Goal: Task Accomplishment & Management: Use online tool/utility

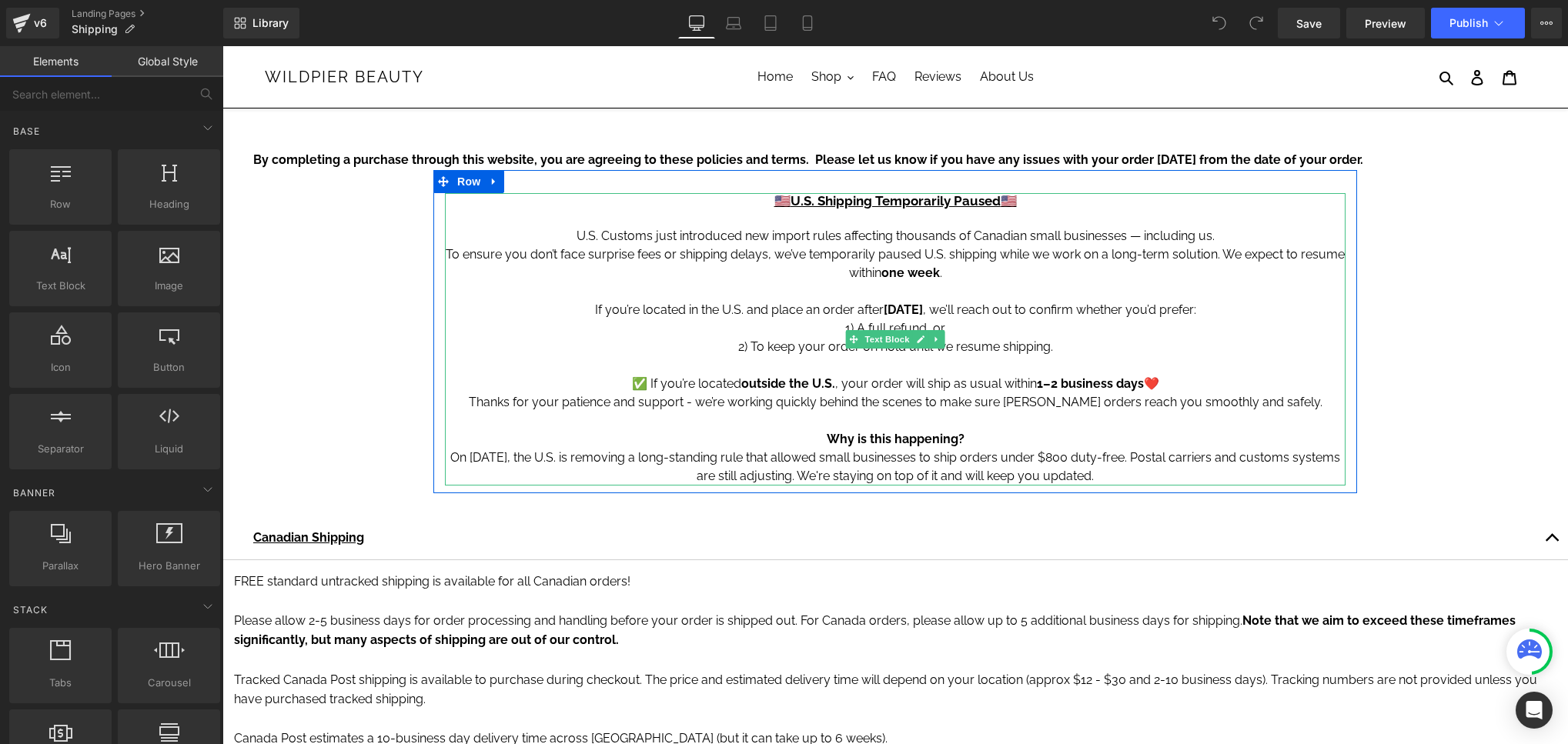
click at [839, 245] on p "To ensure you don’t face surprise fees or shipping delays, we’ve temporarily pa…" at bounding box center [895, 263] width 900 height 37
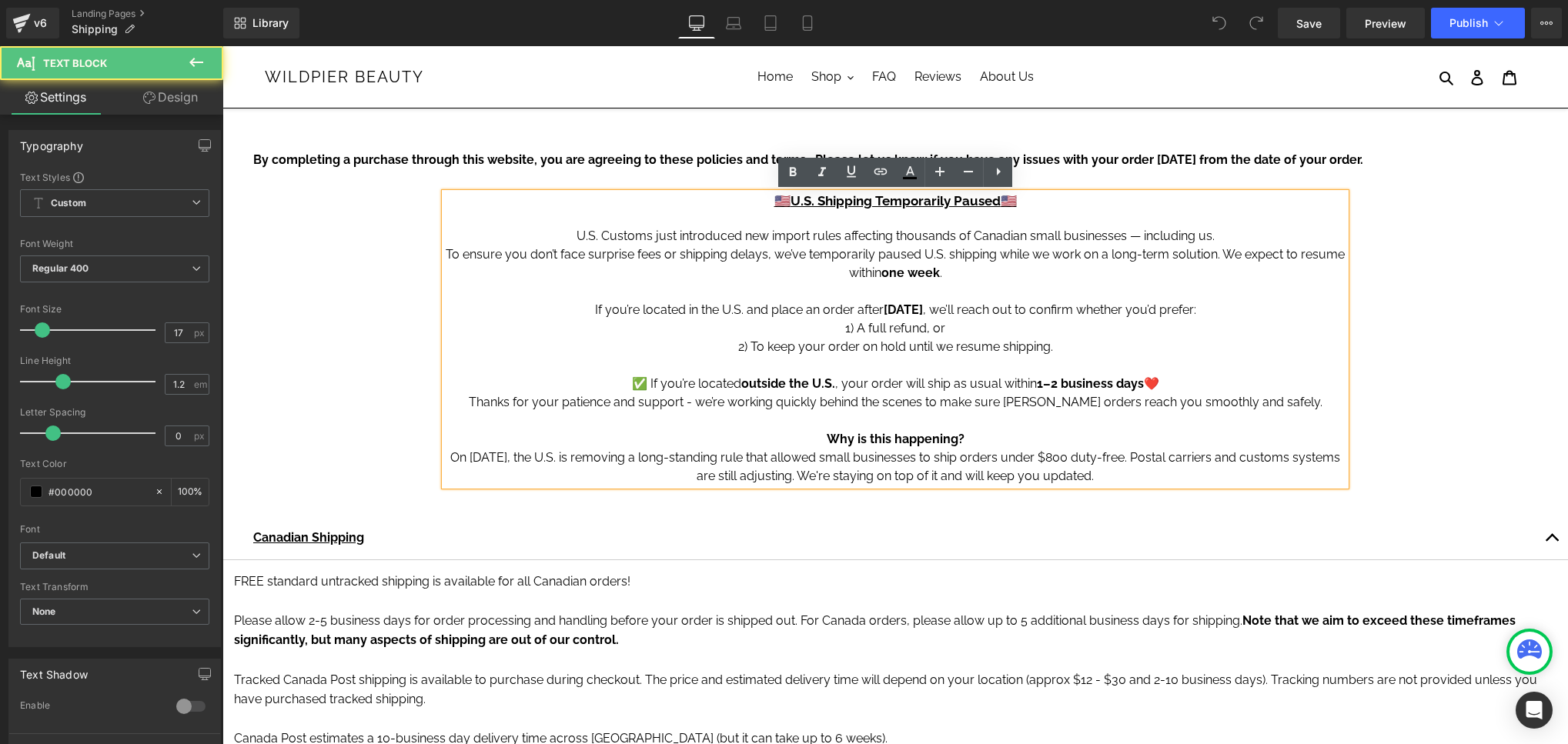
click at [871, 202] on strong "U.S. Shipping Temporarily Paused" at bounding box center [895, 200] width 210 height 15
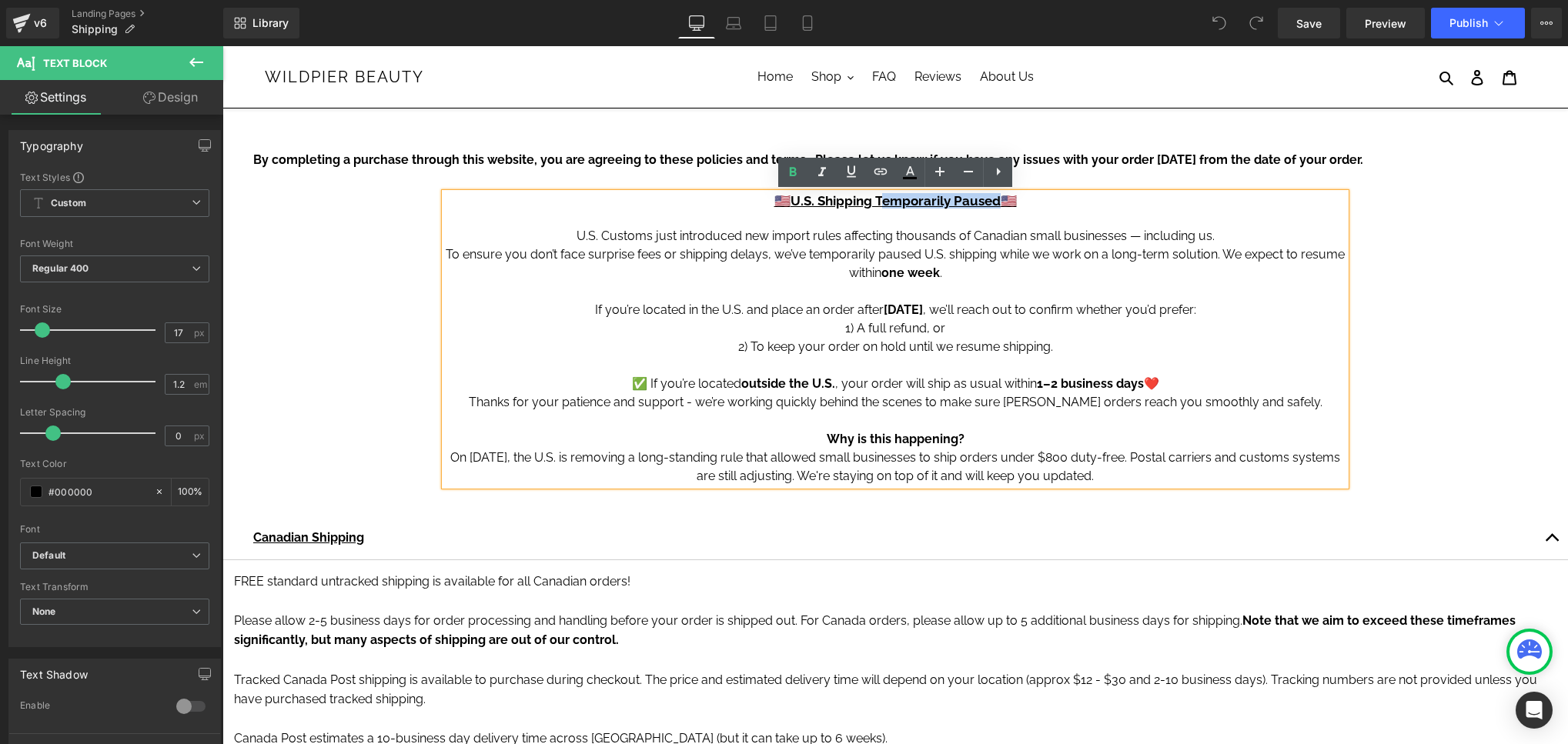
drag, startPoint x: 879, startPoint y: 202, endPoint x: 999, endPoint y: 204, distance: 120.0
click at [999, 204] on u "🇺🇸 U.S. Shipping Temporarily Paused 🇺🇸" at bounding box center [895, 200] width 242 height 15
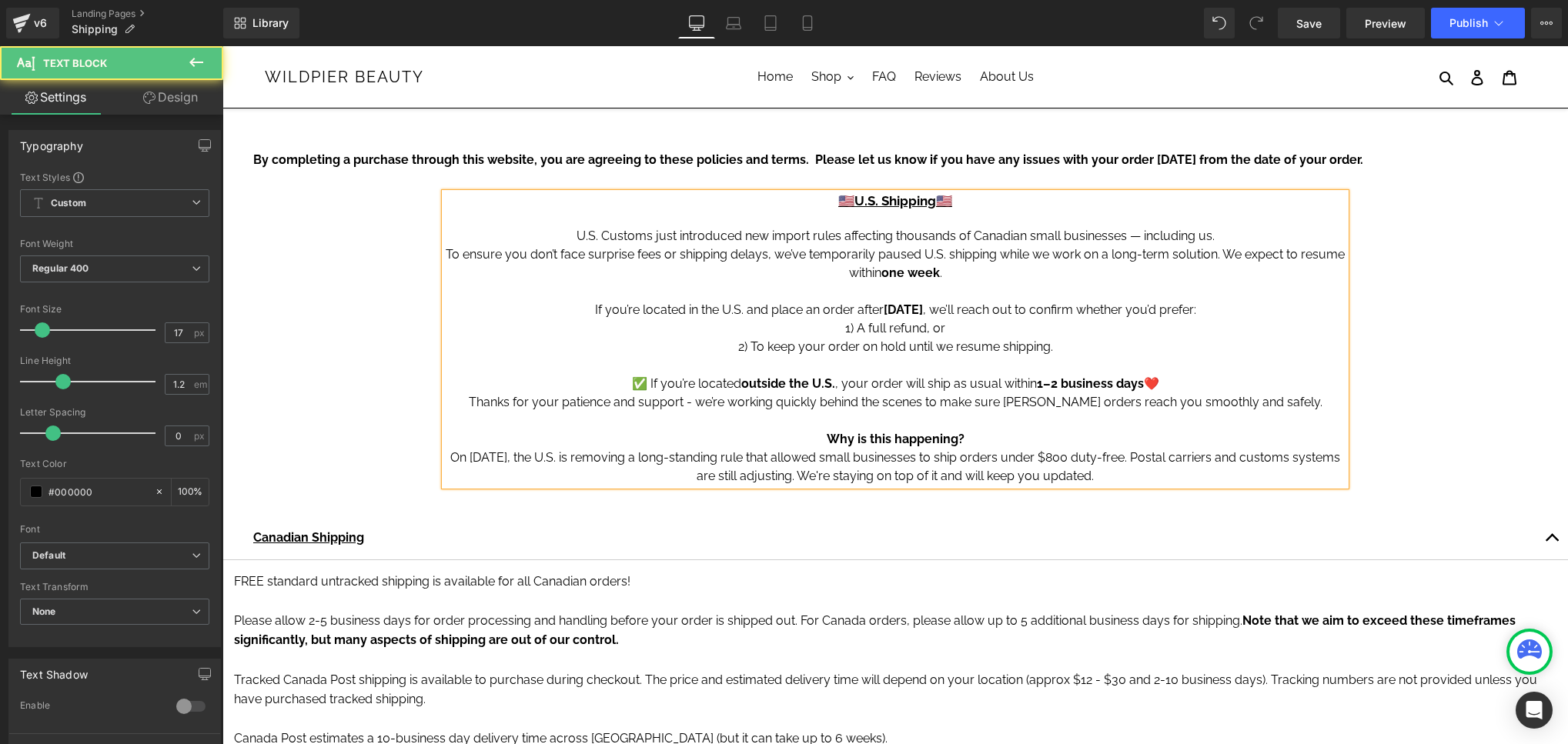
click at [1040, 249] on p "To ensure you don’t face surprise fees or shipping delays, we’ve temporarily pa…" at bounding box center [895, 263] width 900 height 37
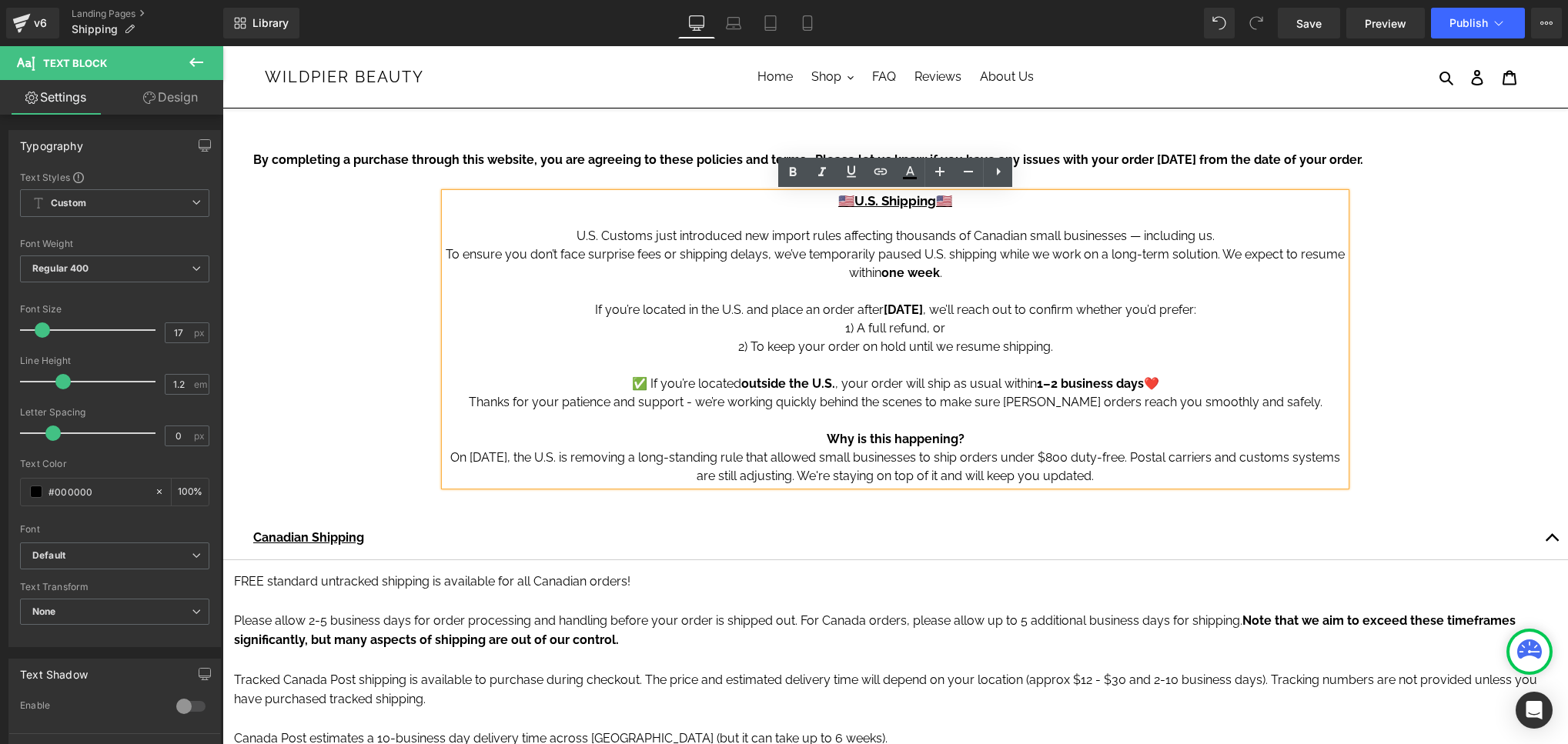
click at [994, 268] on p "To ensure you don’t face surprise fees or shipping delays, we’ve temporarily pa…" at bounding box center [895, 263] width 900 height 37
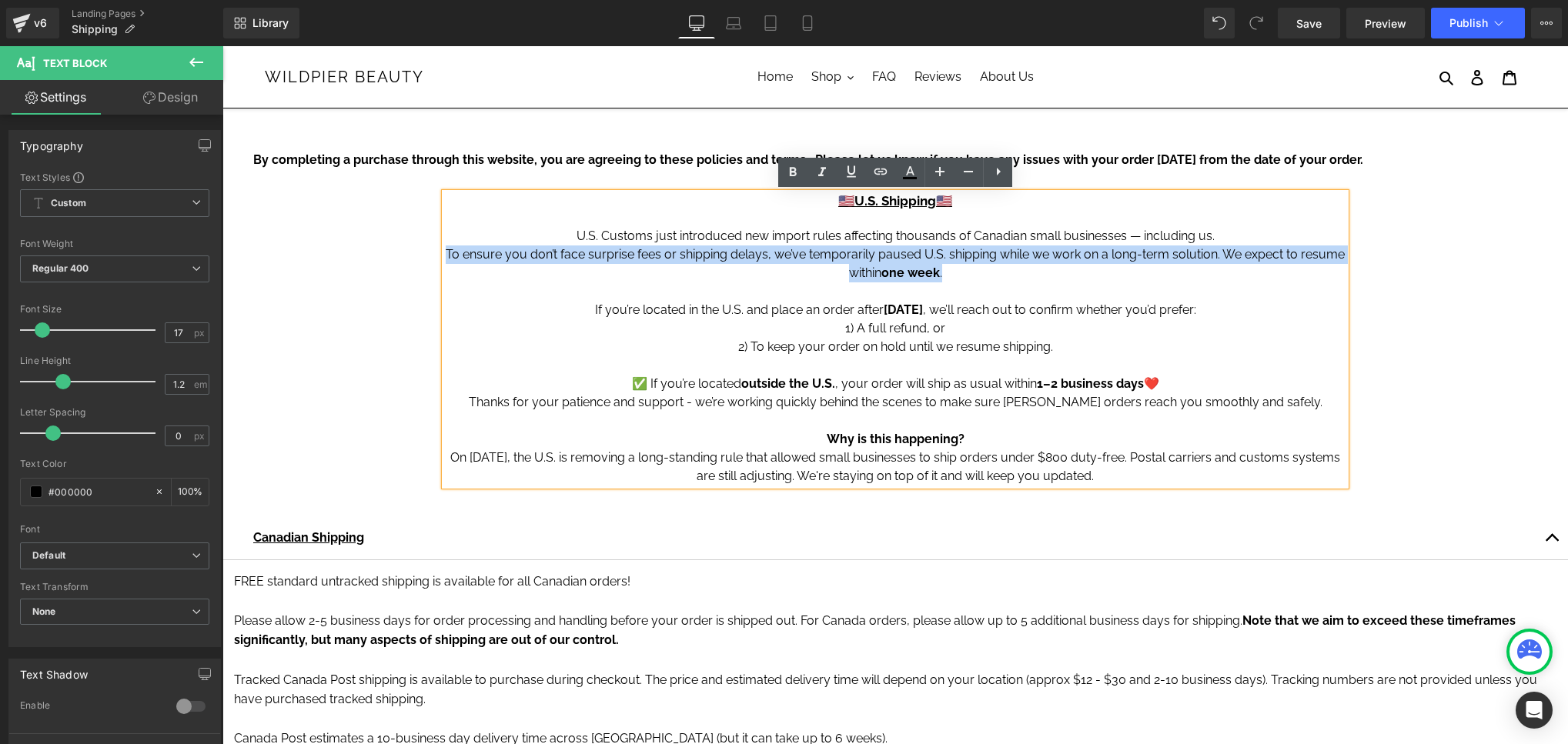
drag, startPoint x: 978, startPoint y: 270, endPoint x: 437, endPoint y: 252, distance: 541.3
click at [437, 252] on div "🇺🇸 U.S. Shipping 🇺🇸 U.S. Customs just introduced new import rules affecting tho…" at bounding box center [895, 339] width 924 height 292
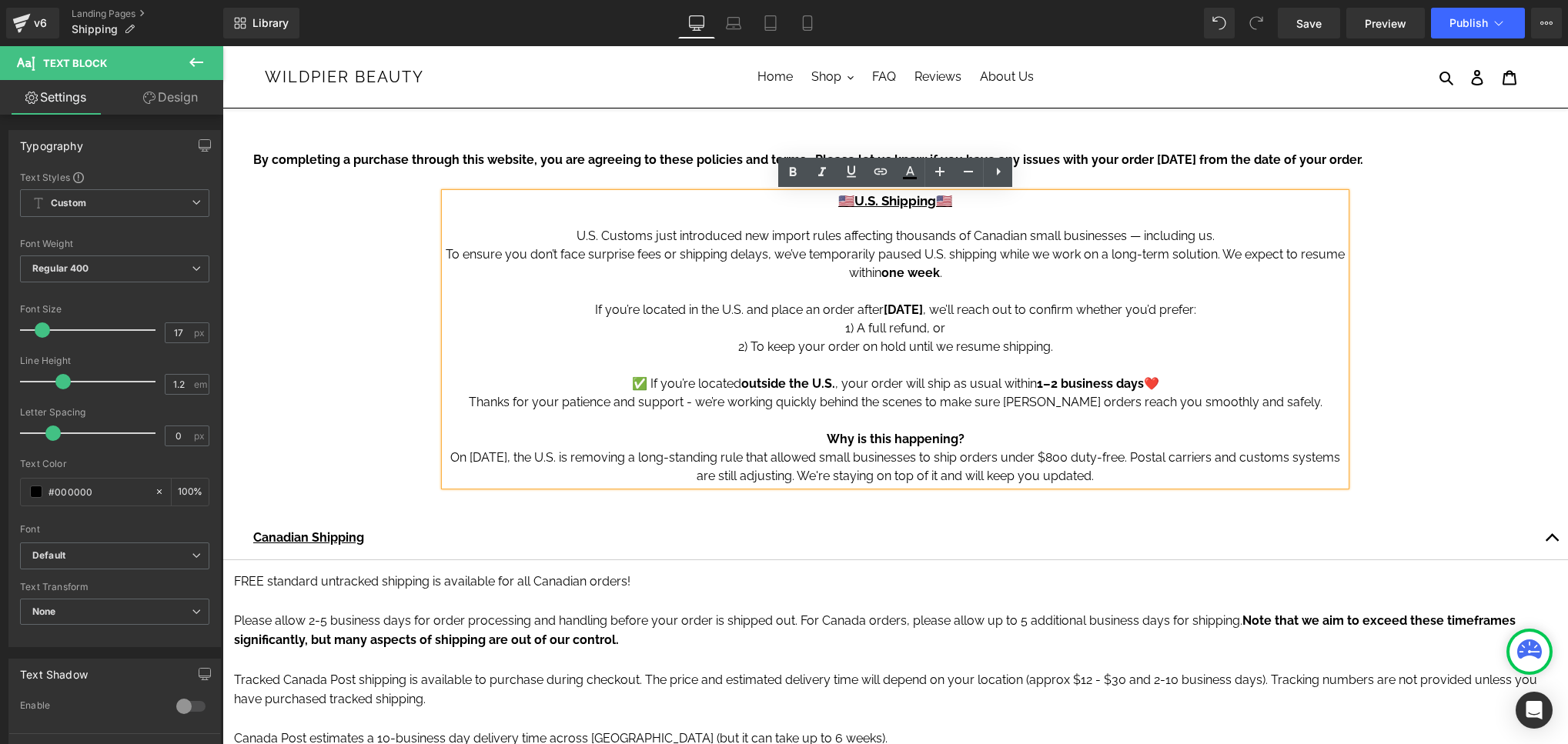
click at [565, 251] on p "To ensure you don’t face surprise fees or shipping delays, we’ve temporarily pa…" at bounding box center [895, 263] width 900 height 37
click at [968, 278] on p "To ensure you don’t face surprise fees or shipping delays, we’ve temporarily pa…" at bounding box center [895, 263] width 900 height 37
drag, startPoint x: 1122, startPoint y: 476, endPoint x: 532, endPoint y: 212, distance: 646.4
click at [532, 212] on div "🇺🇸 U.S. Shipping 🇺🇸 U.S. Customs just introduced new import rules affecting tho…" at bounding box center [895, 339] width 900 height 292
copy div "U.S. Customs just introduced new import rules affecting thousands of Canadian s…"
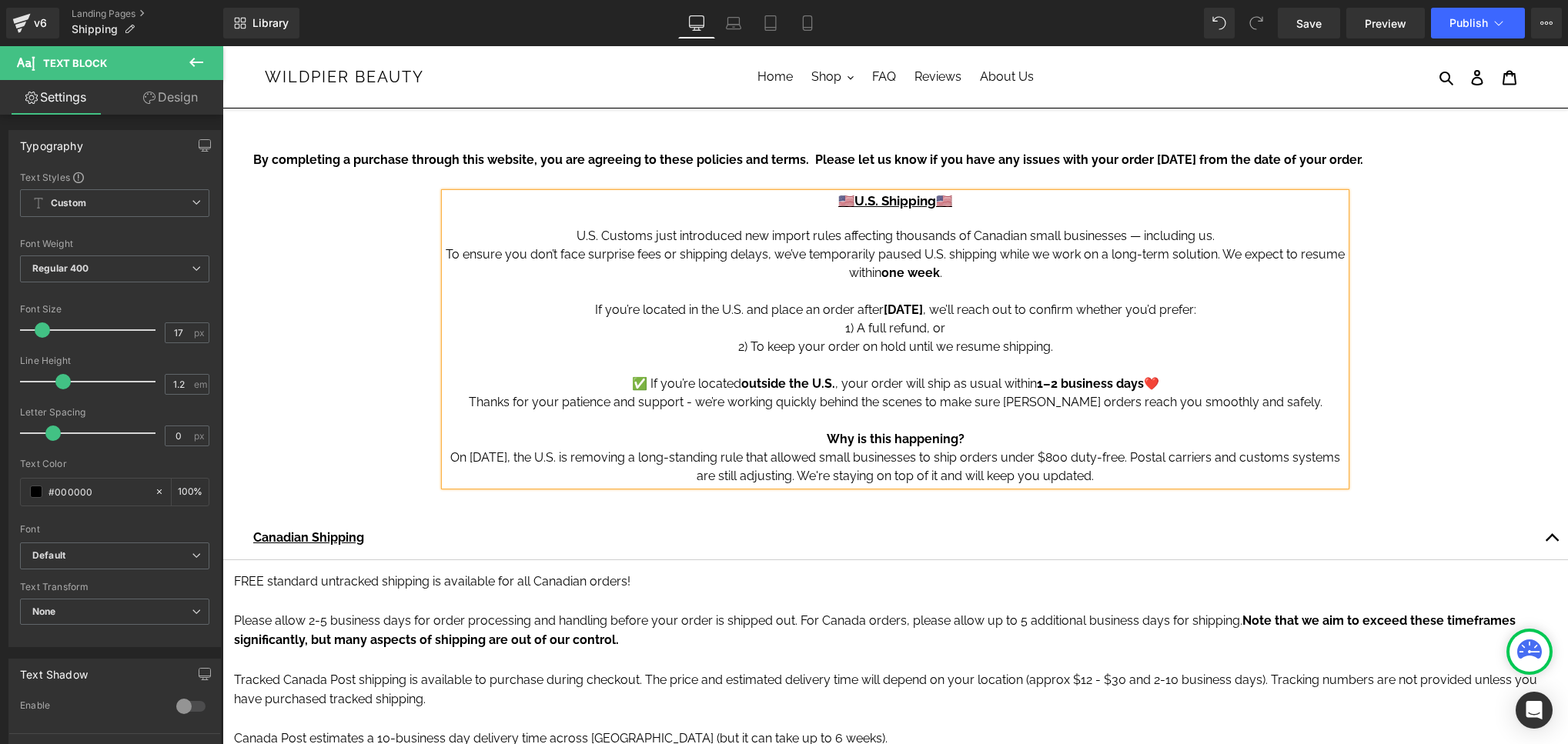
click at [744, 296] on p at bounding box center [895, 291] width 900 height 19
click at [1127, 474] on p "Why is this happening? On [DATE], the U.S. is removing a long-standing rule tha…" at bounding box center [895, 458] width 900 height 56
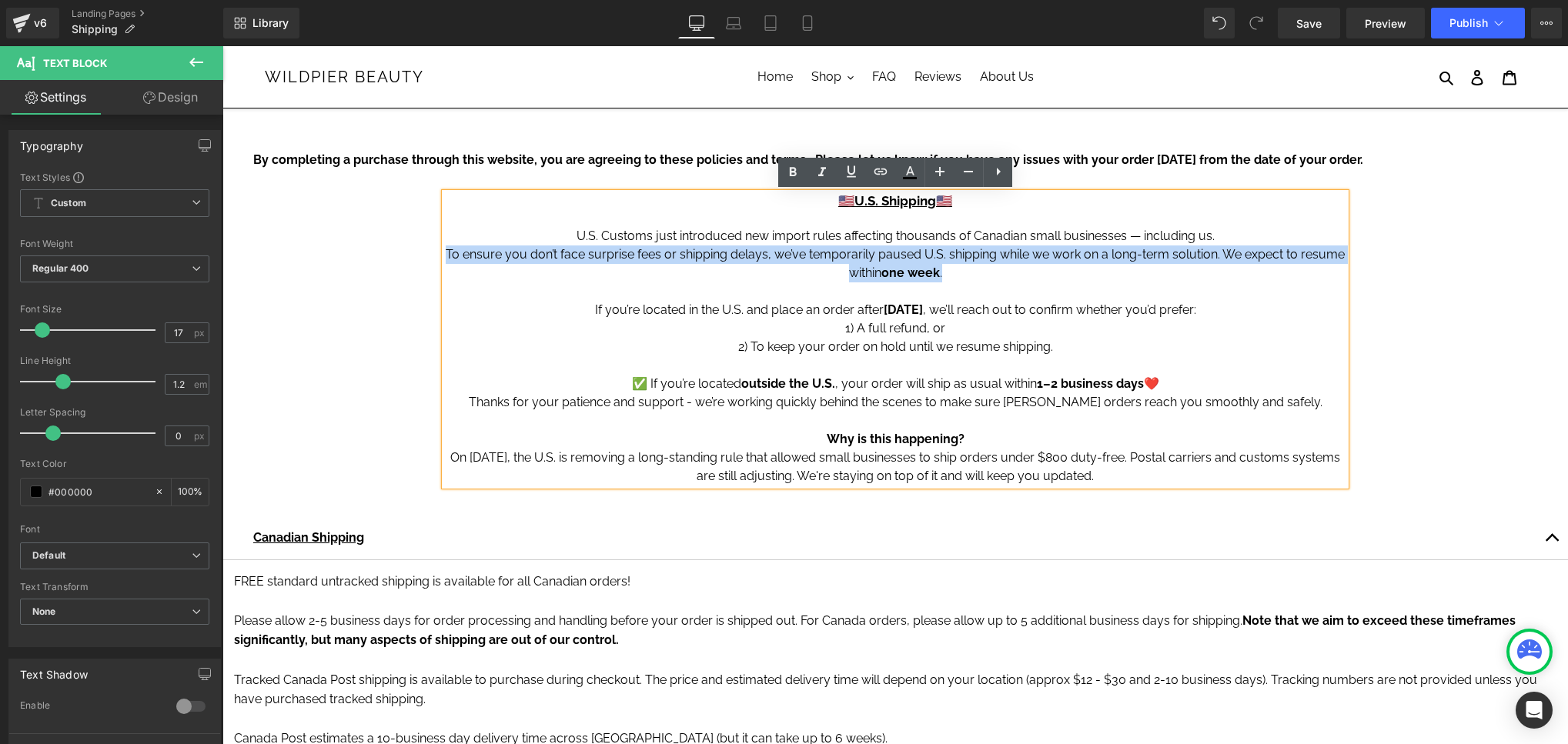
drag, startPoint x: 949, startPoint y: 279, endPoint x: 430, endPoint y: 261, distance: 519.3
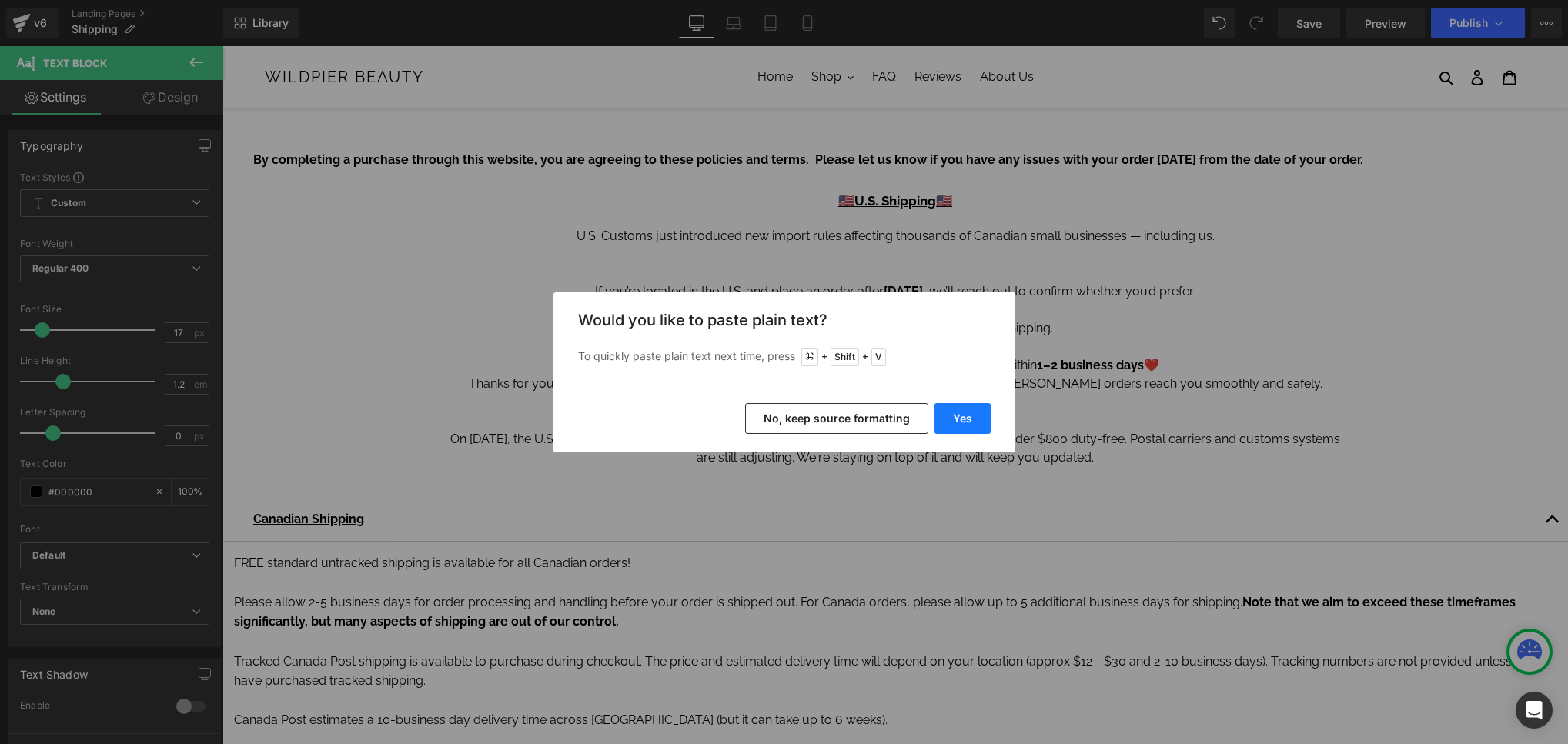
click at [981, 414] on button "Yes" at bounding box center [962, 418] width 57 height 31
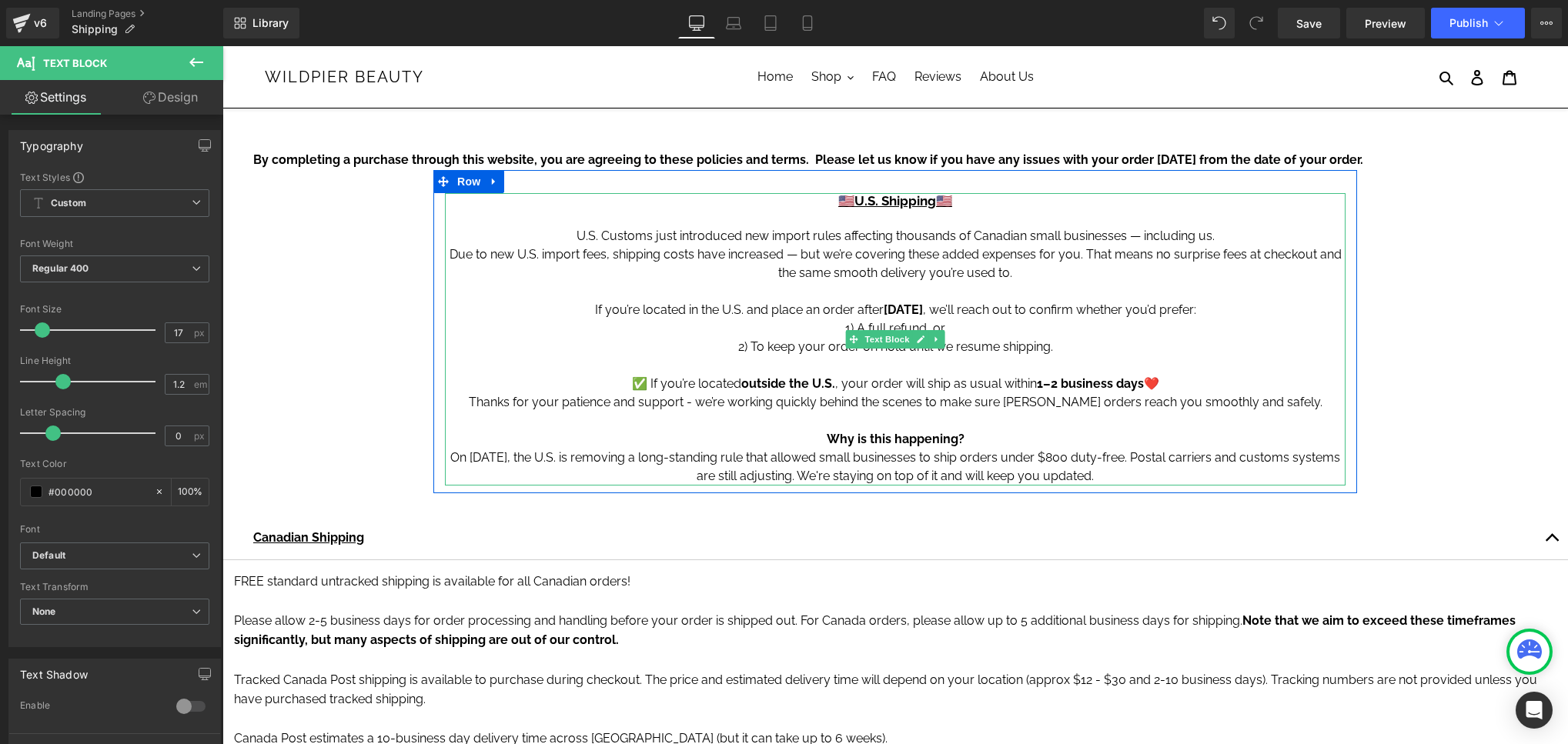
click at [800, 259] on p "Due to new U.S. import fees, shipping costs have increased — but we’re covering…" at bounding box center [895, 263] width 900 height 37
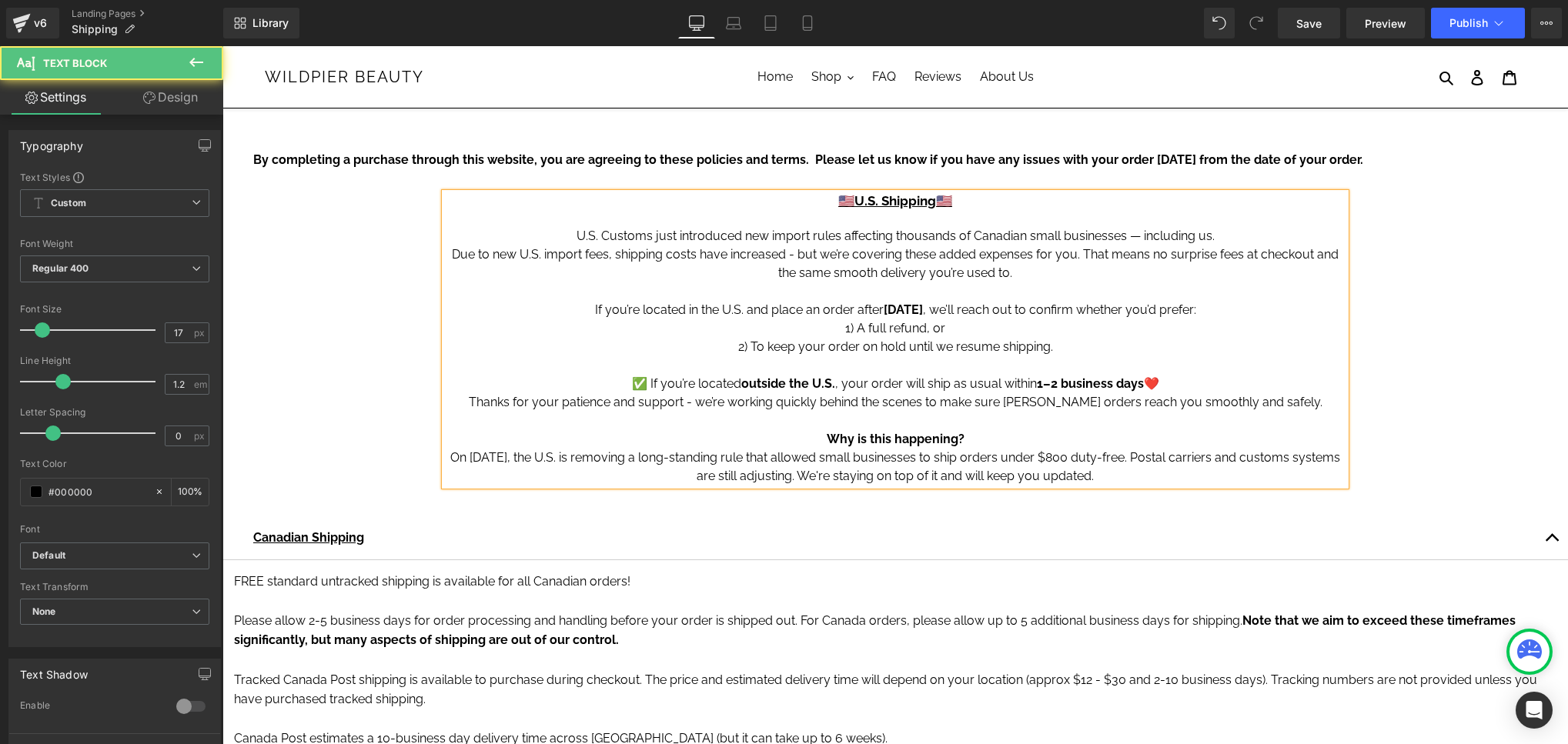
click at [917, 326] on span "1) A full refund, or" at bounding box center [895, 328] width 100 height 15
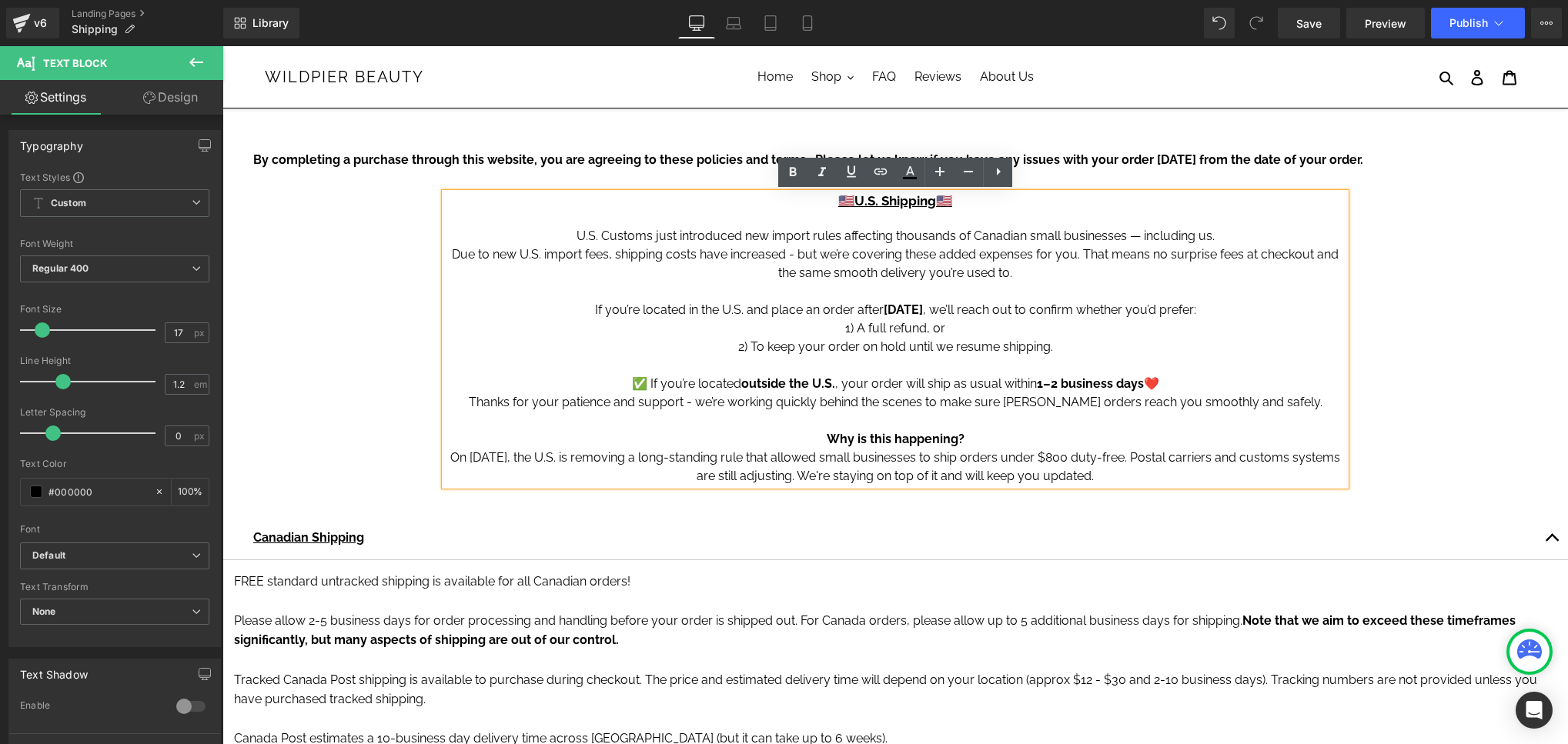
click at [720, 420] on p at bounding box center [895, 420] width 900 height 19
click at [1129, 475] on p "Why is this happening? On [DATE], the U.S. is removing a long-standing rule tha…" at bounding box center [895, 458] width 900 height 56
drag, startPoint x: 1132, startPoint y: 476, endPoint x: 565, endPoint y: 233, distance: 616.9
click at [565, 233] on div "🇺🇸 U.S. Shipping 🇺🇸 U.S. Customs just introduced new import rules affecting tho…" at bounding box center [895, 339] width 900 height 292
click at [682, 307] on p "If you’re located in the U.S. and place an order after [DATE] , we’ll reach out…" at bounding box center [895, 310] width 900 height 19
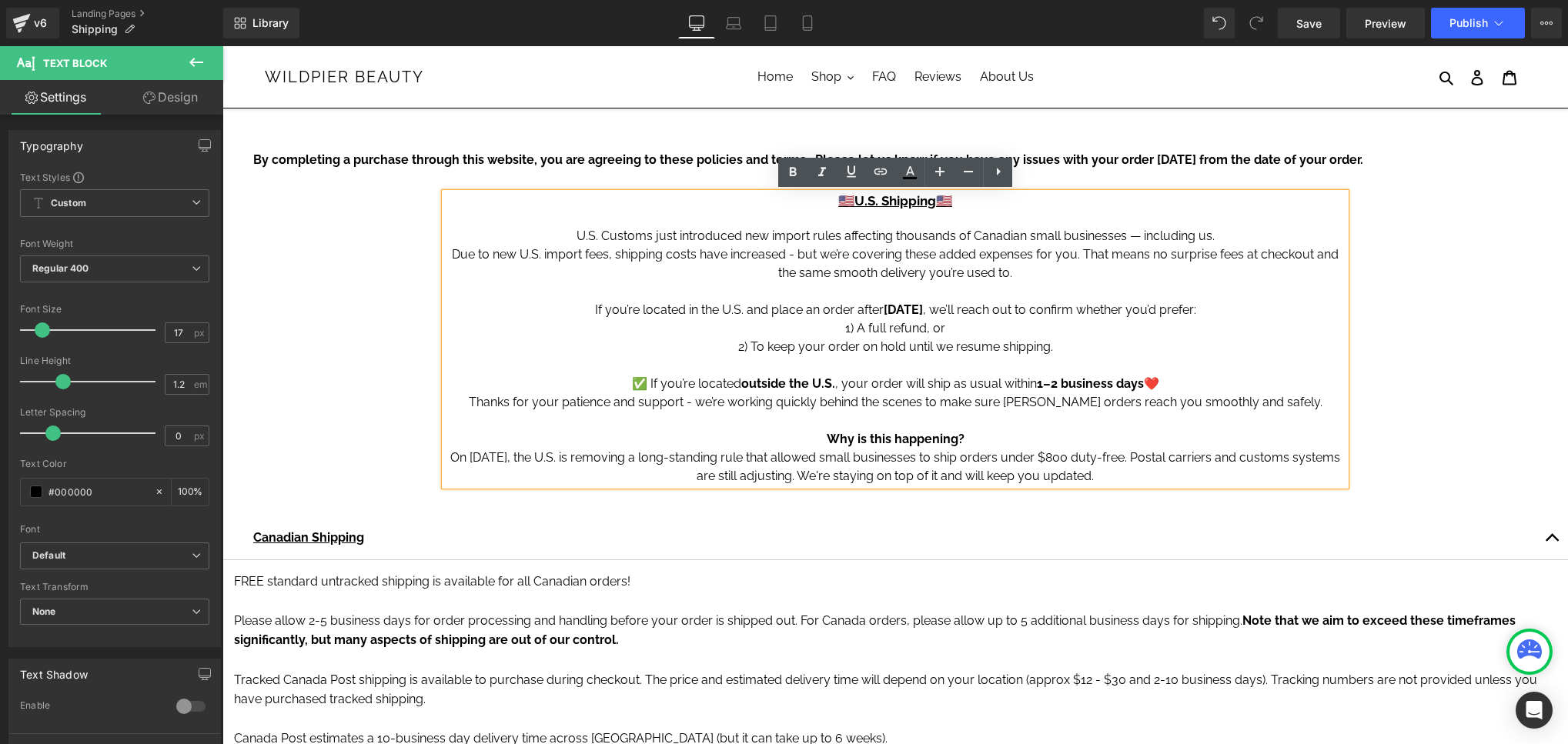
click at [917, 351] on span "2) To keep your order on hold until we resume shipping." at bounding box center [895, 347] width 315 height 15
drag, startPoint x: 1135, startPoint y: 480, endPoint x: 577, endPoint y: 223, distance: 614.3
click at [577, 223] on div "🇺🇸 U.S. Shipping 🇺🇸 U.S. Customs just introduced new import rules affecting tho…" at bounding box center [895, 339] width 900 height 292
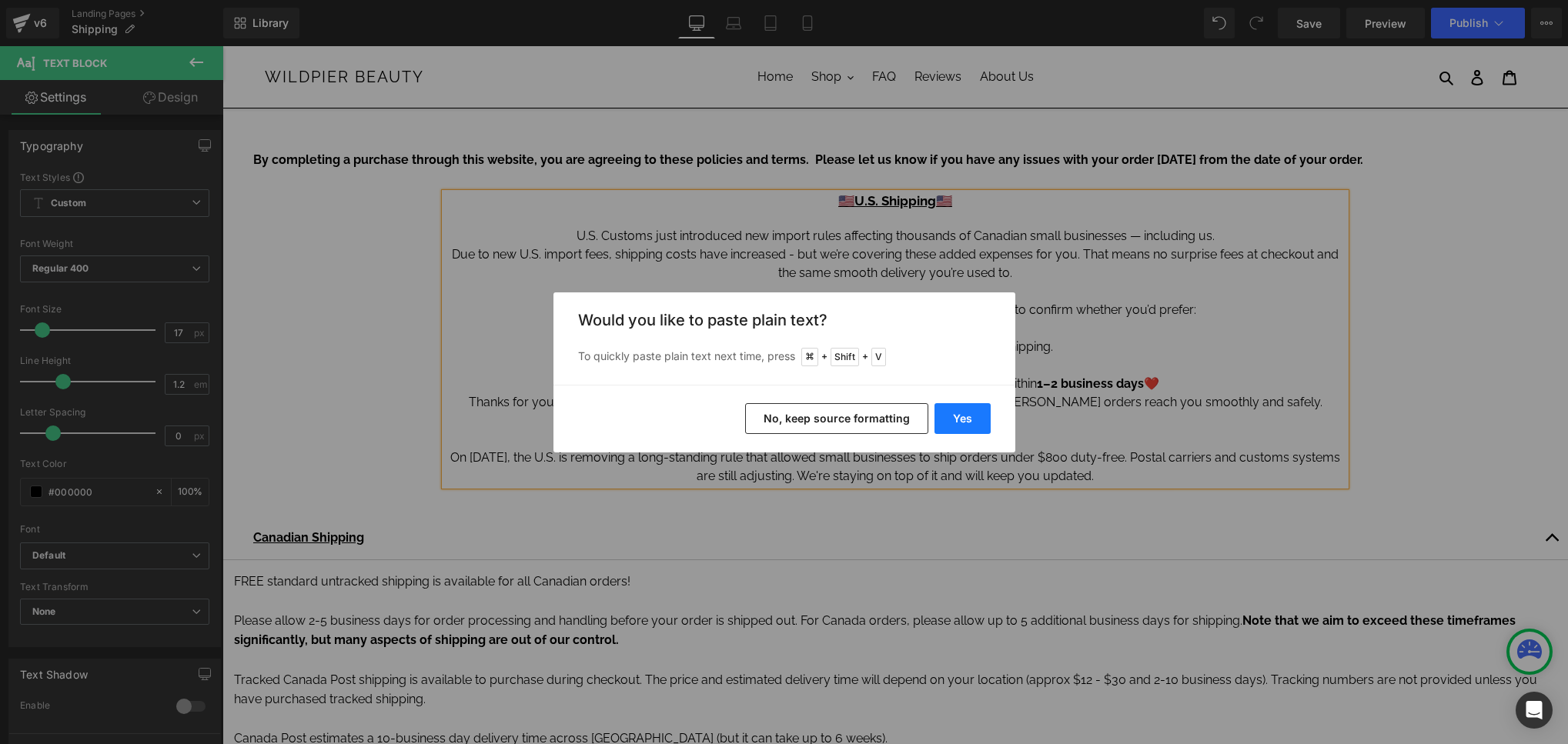
click at [949, 420] on button "Yes" at bounding box center [962, 418] width 57 height 31
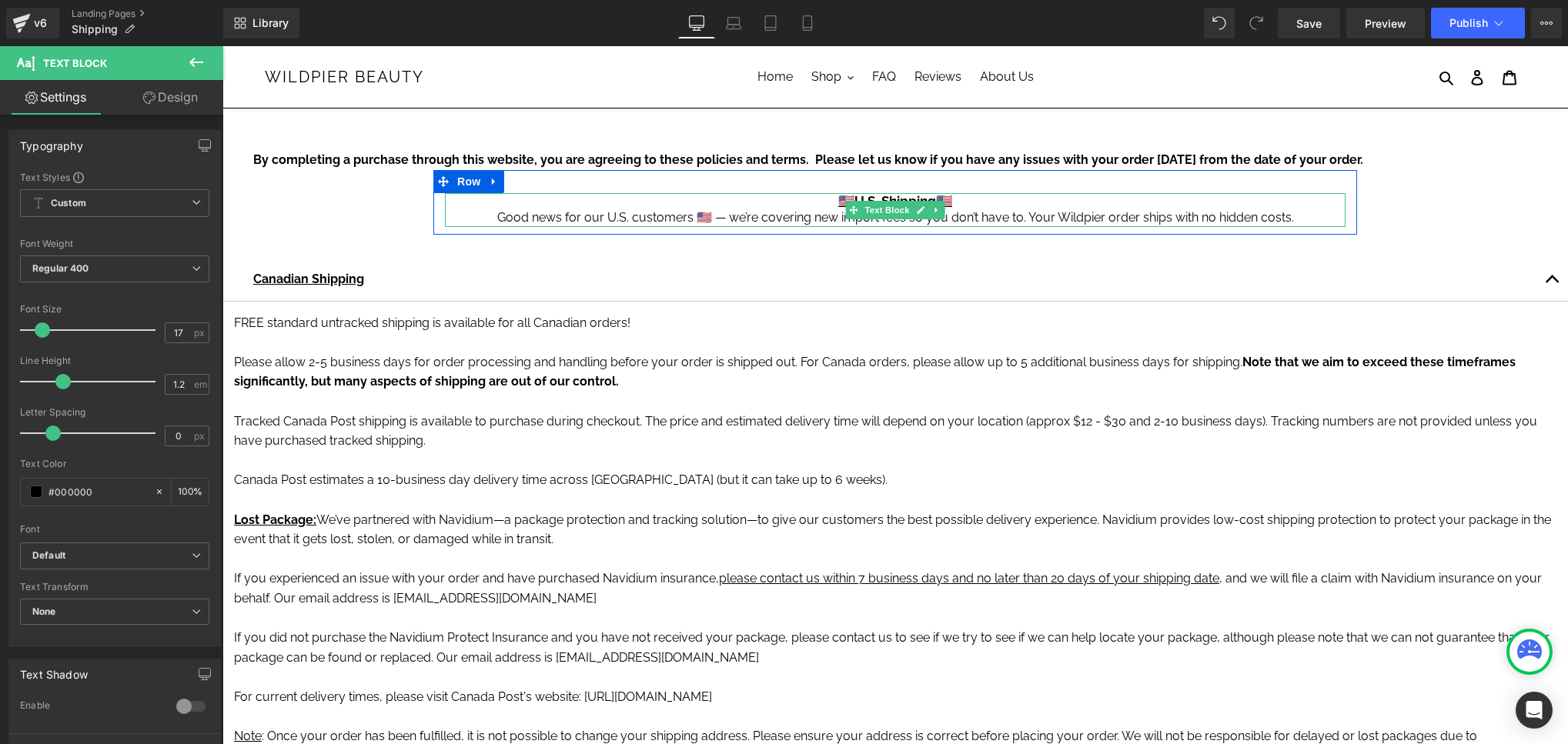
click at [1009, 207] on h4 "🇺🇸 U.S. Shipping 🇺🇸" at bounding box center [895, 200] width 900 height 15
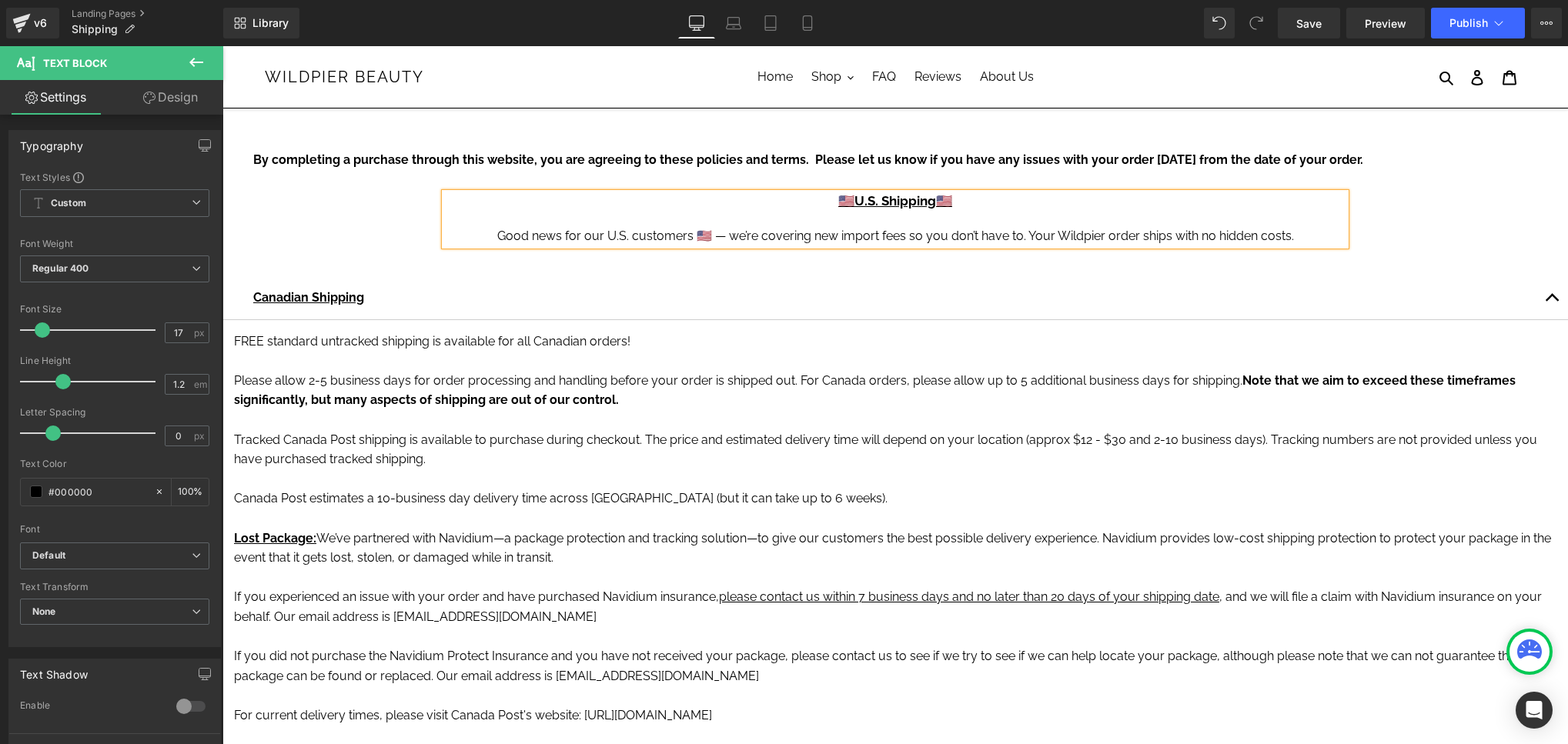
click at [725, 237] on div "Good news for our U.S. customers 🇺🇸 — we’re covering new import fees so you don…" at bounding box center [895, 236] width 900 height 19
click at [1038, 233] on div "Good news for our U.S. customers 🇺🇸 - we’re covering new import fees so you don…" at bounding box center [895, 236] width 900 height 19
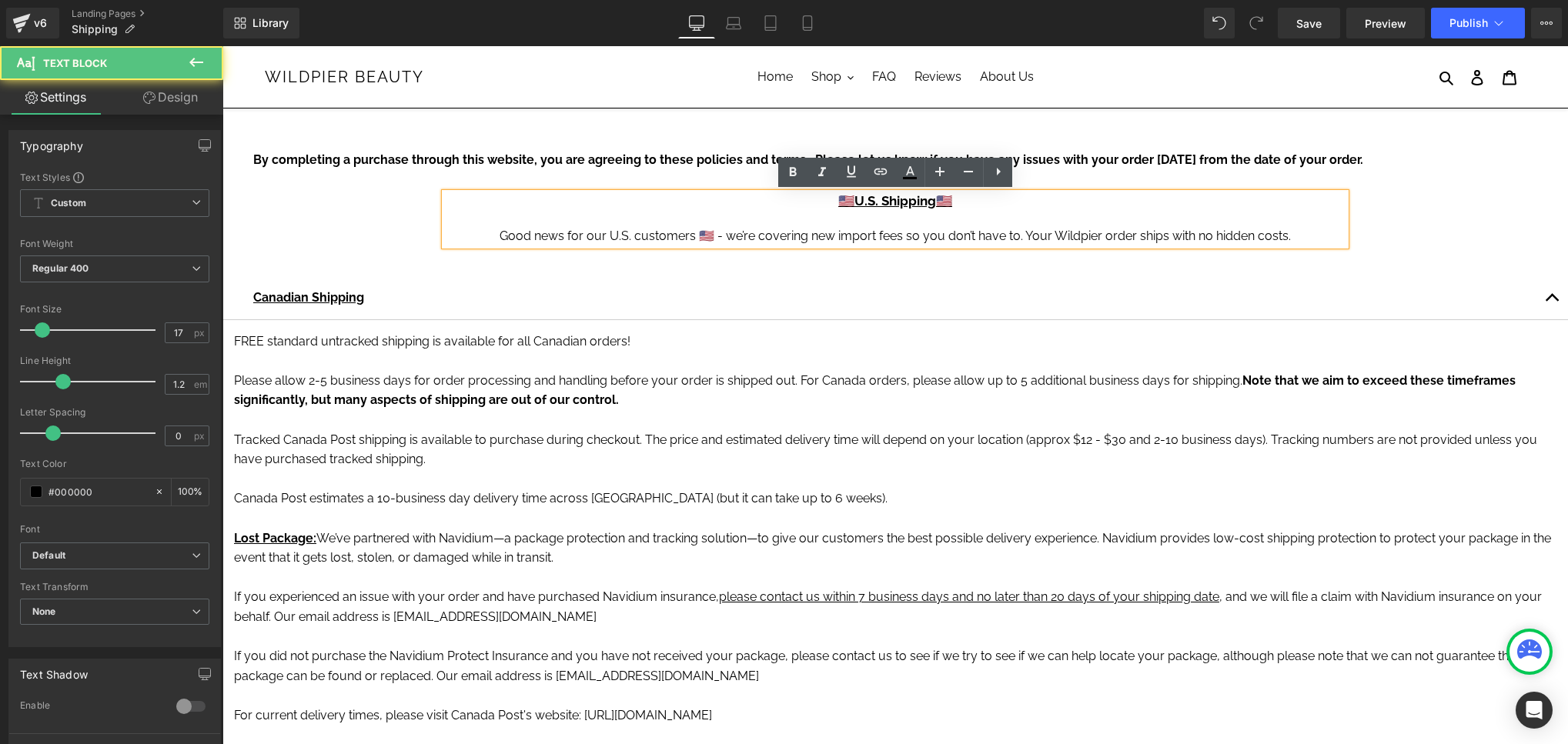
click at [1311, 230] on div "Good news for our U.S. customers 🇺🇸 - we’re covering new import fees so you don…" at bounding box center [895, 236] width 900 height 19
click at [1163, 237] on div "Good news for our U.S. customers 🇺🇸 - we’re covering new import fees so you don…" at bounding box center [895, 236] width 900 height 19
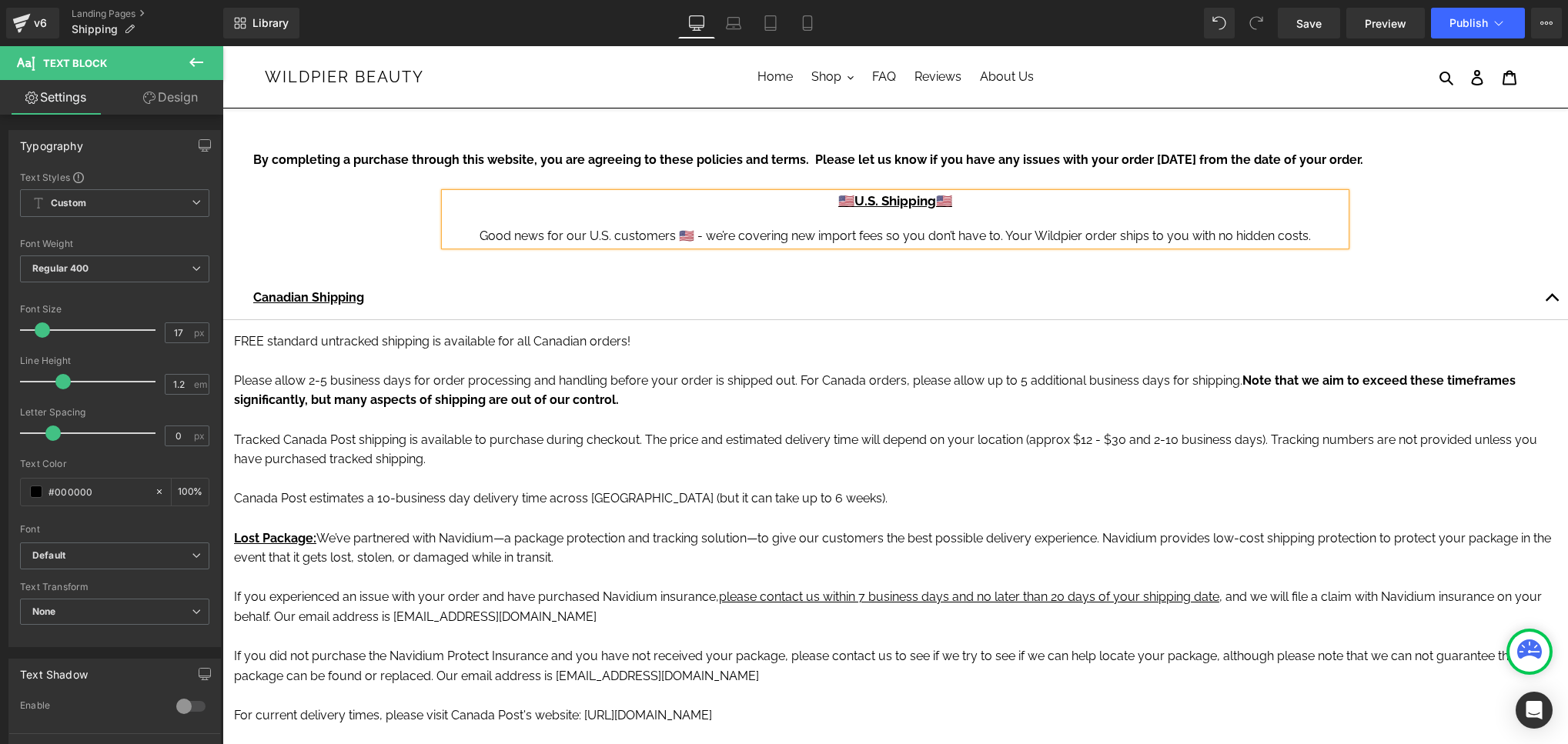
click at [1325, 240] on div "Good news for our U.S. customers 🇺🇸 - we’re covering new import fees so you don…" at bounding box center [895, 236] width 900 height 19
click at [824, 240] on div "Good news for our U.S. customers 🇺🇸 - we’re covering new import fees so you don…" at bounding box center [895, 236] width 900 height 19
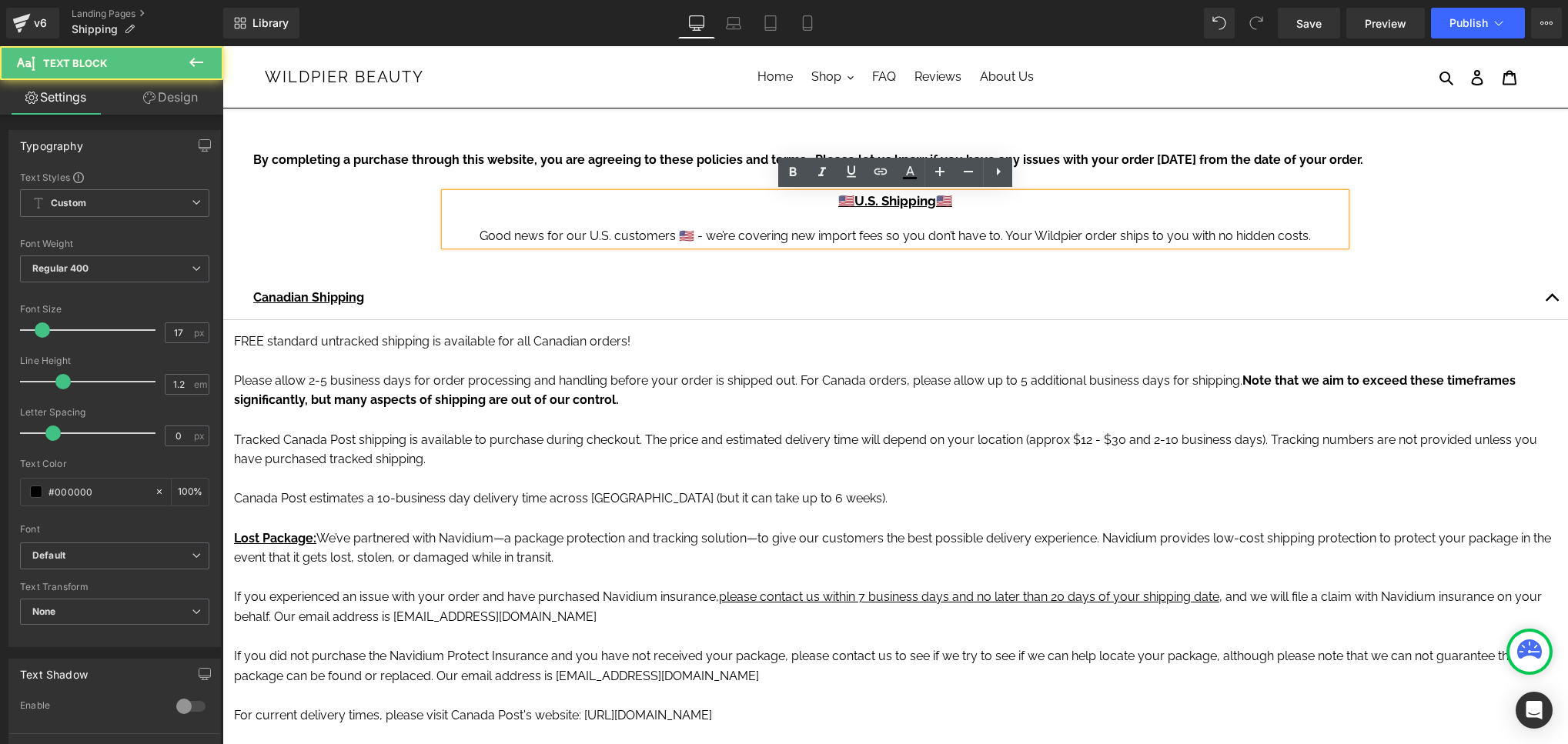
click at [857, 238] on div "Good news for our U.S. customers 🇺🇸 - we’re covering new import fees so you don…" at bounding box center [895, 236] width 900 height 19
click at [873, 237] on div "Good news for our U.S. customers 🇺🇸 - we’re covering new import and tariff fees…" at bounding box center [895, 236] width 900 height 19
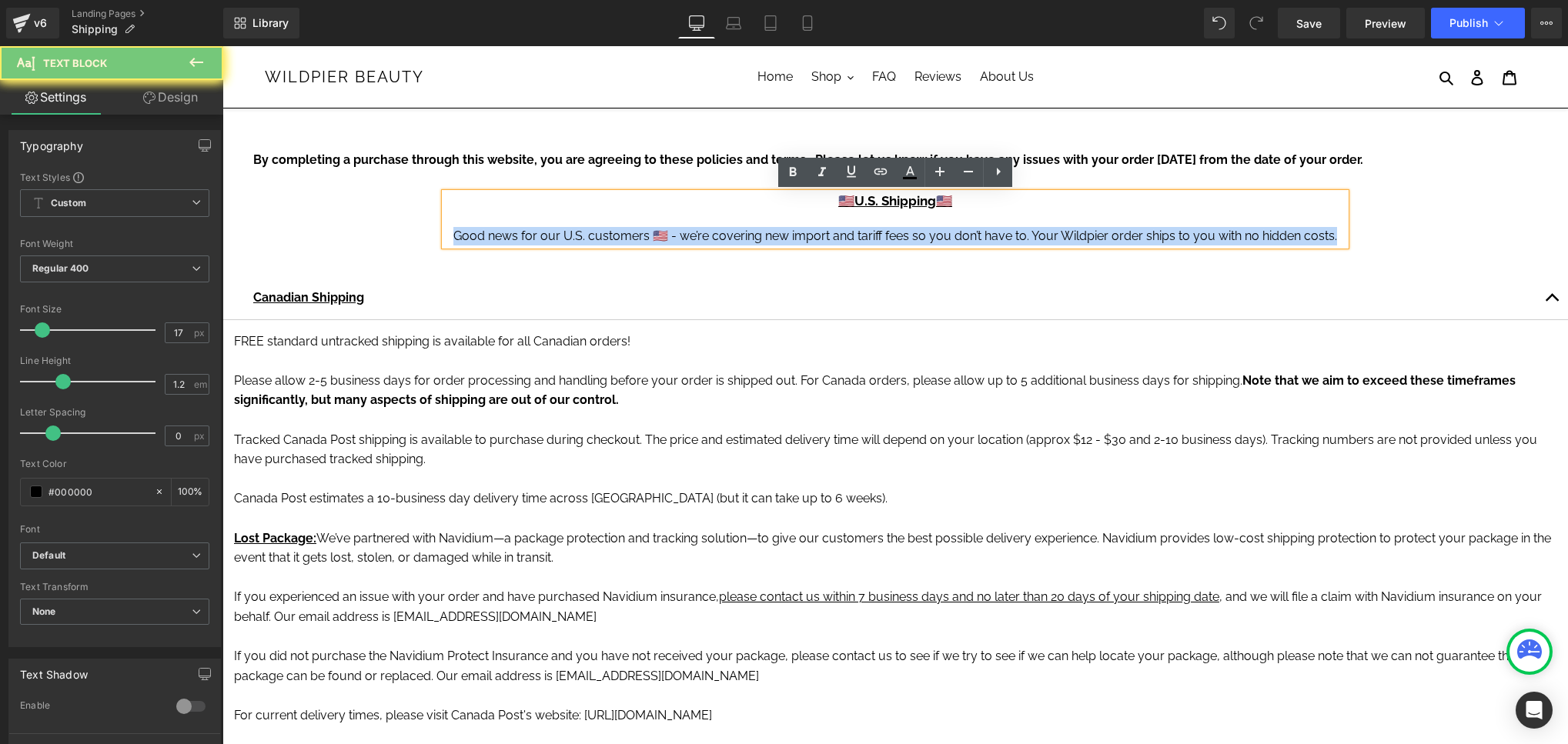
click at [873, 237] on div "Good news for our U.S. customers 🇺🇸 - we’re covering new import and tariff fees…" at bounding box center [895, 236] width 900 height 19
copy div "Good news for our U.S. customers 🇺🇸 - we’re covering new import and tariff fees…"
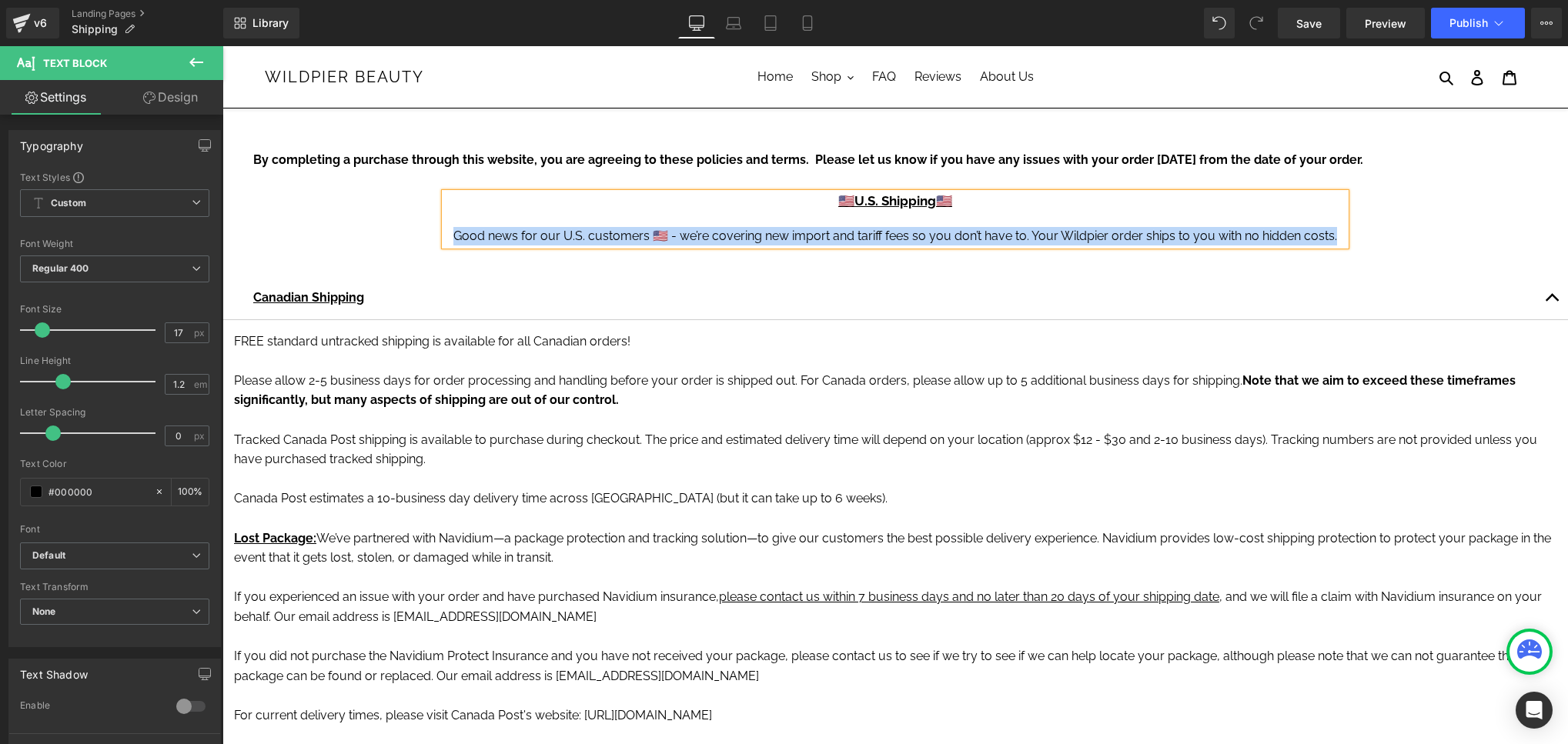
click at [933, 298] on icon at bounding box center [936, 297] width 9 height 9
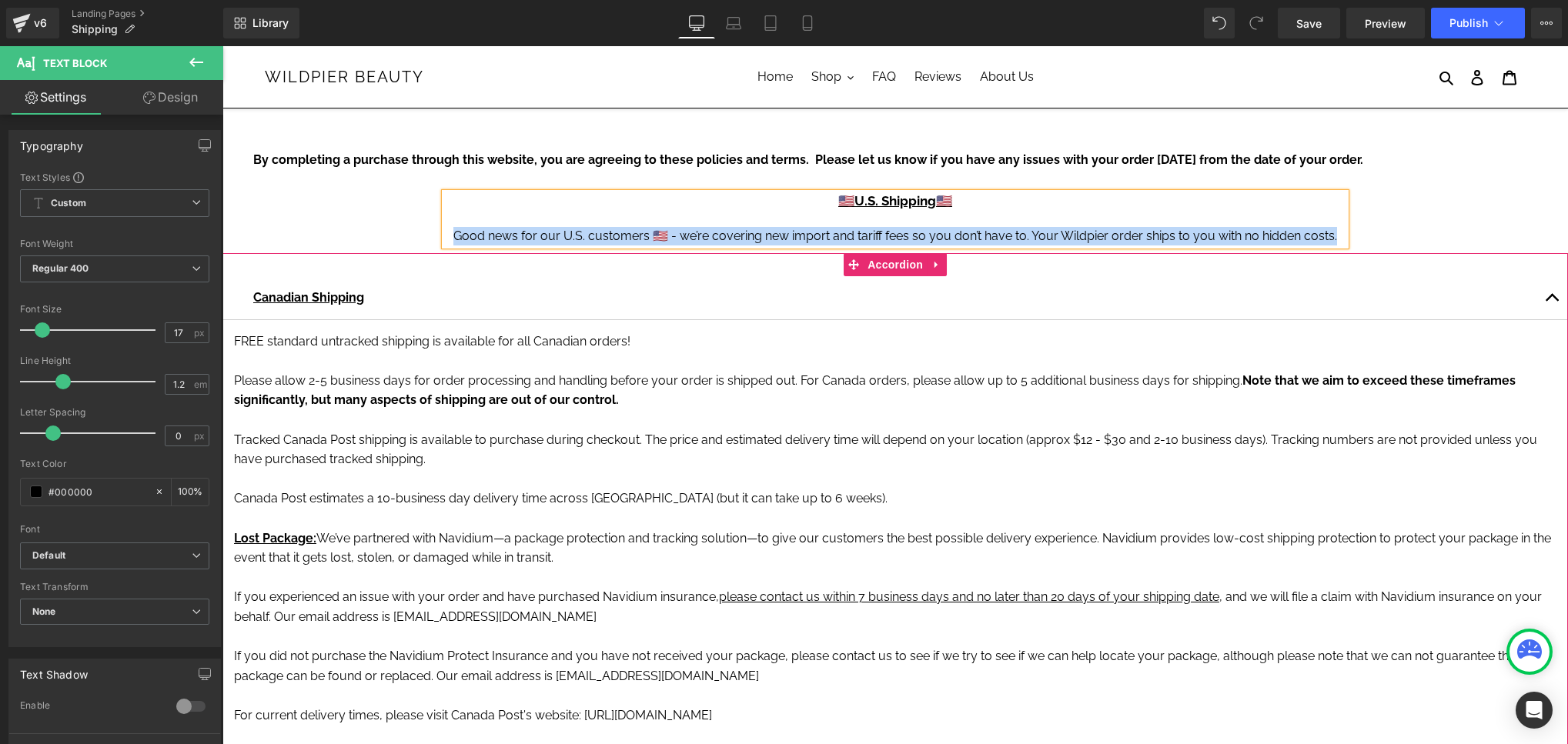
click at [1153, 285] on div "Canadian Shipping Text Block" at bounding box center [895, 298] width 1345 height 44
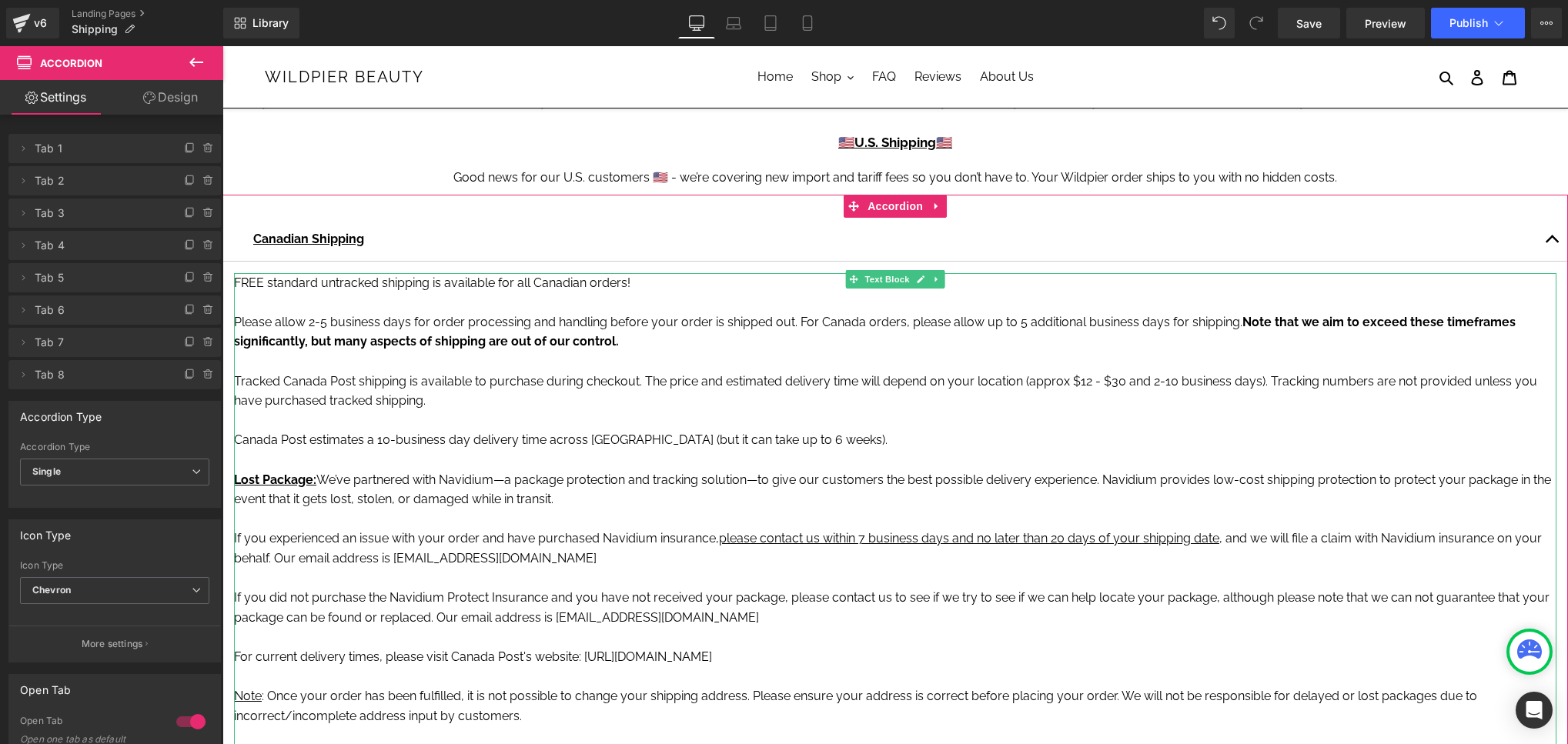
scroll to position [61, 0]
click at [1091, 401] on p "Tracked Canada Post shipping is available to purchase during checkout. The pric…" at bounding box center [894, 389] width 1323 height 40
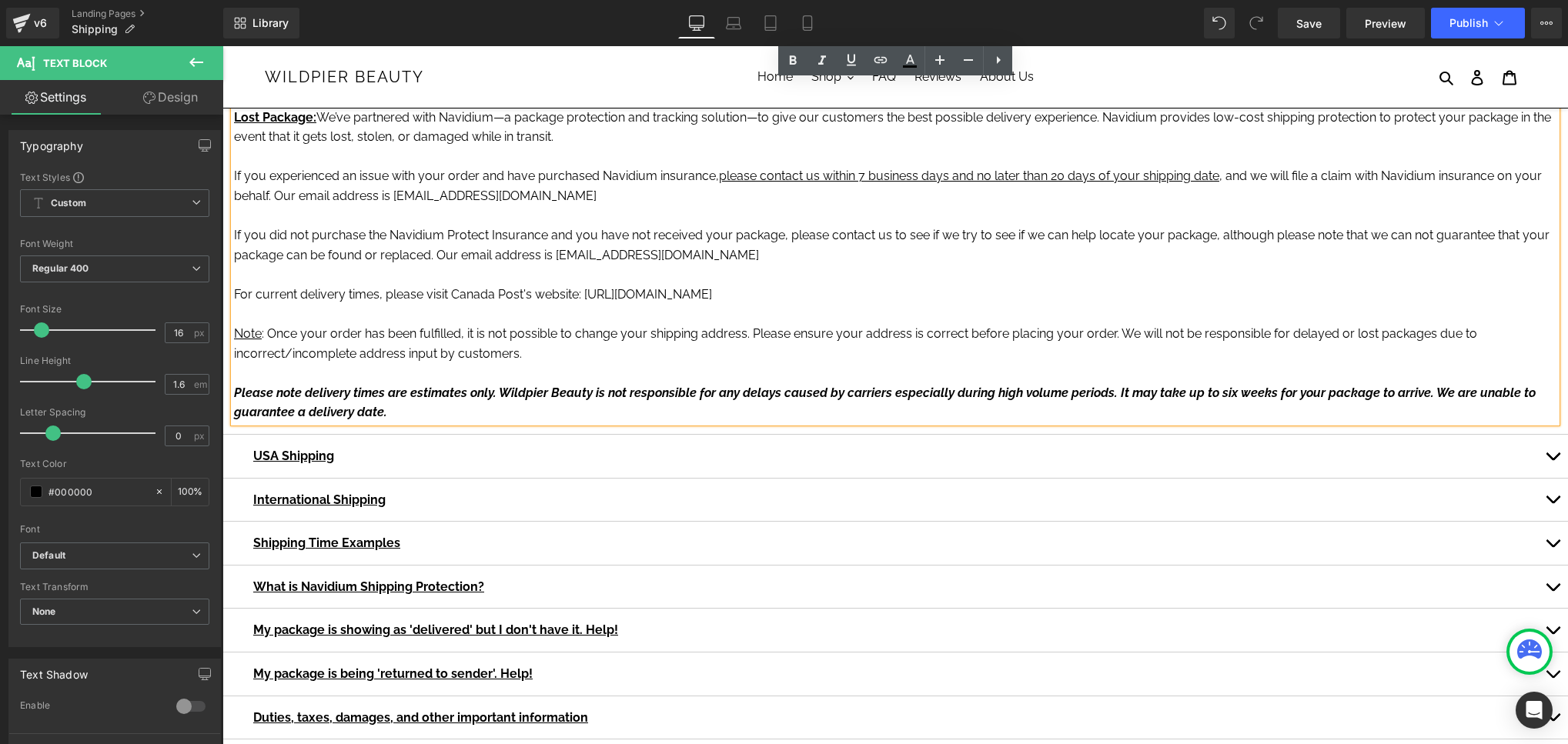
scroll to position [423, 0]
click at [484, 450] on p "USA Shipping" at bounding box center [895, 454] width 1284 height 20
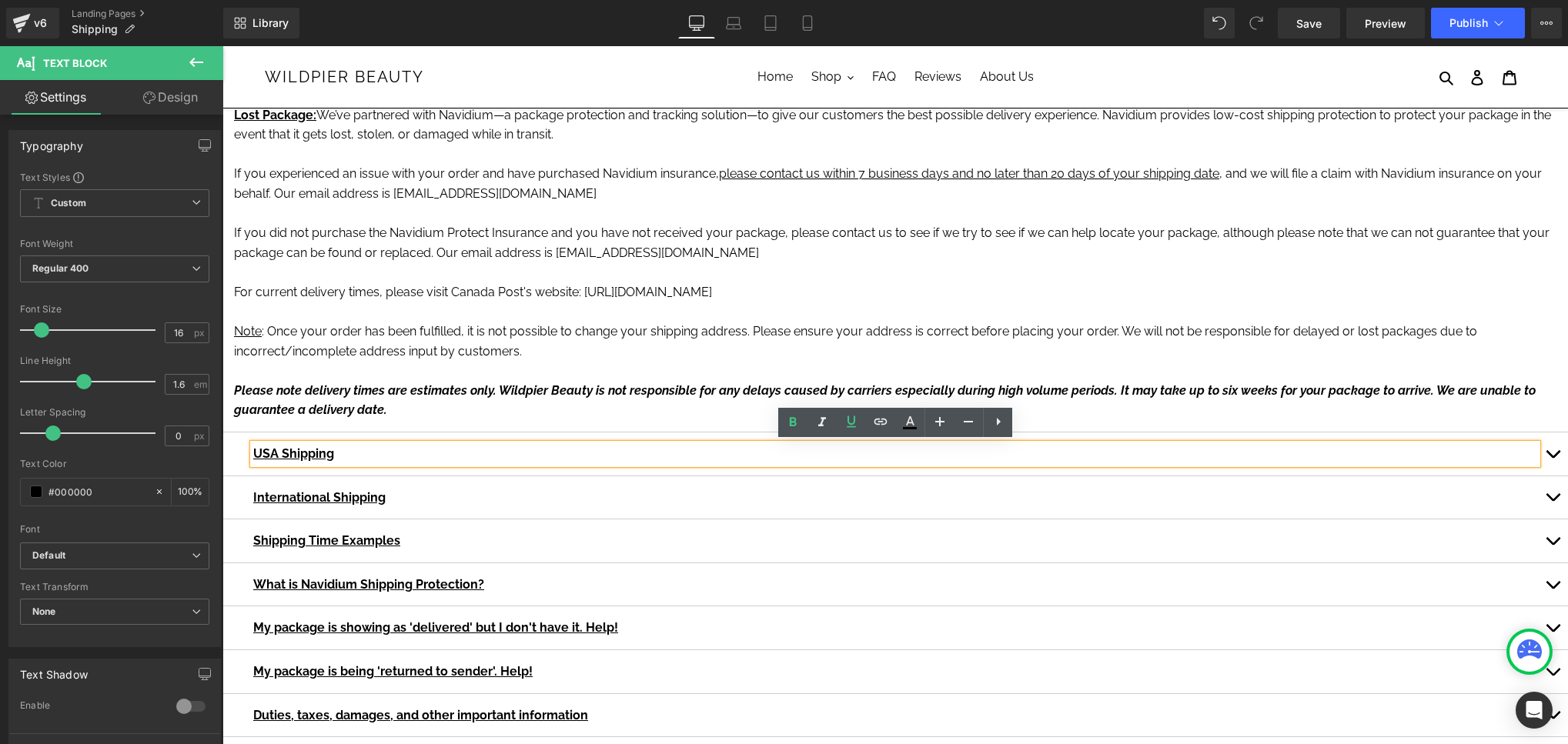
click at [1552, 458] on span "button" at bounding box center [1552, 458] width 0 height 0
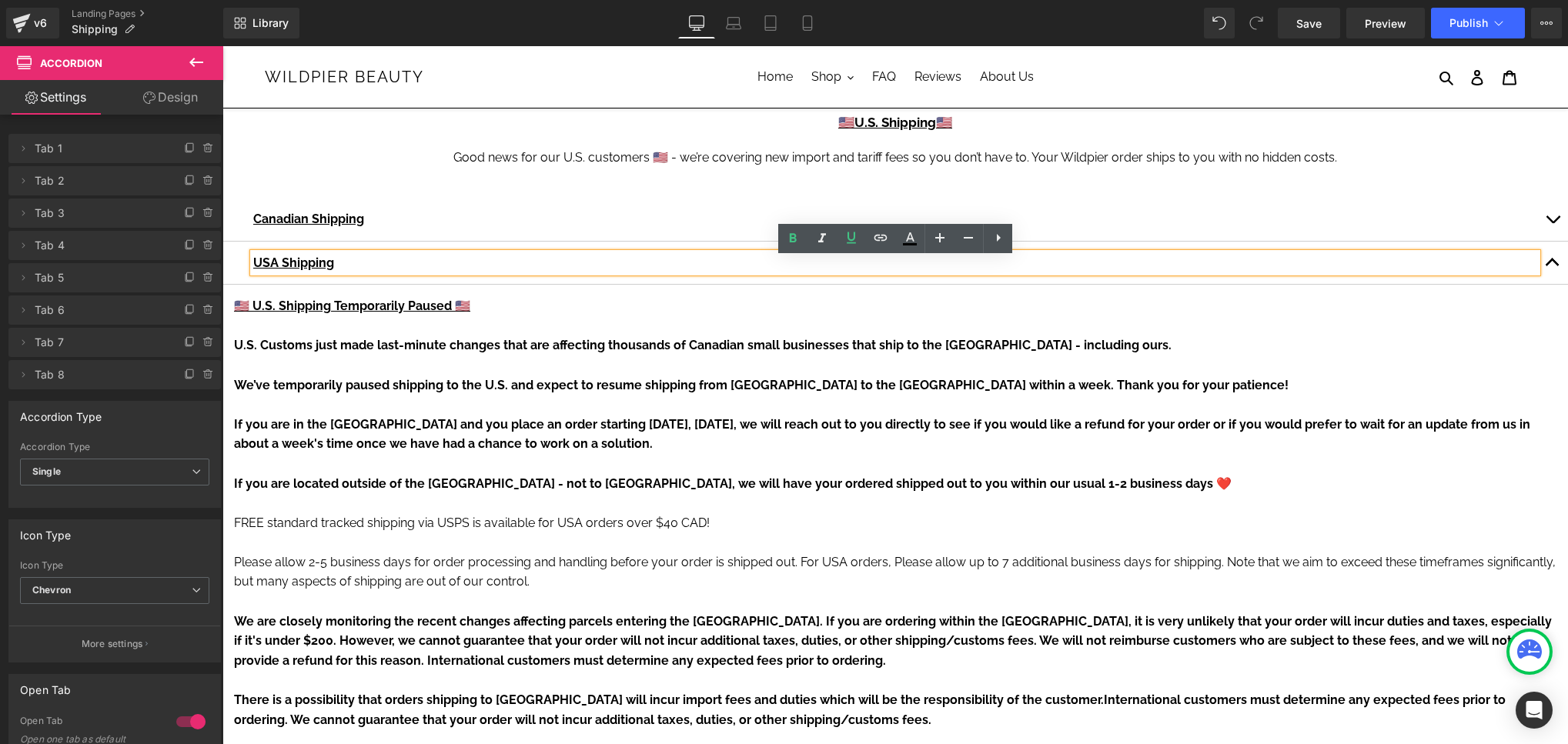
scroll to position [171, 0]
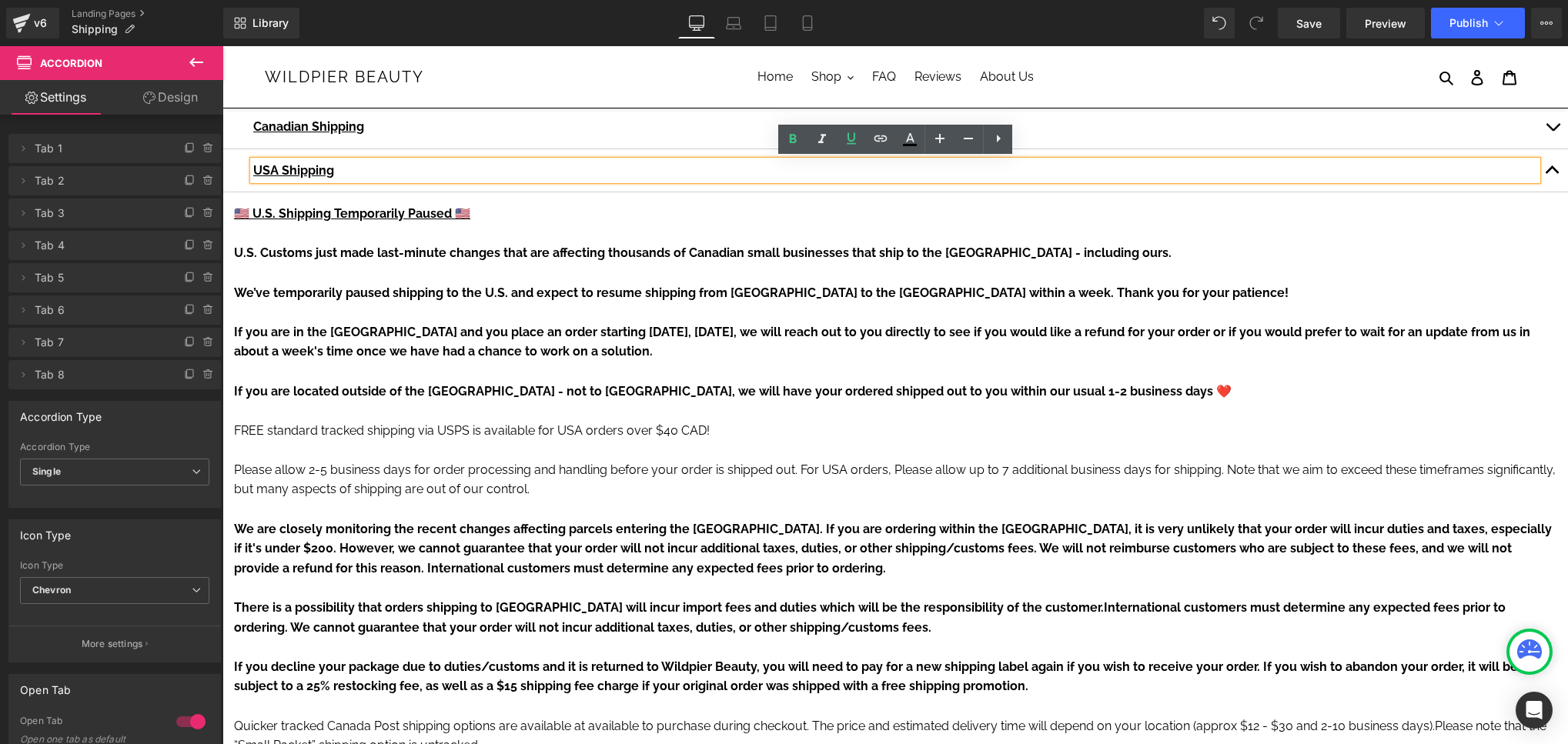
click at [731, 259] on p "U.S. Customs just made last-minute changes that are affecting thousands of Cana…" at bounding box center [894, 253] width 1323 height 20
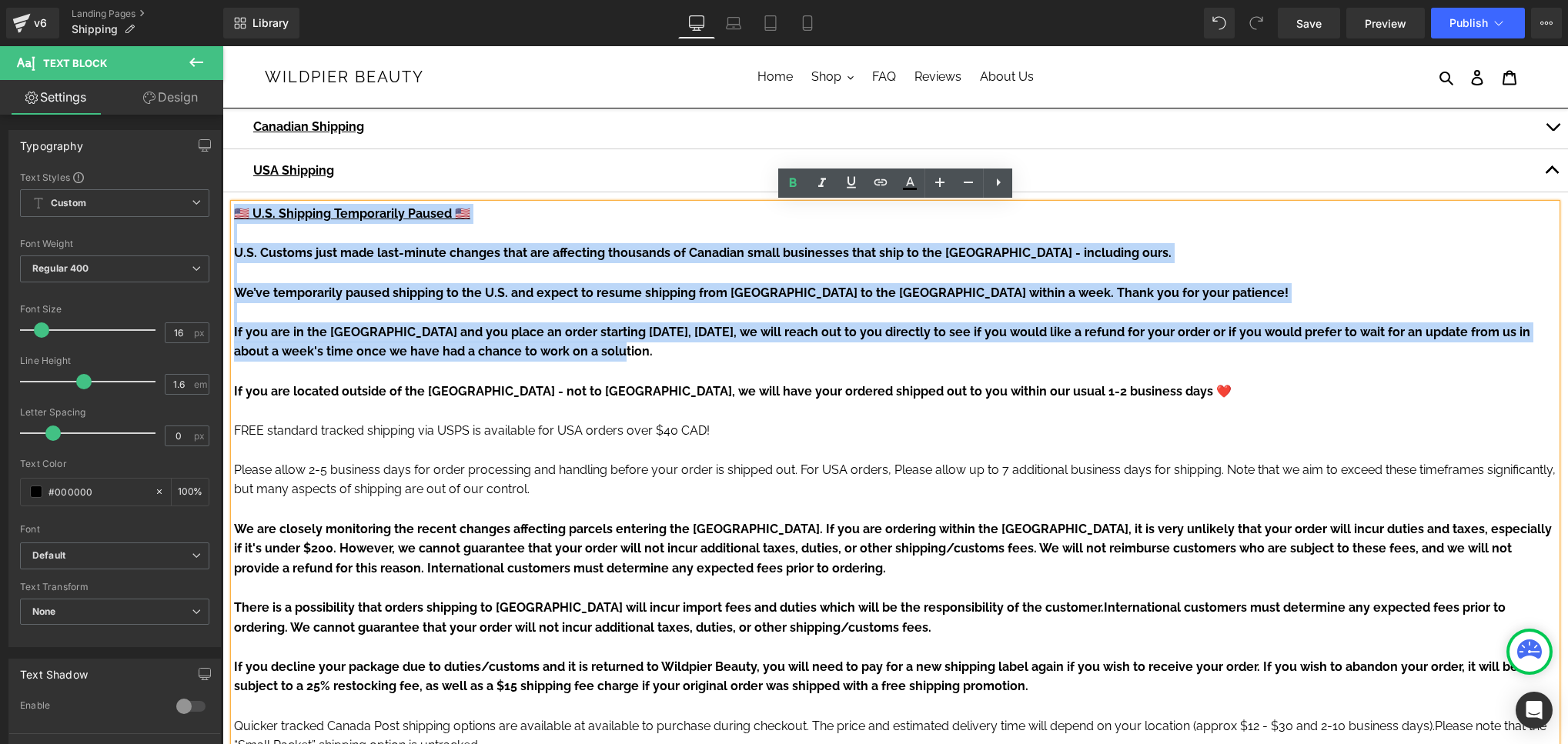
drag, startPoint x: 559, startPoint y: 354, endPoint x: 227, endPoint y: 210, distance: 361.9
click at [227, 210] on article "🇺🇸 U.S. Shipping Temporarily Paused 🇺🇸 U.S. Customs just made last-minute chang…" at bounding box center [895, 638] width 1345 height 890
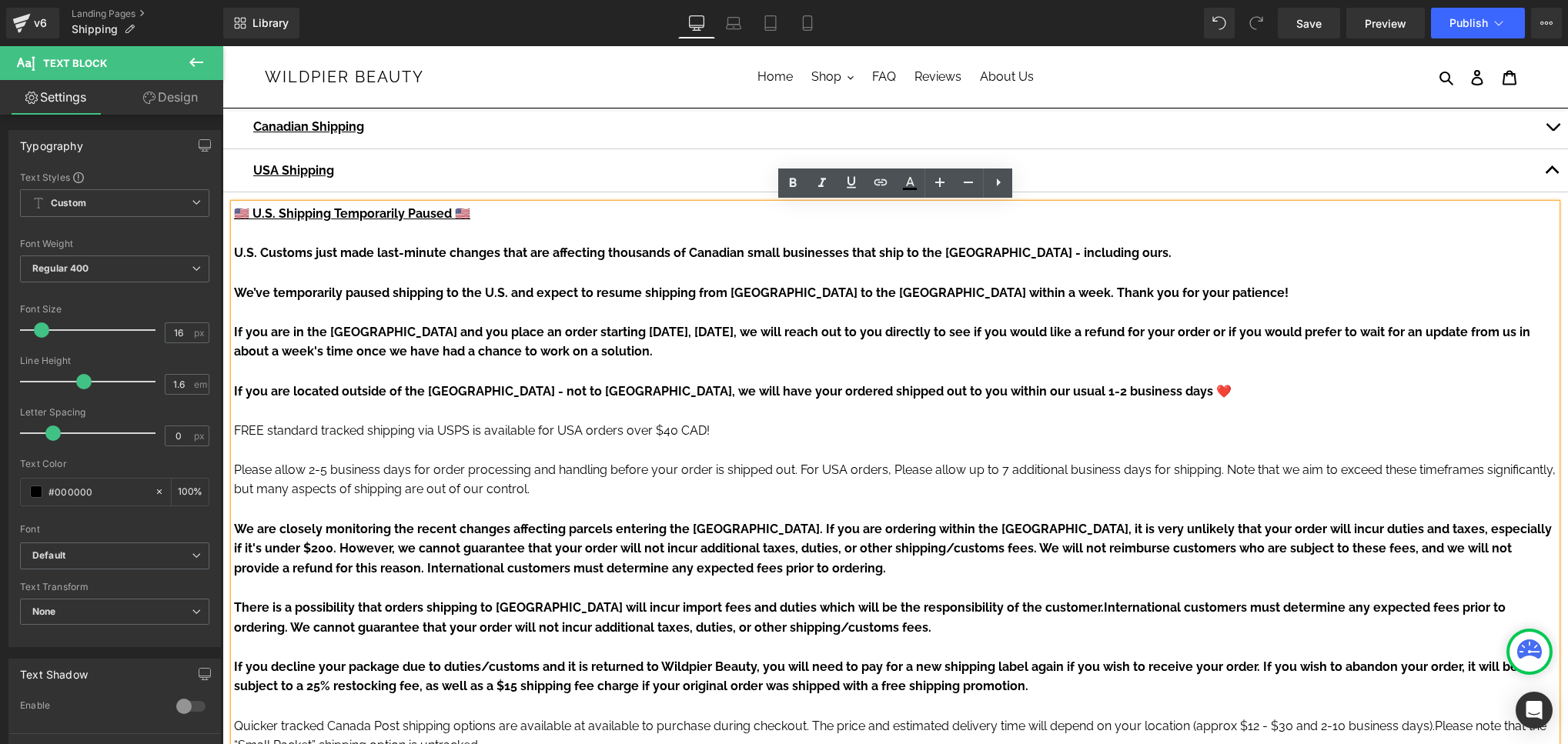
click at [668, 391] on strong "If you are located outside of the [GEOGRAPHIC_DATA] - not to [GEOGRAPHIC_DATA],…" at bounding box center [732, 391] width 998 height 15
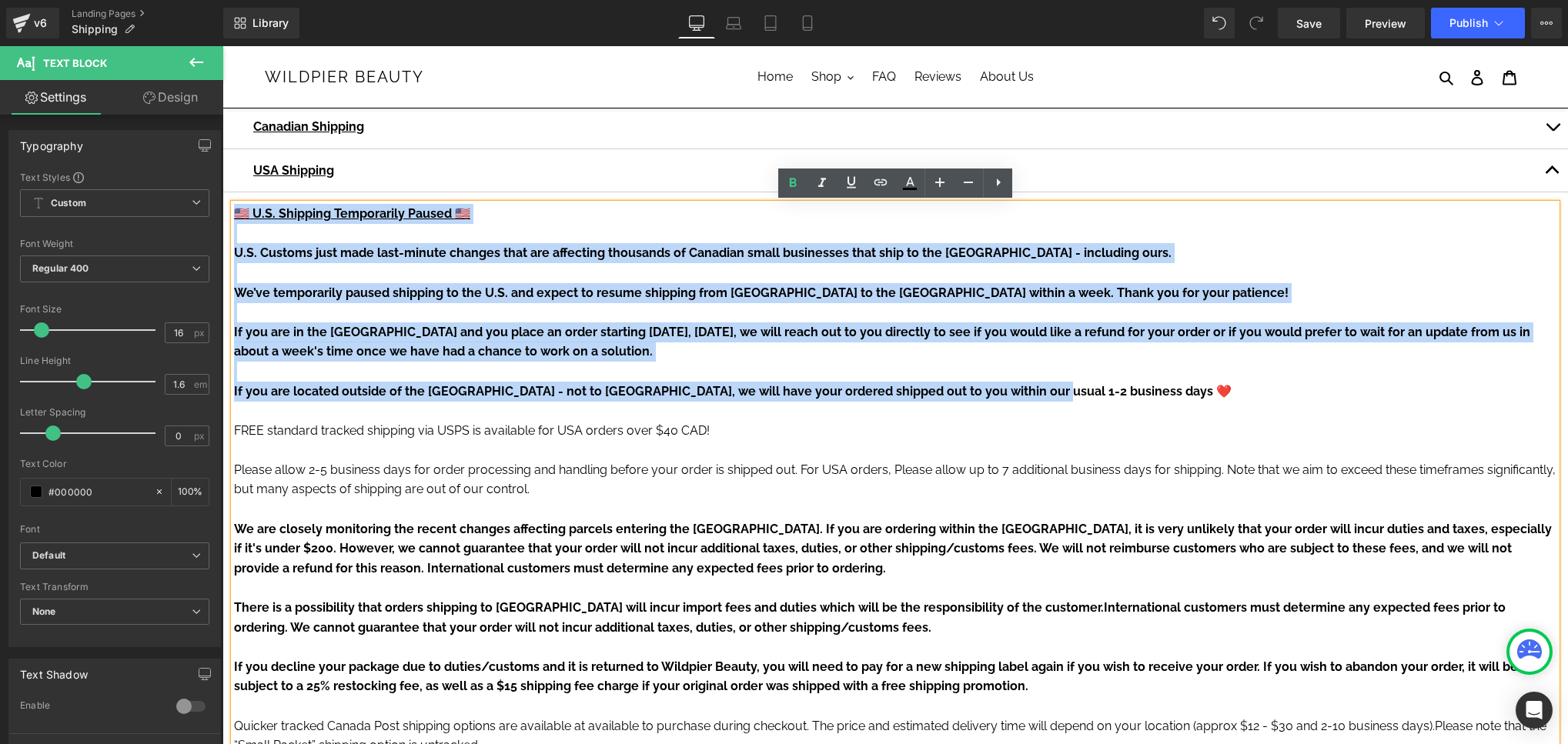
drag, startPoint x: 1026, startPoint y: 389, endPoint x: 236, endPoint y: 220, distance: 807.9
click at [236, 220] on div "🇺🇸 U.S. Shipping Temporarily Paused 🇺🇸 U.S. Customs just made last-minute chang…" at bounding box center [894, 637] width 1323 height 866
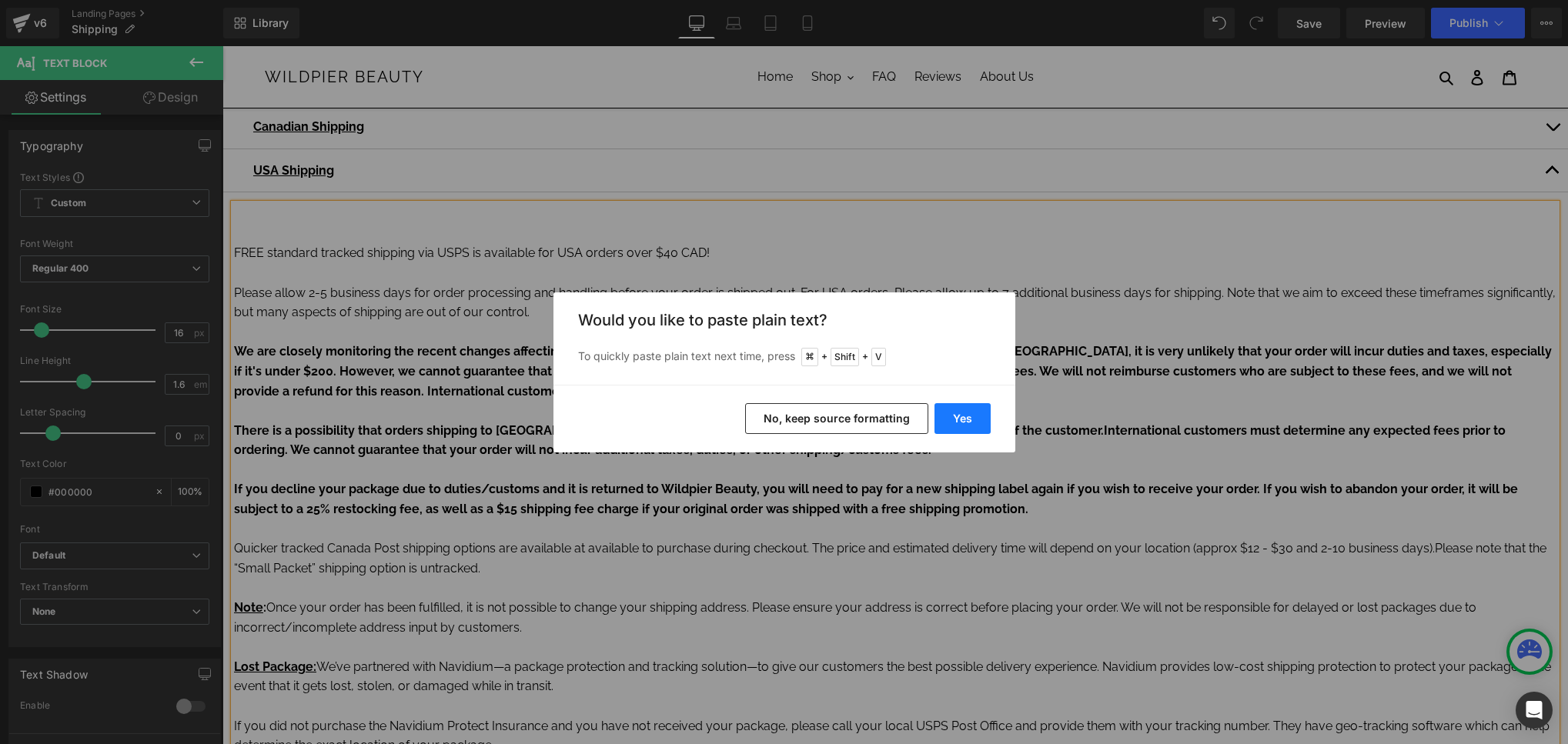
click at [973, 403] on button "Yes" at bounding box center [962, 418] width 57 height 31
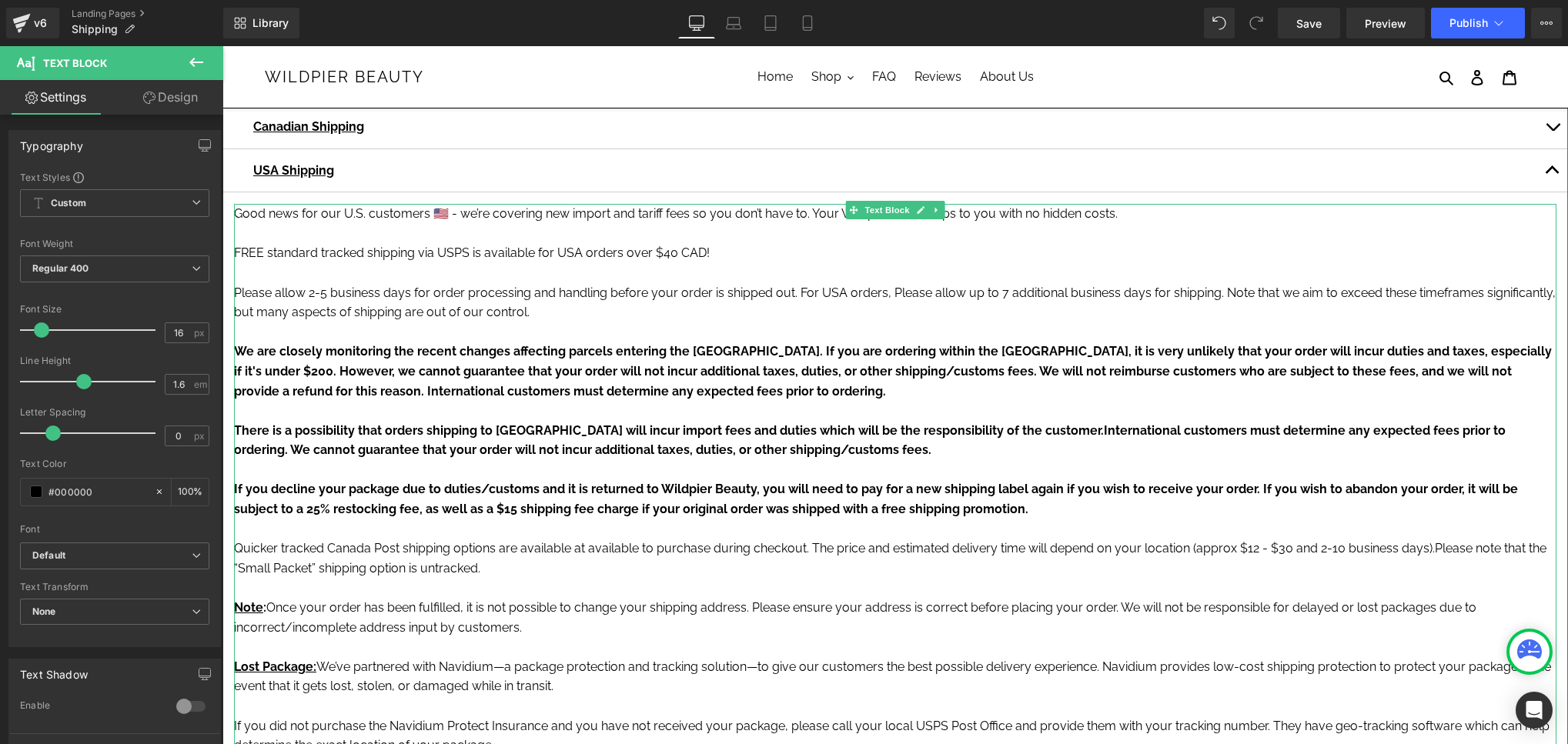
click at [459, 231] on p at bounding box center [894, 233] width 1323 height 20
click at [573, 288] on span "Please allow 2-5 business days for order processing and handling before your or…" at bounding box center [728, 292] width 990 height 15
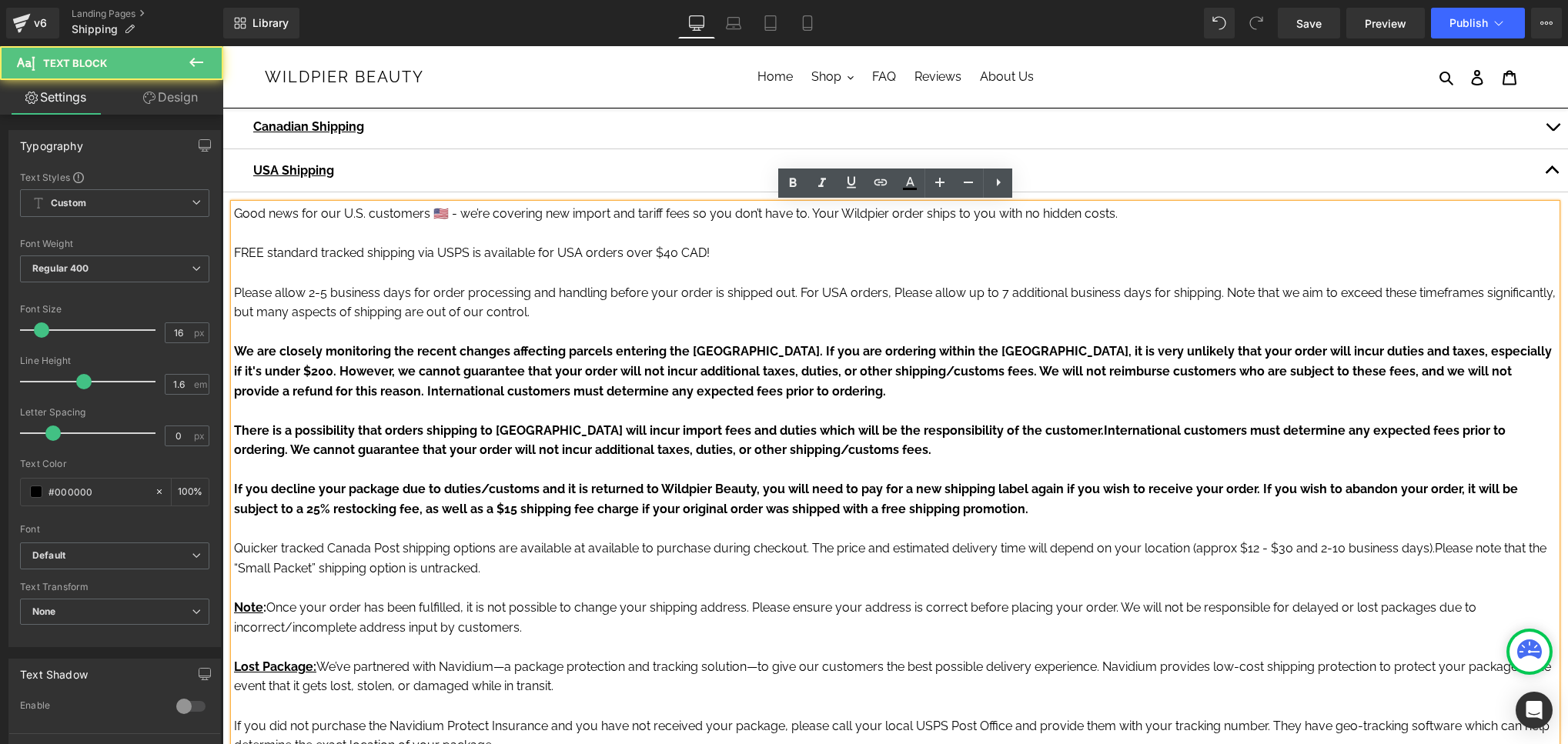
click at [522, 333] on p at bounding box center [894, 333] width 1323 height 20
click at [506, 426] on strong "There is a possibility that orders shipping to [GEOGRAPHIC_DATA] will incur imp…" at bounding box center [668, 430] width 869 height 15
click at [688, 481] on p "﻿If you decline your package due to duties/customs and it is returned to Wildpi…" at bounding box center [894, 500] width 1323 height 40
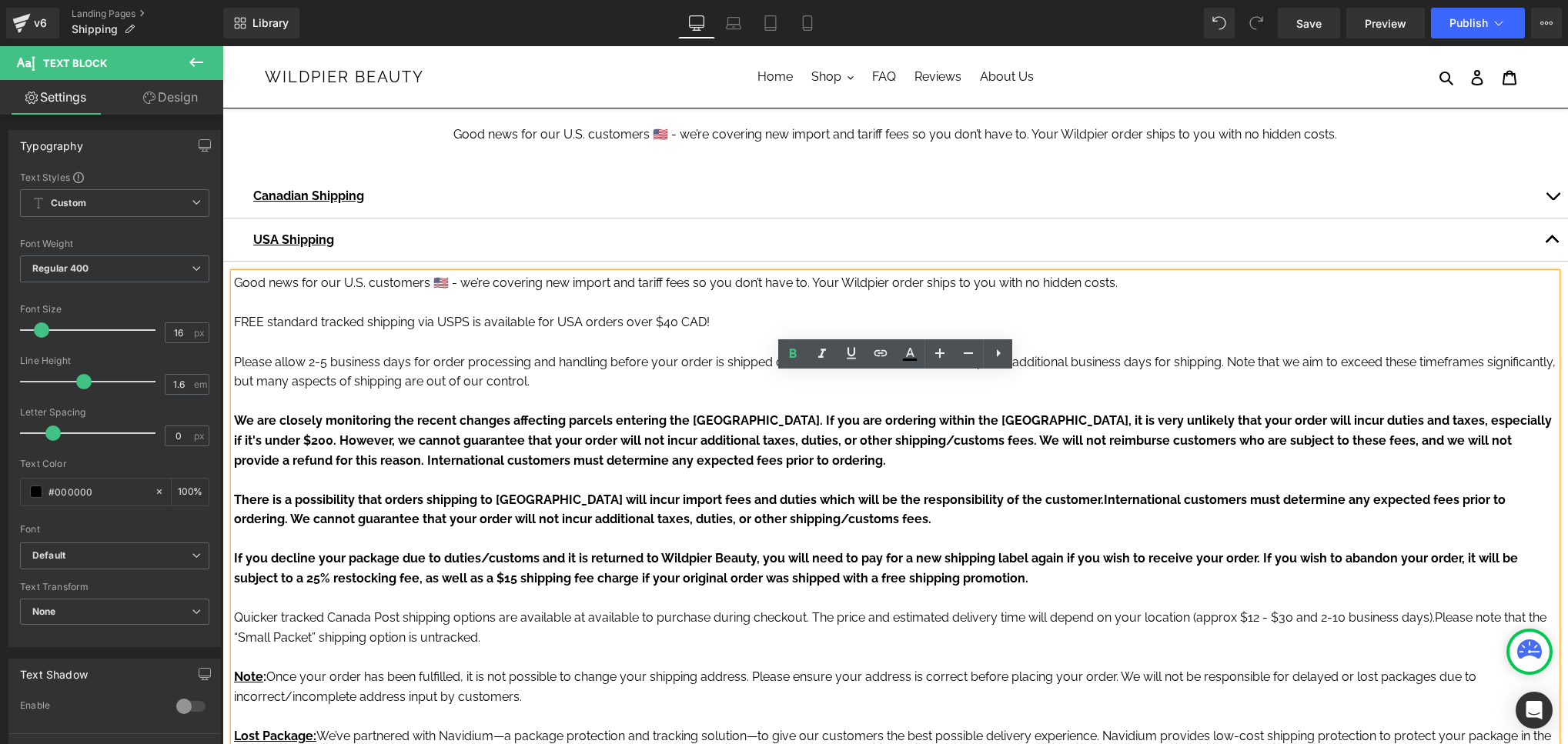
scroll to position [0, 0]
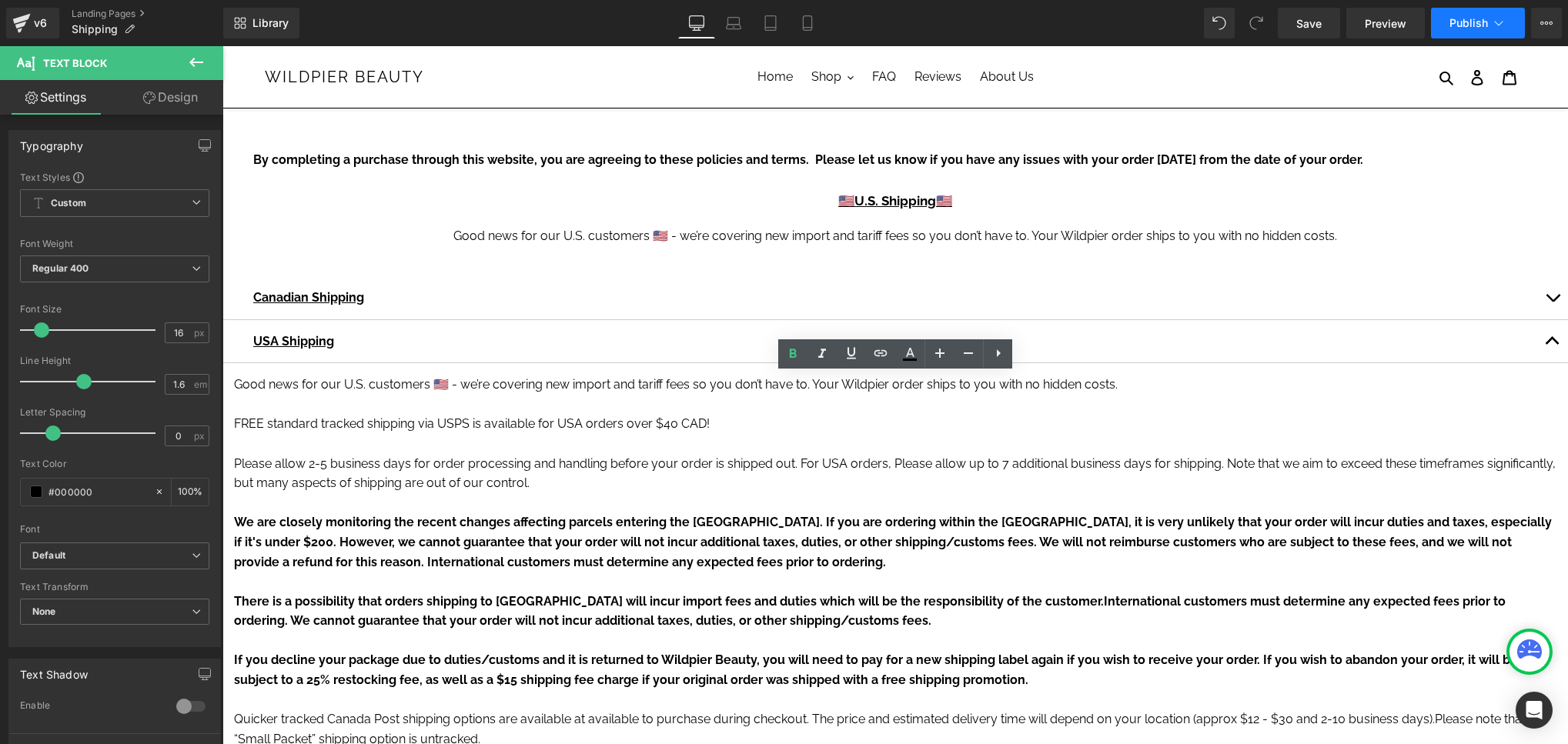
click at [1457, 26] on span "Publish" at bounding box center [1469, 23] width 39 height 12
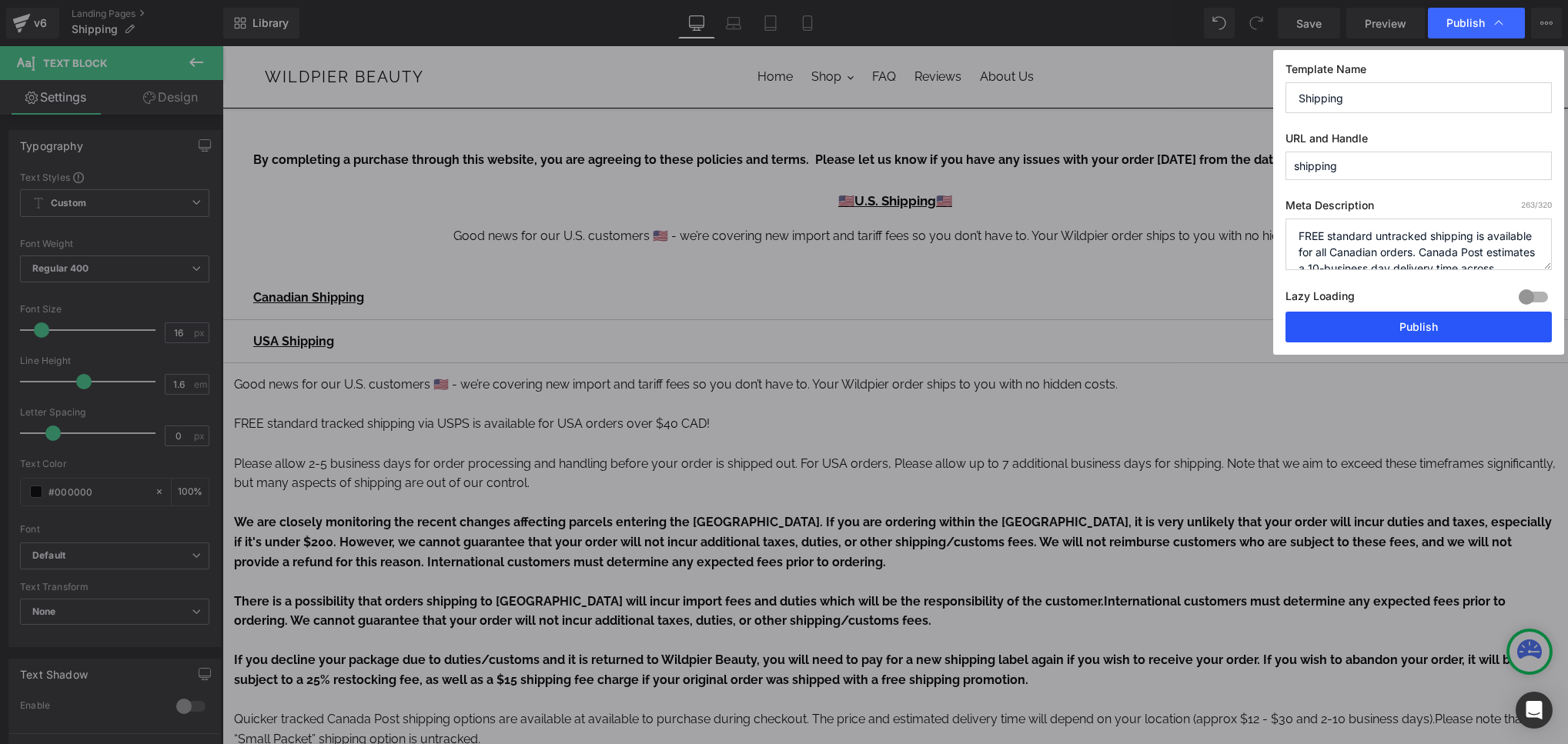
click at [1425, 322] on button "Publish" at bounding box center [1419, 327] width 266 height 31
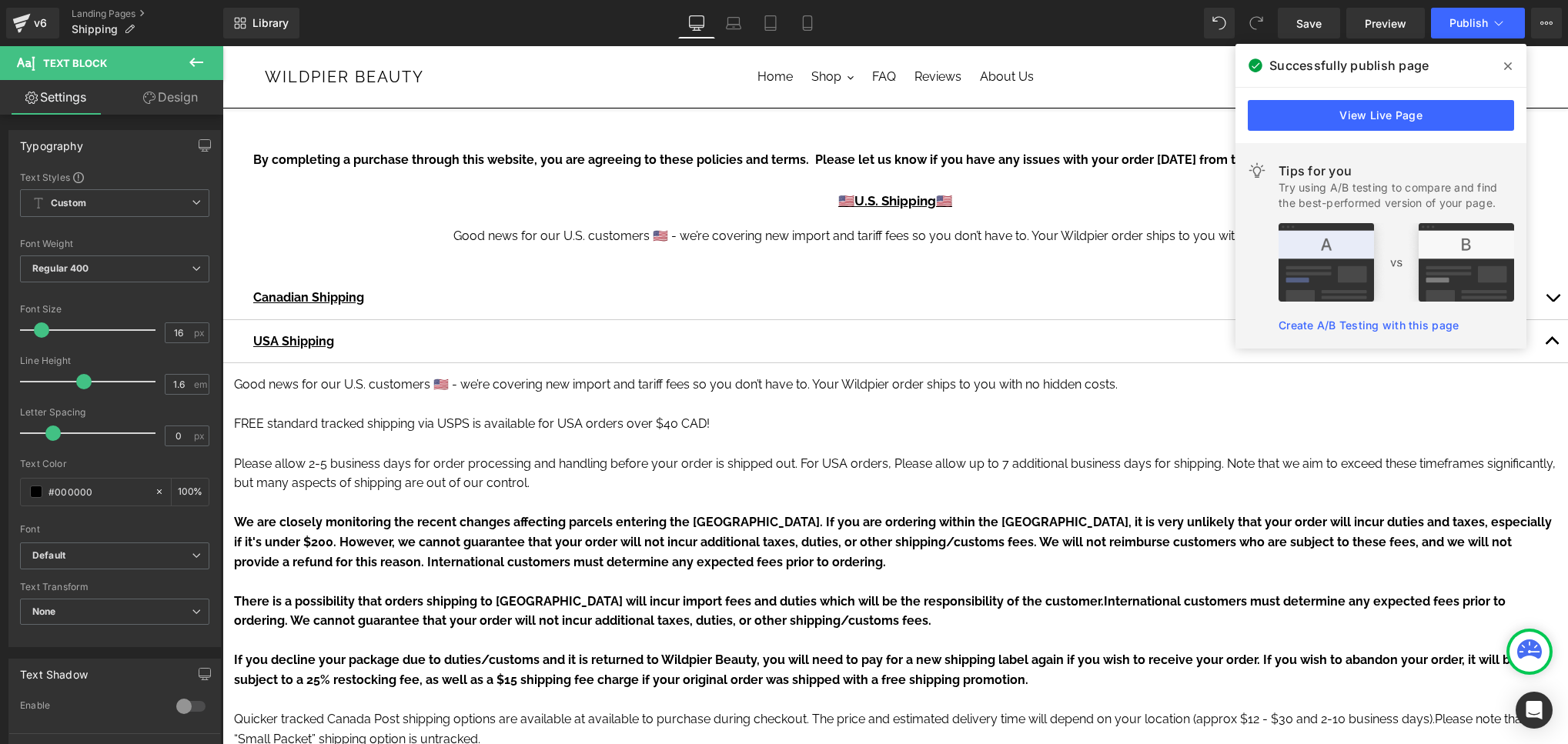
click at [1508, 61] on icon at bounding box center [1508, 66] width 8 height 12
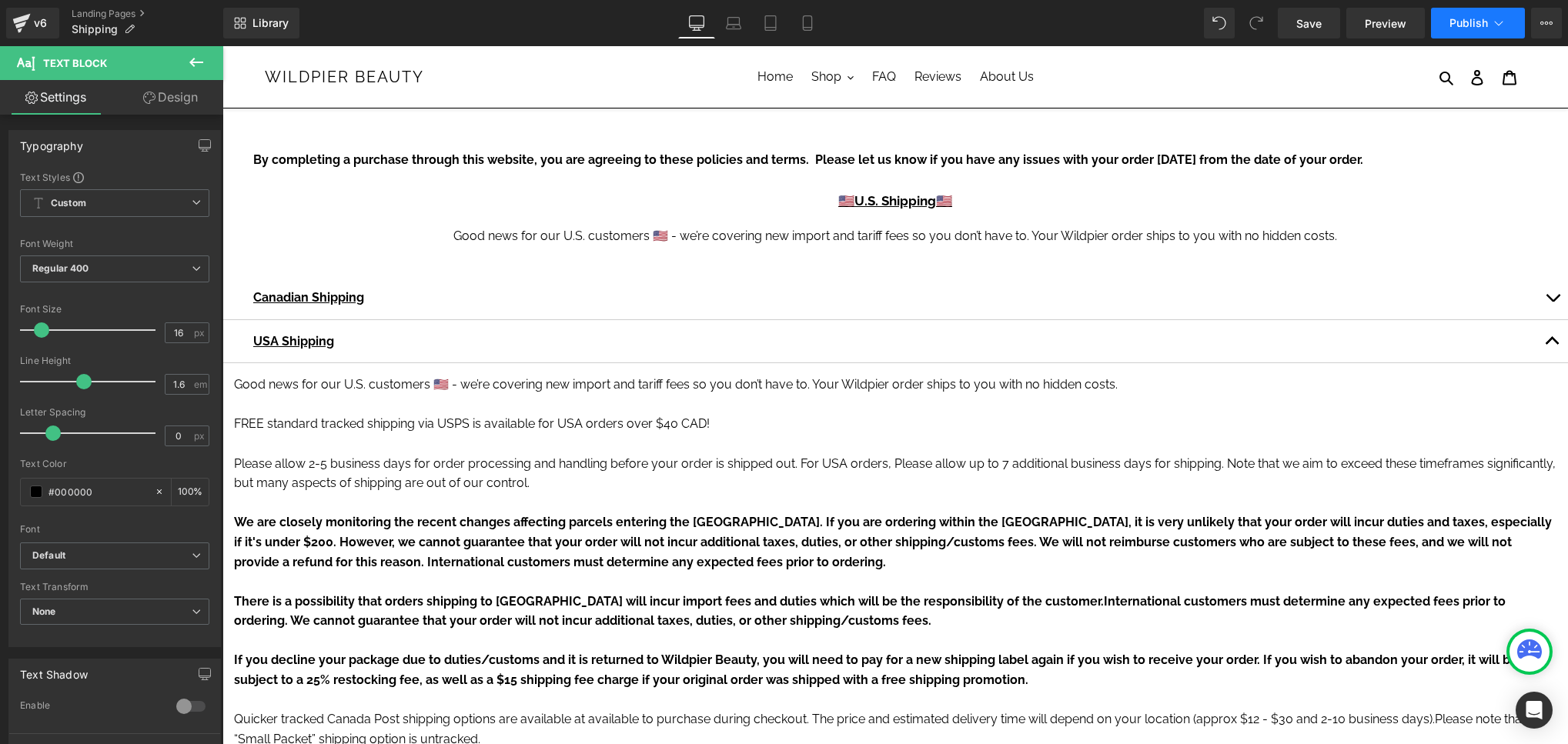
click at [1481, 20] on span "Publish" at bounding box center [1469, 23] width 39 height 12
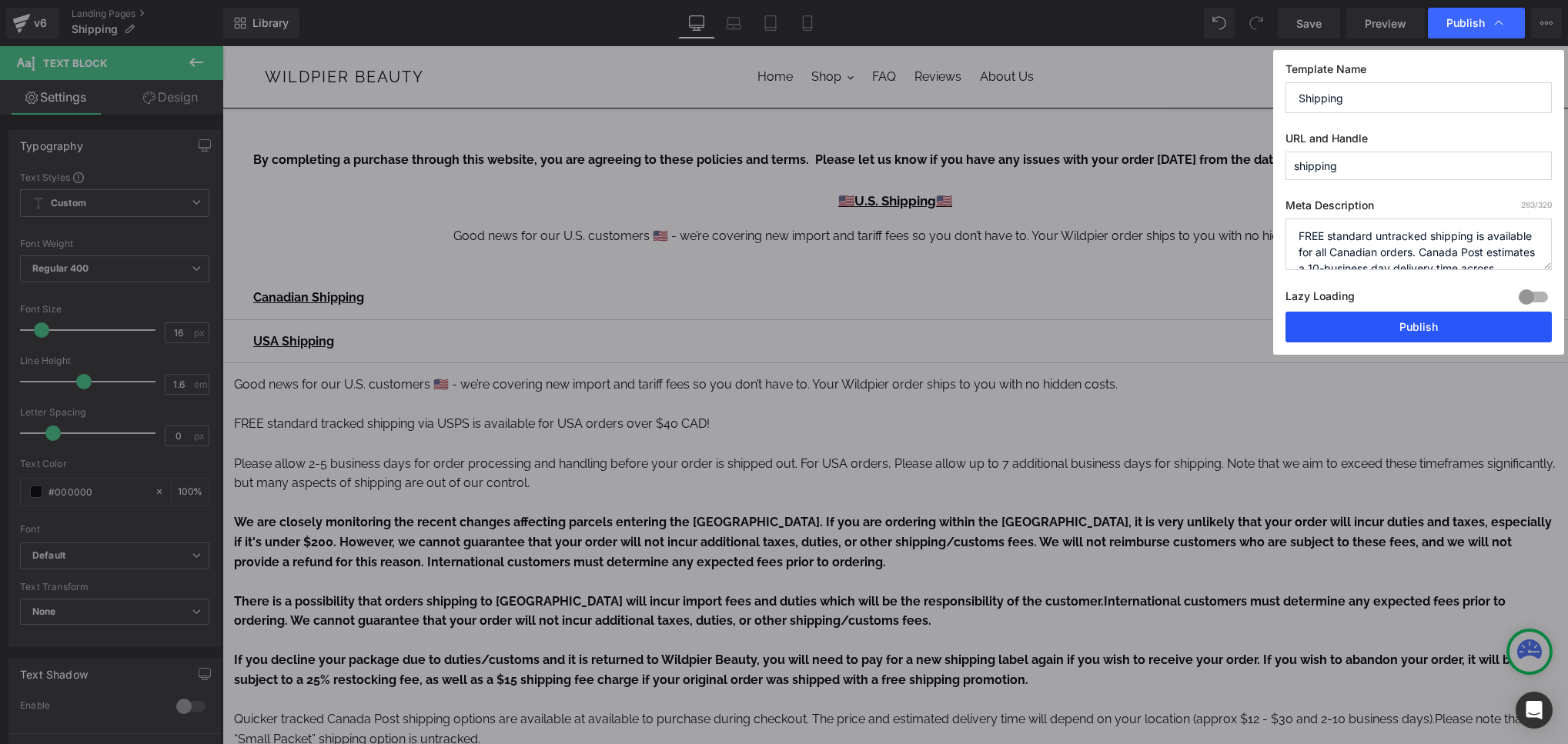
click at [1377, 319] on button "Publish" at bounding box center [1419, 327] width 266 height 31
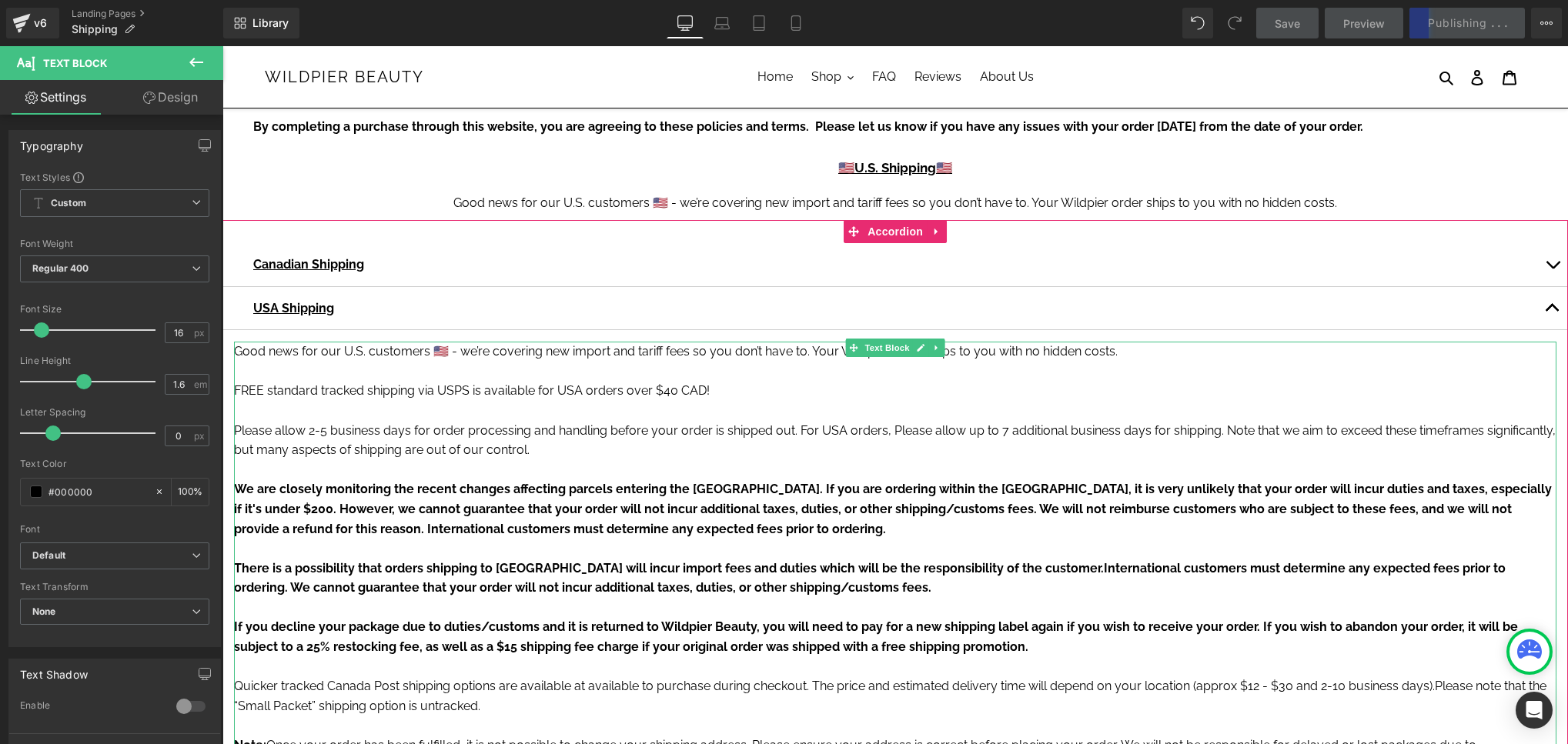
scroll to position [36, 0]
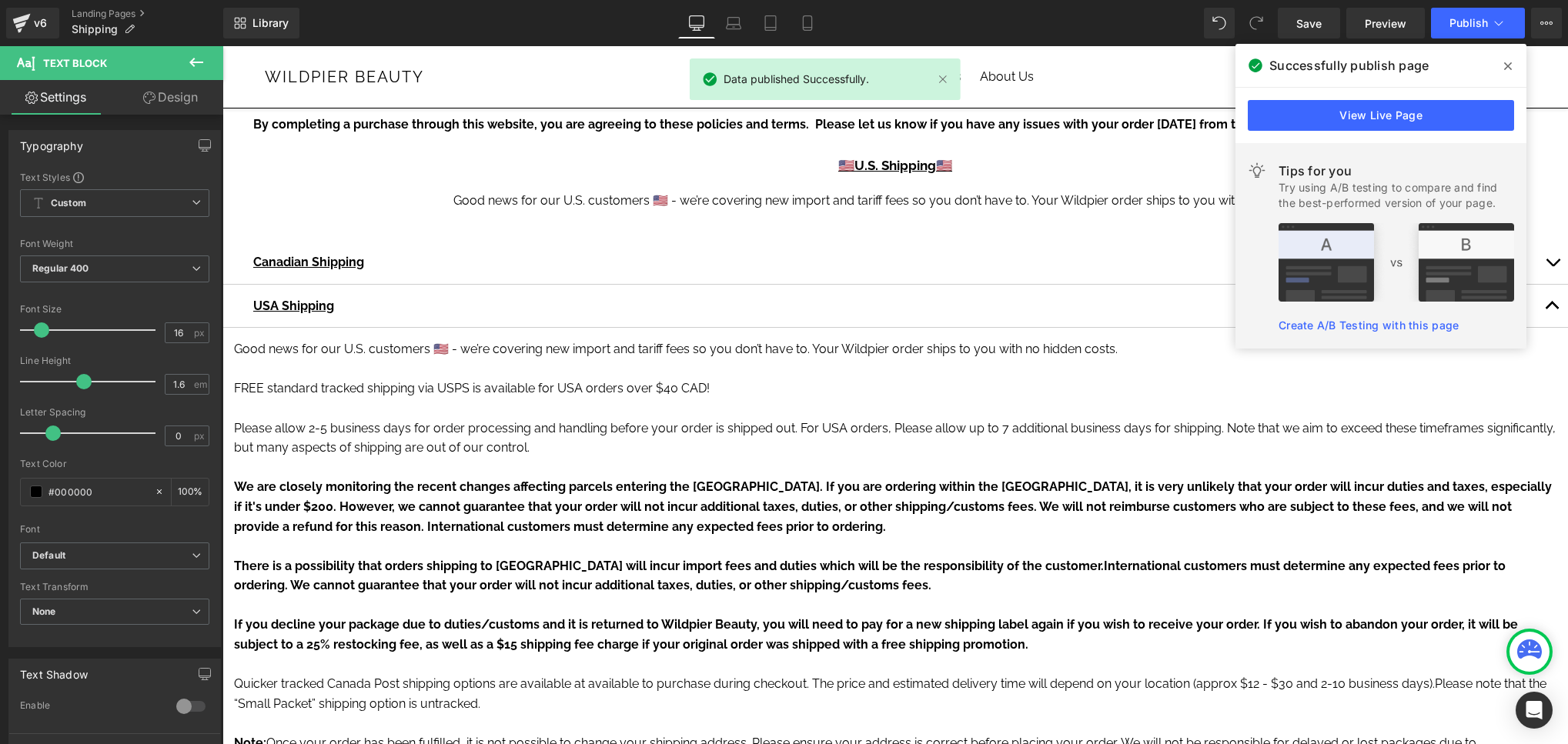
click at [1509, 60] on icon at bounding box center [1508, 66] width 8 height 12
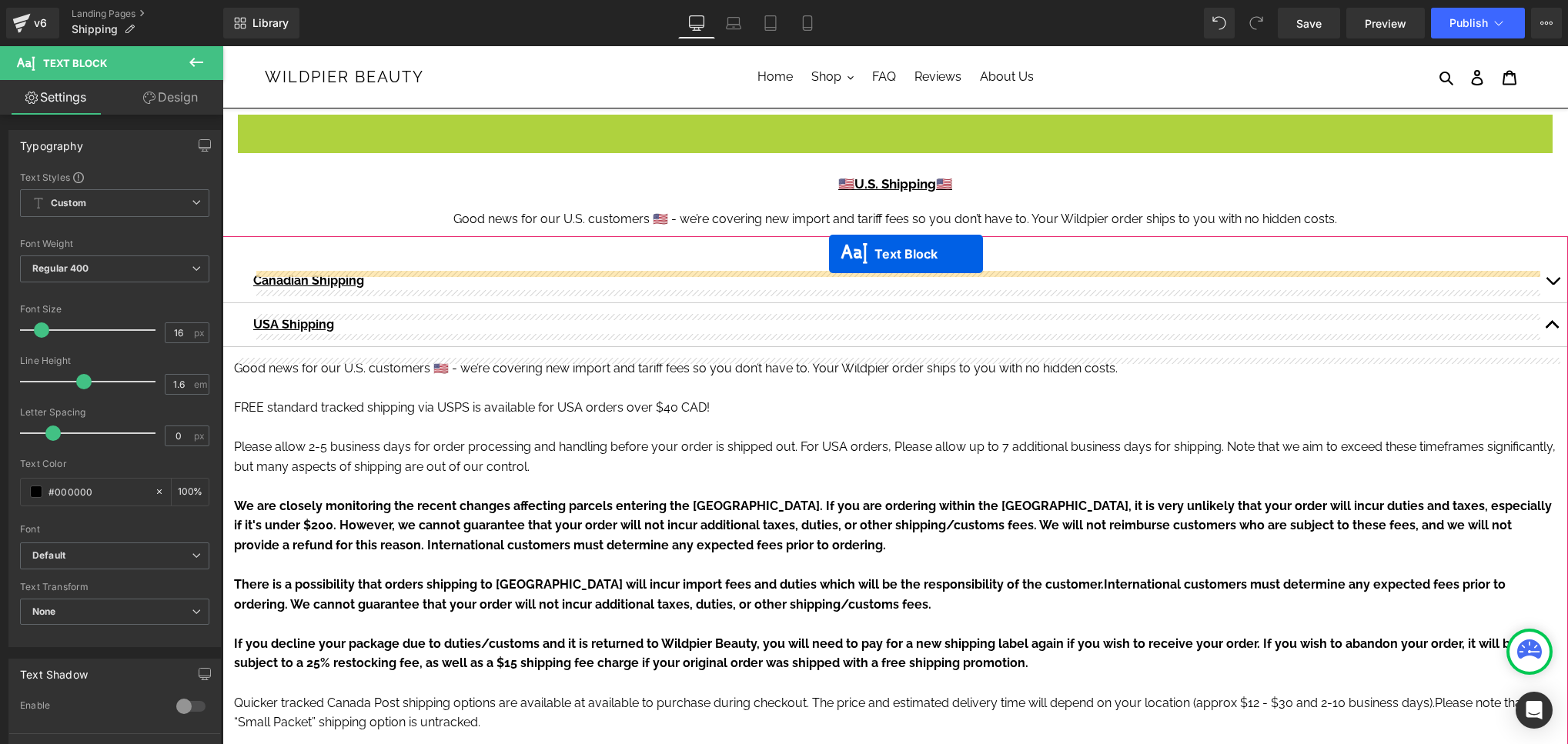
drag, startPoint x: 864, startPoint y: 120, endPoint x: 829, endPoint y: 253, distance: 137.5
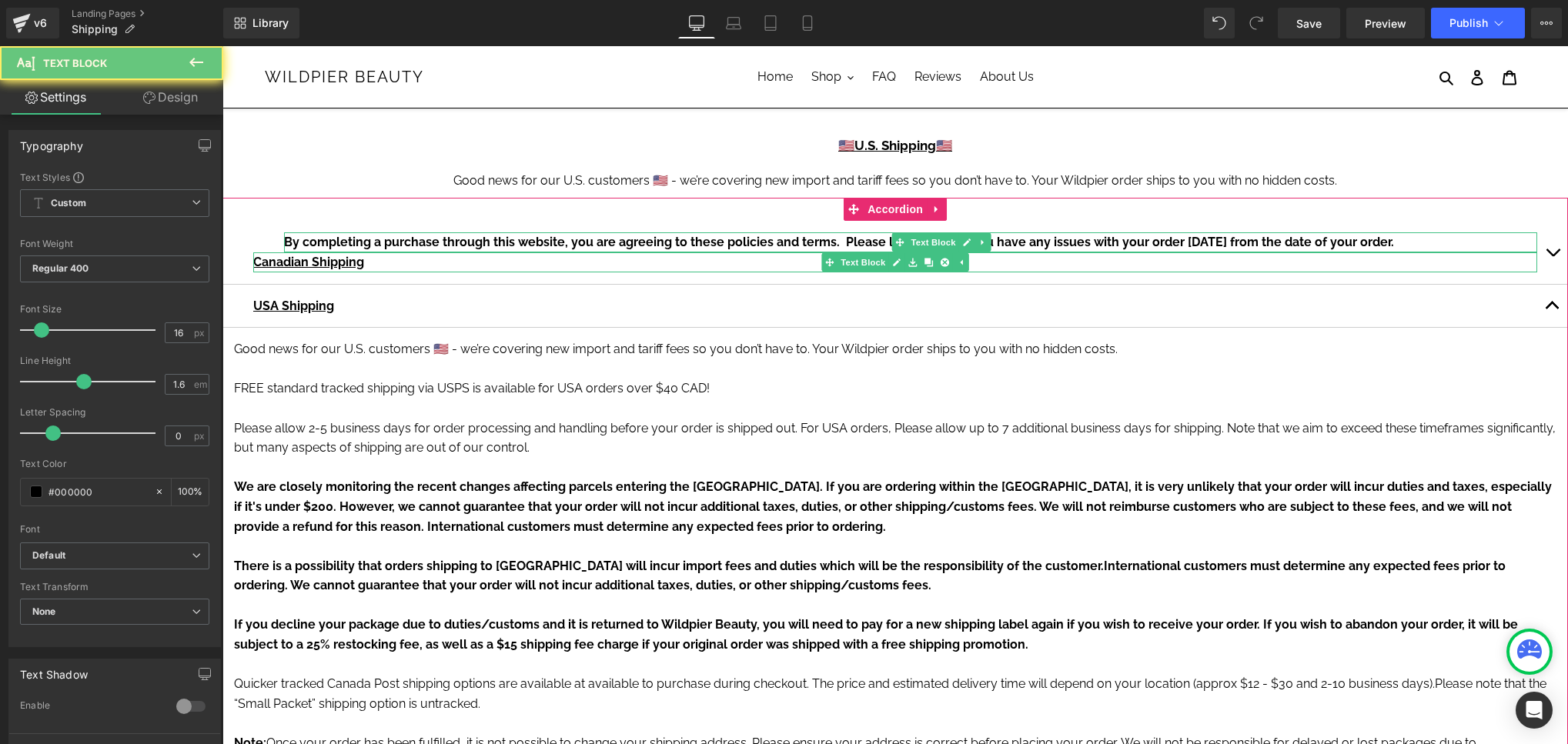
click at [829, 253] on div "Canadian Shipping Text Block" at bounding box center [895, 262] width 1284 height 20
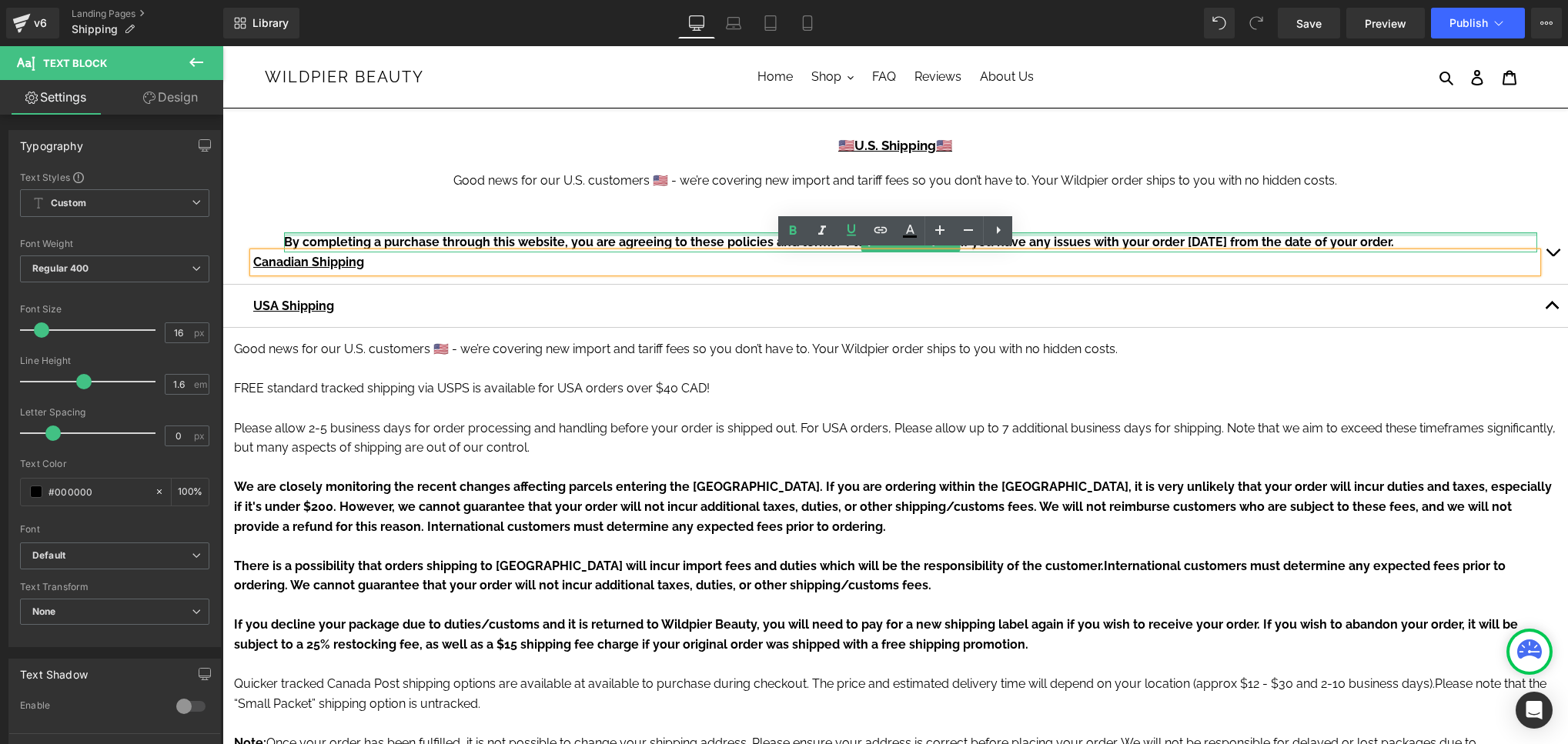
click at [551, 233] on div at bounding box center [910, 234] width 1253 height 4
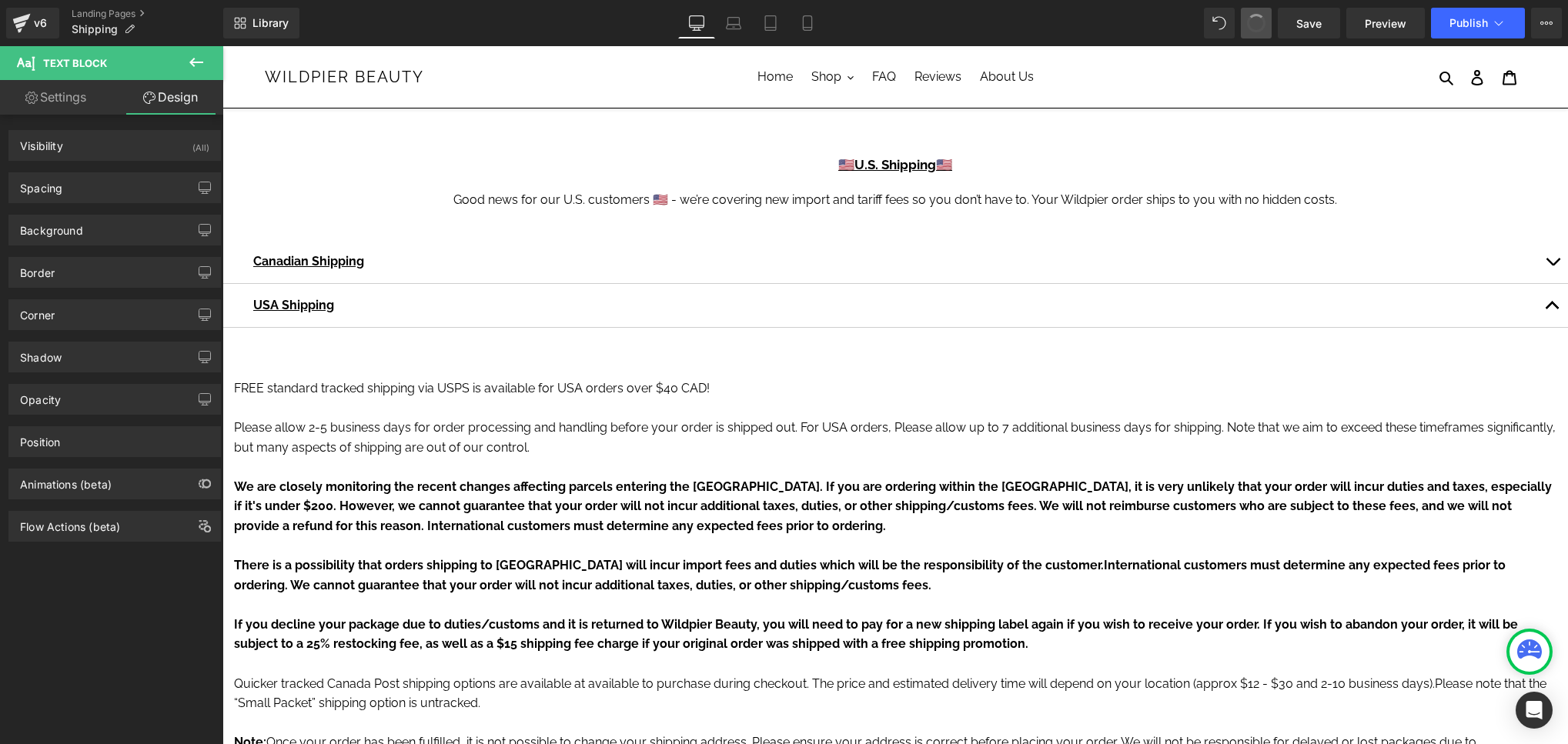
scroll to position [0, 0]
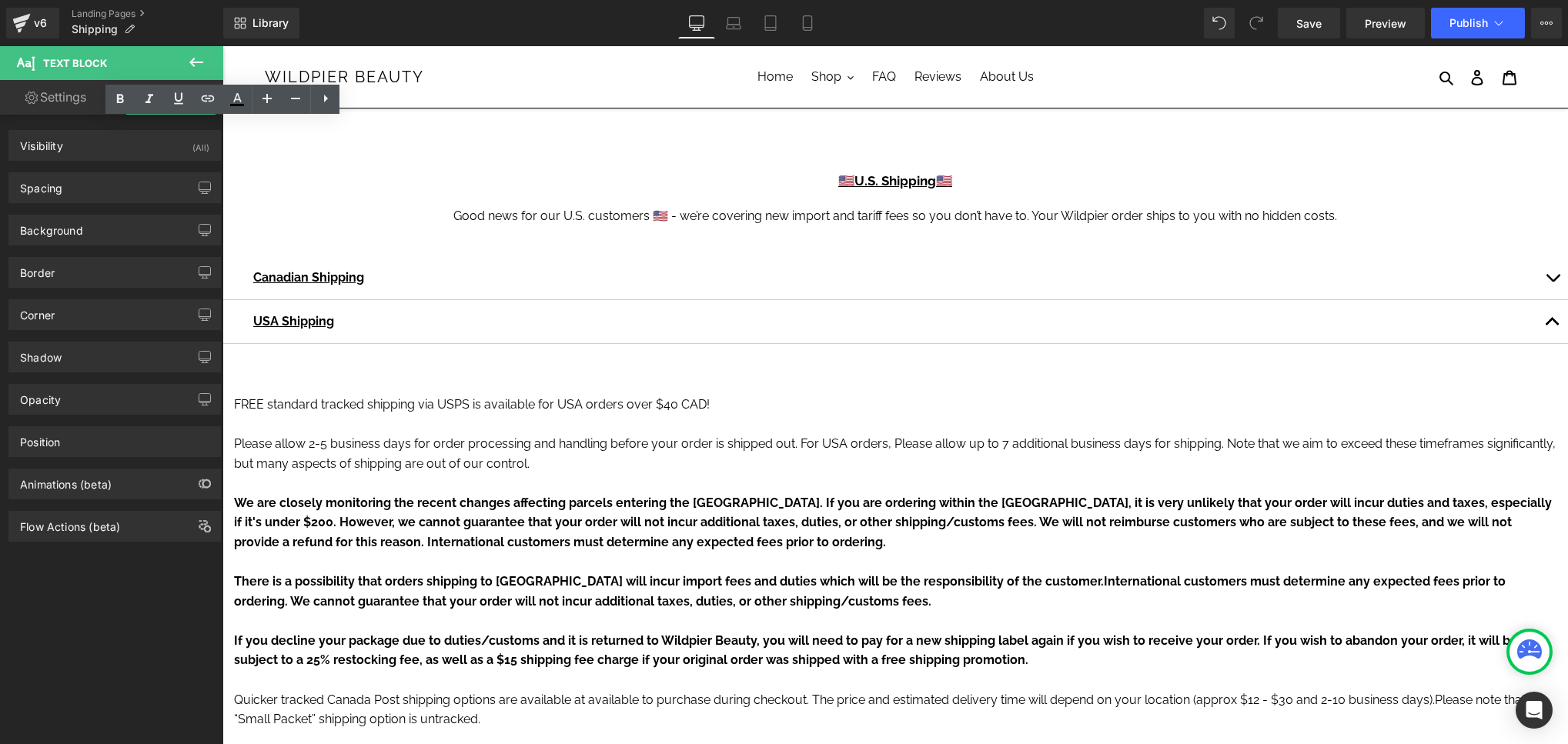
click at [223, 46] on div at bounding box center [223, 46] width 0 height 0
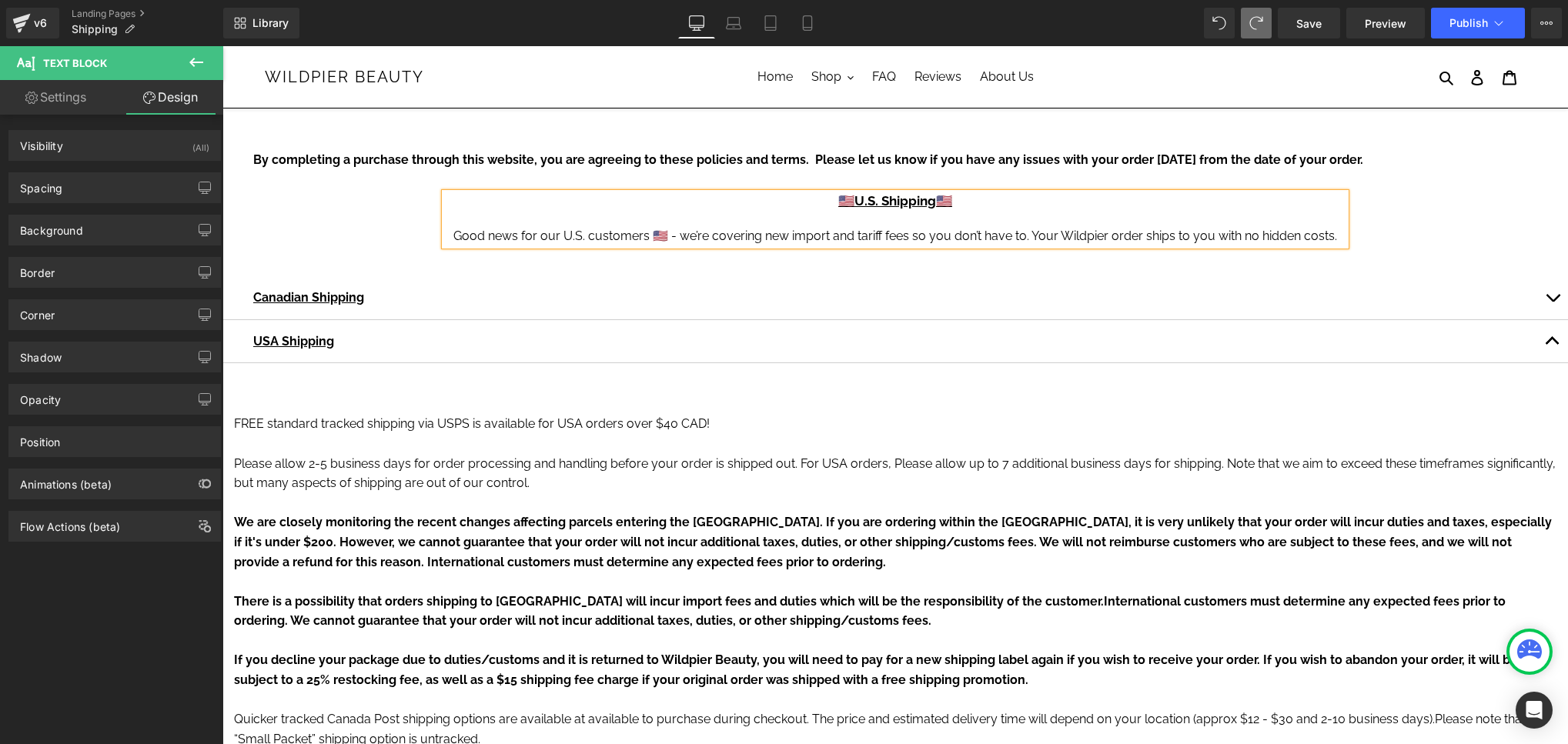
click at [627, 155] on span "By completing a purchase through this website, you are agreeing to these polici…" at bounding box center [808, 159] width 1110 height 15
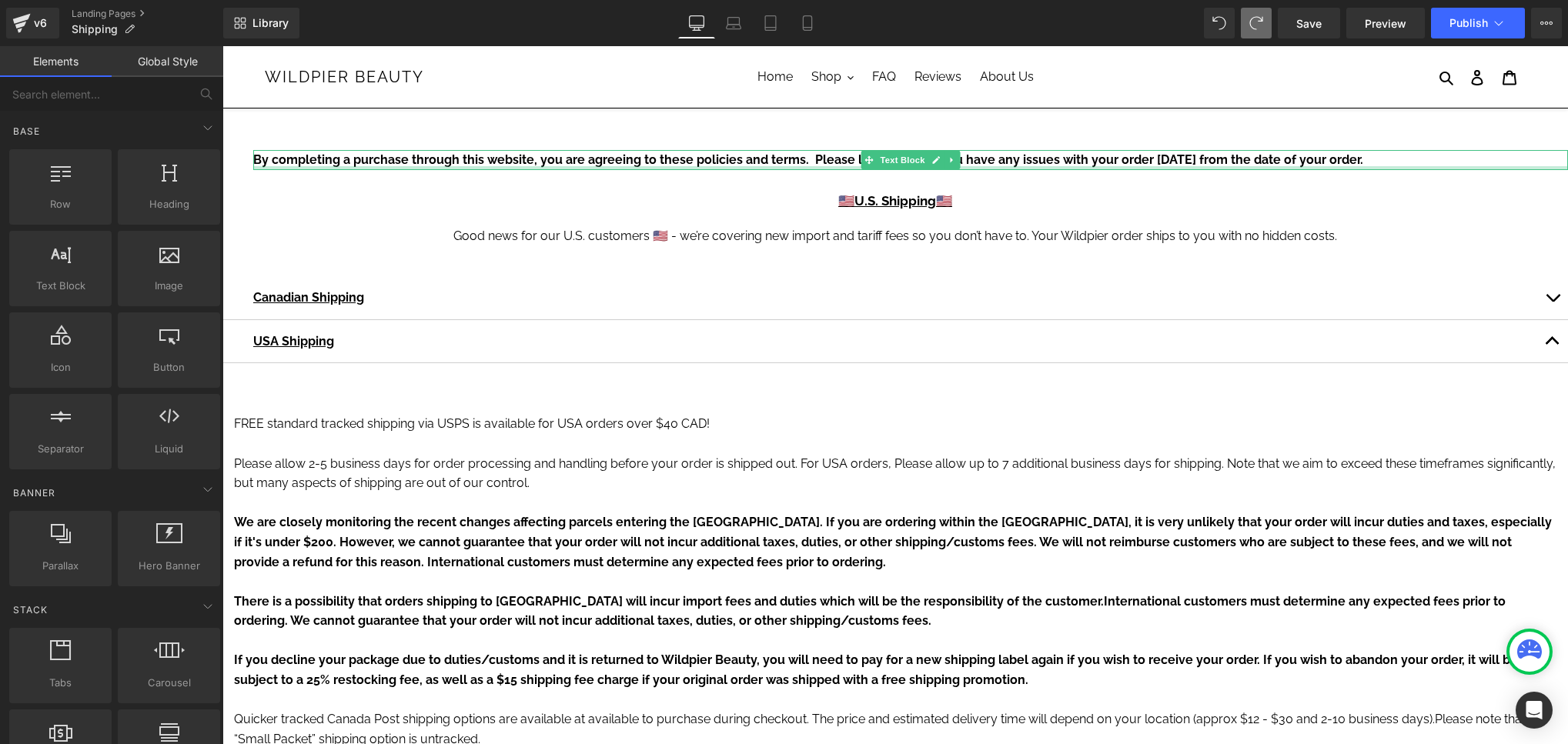
click at [366, 165] on span "By completing a purchase through this website, you are agreeing to these polici…" at bounding box center [808, 159] width 1110 height 15
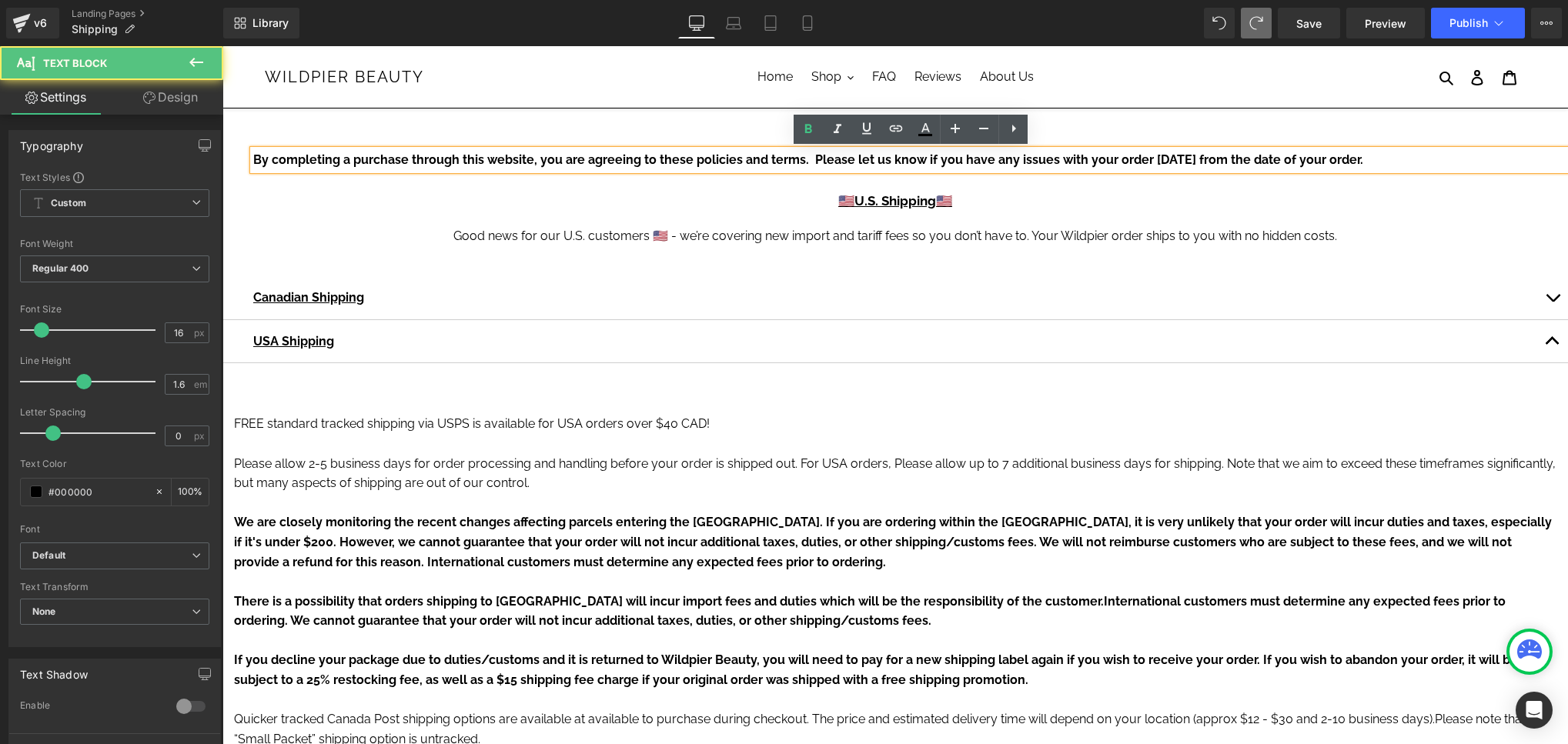
click at [465, 215] on div at bounding box center [895, 218] width 900 height 19
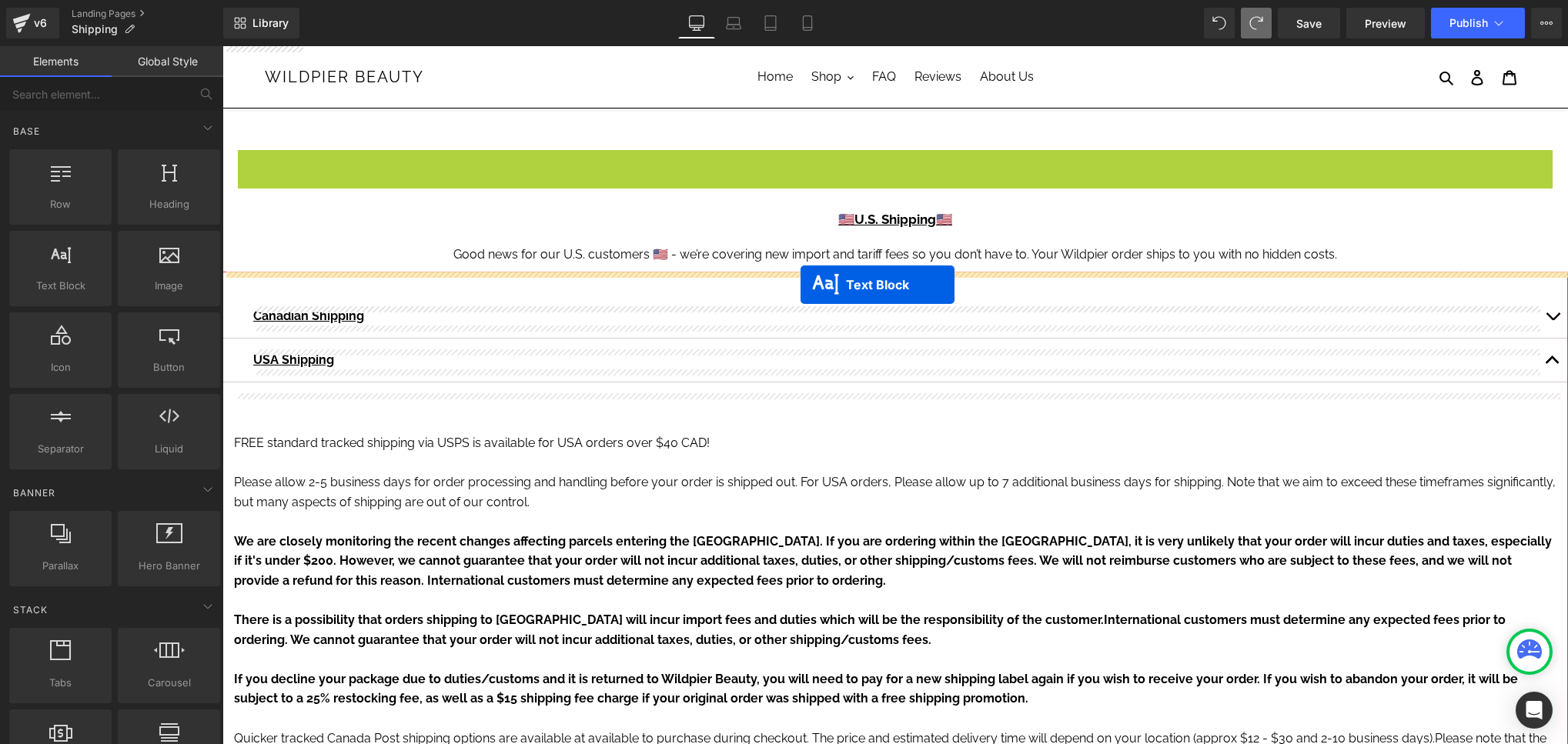
drag, startPoint x: 869, startPoint y: 158, endPoint x: 801, endPoint y: 285, distance: 144.1
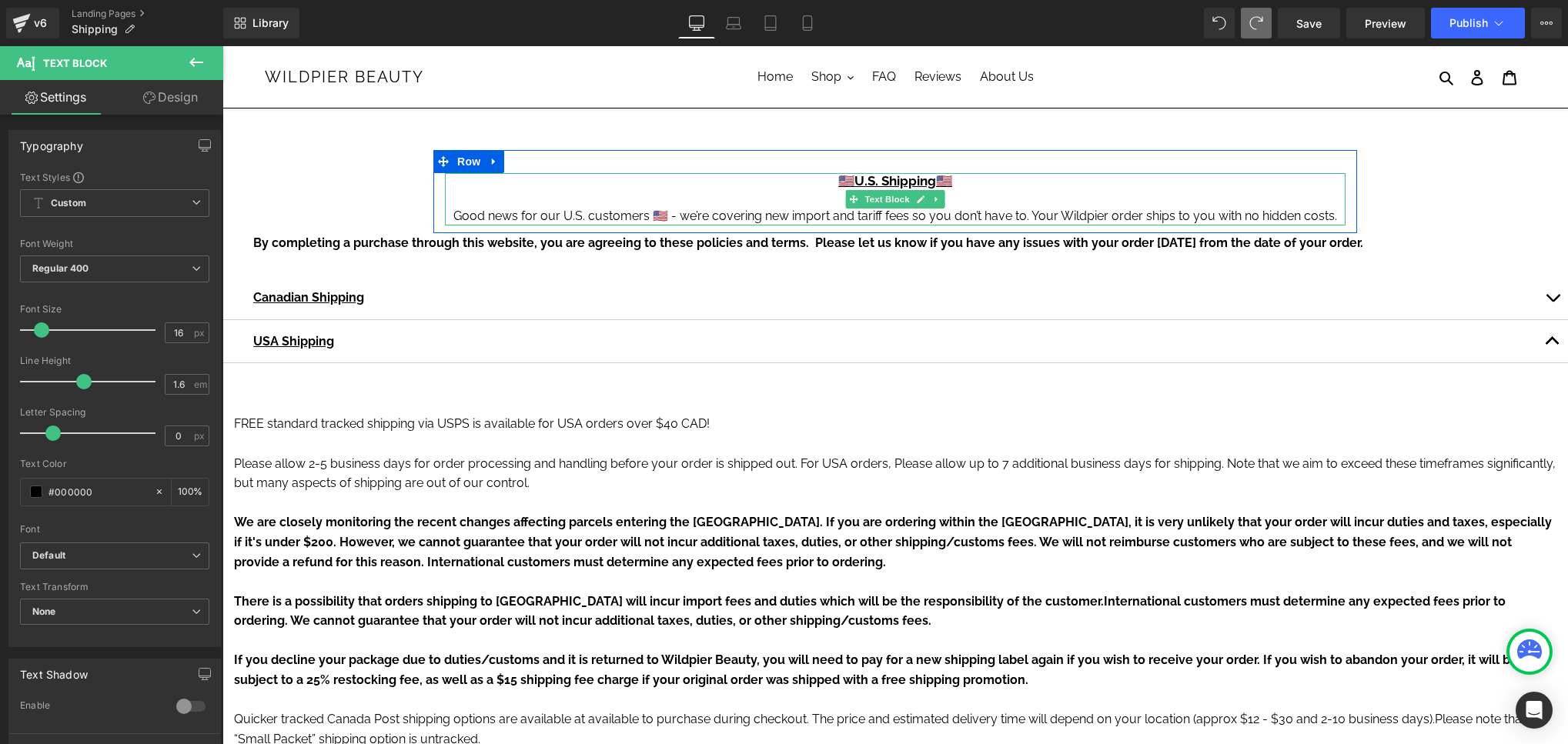
click at [833, 207] on div "Good news for our U.S. customers 🇺🇸 - we’re covering new import and tariff fees…" at bounding box center [895, 216] width 900 height 19
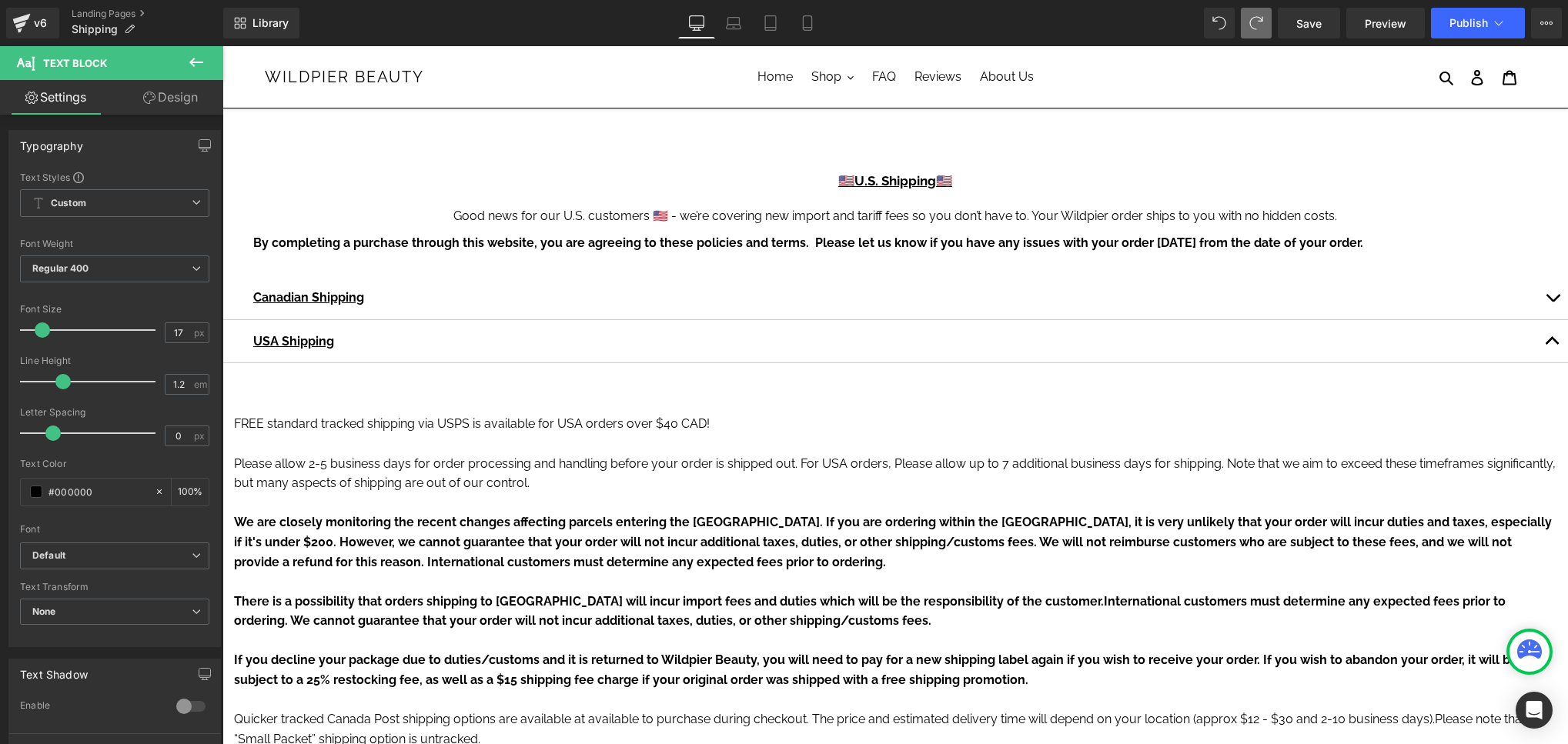
click at [473, 211] on div "Good news for our U.S. customers 🇺🇸 - we’re covering new import and tariff fees…" at bounding box center [895, 216] width 900 height 19
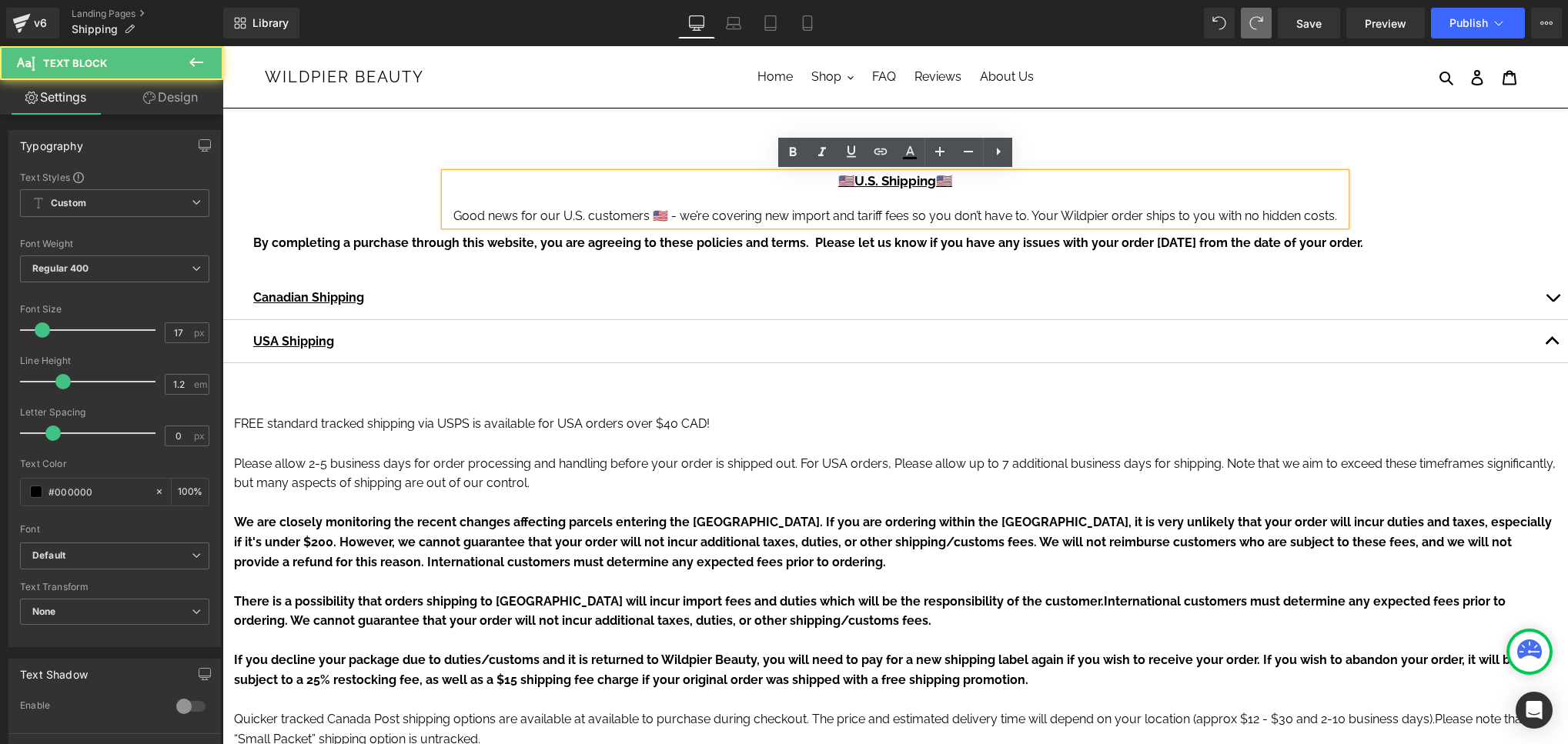
click at [188, 104] on link "Design" at bounding box center [170, 97] width 111 height 35
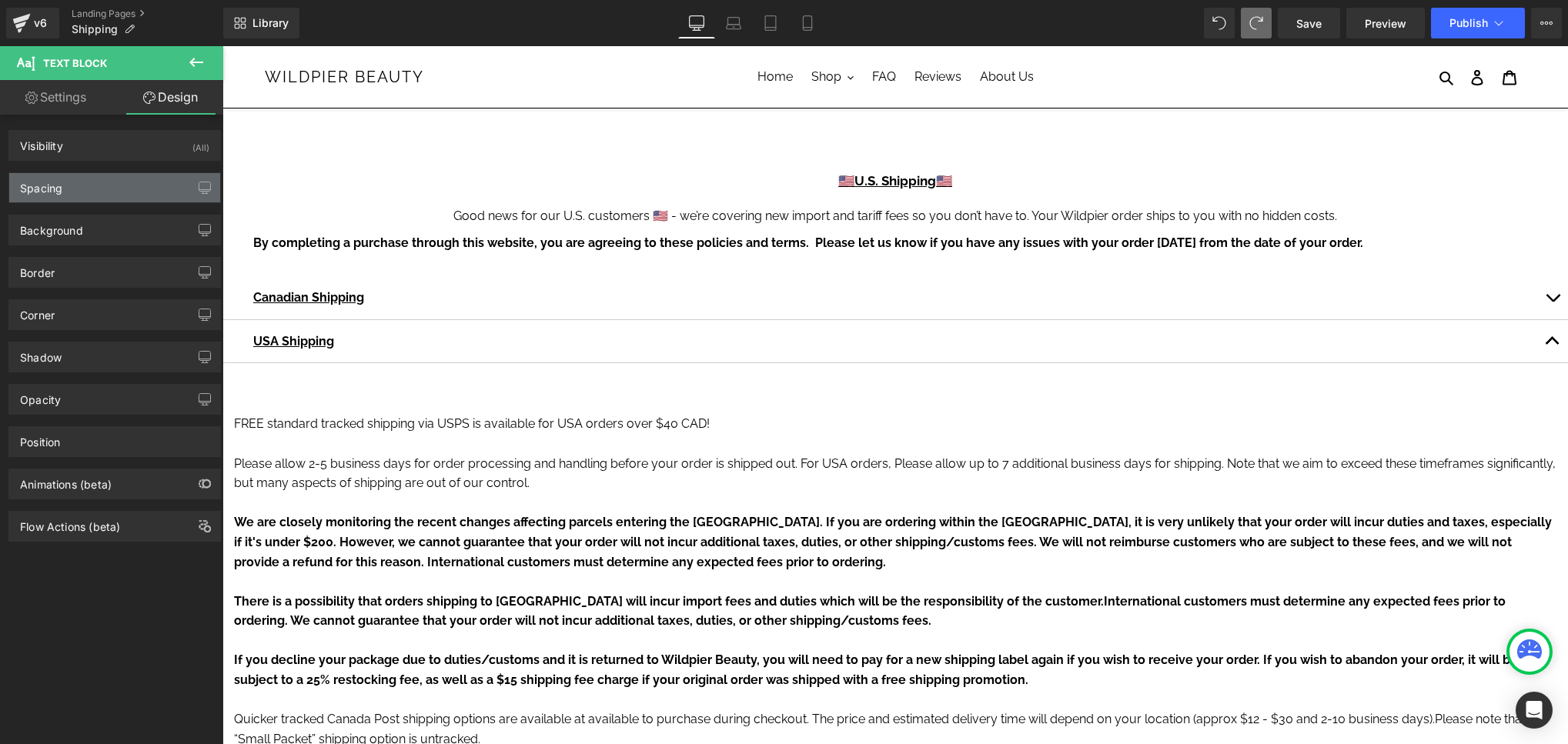
click at [121, 183] on div "Spacing" at bounding box center [114, 187] width 211 height 29
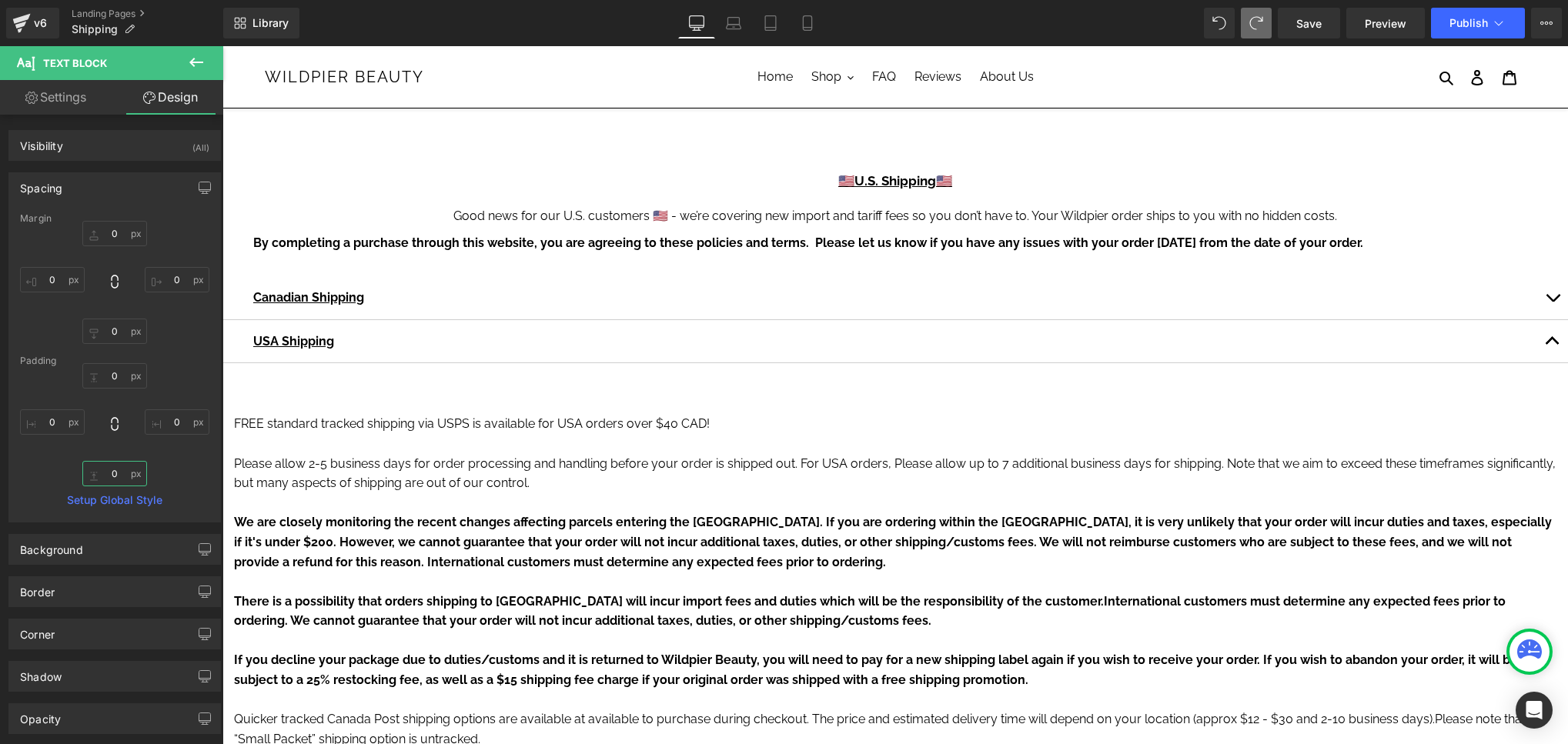
click at [107, 474] on input "0" at bounding box center [114, 474] width 65 height 26
type input "20"
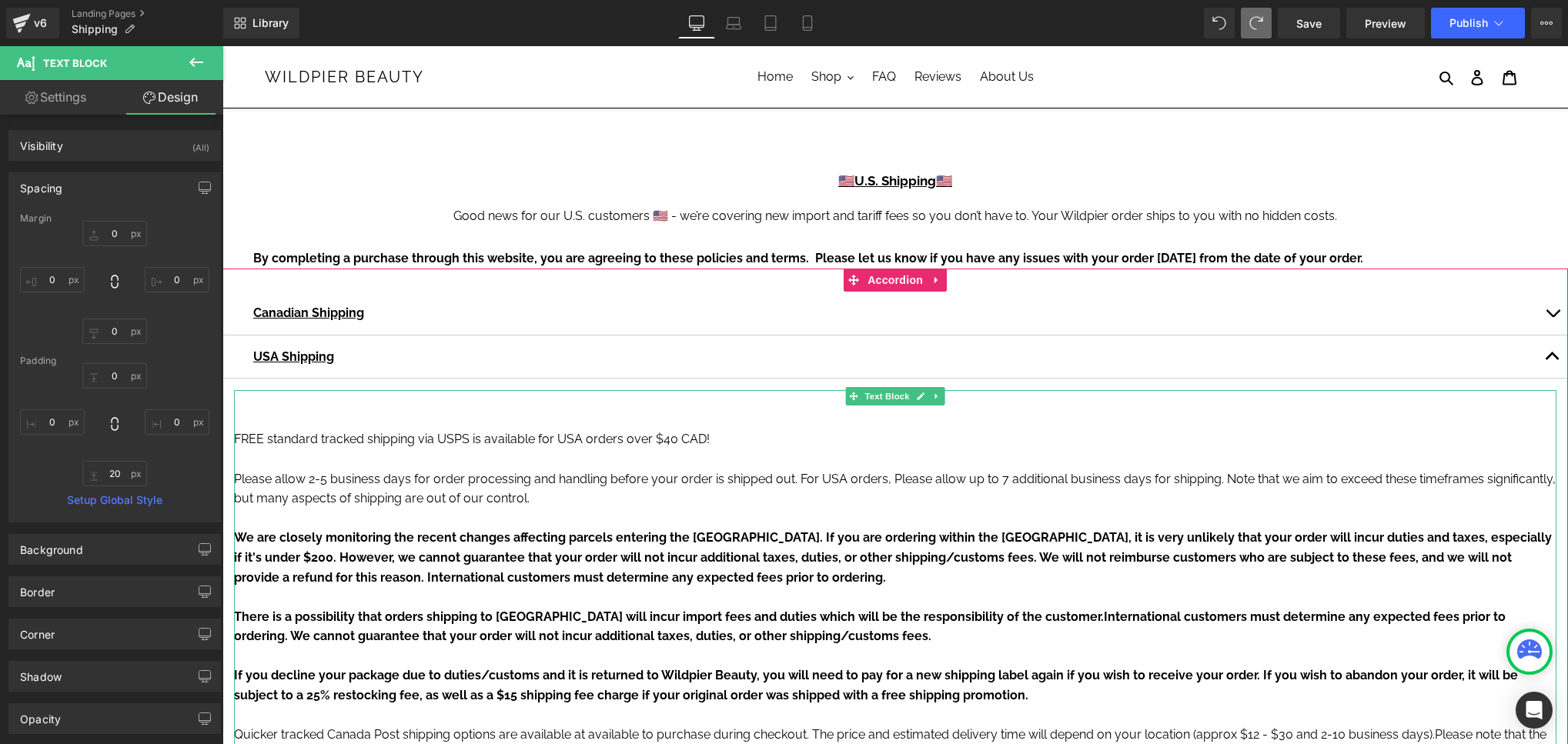
click at [381, 414] on p at bounding box center [894, 420] width 1323 height 20
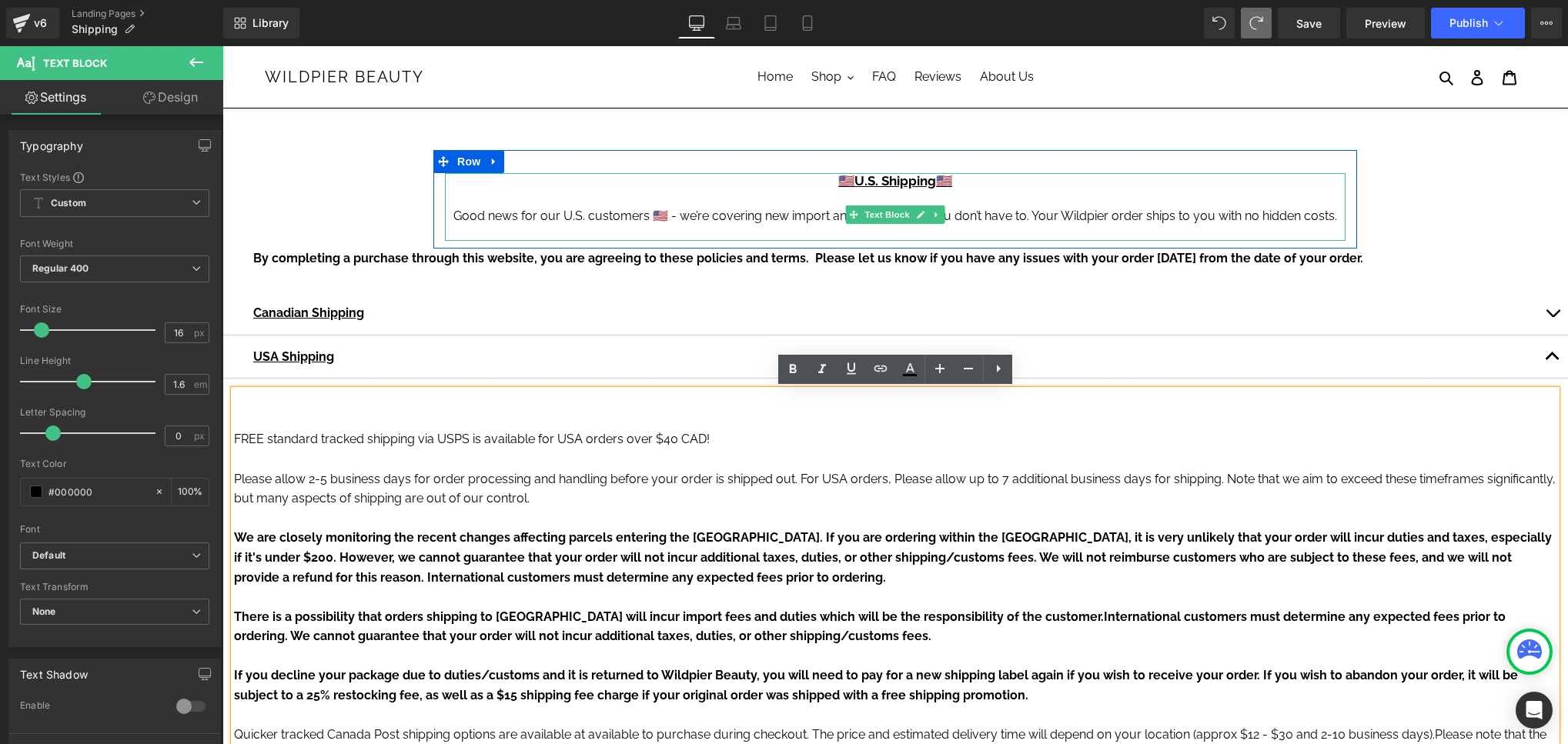
click at [528, 215] on div "Good news for our U.S. customers 🇺🇸 - we’re covering new import and tariff fees…" at bounding box center [895, 216] width 900 height 19
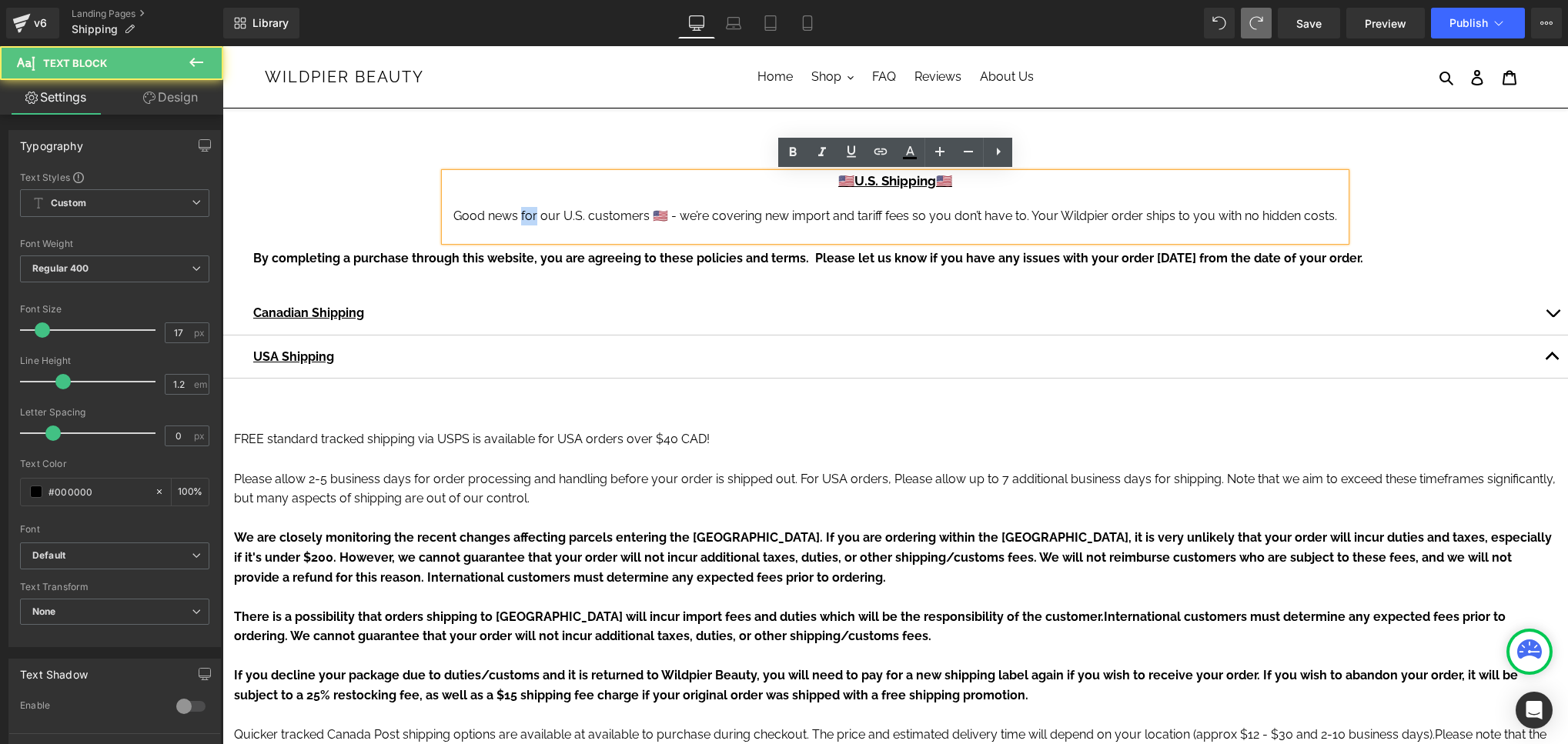
click at [528, 215] on div "Good news for our U.S. customers 🇺🇸 - we’re covering new import and tariff fees…" at bounding box center [895, 216] width 900 height 19
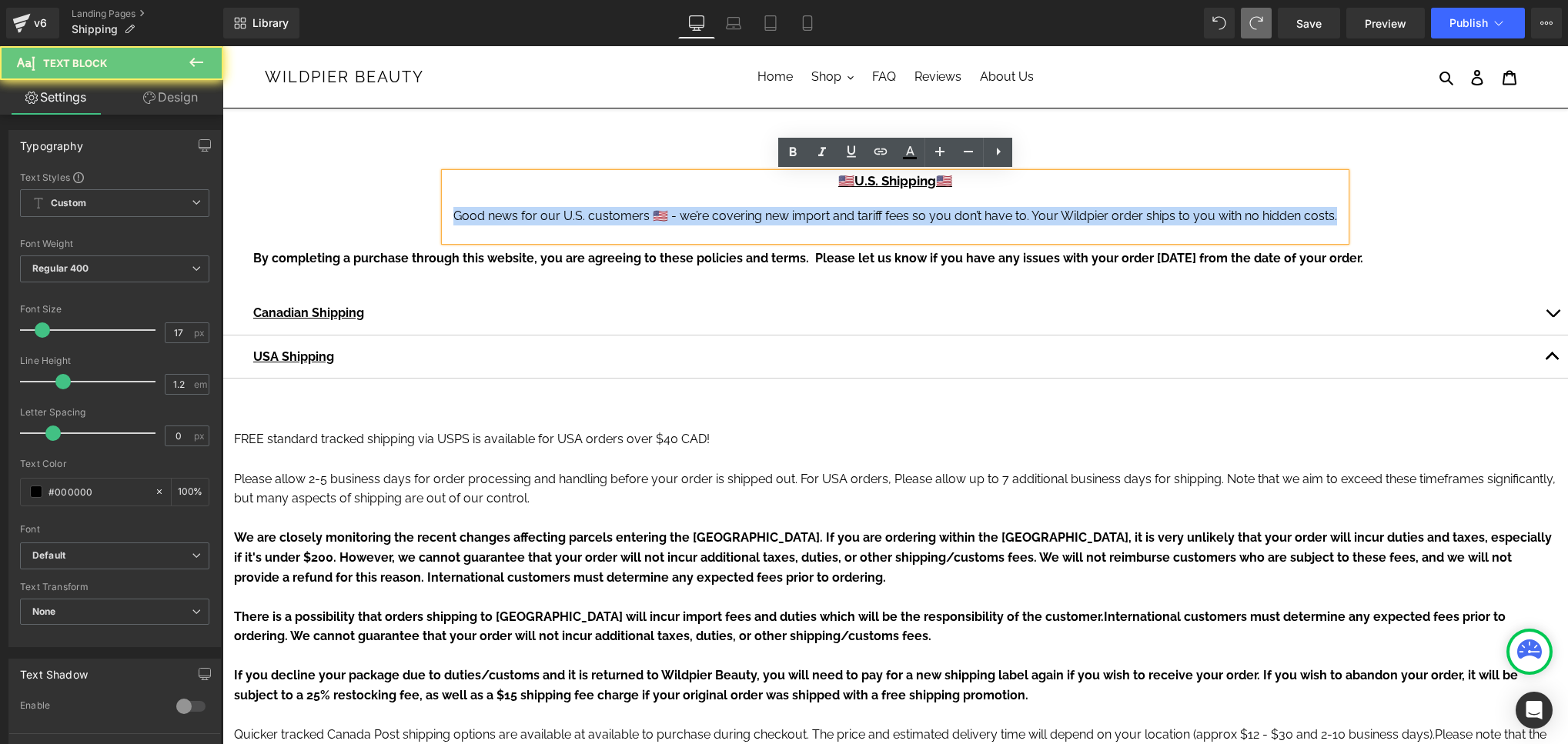
click at [528, 215] on div "Good news for our U.S. customers 🇺🇸 - we’re covering new import and tariff fees…" at bounding box center [895, 216] width 900 height 19
copy div "Good news for our U.S. customers 🇺🇸 - we’re covering new import and tariff fees…"
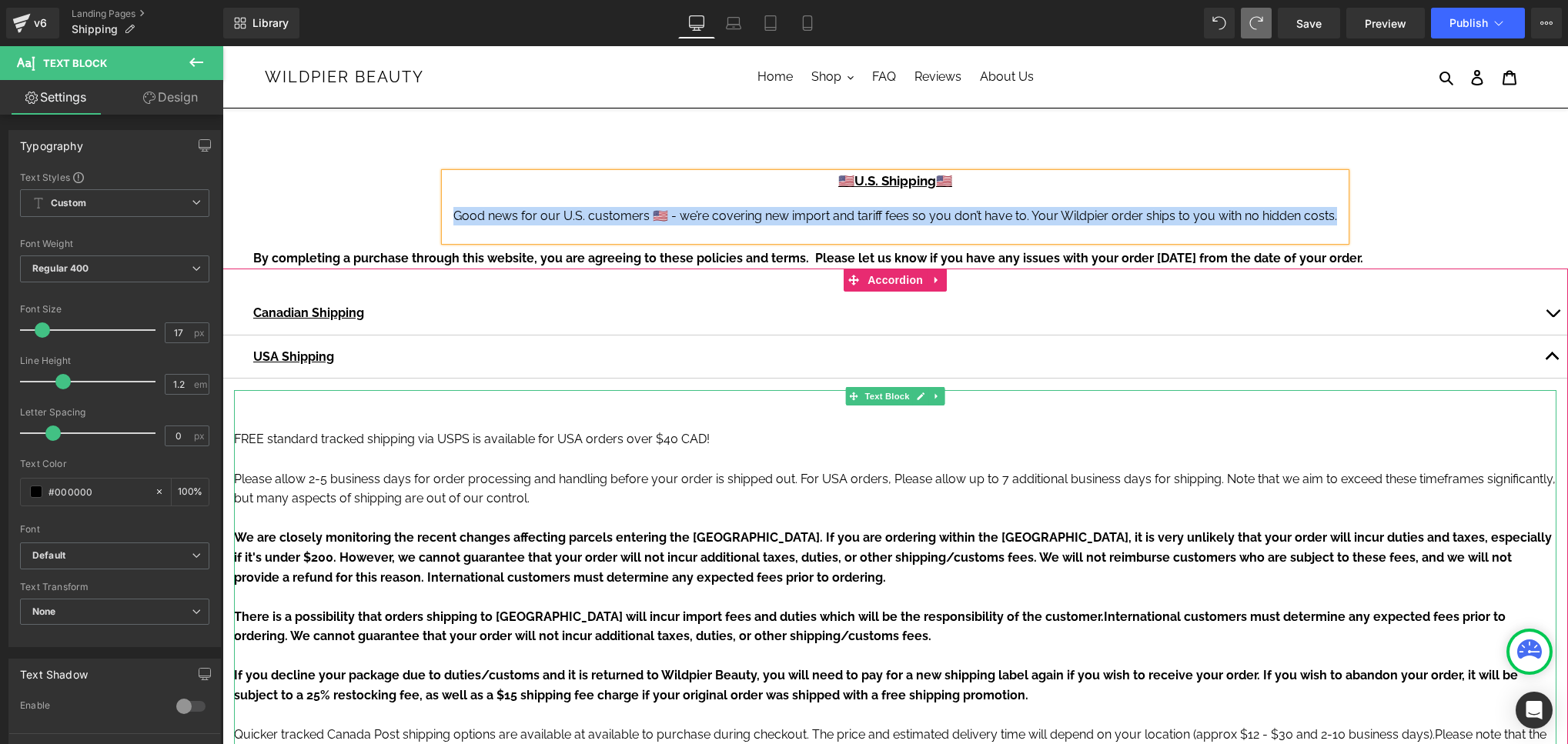
click at [403, 403] on p at bounding box center [894, 400] width 1323 height 20
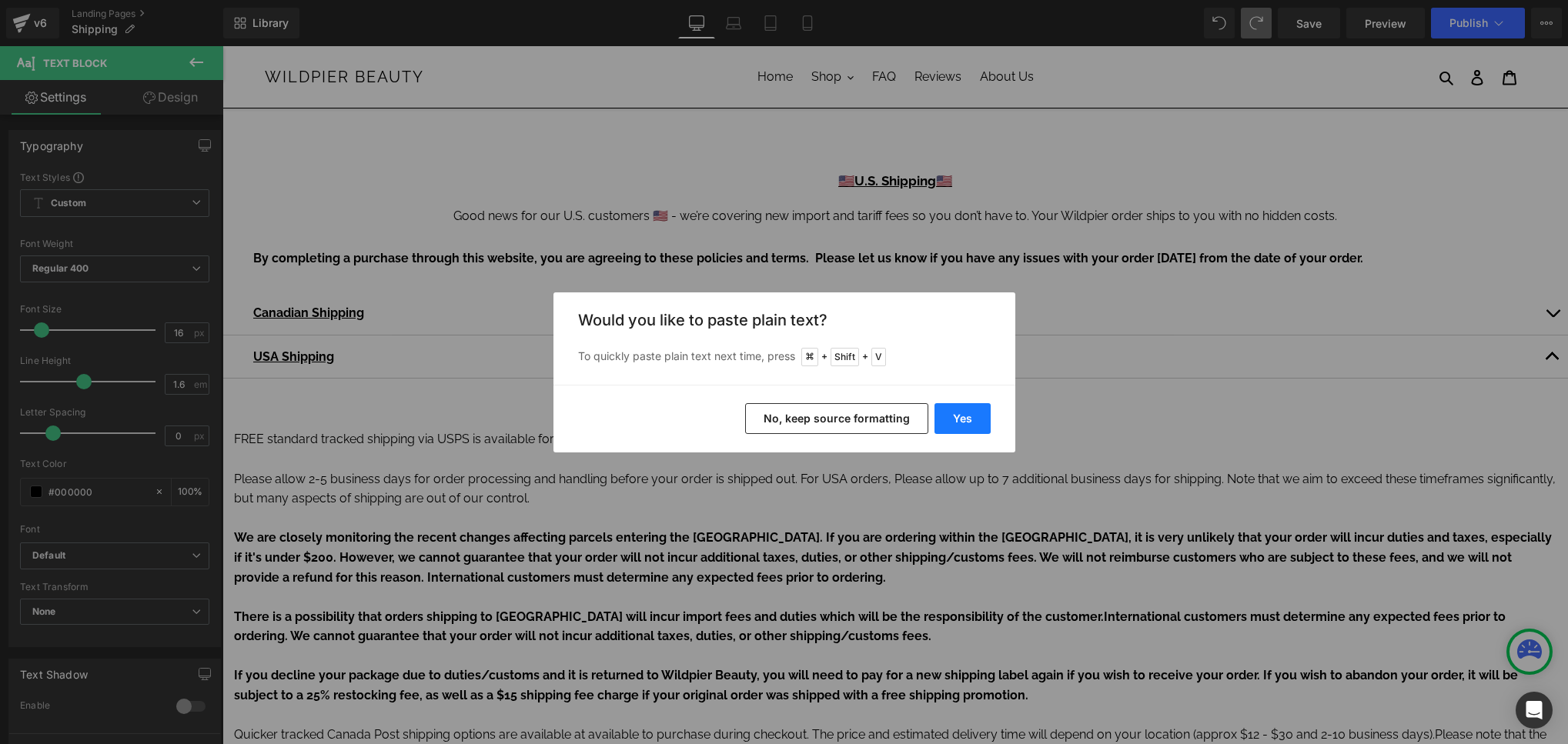
click at [951, 404] on button "Yes" at bounding box center [962, 418] width 57 height 31
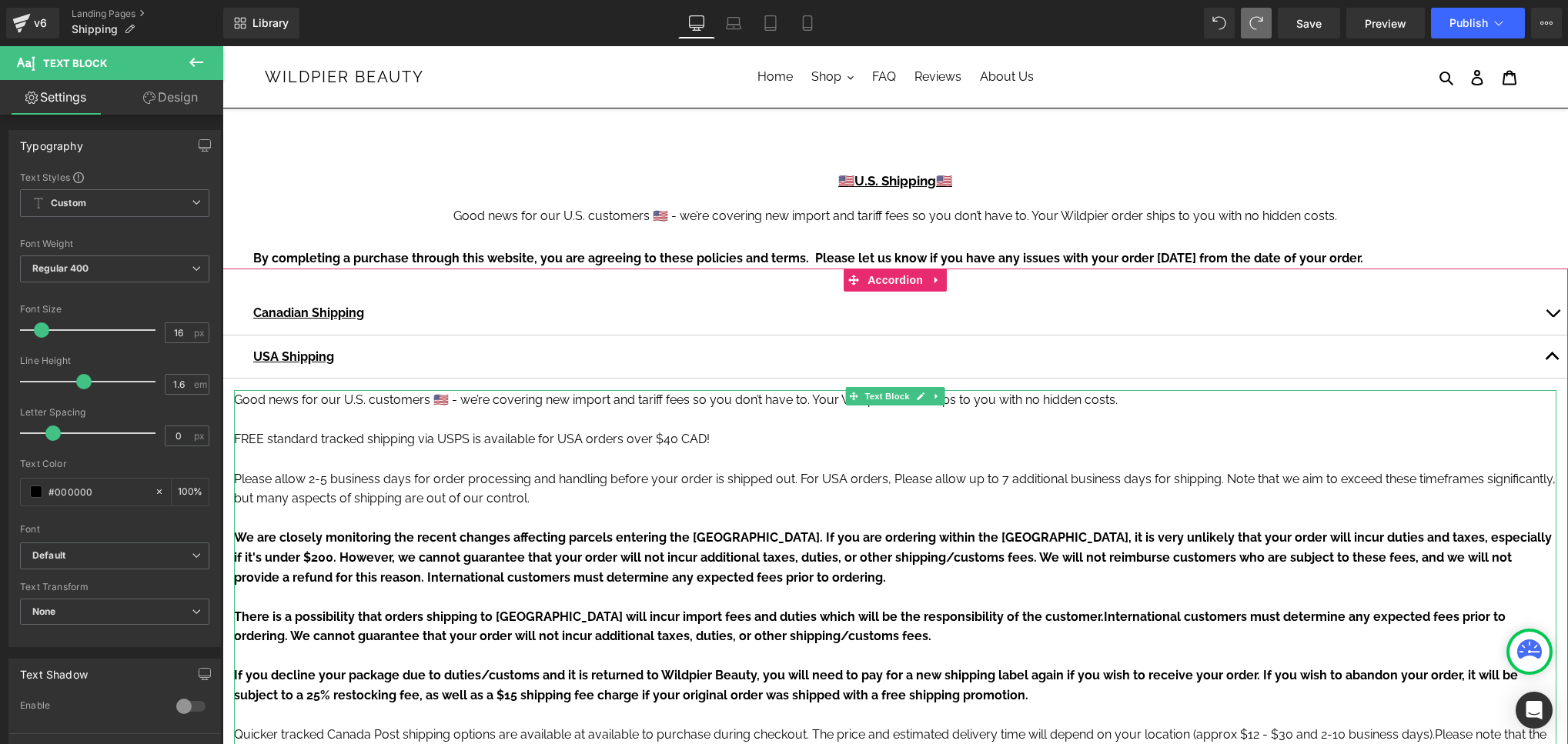
click at [654, 480] on span "Please allow 2-5 business days for order processing and handling before your or…" at bounding box center [728, 479] width 990 height 15
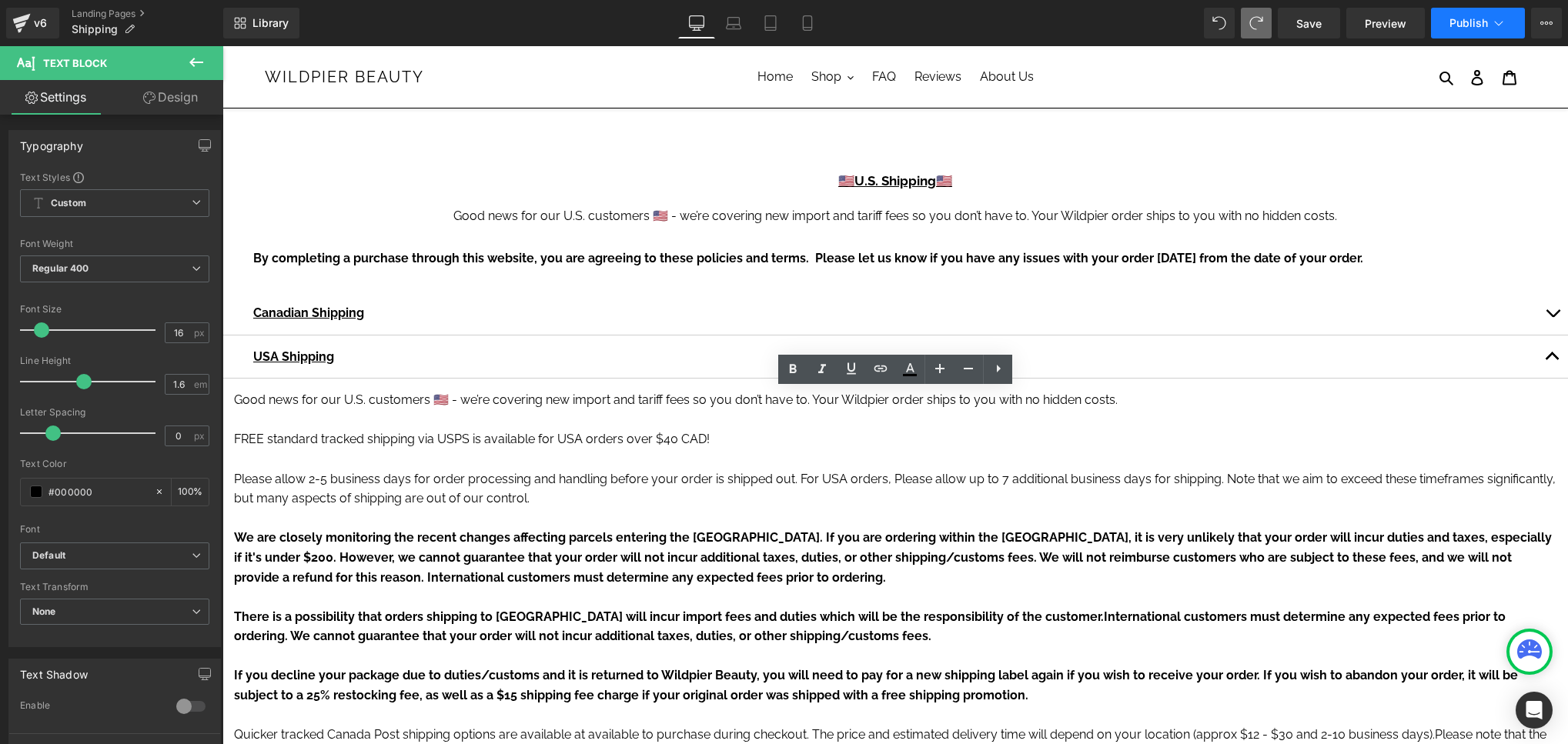
click at [1467, 37] on button "Publish" at bounding box center [1478, 23] width 94 height 31
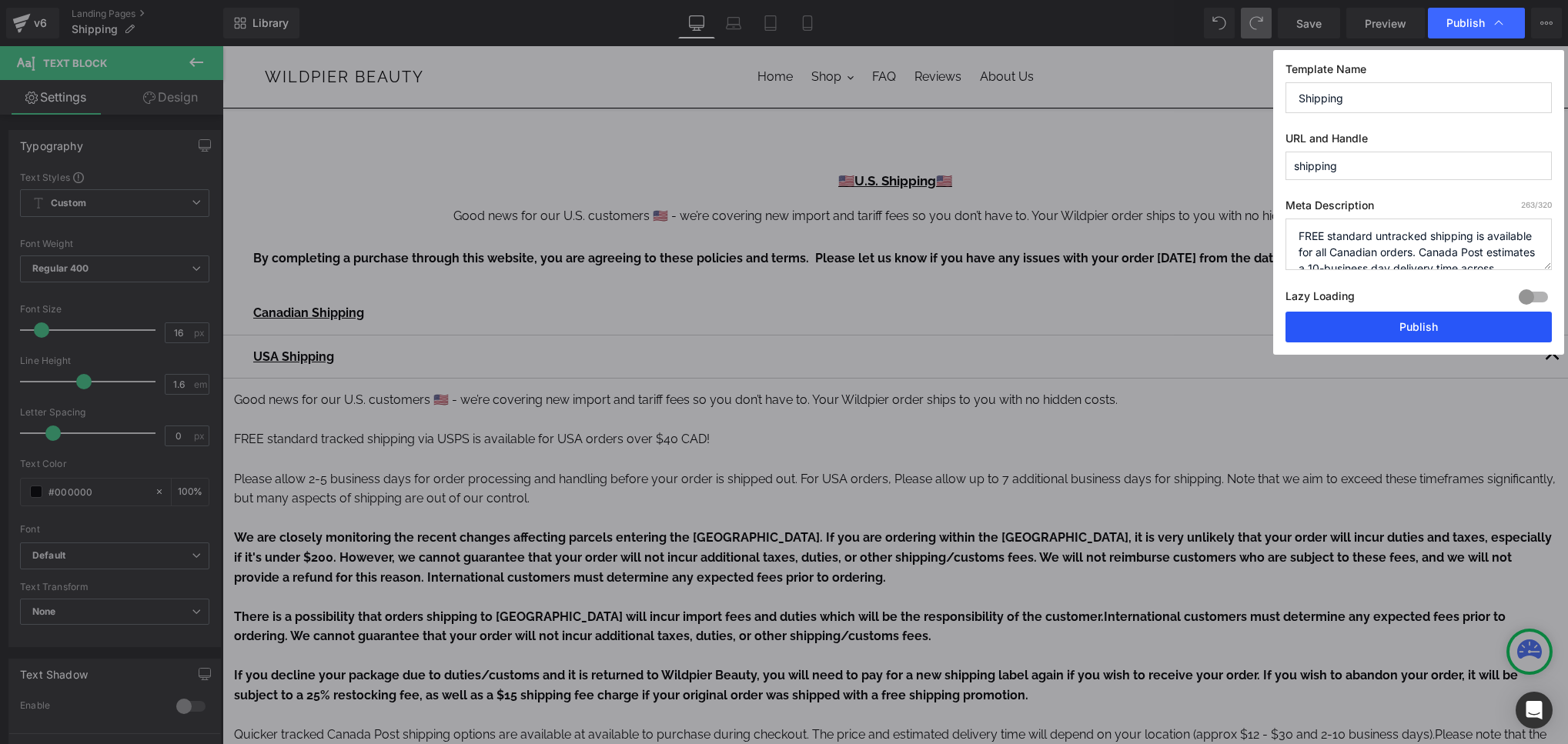
click at [1418, 331] on button "Publish" at bounding box center [1419, 327] width 266 height 31
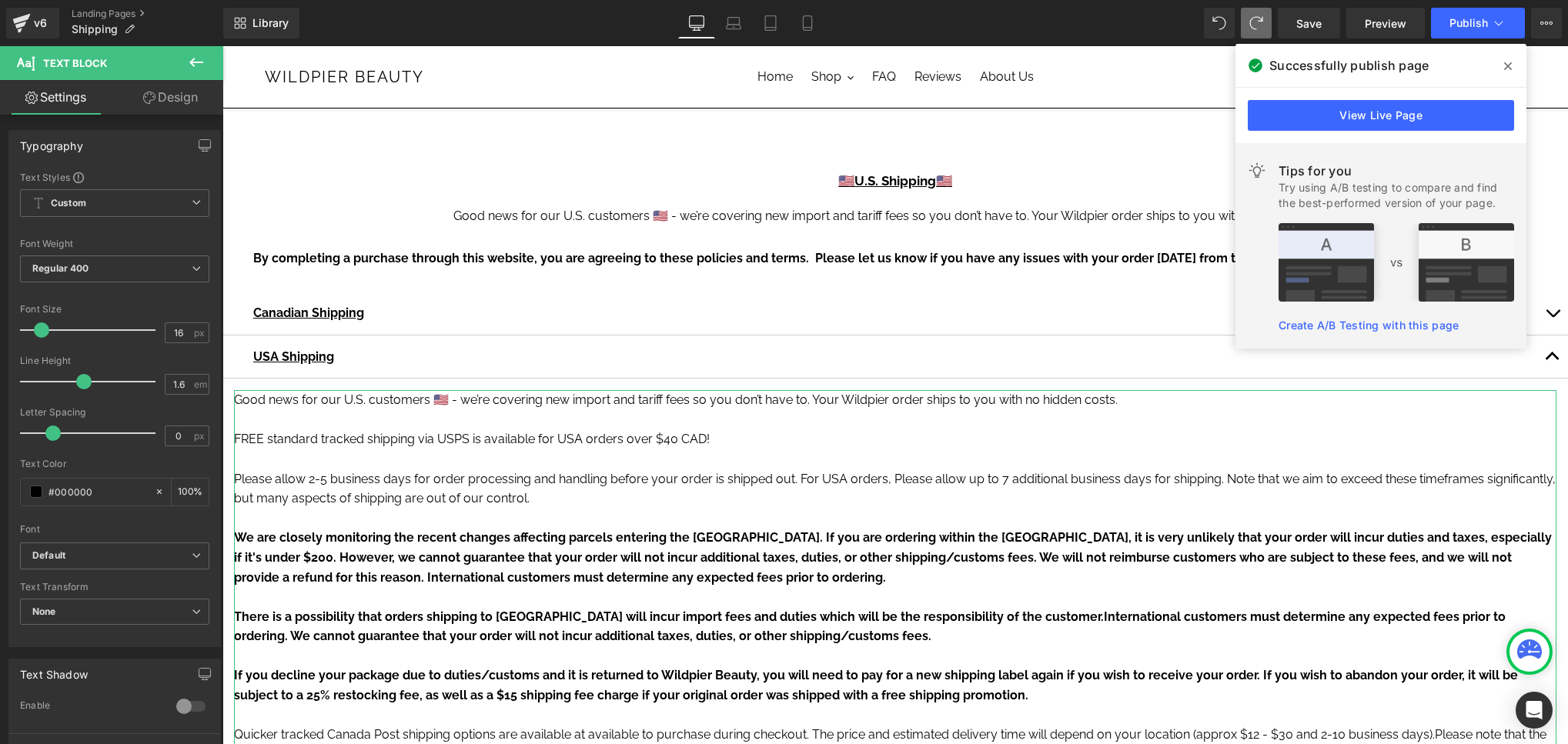
click at [176, 105] on link "Design" at bounding box center [170, 97] width 111 height 35
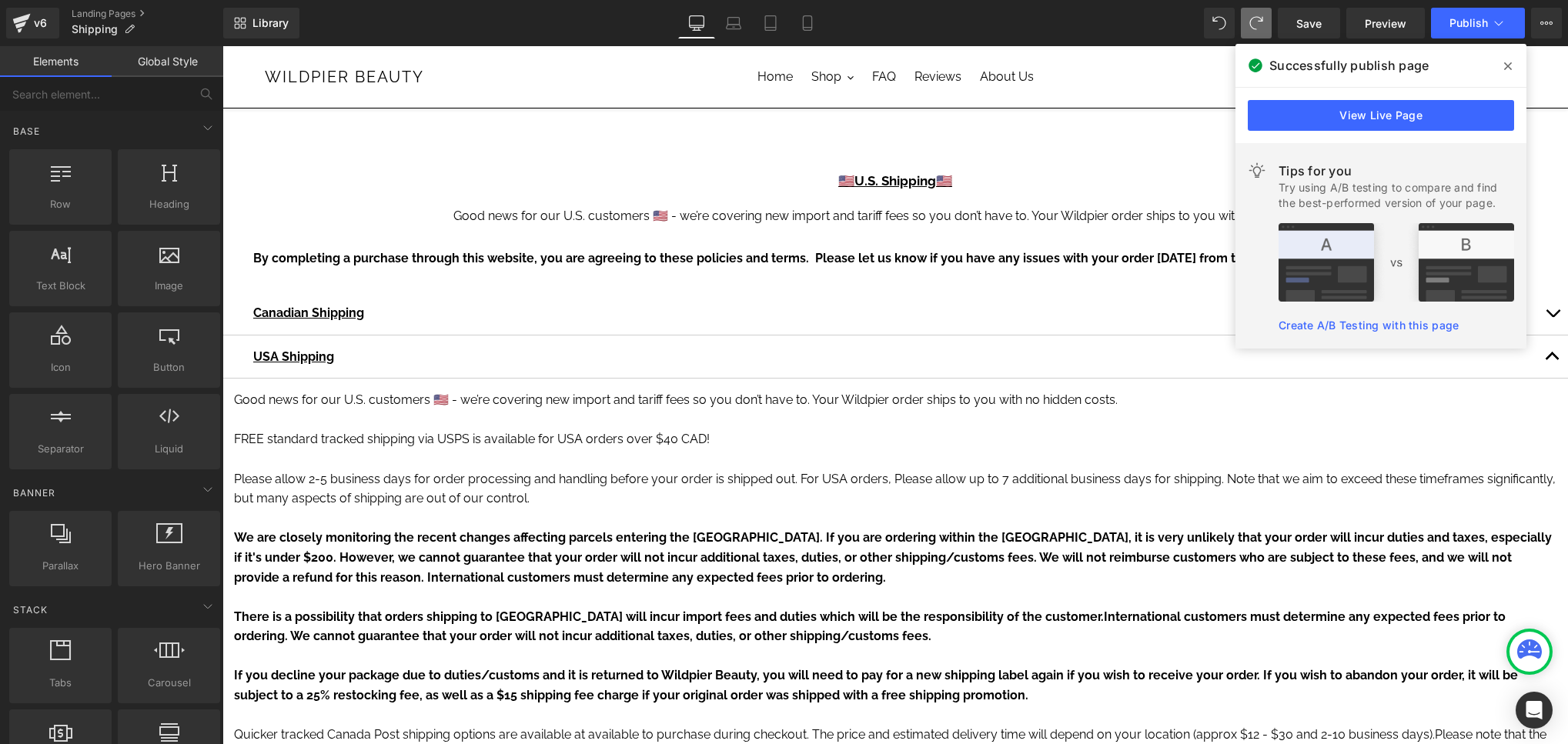
click at [368, 252] on span "By completing a purchase through this website, you are agreeing to these polici…" at bounding box center [808, 258] width 1110 height 15
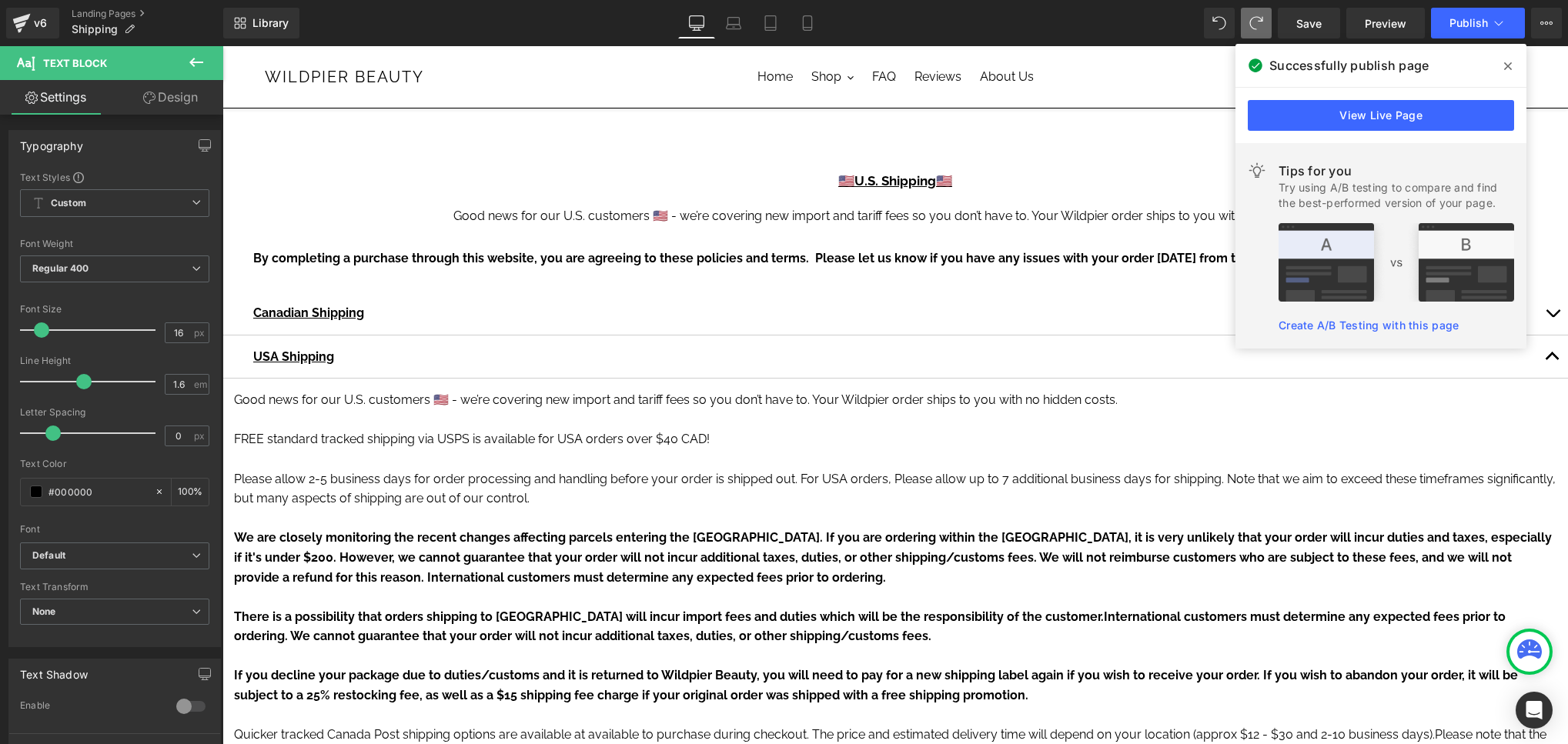
click at [185, 102] on link "Design" at bounding box center [170, 97] width 111 height 35
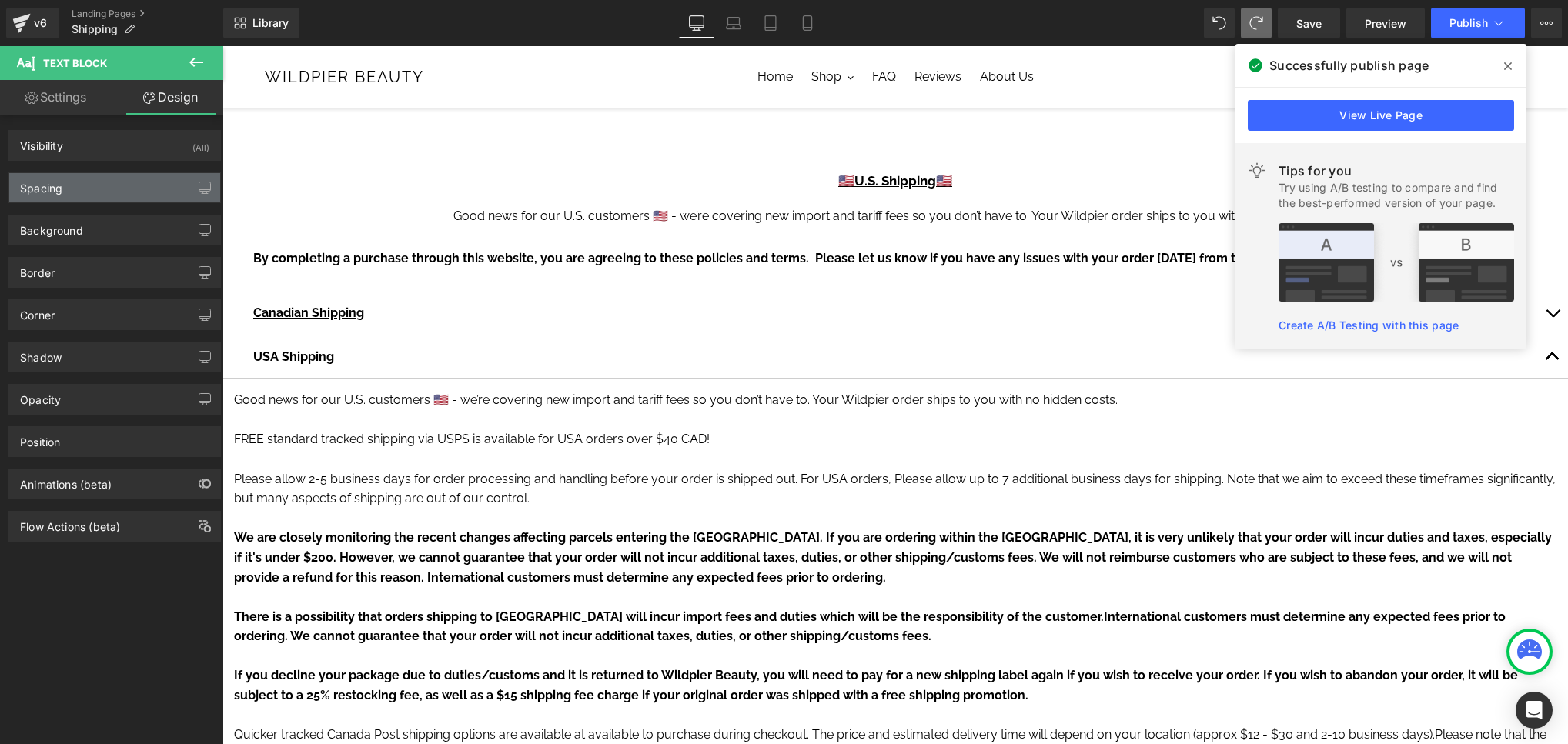
click at [110, 175] on div "Spacing" at bounding box center [114, 187] width 211 height 29
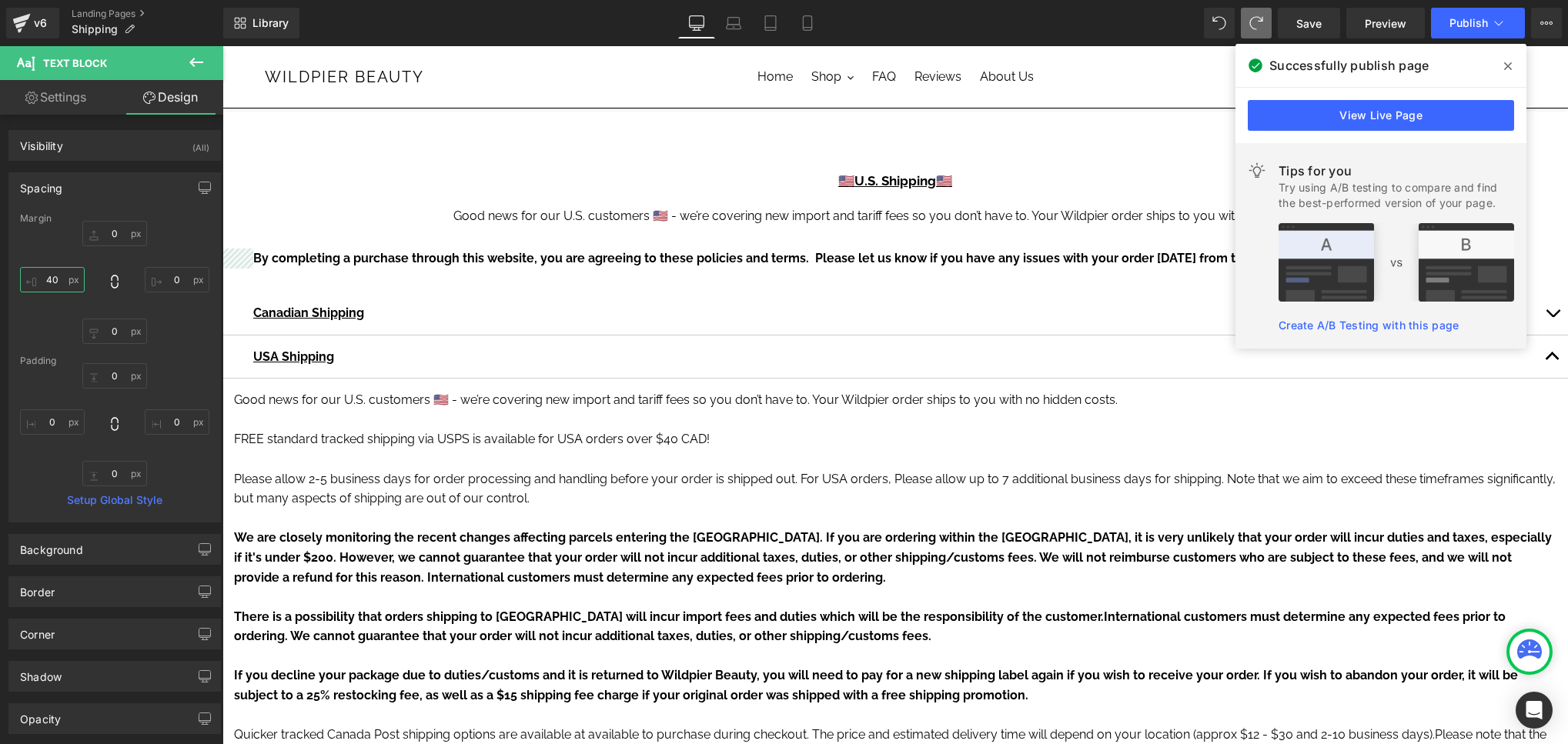
click at [46, 278] on input "40" at bounding box center [52, 280] width 65 height 26
click at [162, 273] on input "0" at bounding box center [177, 280] width 65 height 26
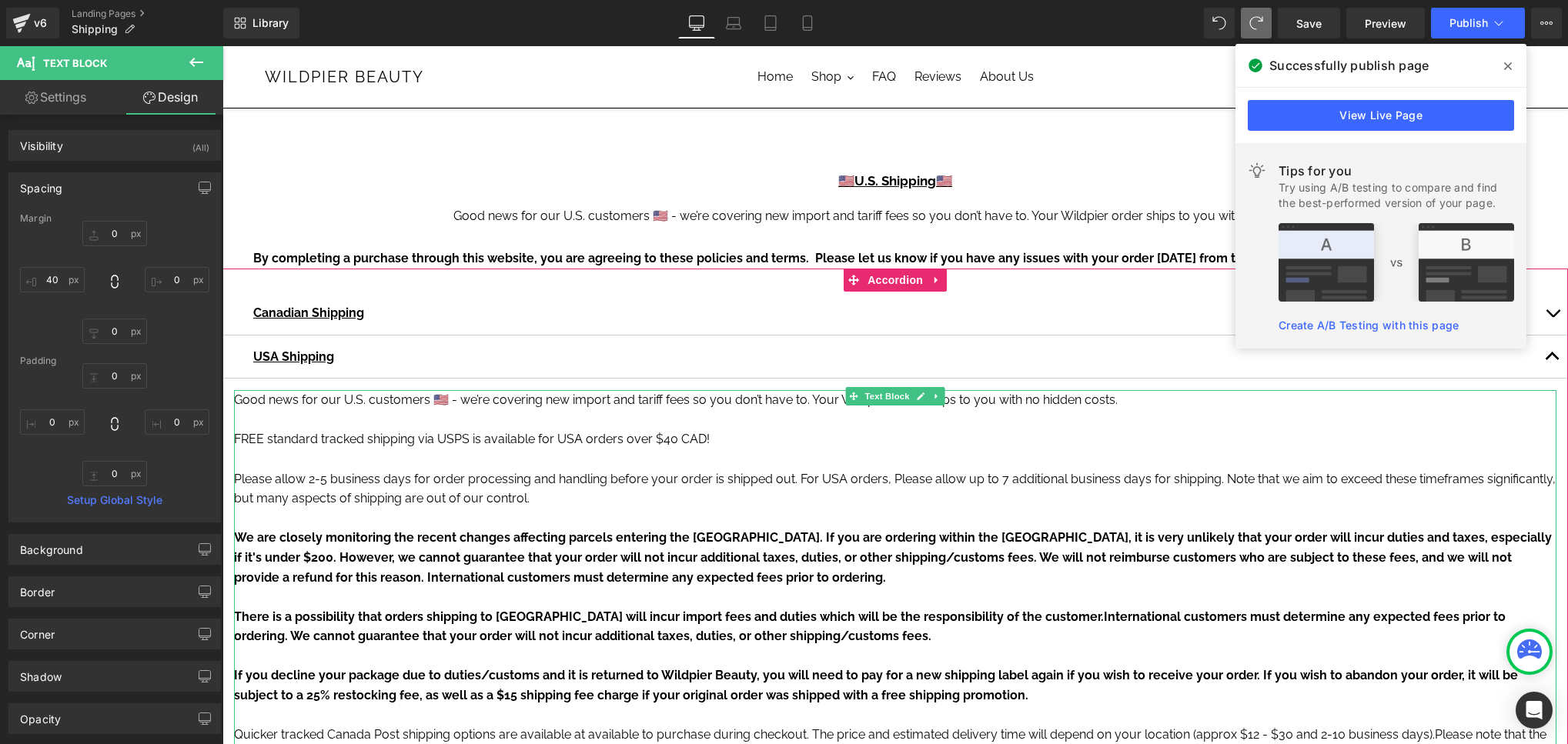
click at [307, 443] on p "FREE standard tracked shipping via USPS is available for USA orders over $40 CA…" at bounding box center [894, 439] width 1323 height 20
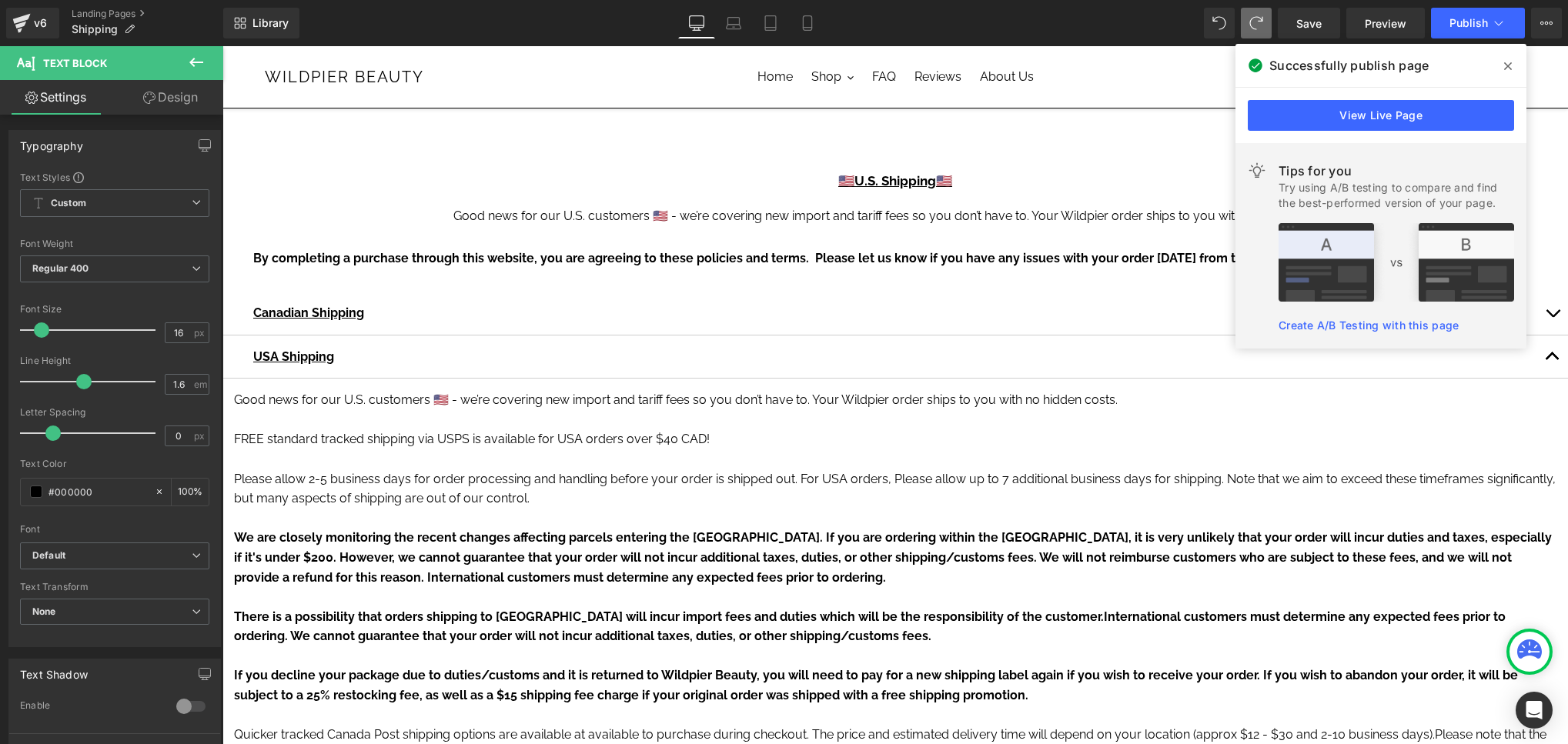
click at [183, 103] on link "Design" at bounding box center [170, 97] width 111 height 35
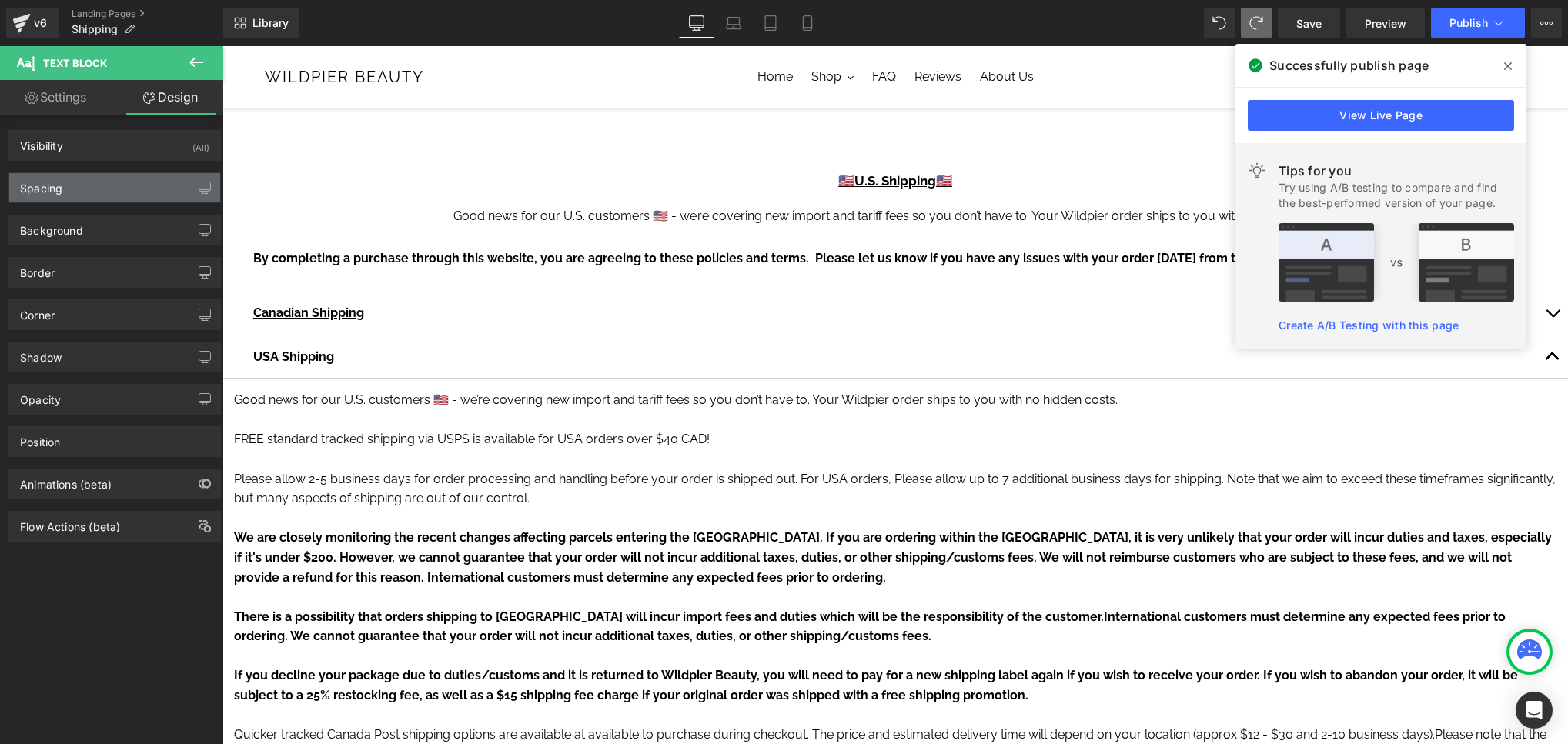
click at [155, 183] on div "Spacing" at bounding box center [114, 187] width 211 height 29
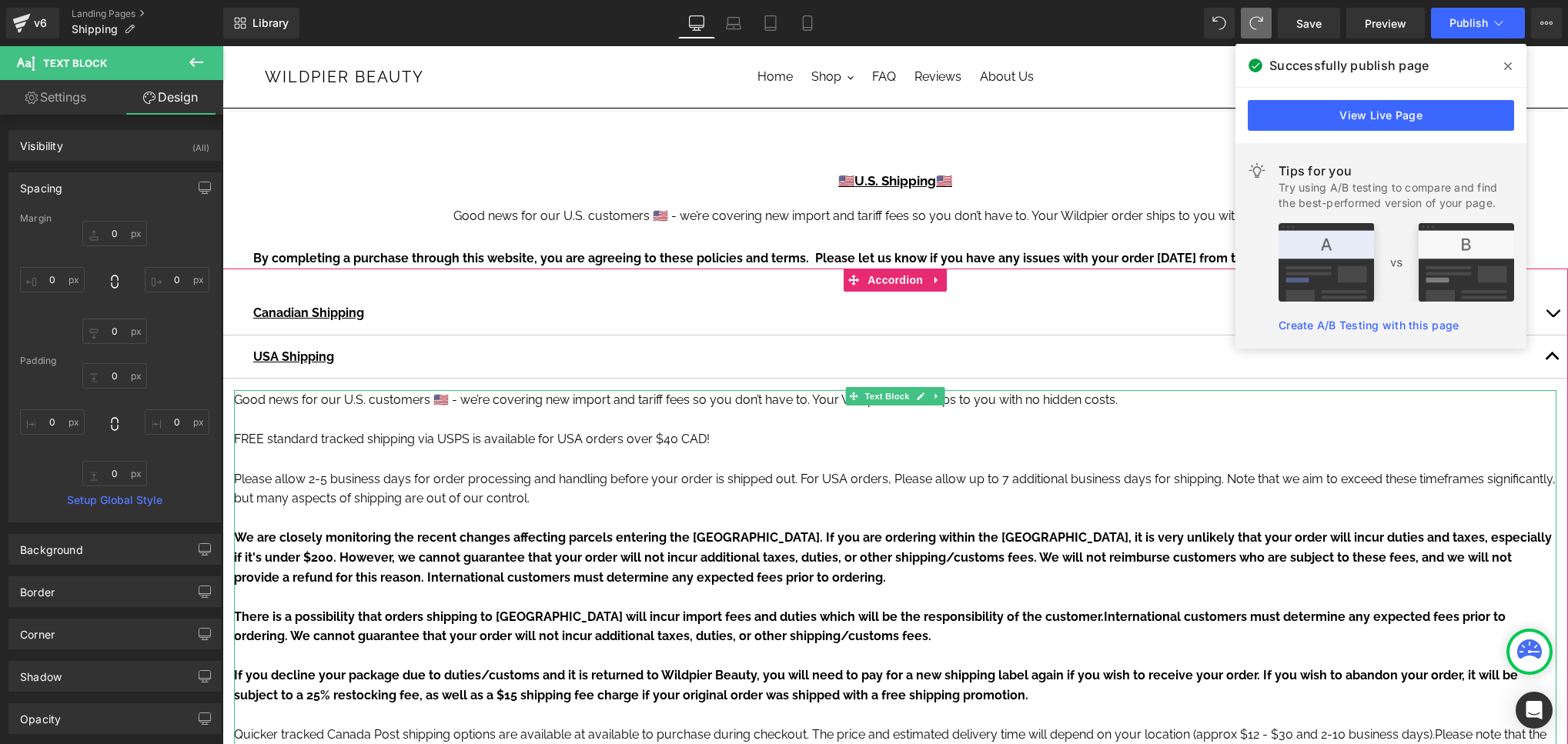
click at [300, 490] on p "Please allow 2-5 business days for order processing and handling before your or…" at bounding box center [894, 490] width 1323 height 40
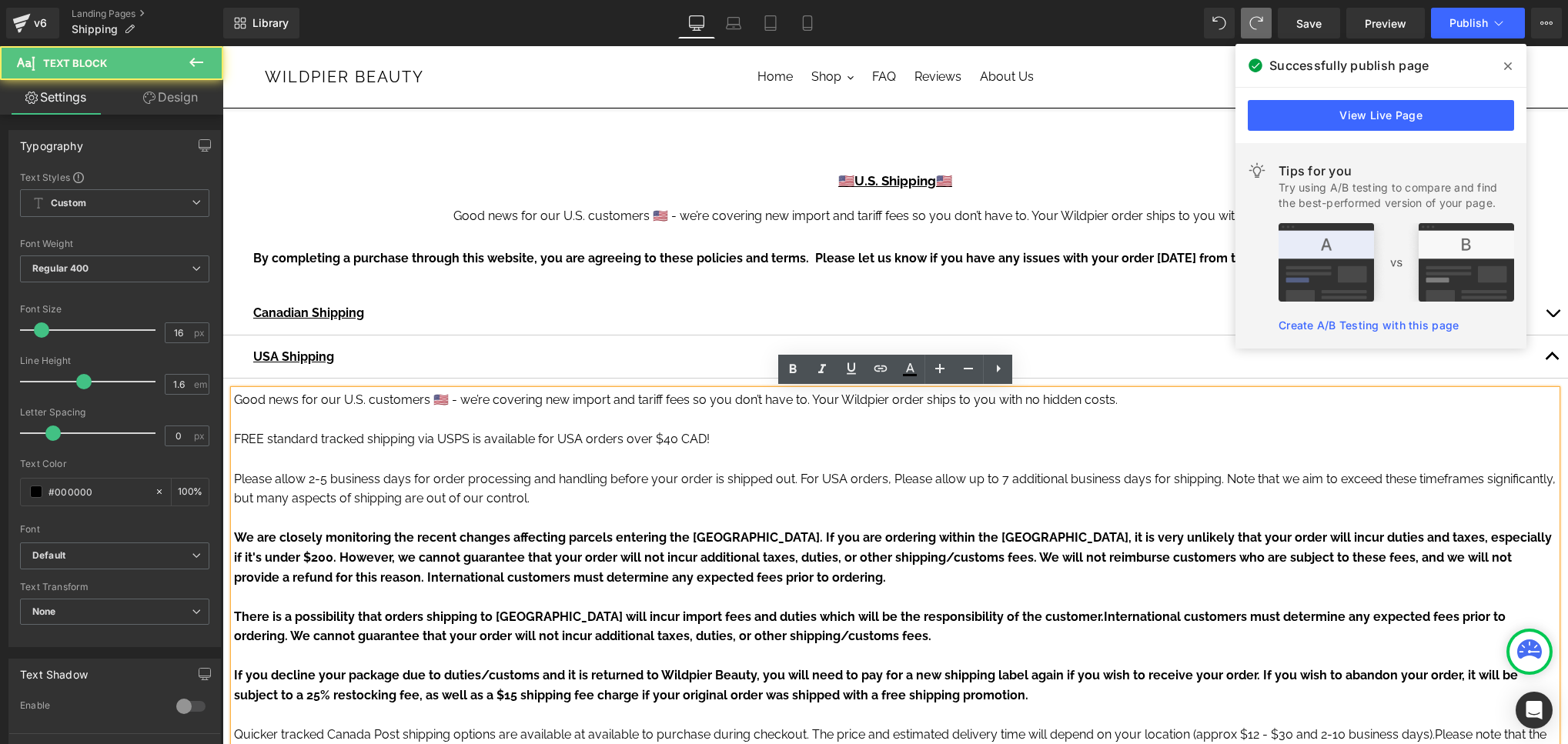
click at [297, 253] on span "By completing a purchase through this website, you are agreeing to these polici…" at bounding box center [808, 258] width 1110 height 15
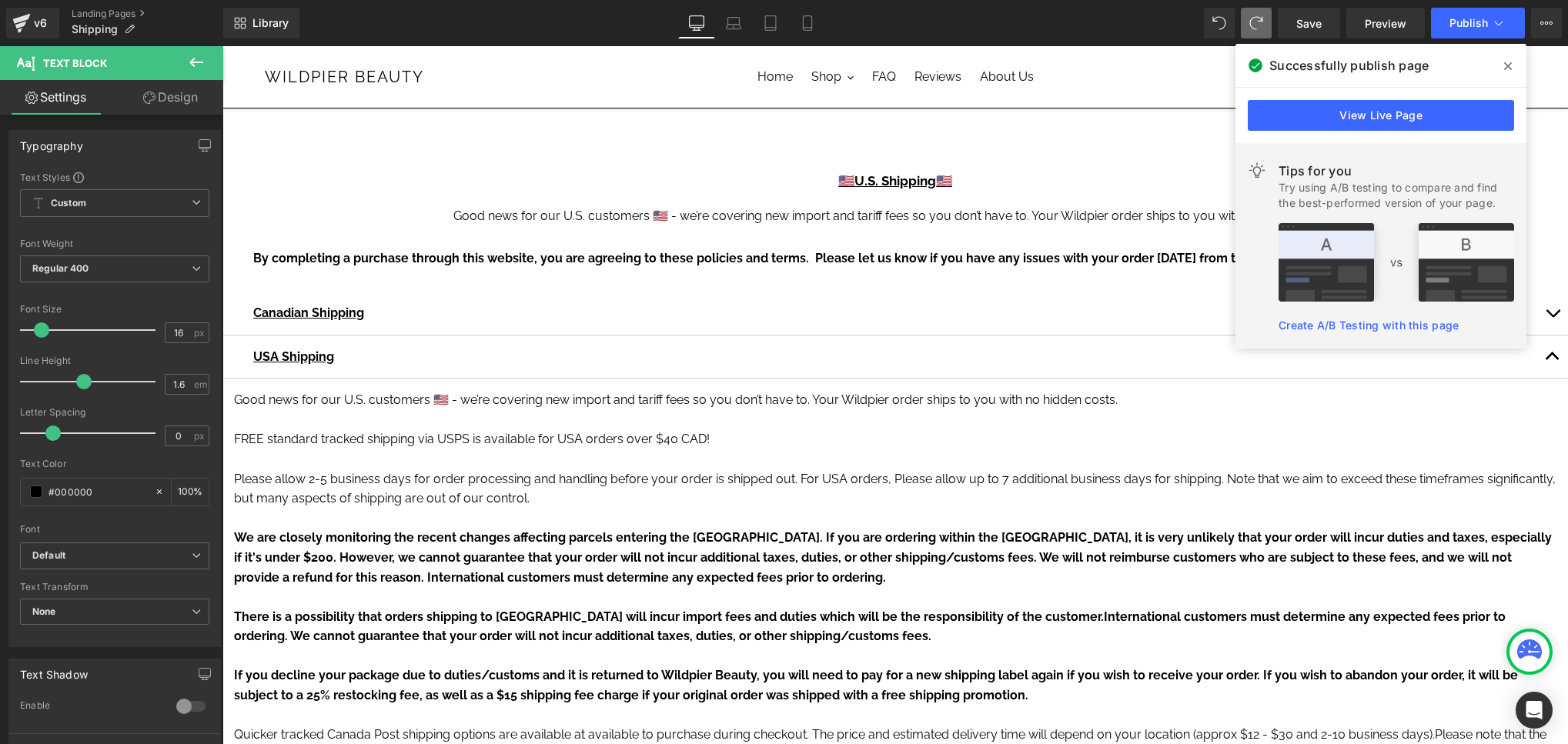
click at [188, 89] on link "Design" at bounding box center [170, 97] width 111 height 35
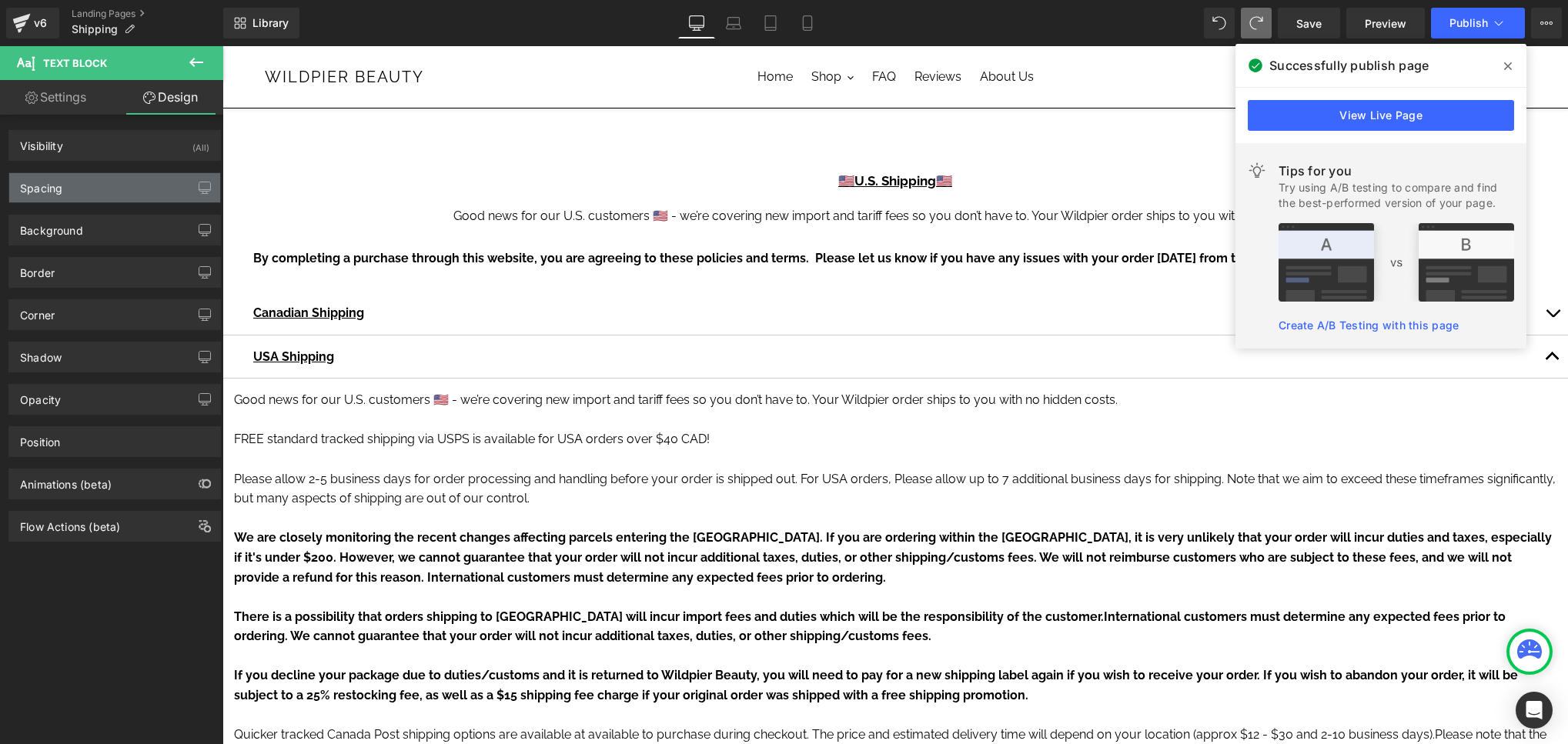
type input "0"
type input "40"
type input "0"
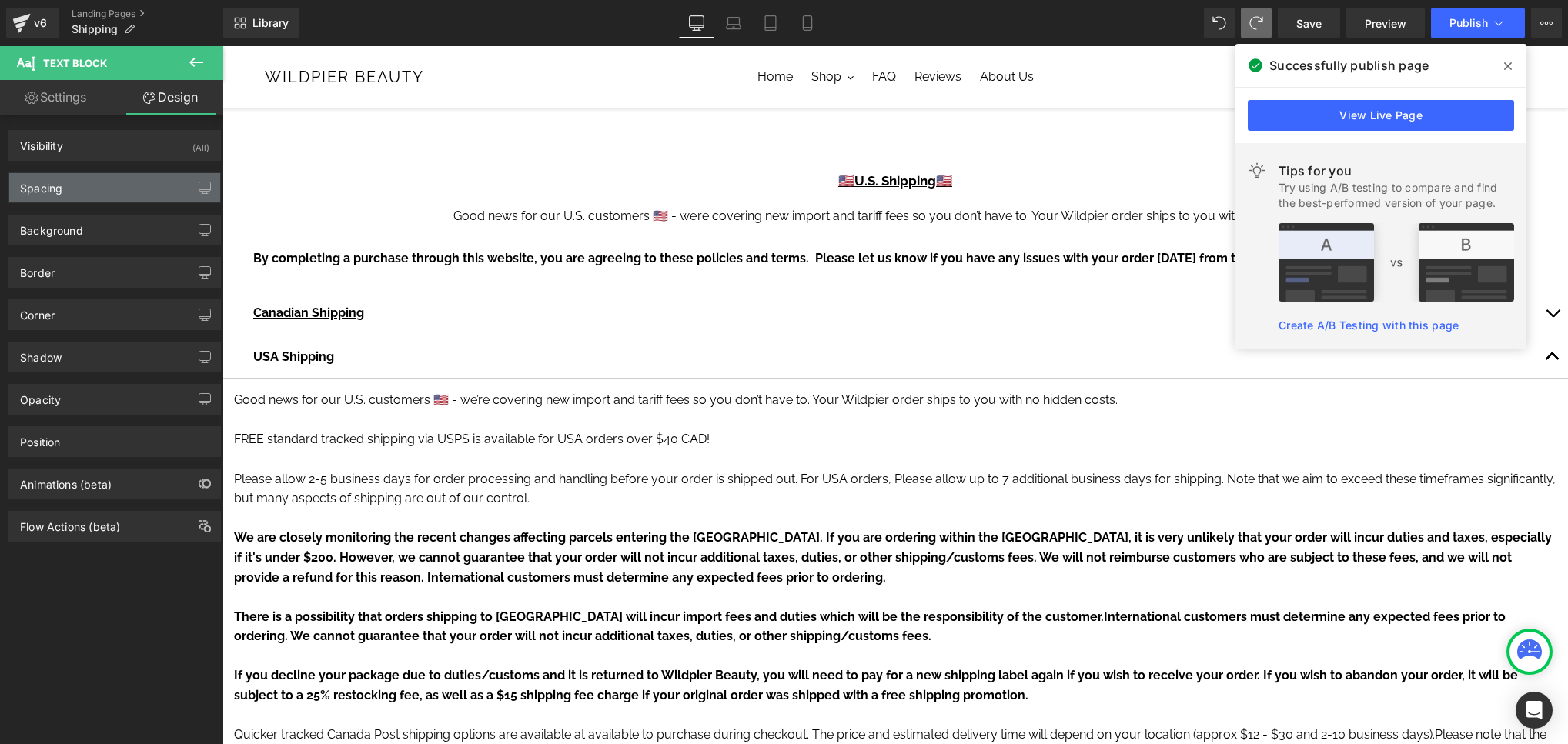
type input "0"
click at [131, 189] on div "Spacing" at bounding box center [114, 187] width 211 height 29
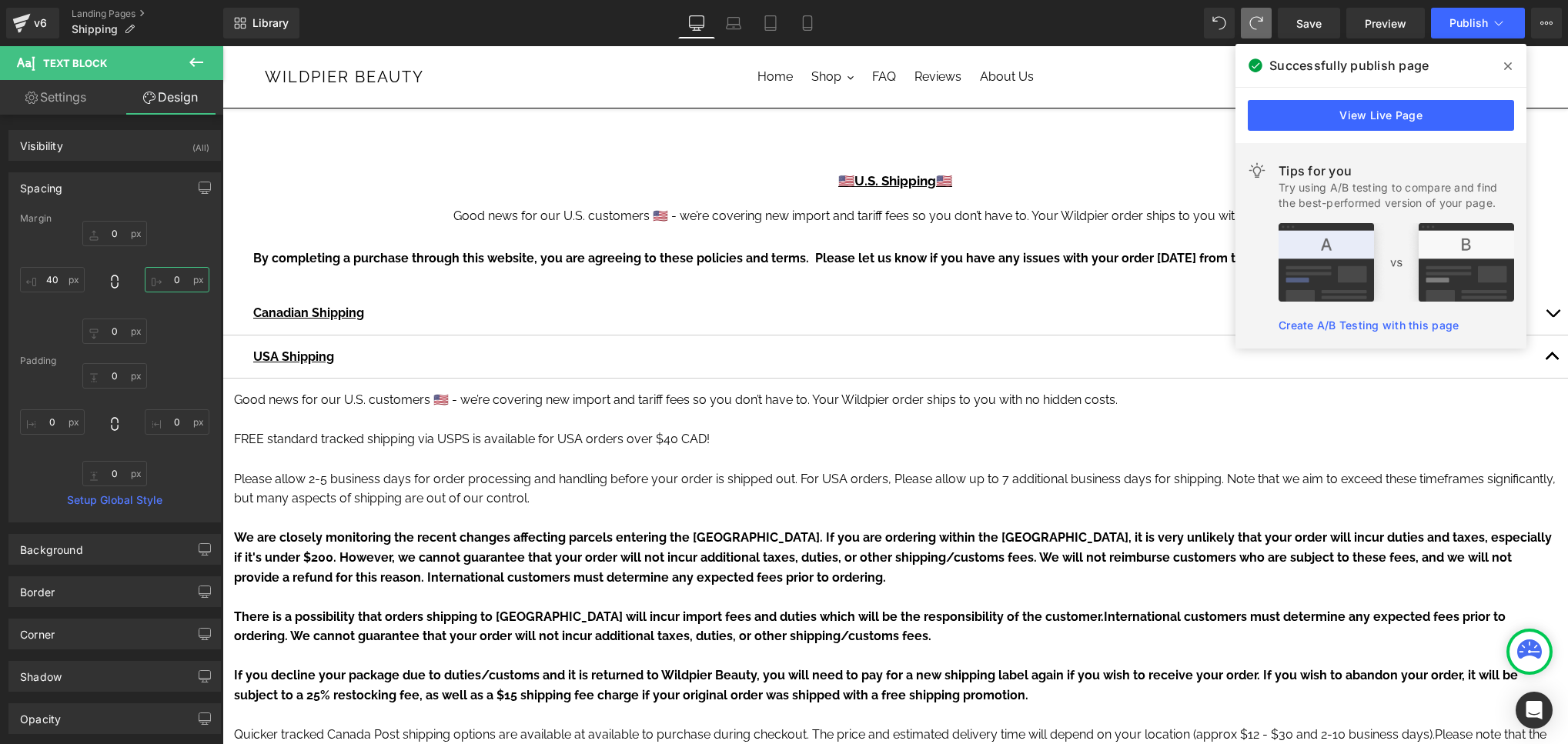
click at [163, 278] on input "0" at bounding box center [177, 280] width 65 height 26
type input "40"
click at [1511, 64] on icon at bounding box center [1508, 67] width 8 height 8
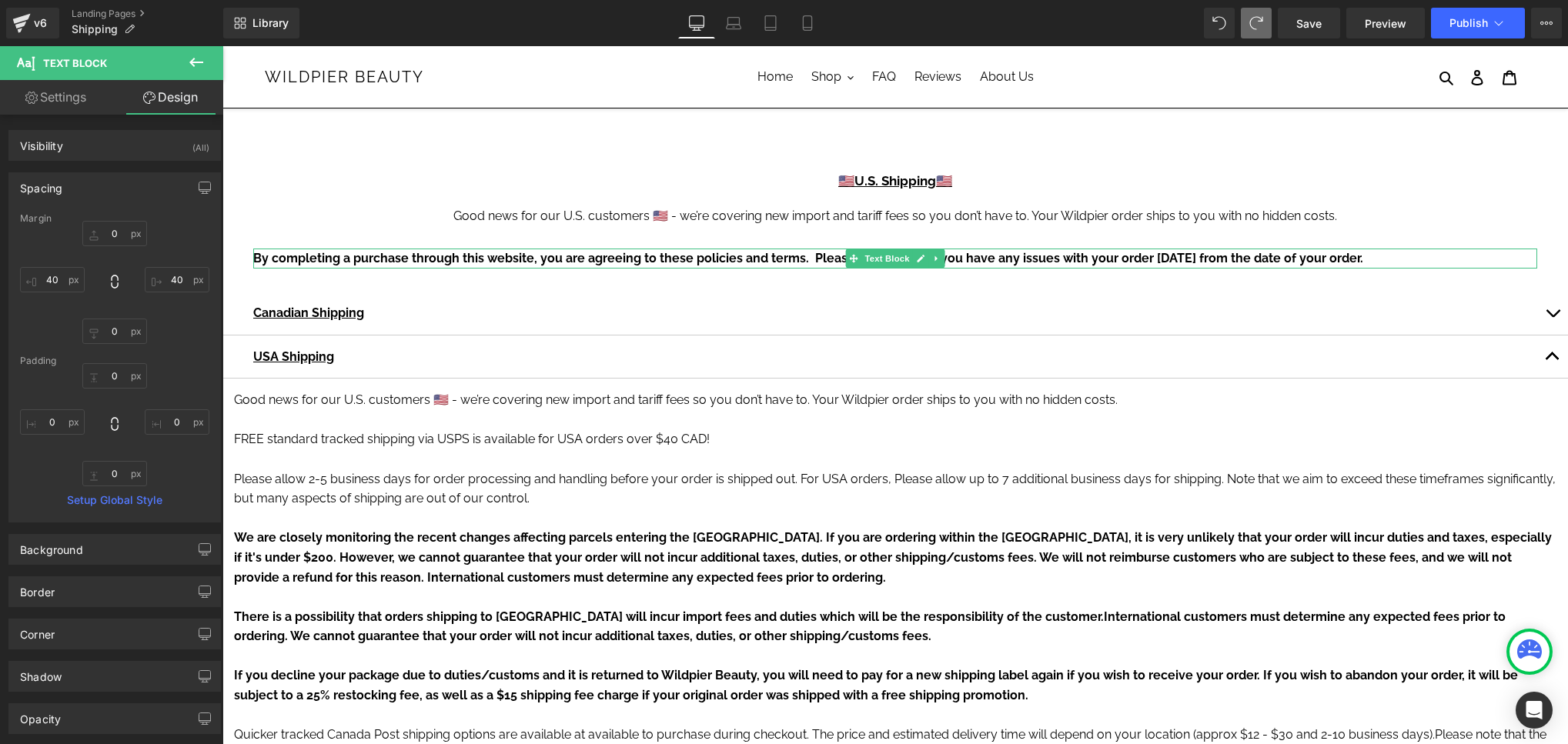
click at [479, 260] on span "By completing a purchase through this website, you are agreeing to these polici…" at bounding box center [808, 258] width 1110 height 15
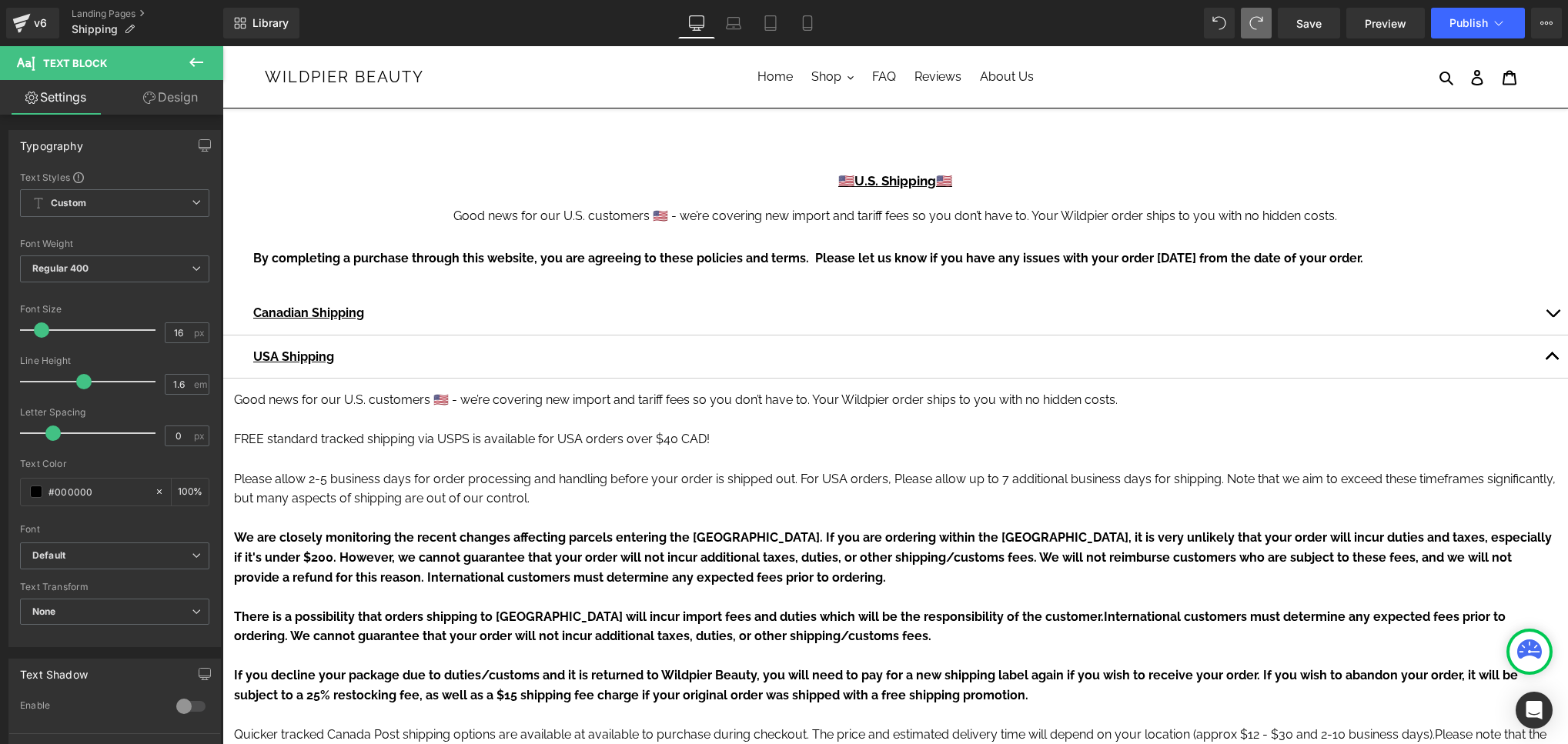
click at [185, 111] on link "Design" at bounding box center [170, 97] width 111 height 35
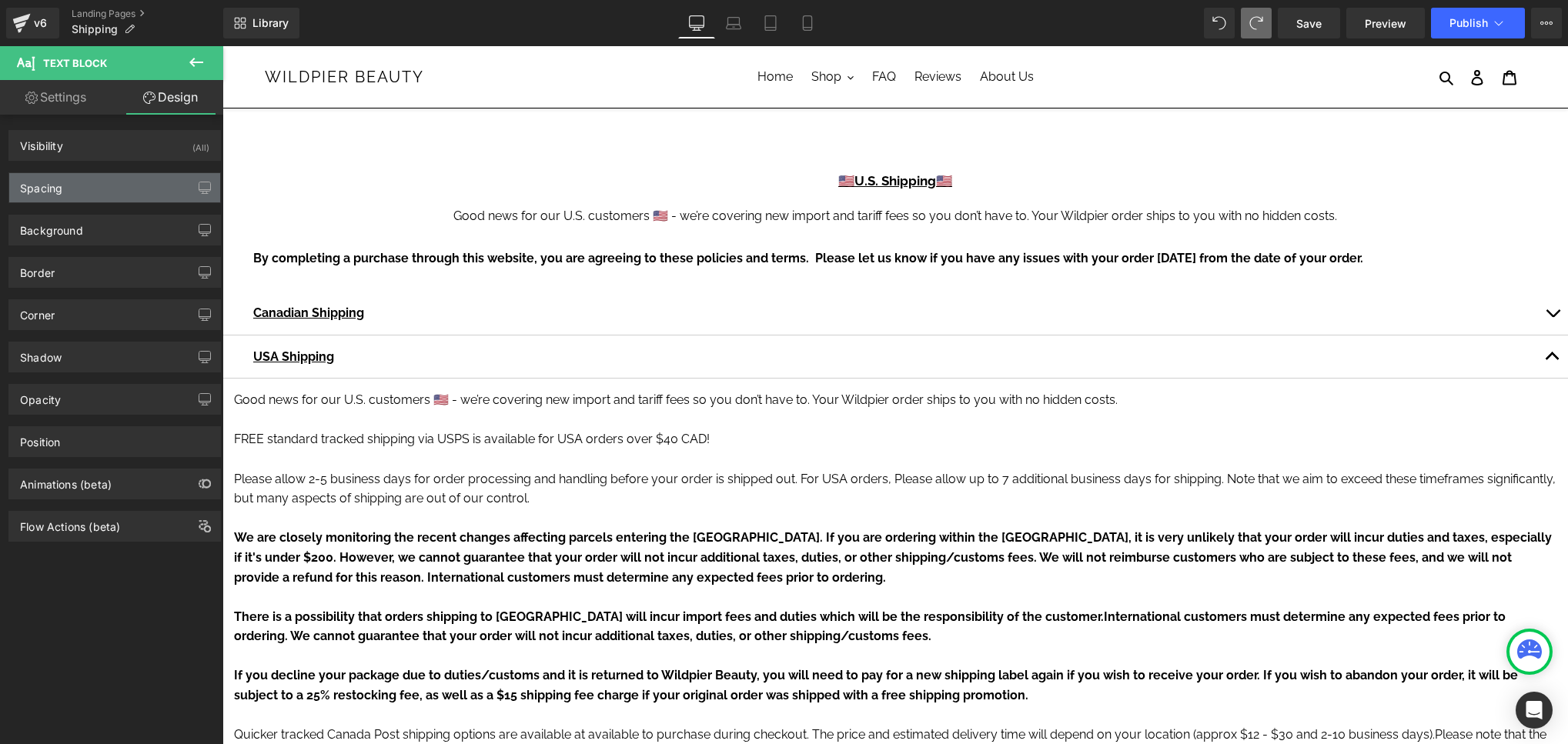
click at [139, 176] on div "Spacing" at bounding box center [114, 187] width 211 height 29
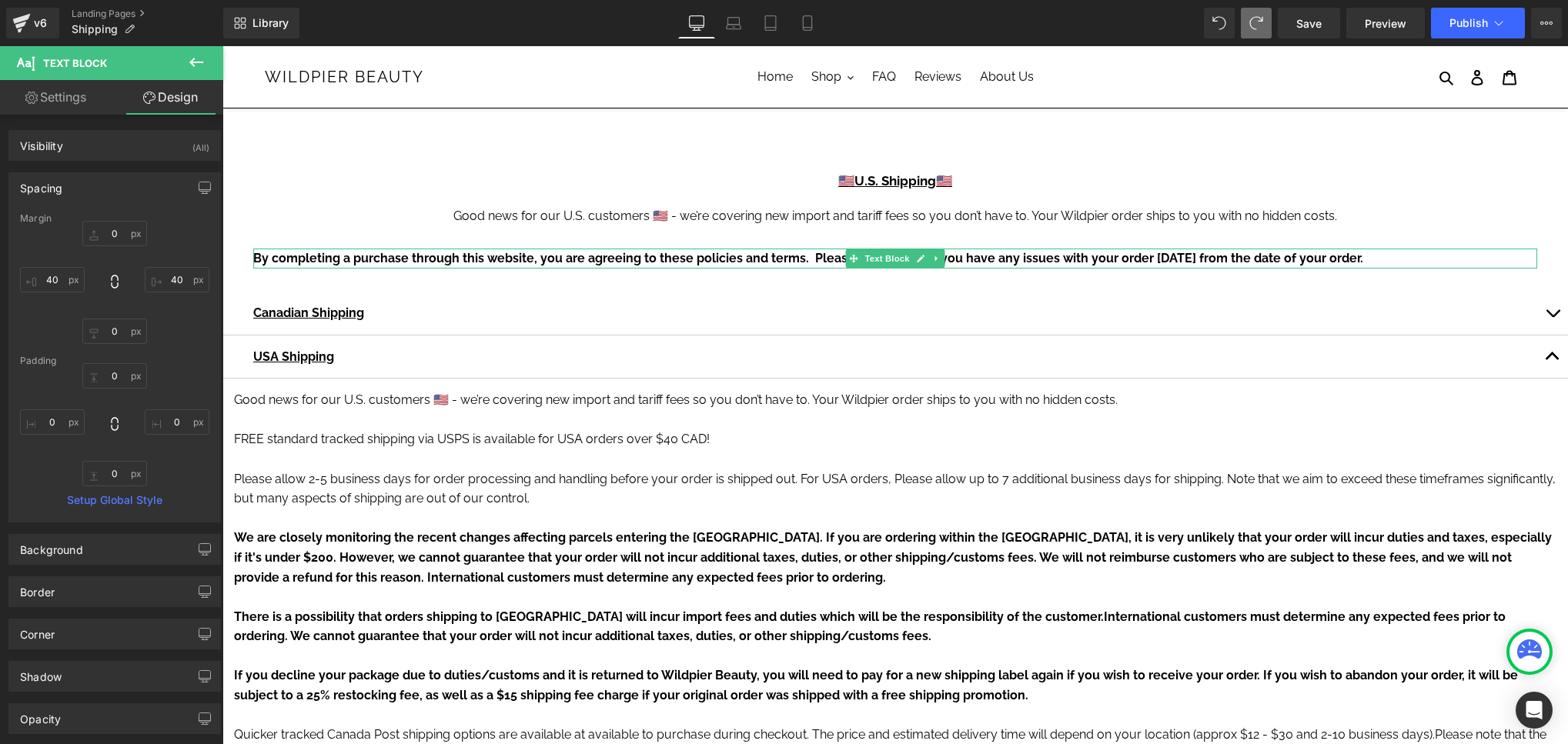
click at [471, 258] on span "By completing a purchase through this website, you are agreeing to these polici…" at bounding box center [808, 258] width 1110 height 15
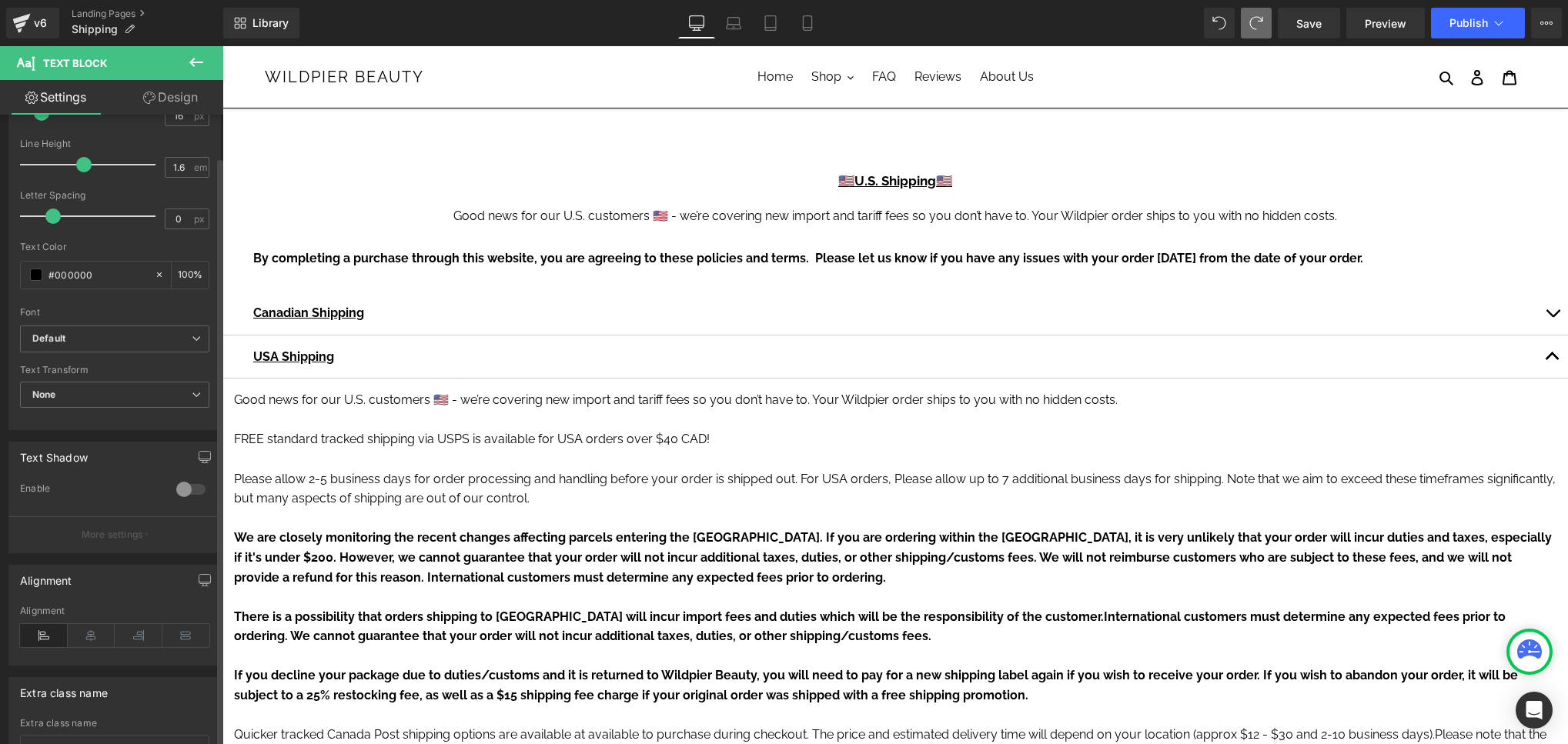
scroll to position [271, 0]
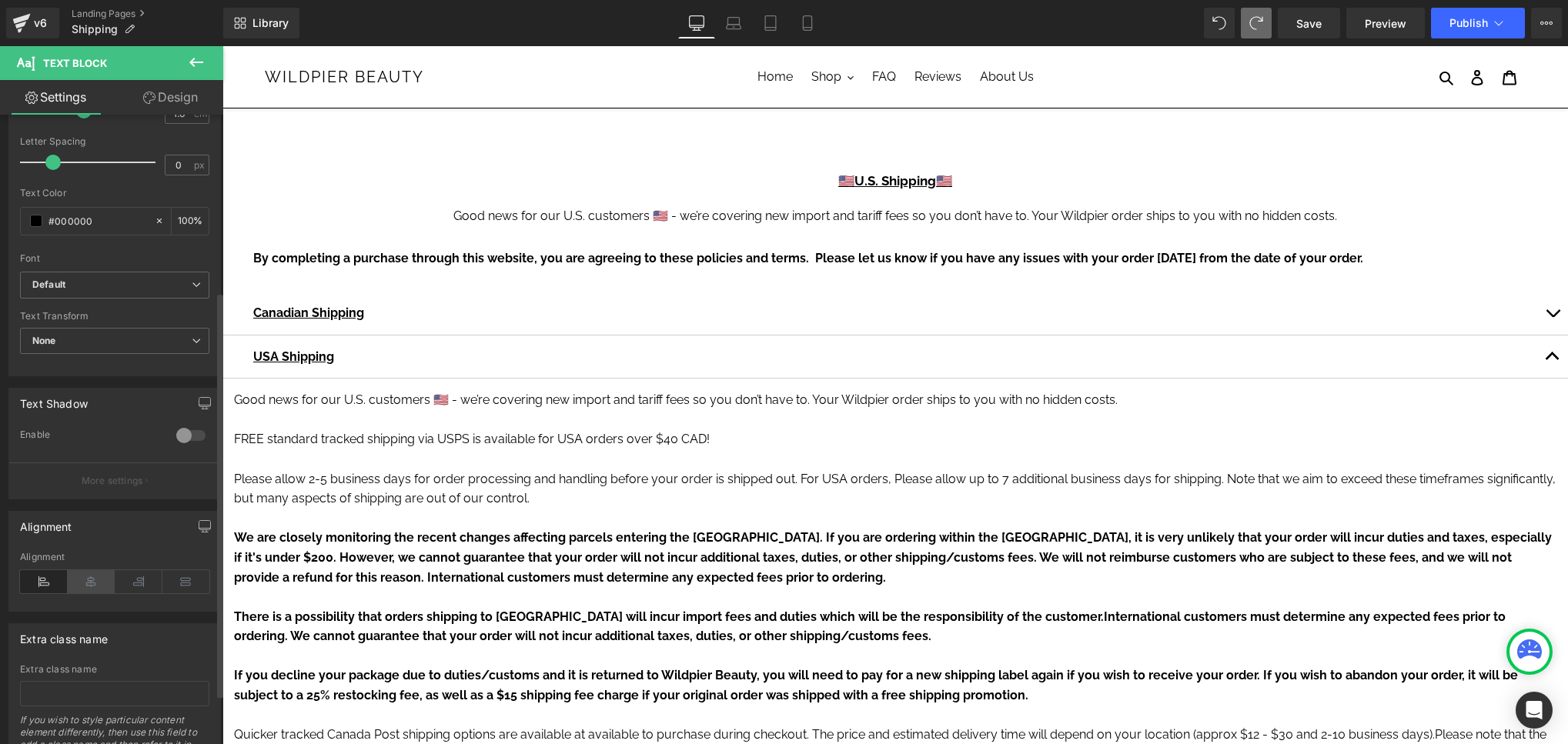
click at [95, 579] on icon at bounding box center [91, 581] width 48 height 23
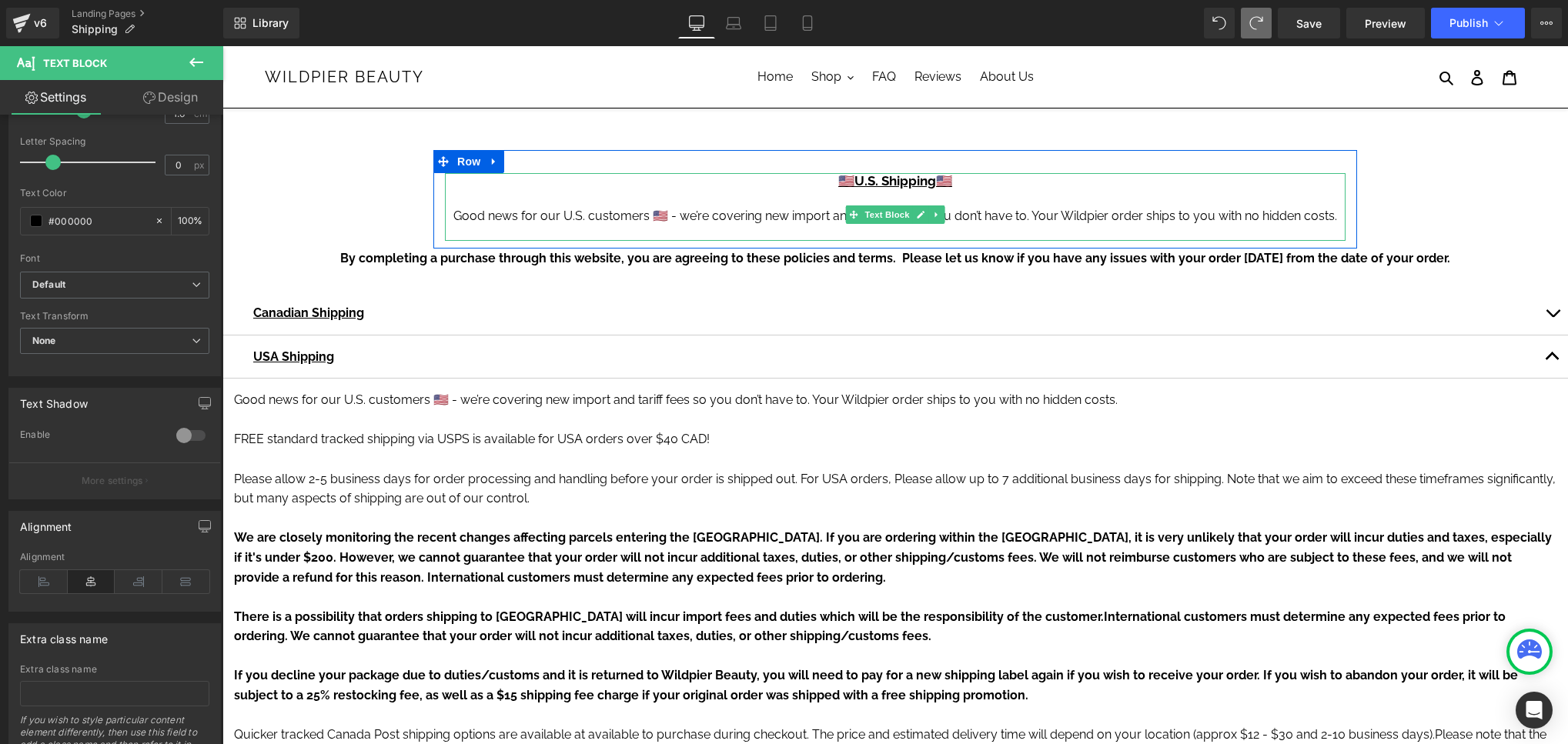
click at [514, 213] on div "Good news for our U.S. customers 🇺🇸 - we’re covering new import and tariff fees…" at bounding box center [895, 216] width 900 height 19
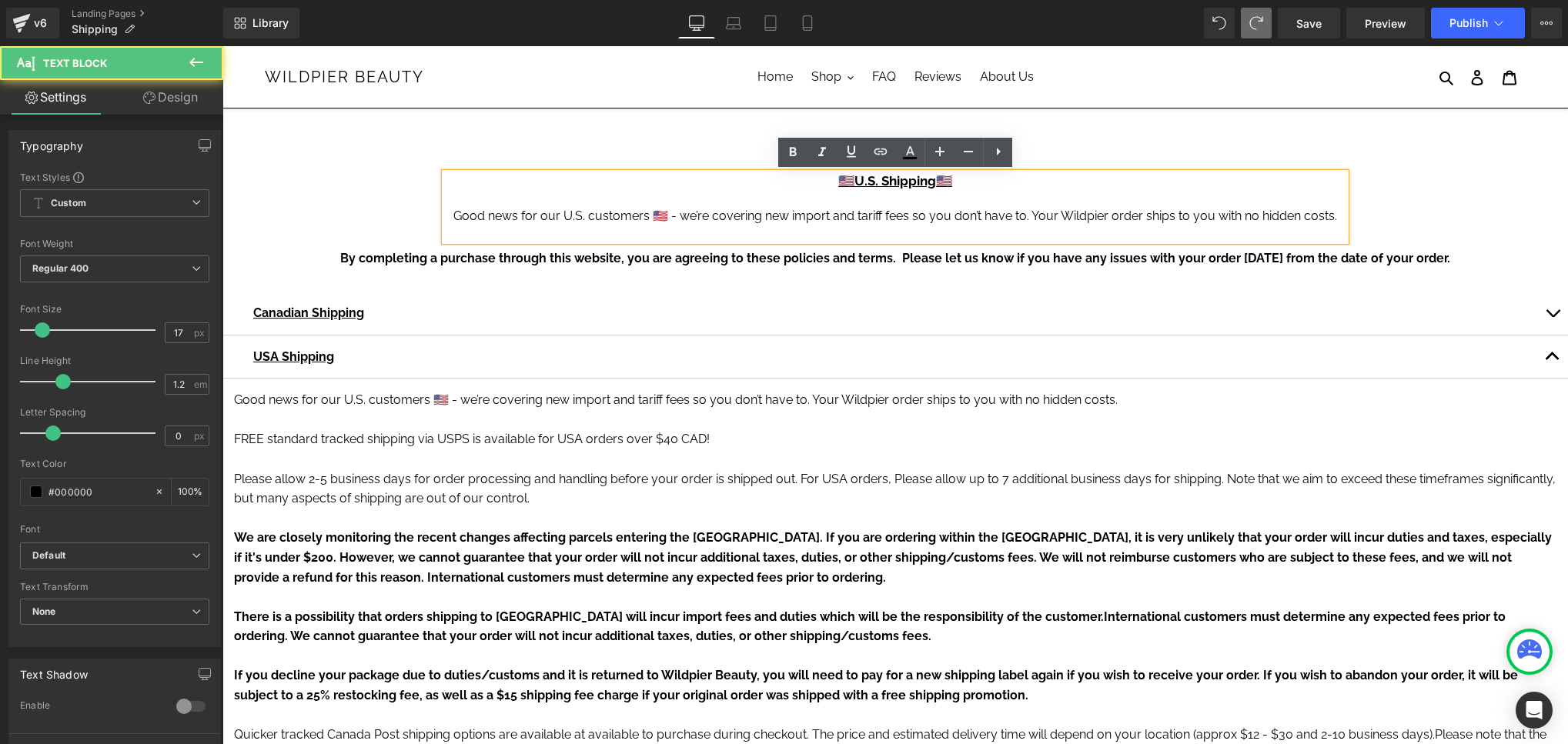
click at [514, 213] on div "Good news for our U.S. customers 🇺🇸 - we’re covering new import and tariff fees…" at bounding box center [895, 216] width 900 height 19
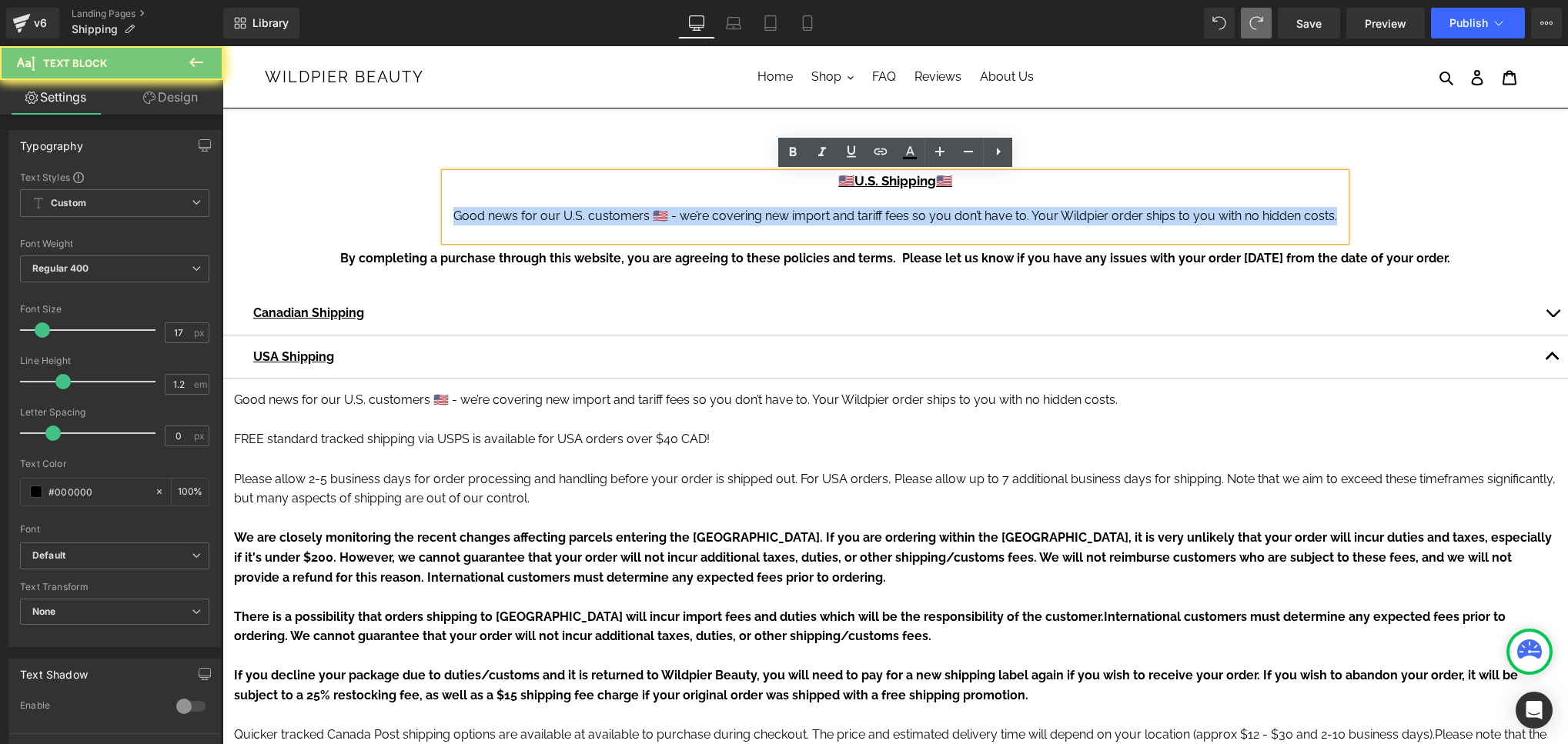
click at [514, 213] on div "Good news for our U.S. customers 🇺🇸 - we’re covering new import and tariff fees…" at bounding box center [895, 216] width 900 height 19
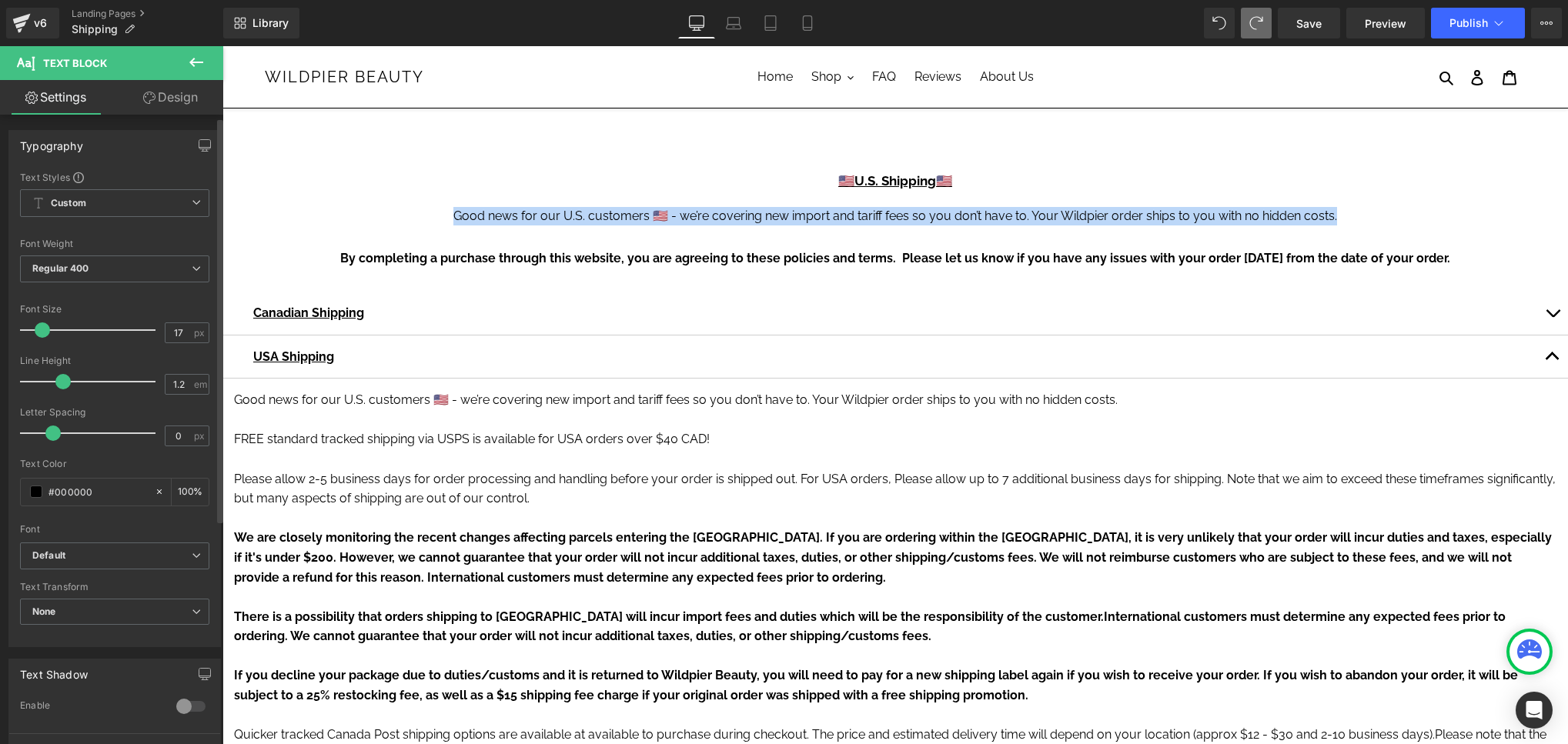
scroll to position [347, 0]
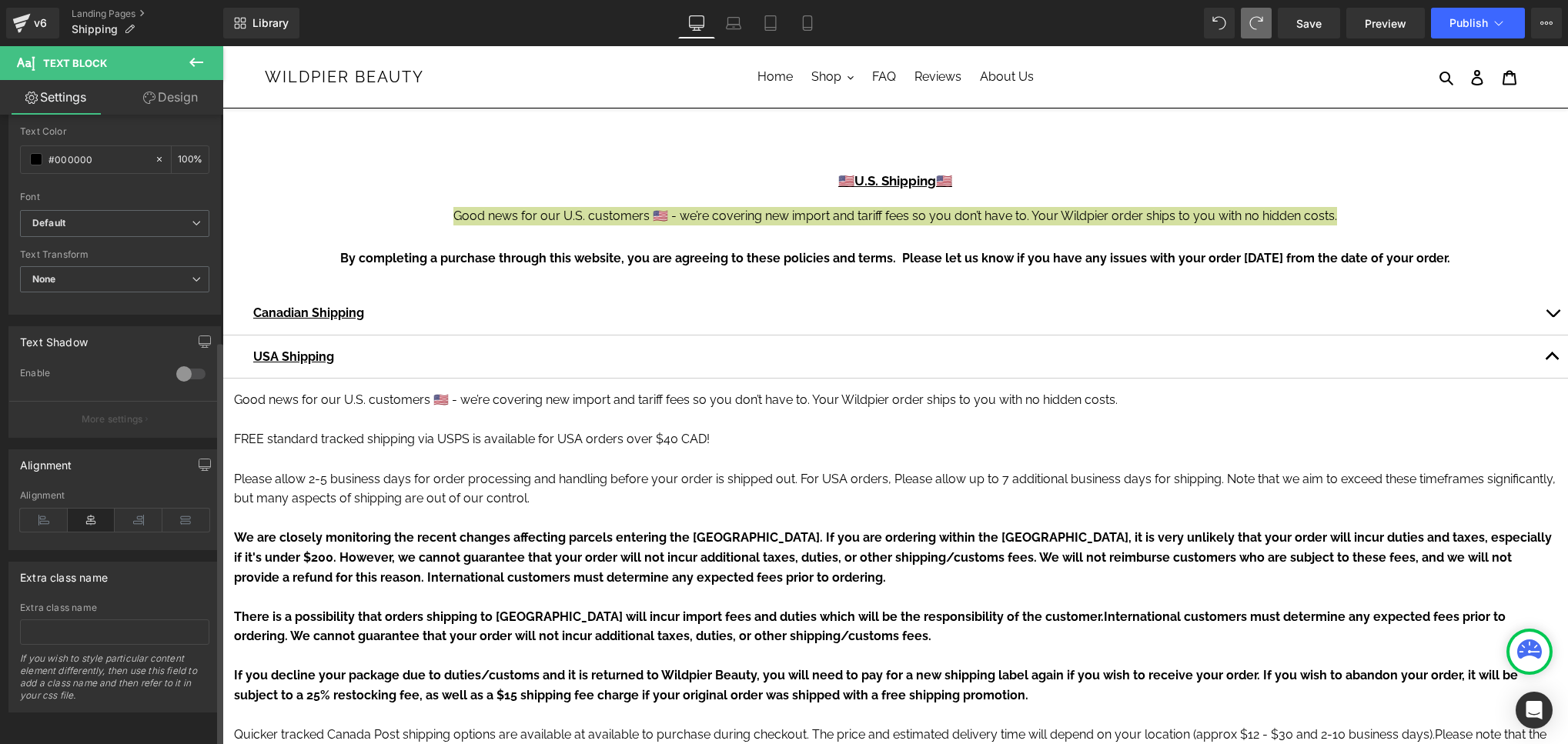
click at [92, 513] on icon at bounding box center [91, 520] width 48 height 23
click at [1475, 22] on span "Publish" at bounding box center [1469, 23] width 39 height 12
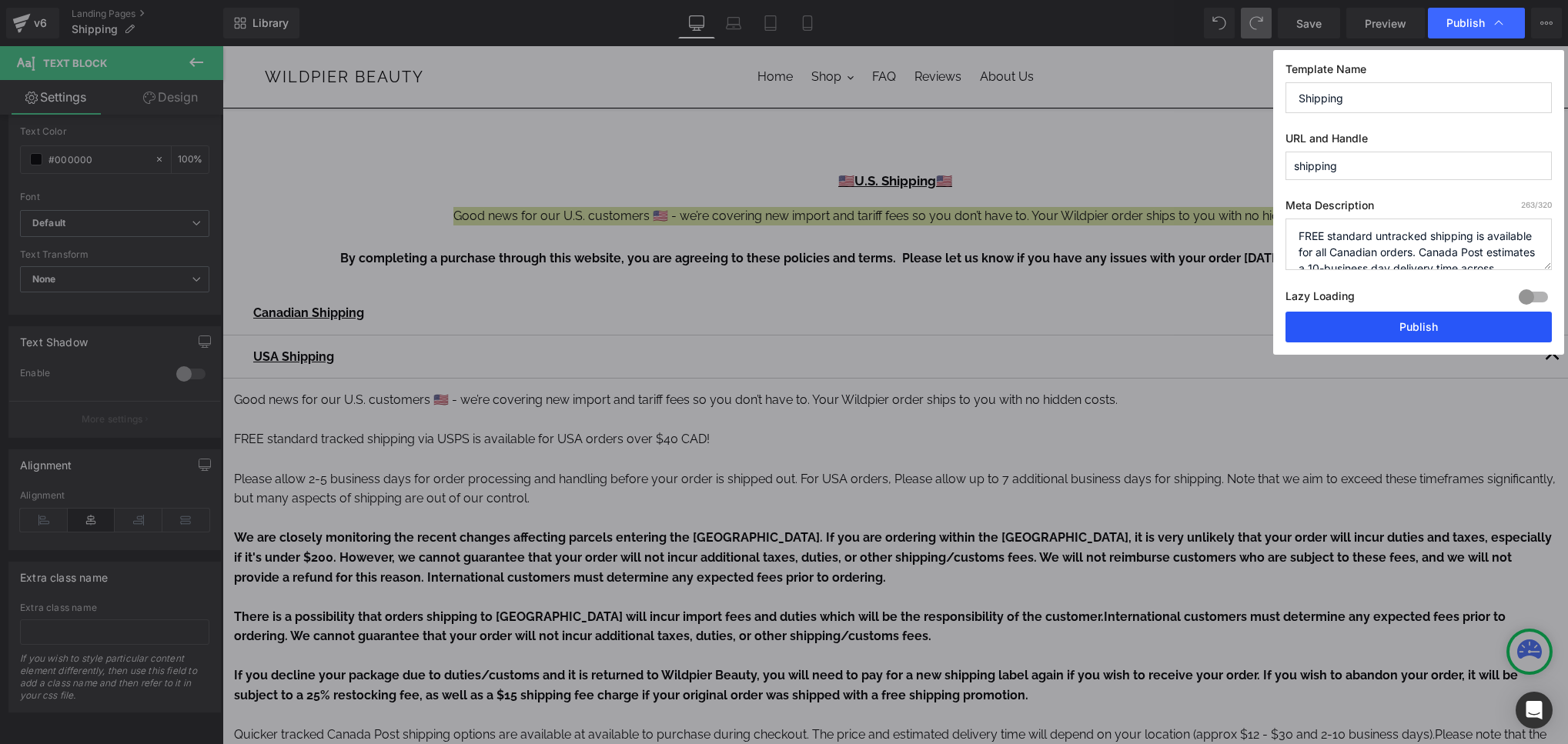
click at [1465, 323] on button "Publish" at bounding box center [1419, 327] width 266 height 31
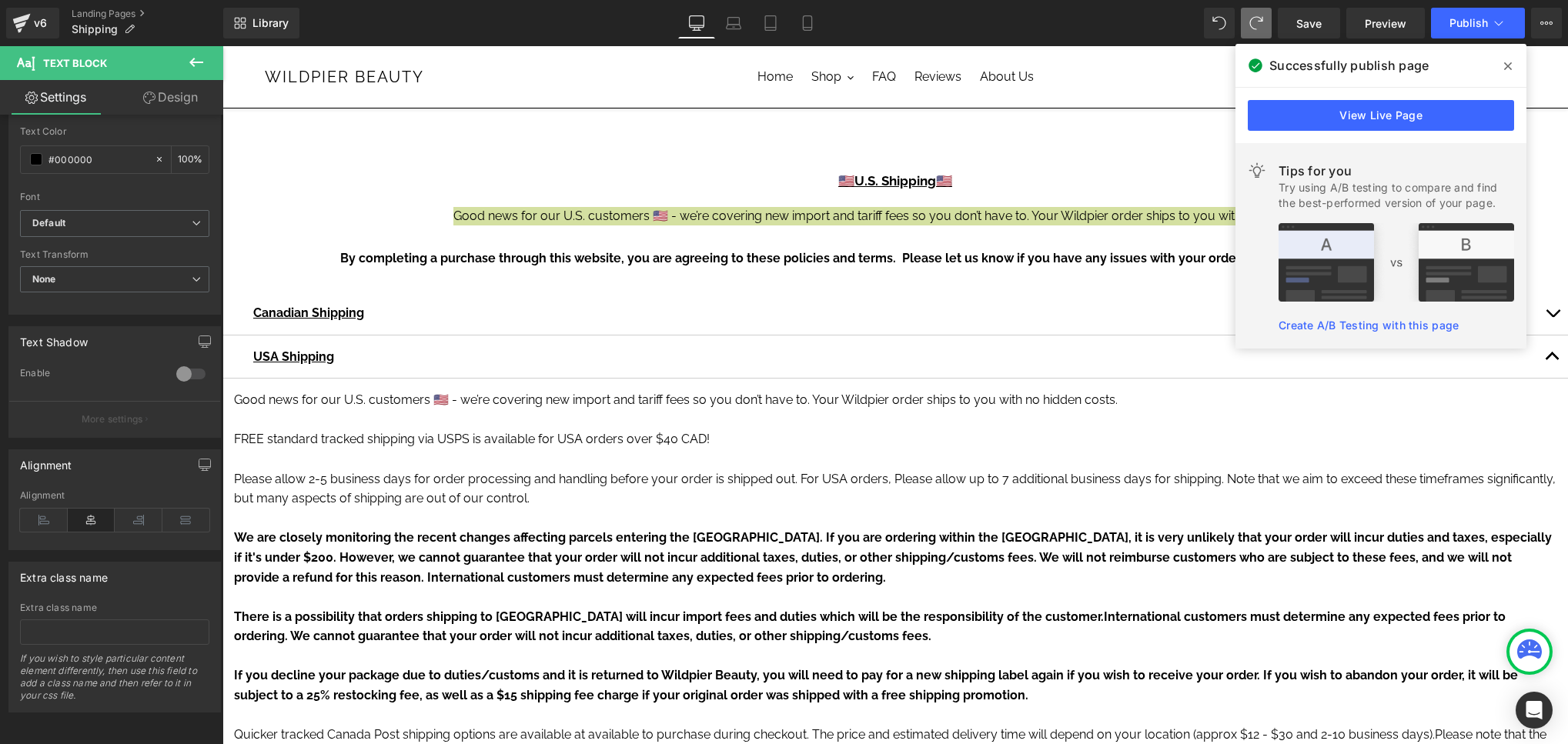
click at [1508, 56] on span at bounding box center [1507, 66] width 25 height 25
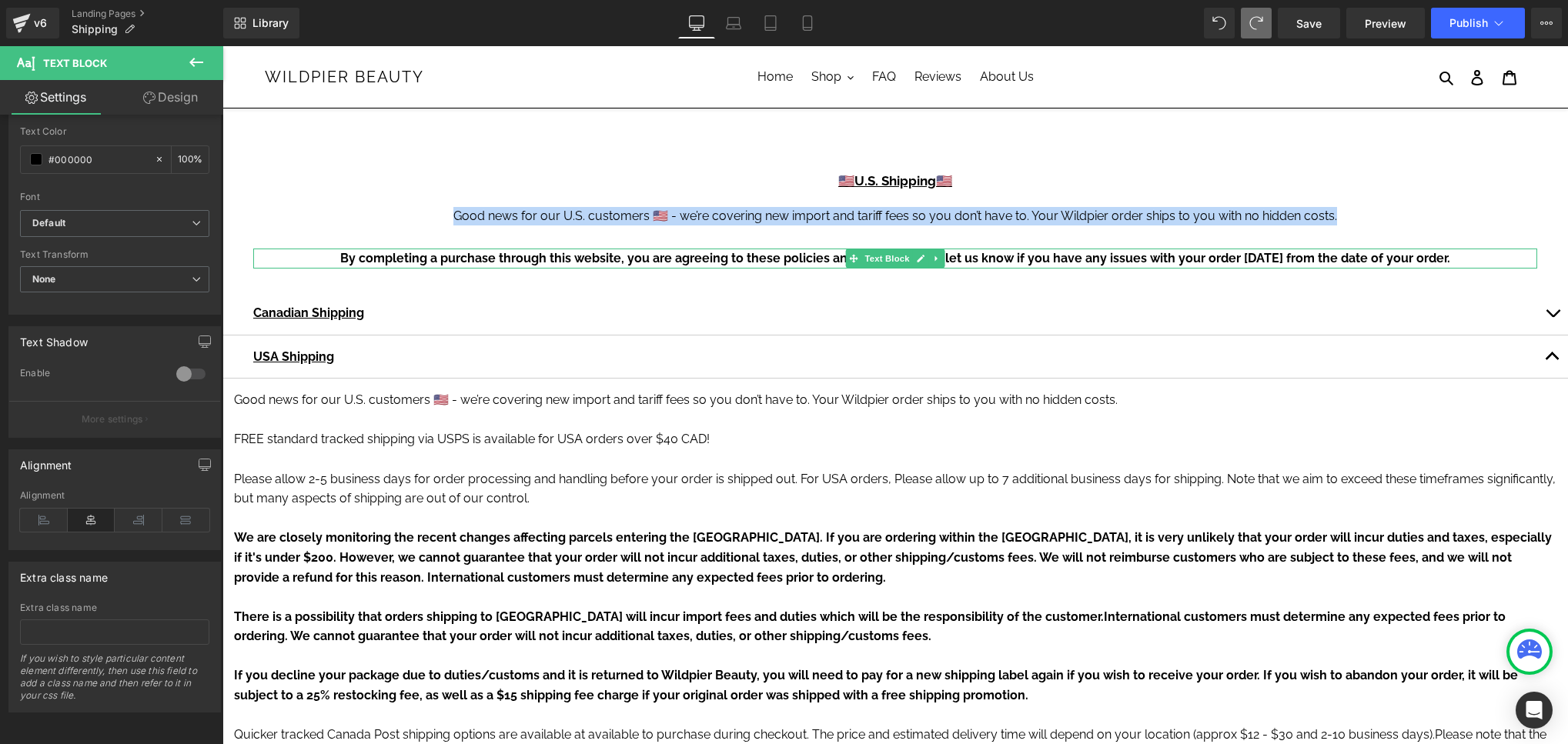
click at [1014, 262] on span "By completing a purchase through this website, you are agreeing to these polici…" at bounding box center [894, 258] width 1110 height 15
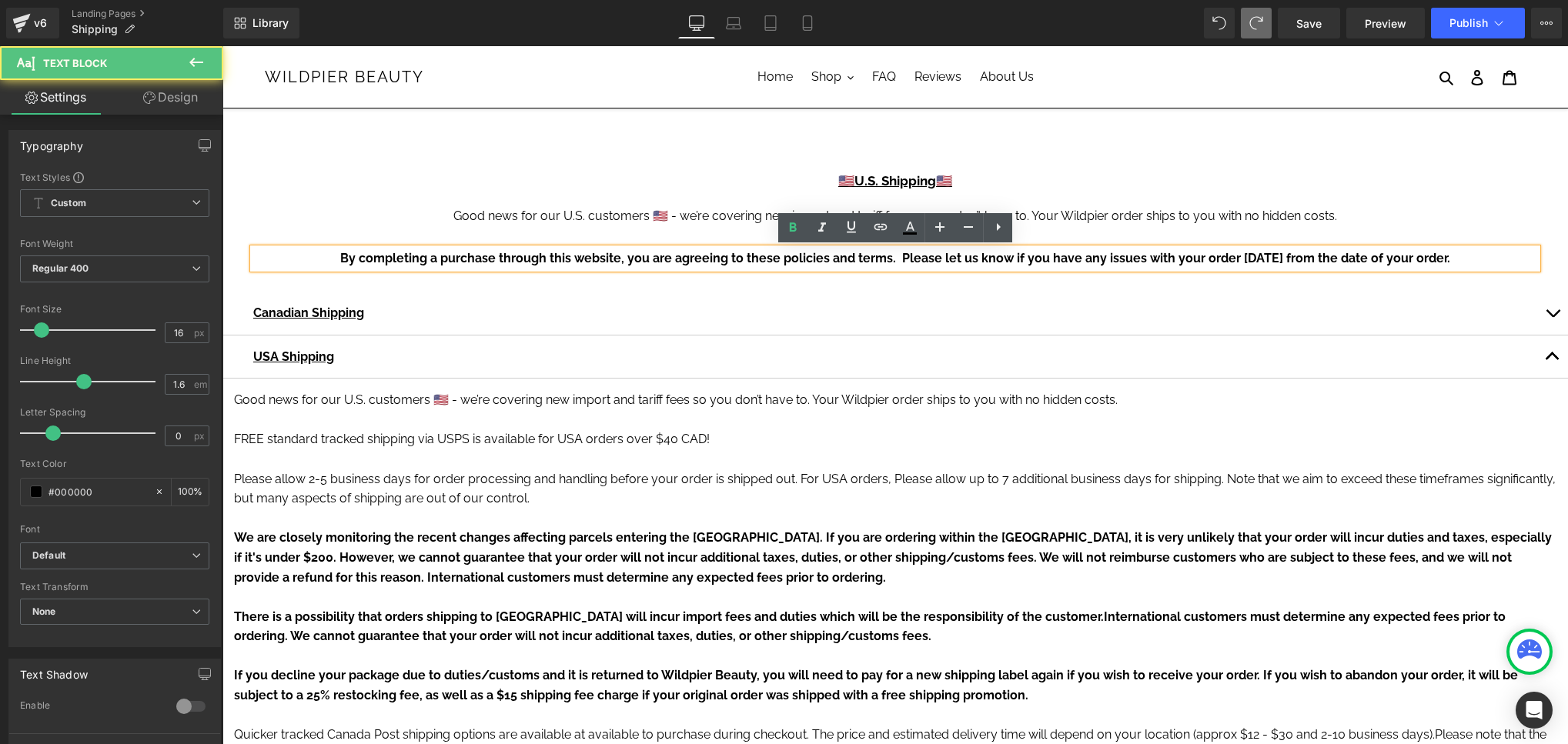
click at [882, 257] on span "By completing a purchase through this website, you are agreeing to these polici…" at bounding box center [894, 258] width 1110 height 15
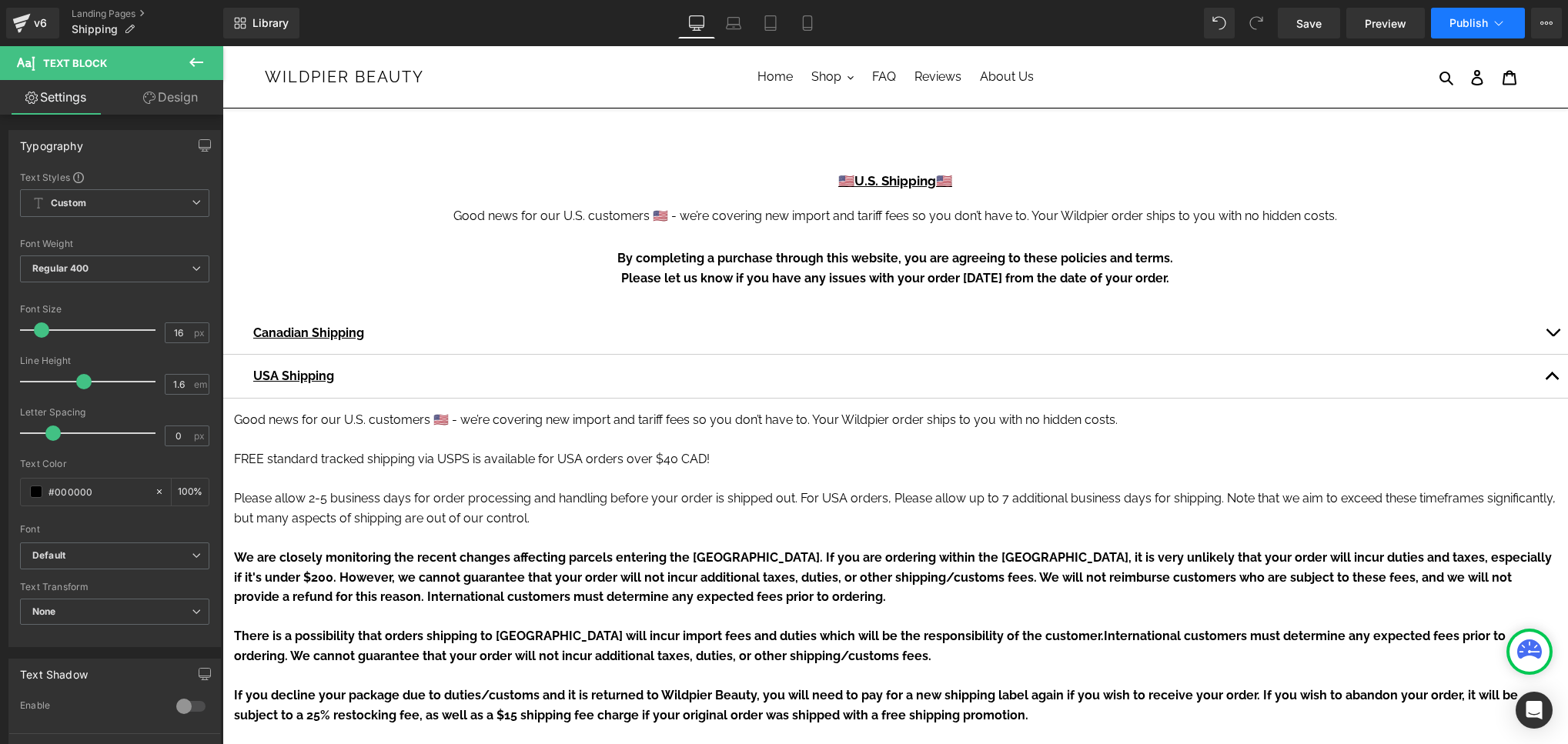
click at [1462, 22] on span "Publish" at bounding box center [1469, 23] width 39 height 12
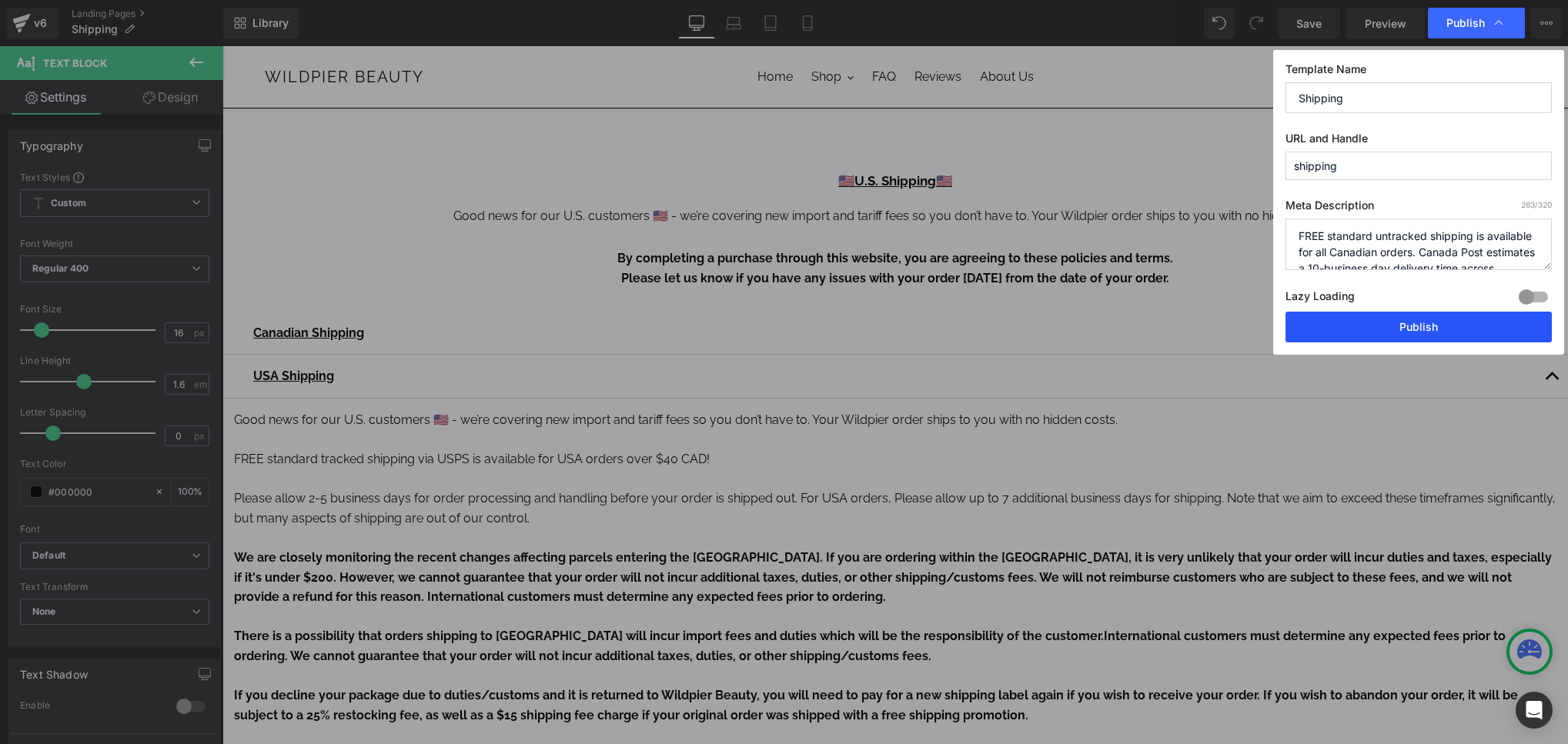
click at [1406, 341] on button "Publish" at bounding box center [1419, 327] width 266 height 31
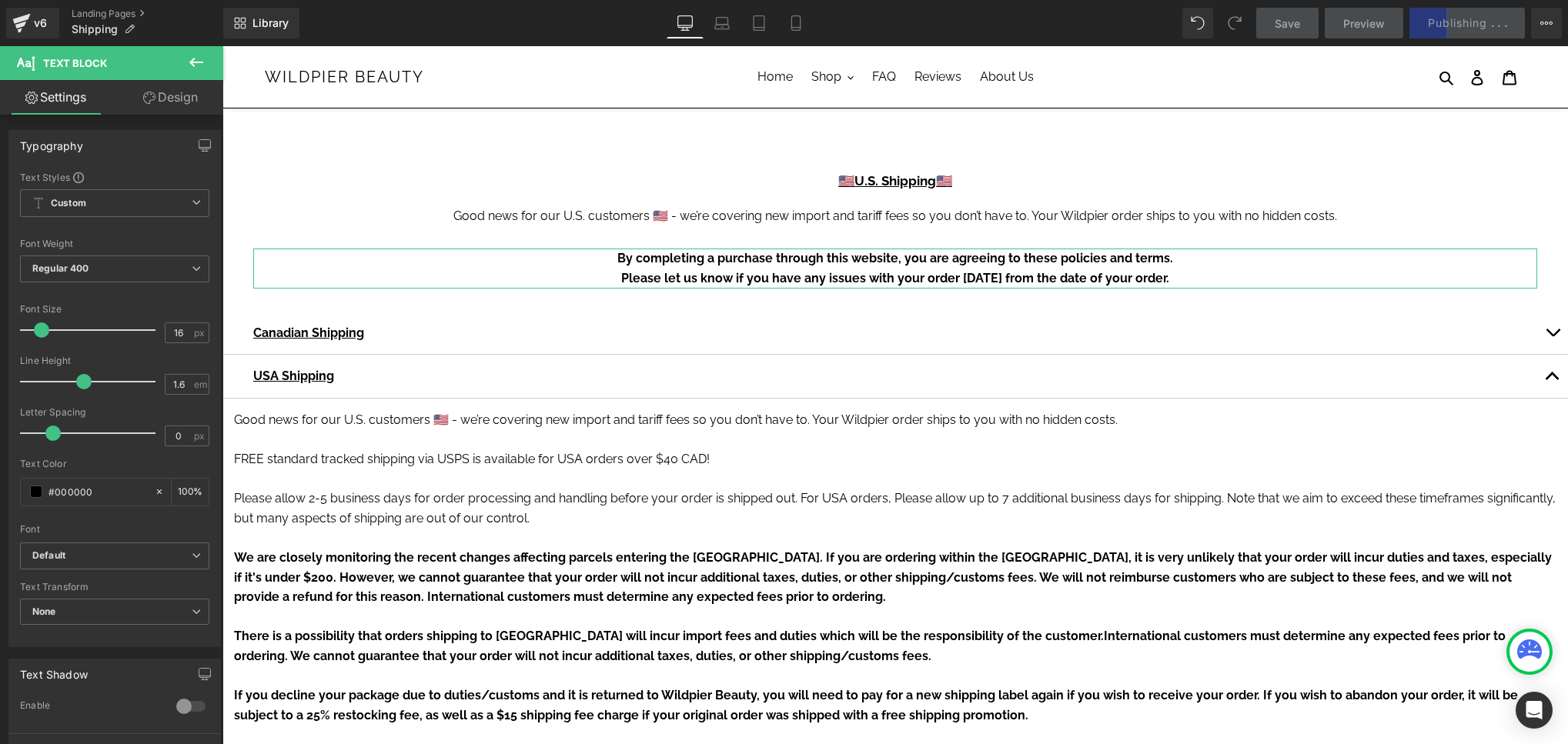
click at [167, 94] on link "Design" at bounding box center [170, 97] width 111 height 35
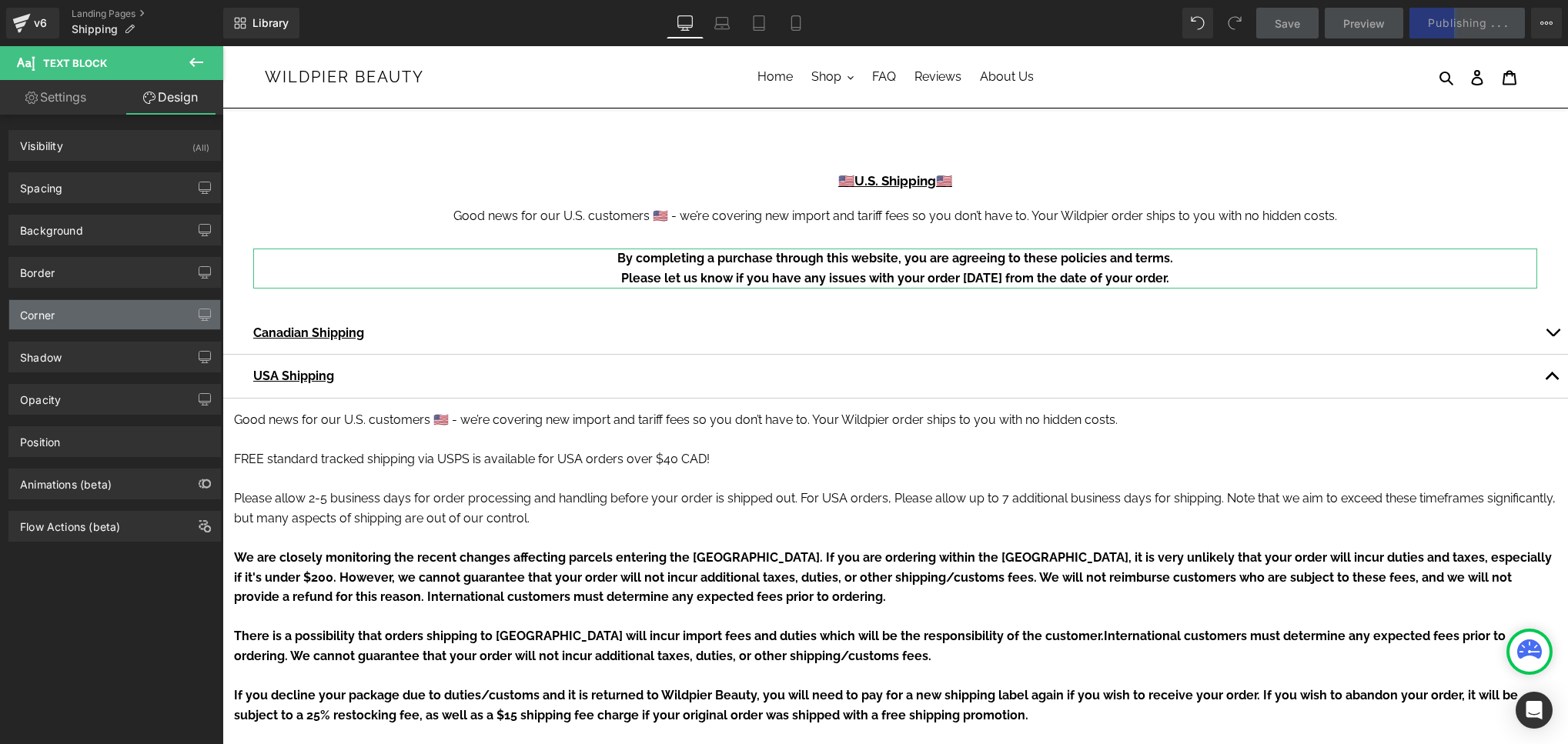
type input "0"
type input "40"
type input "0"
type input "40"
type input "0"
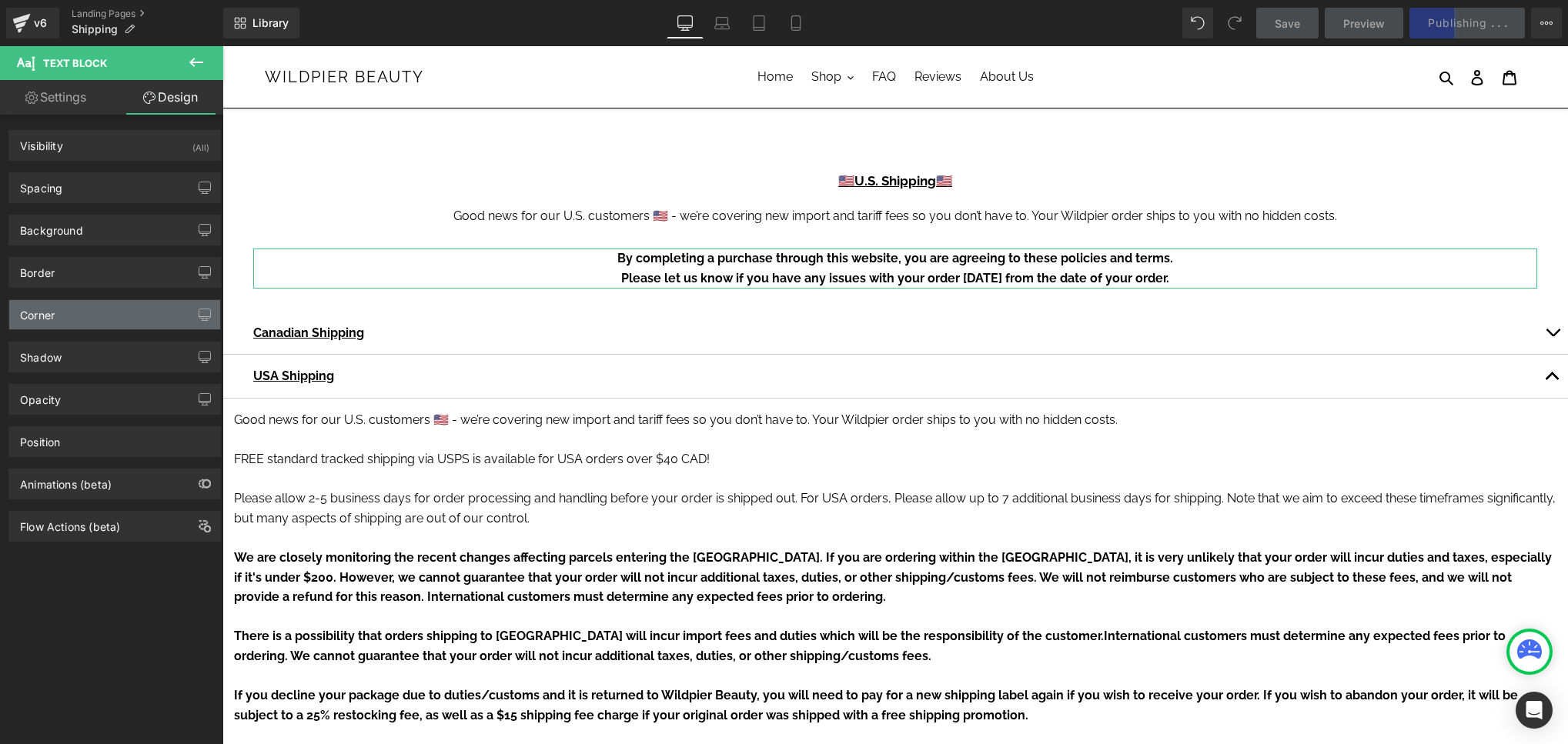
type input "0"
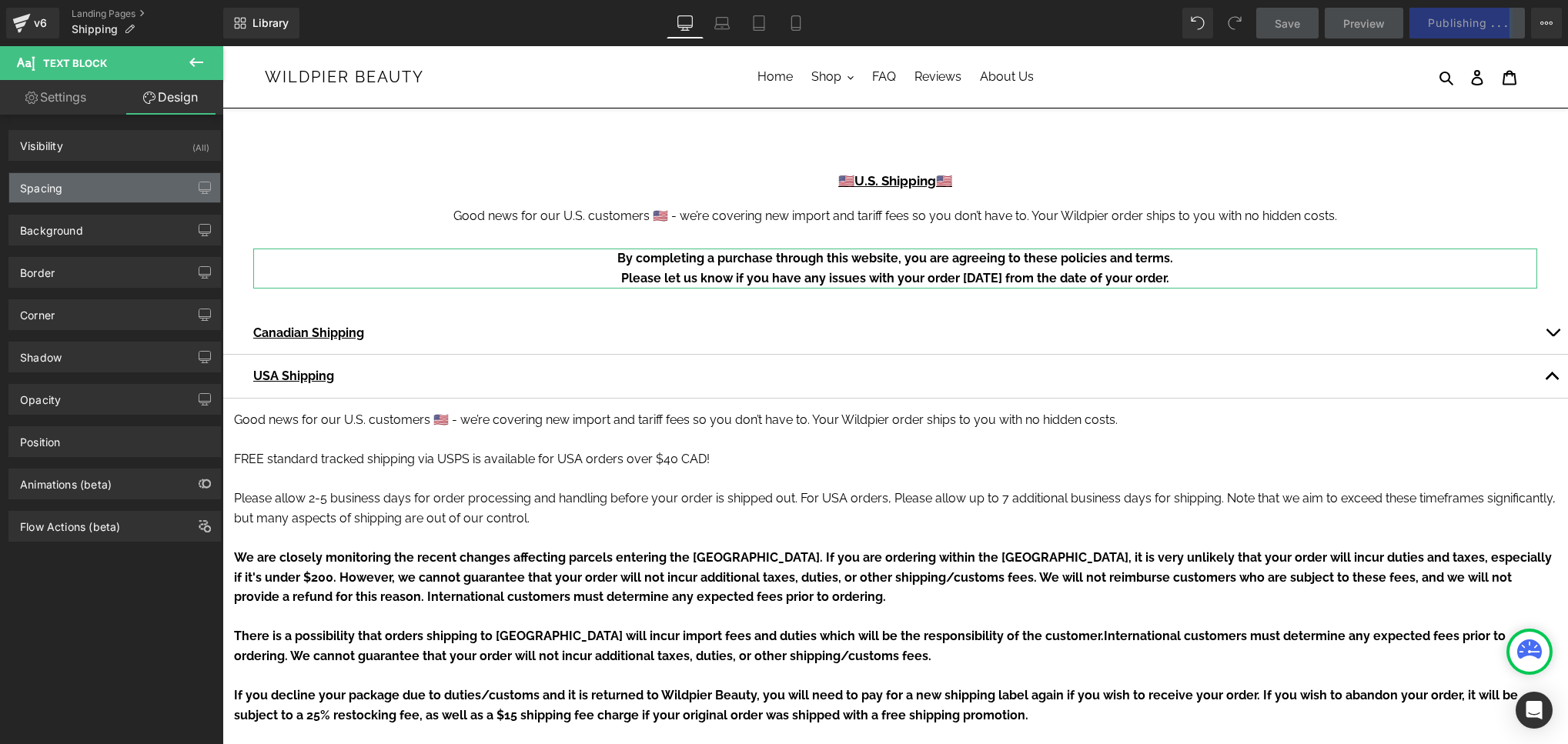
click at [111, 190] on div "Spacing" at bounding box center [114, 187] width 211 height 29
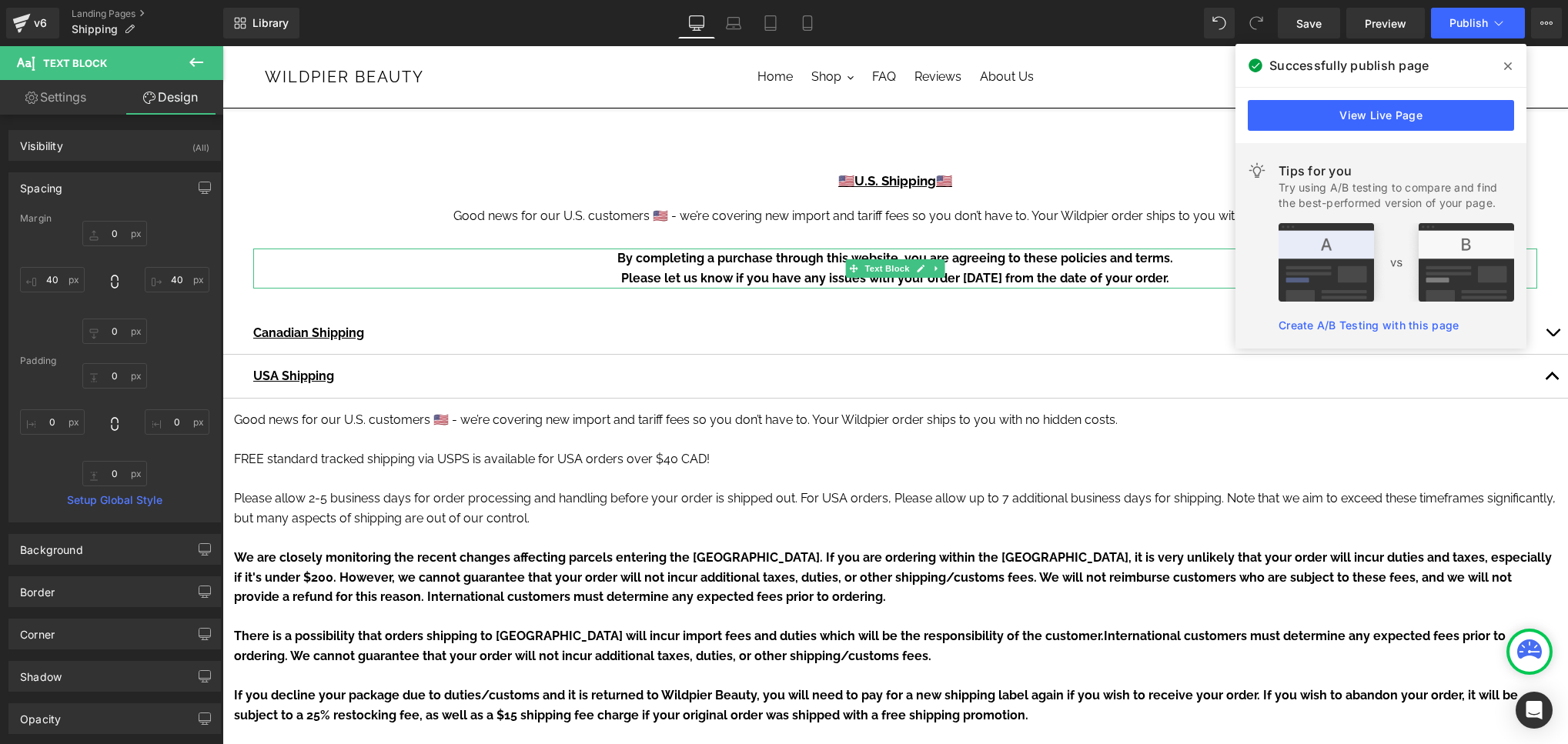
click at [599, 278] on p "Please let us know if you have any issues with your order [DATE] from the date …" at bounding box center [895, 278] width 1284 height 20
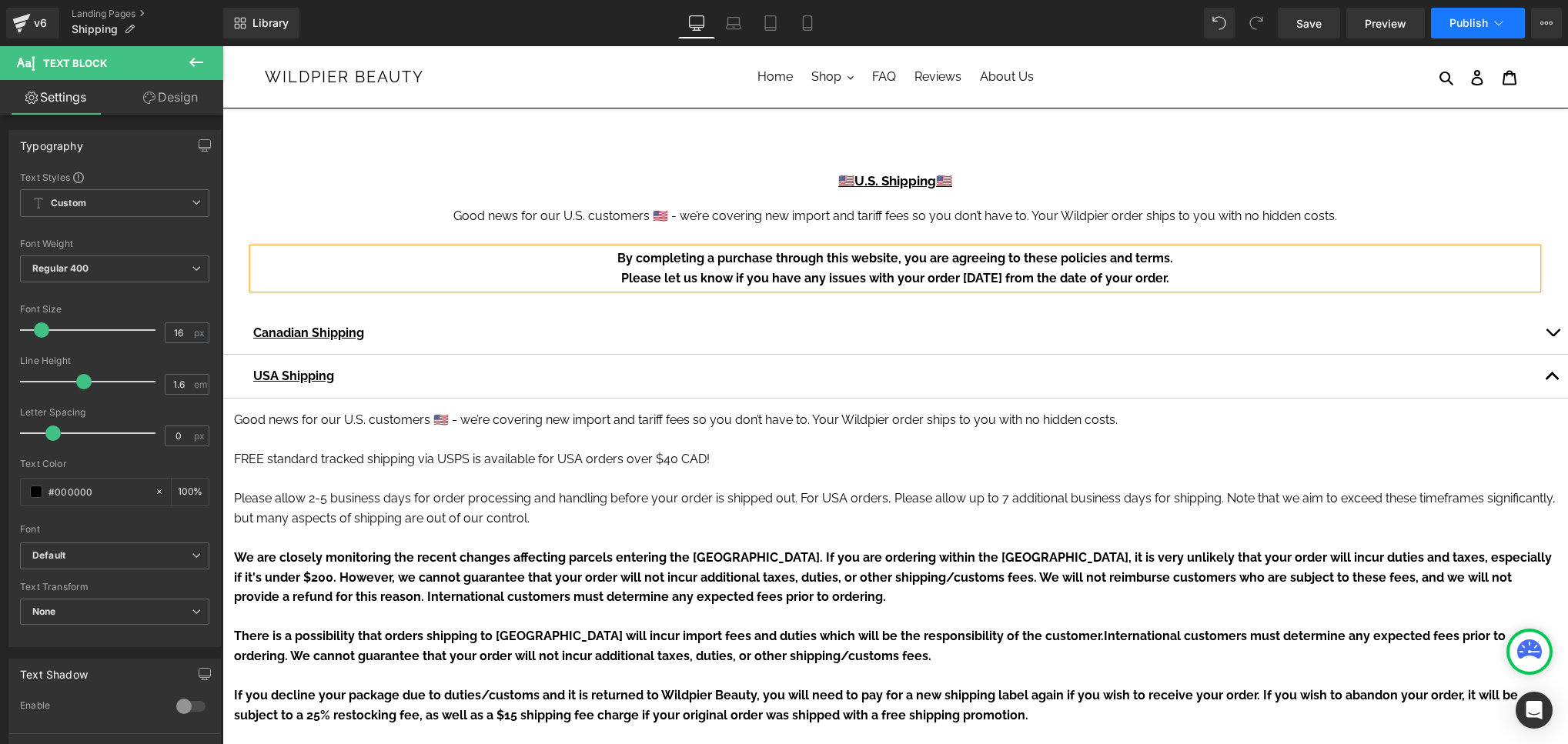
click at [1462, 17] on span "Publish" at bounding box center [1469, 23] width 39 height 12
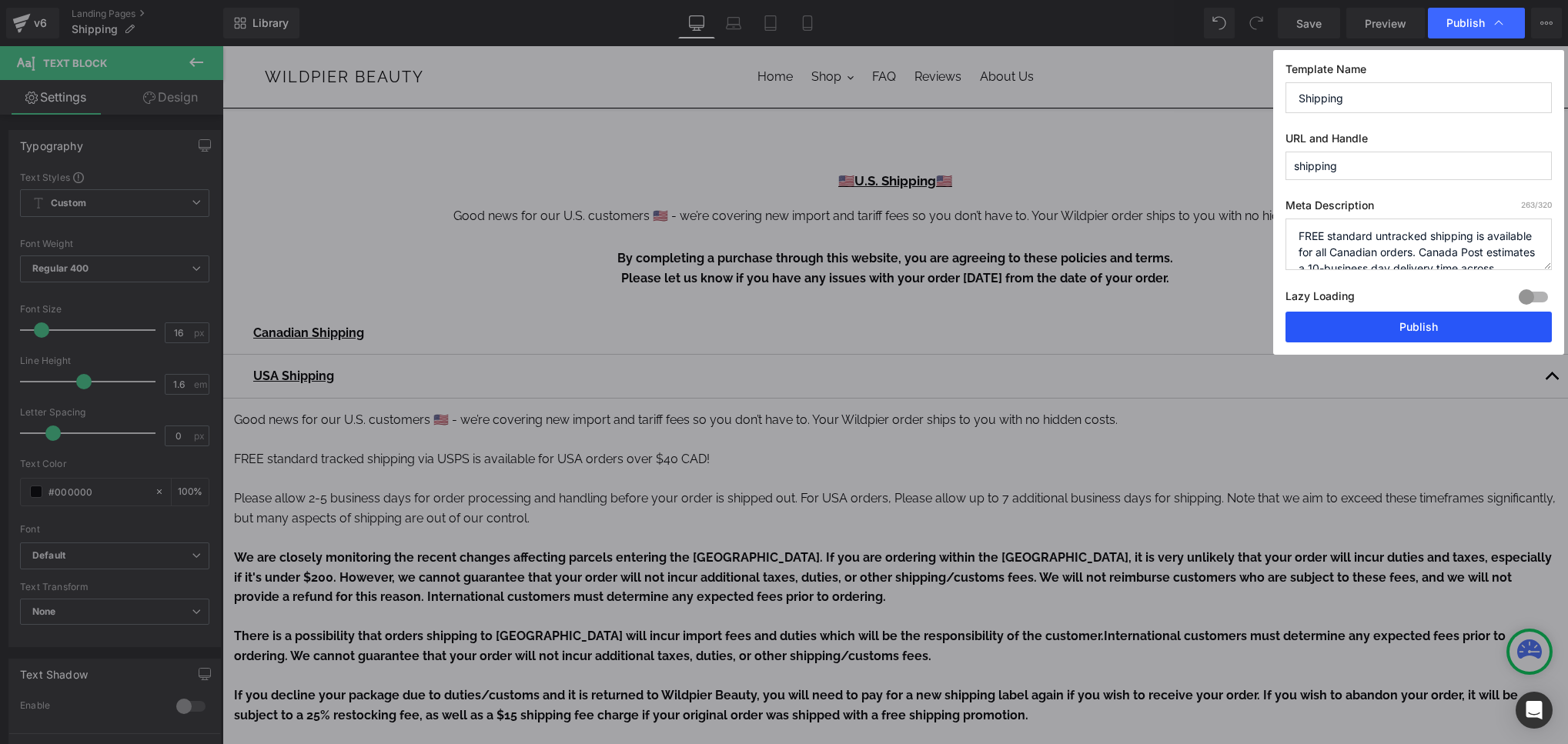
click at [1413, 323] on button "Publish" at bounding box center [1419, 327] width 266 height 31
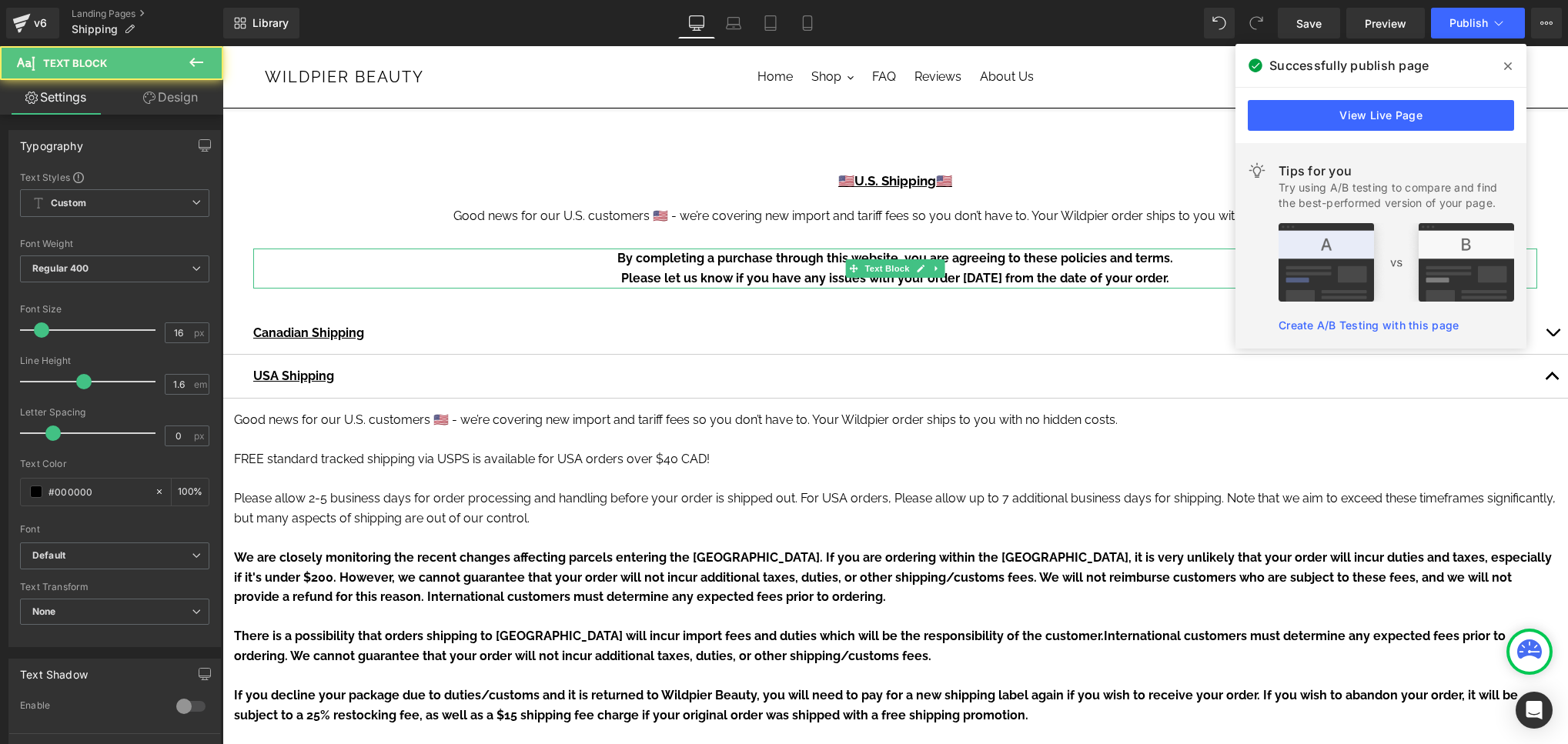
click at [621, 278] on span "Please let us know if you have any issues with your order [DATE] from the date …" at bounding box center [895, 278] width 549 height 15
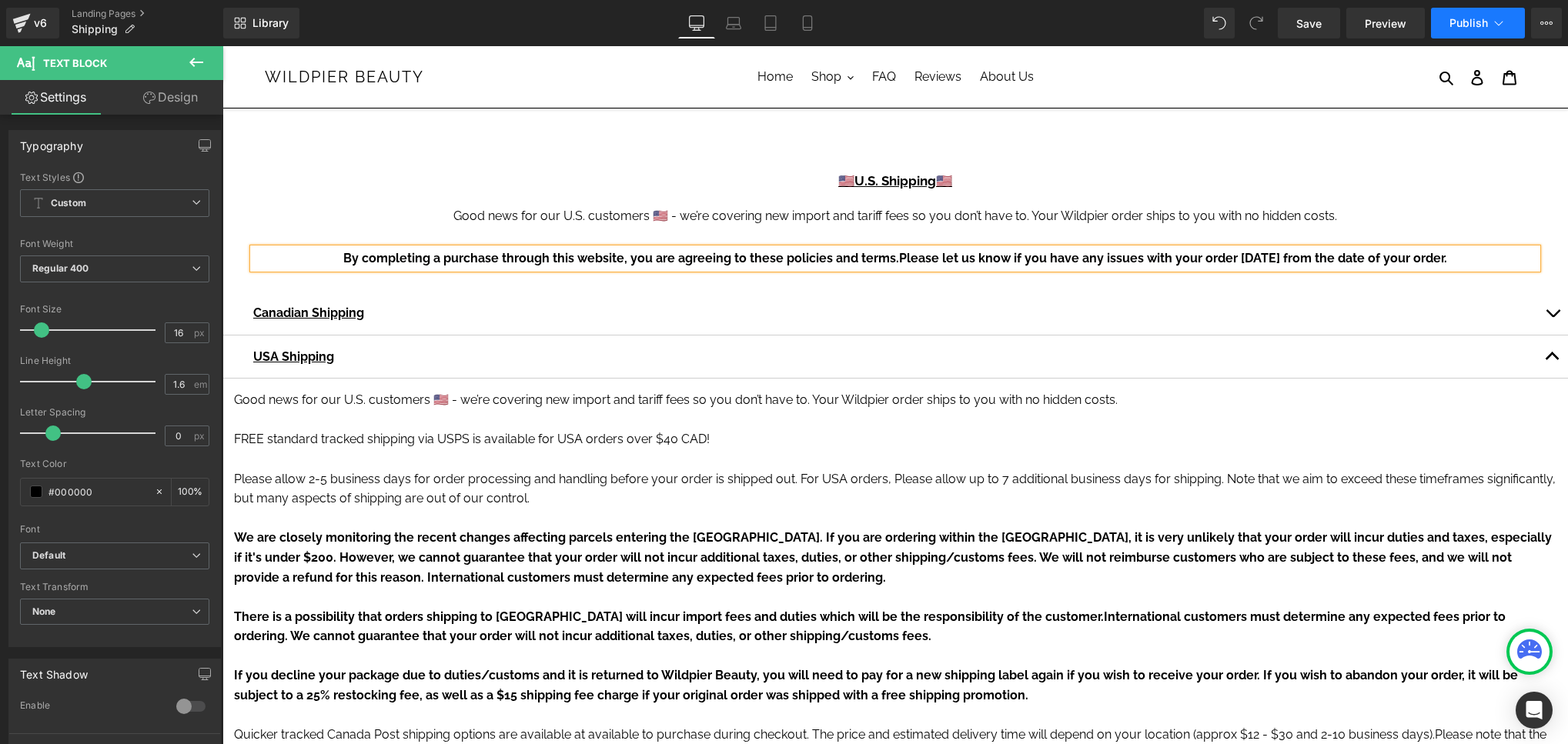
click at [1456, 28] on span "Publish" at bounding box center [1469, 23] width 39 height 12
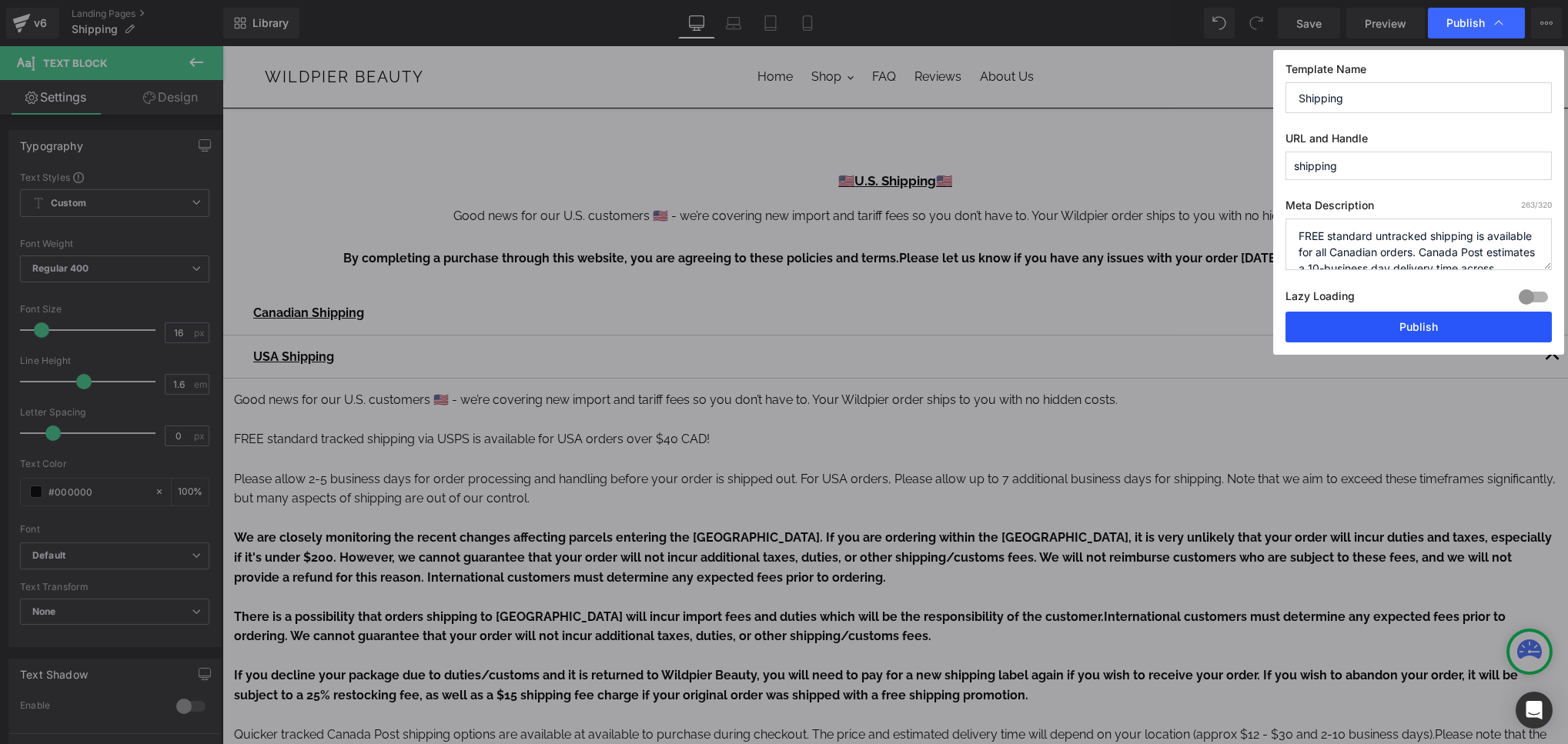
click at [1417, 326] on button "Publish" at bounding box center [1419, 327] width 266 height 31
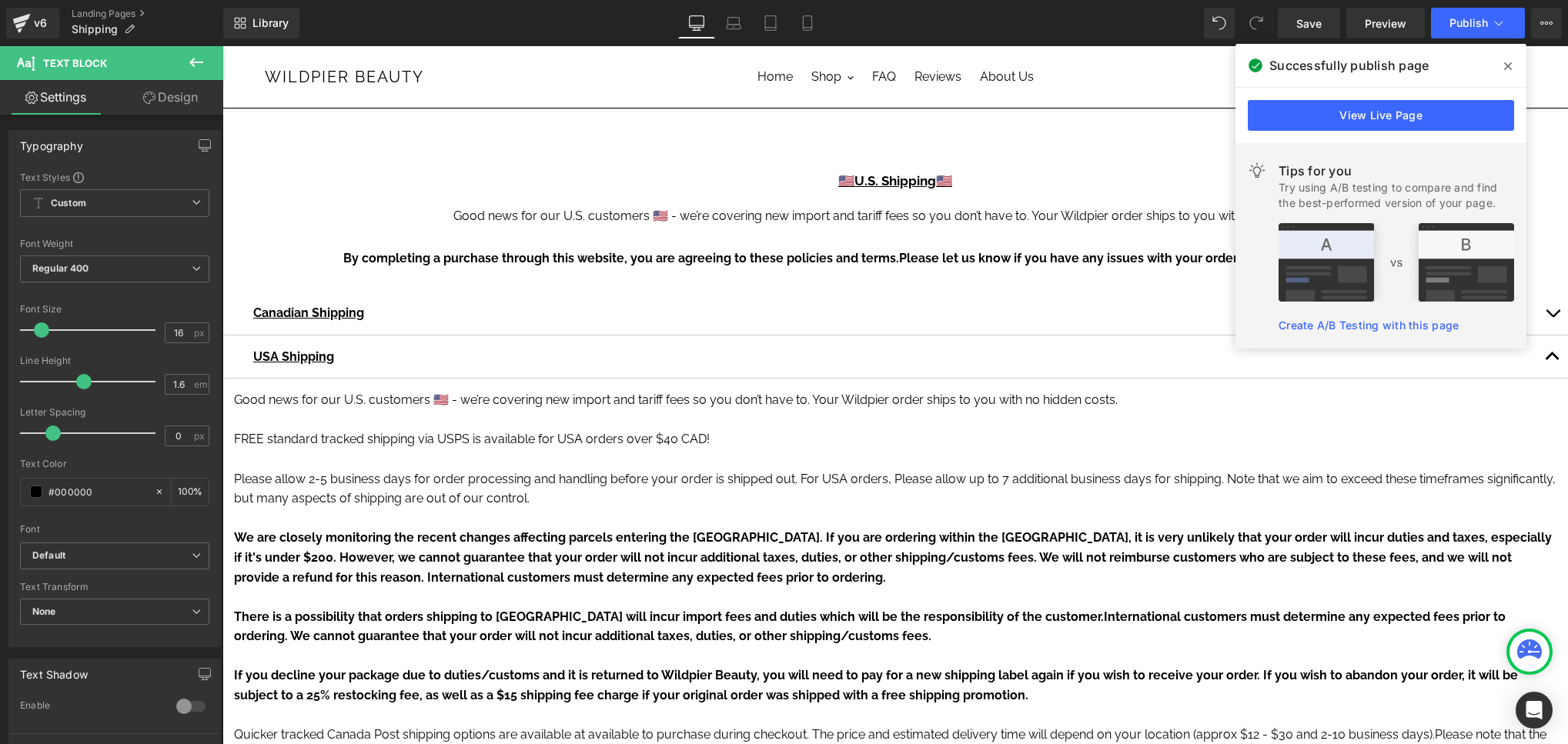
click at [1510, 55] on span at bounding box center [1507, 66] width 25 height 25
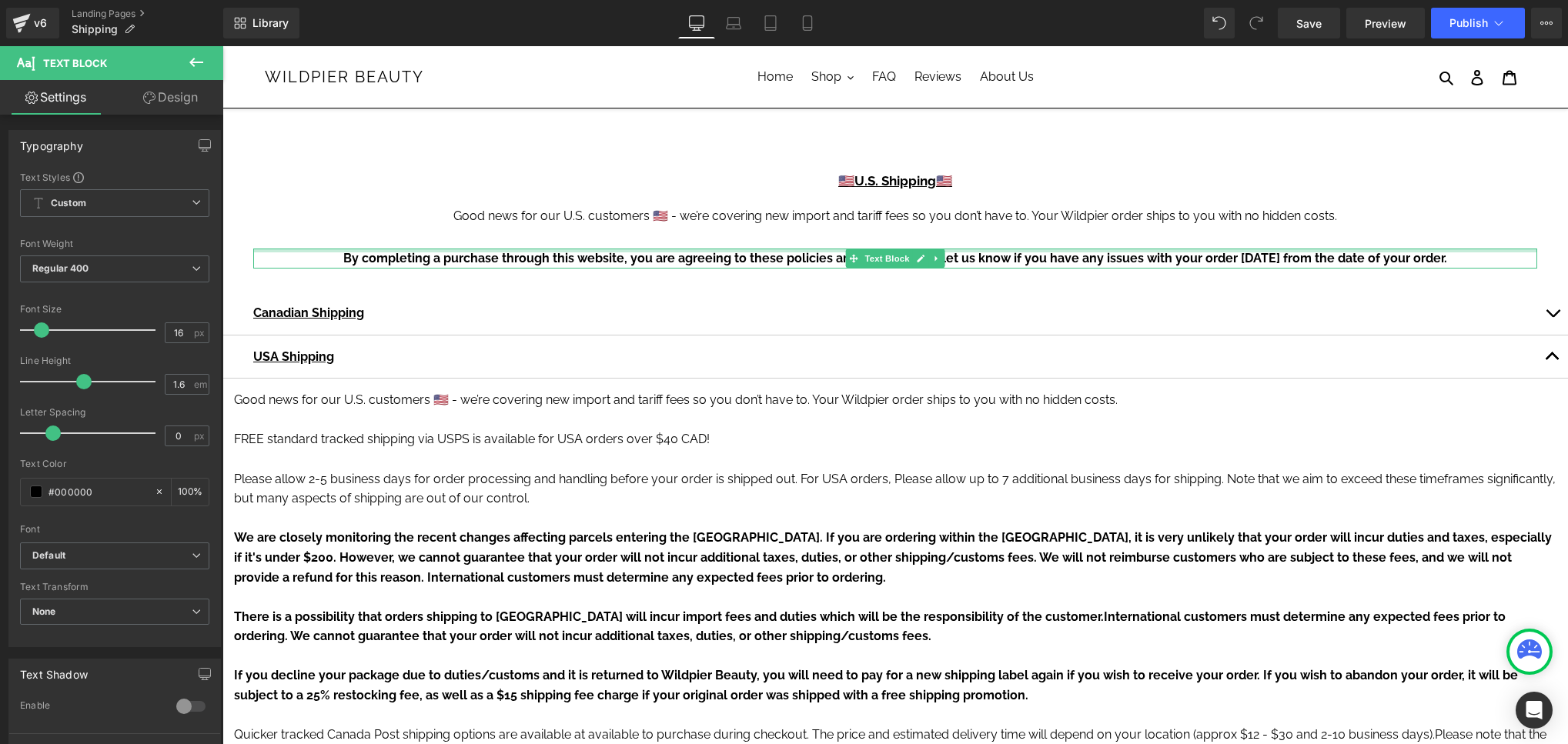
click at [1209, 248] on div at bounding box center [895, 250] width 1284 height 4
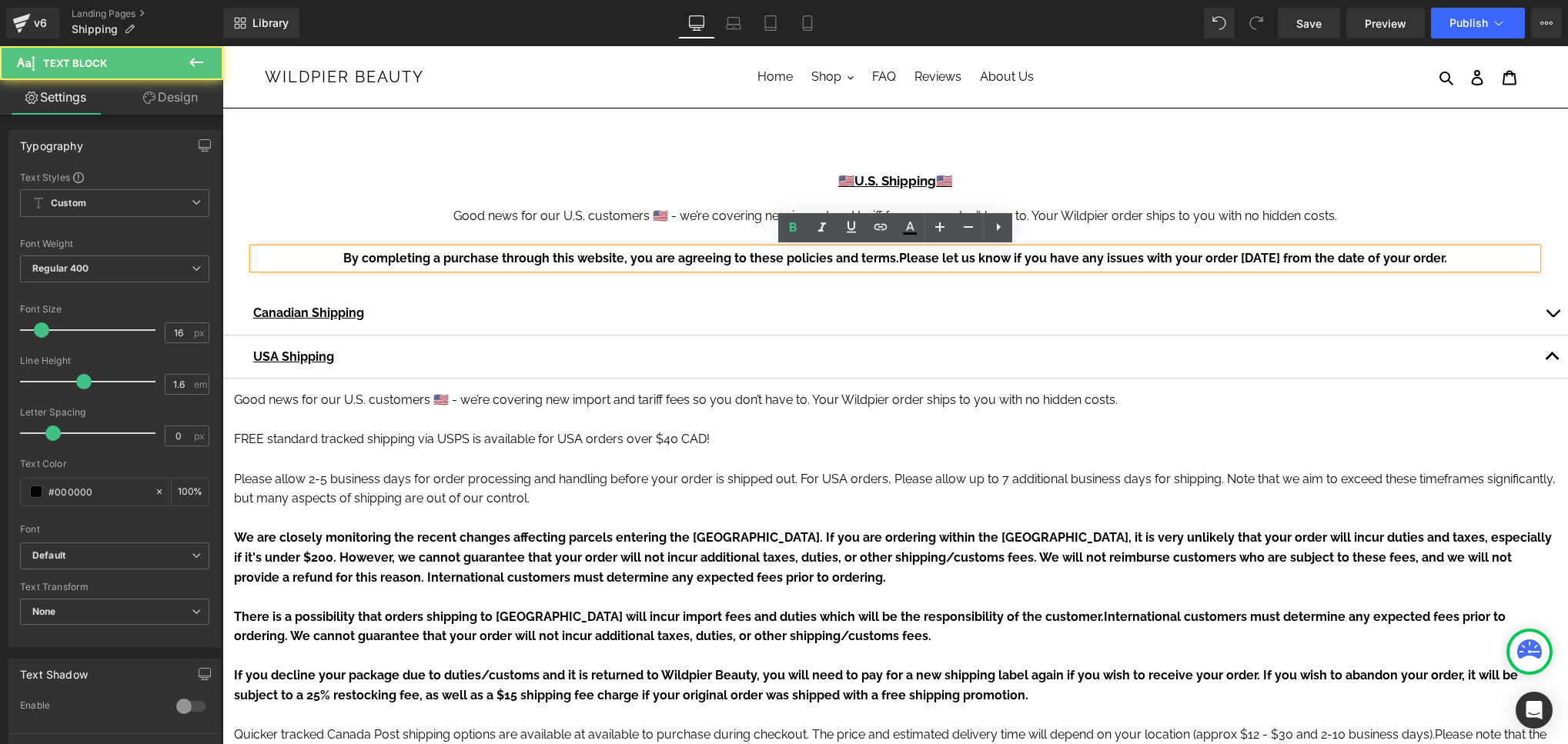
click at [1045, 262] on span "Please let us know if you have any issues with your order [DATE] from the date …" at bounding box center [1174, 258] width 549 height 15
click at [223, 46] on div at bounding box center [223, 46] width 0 height 0
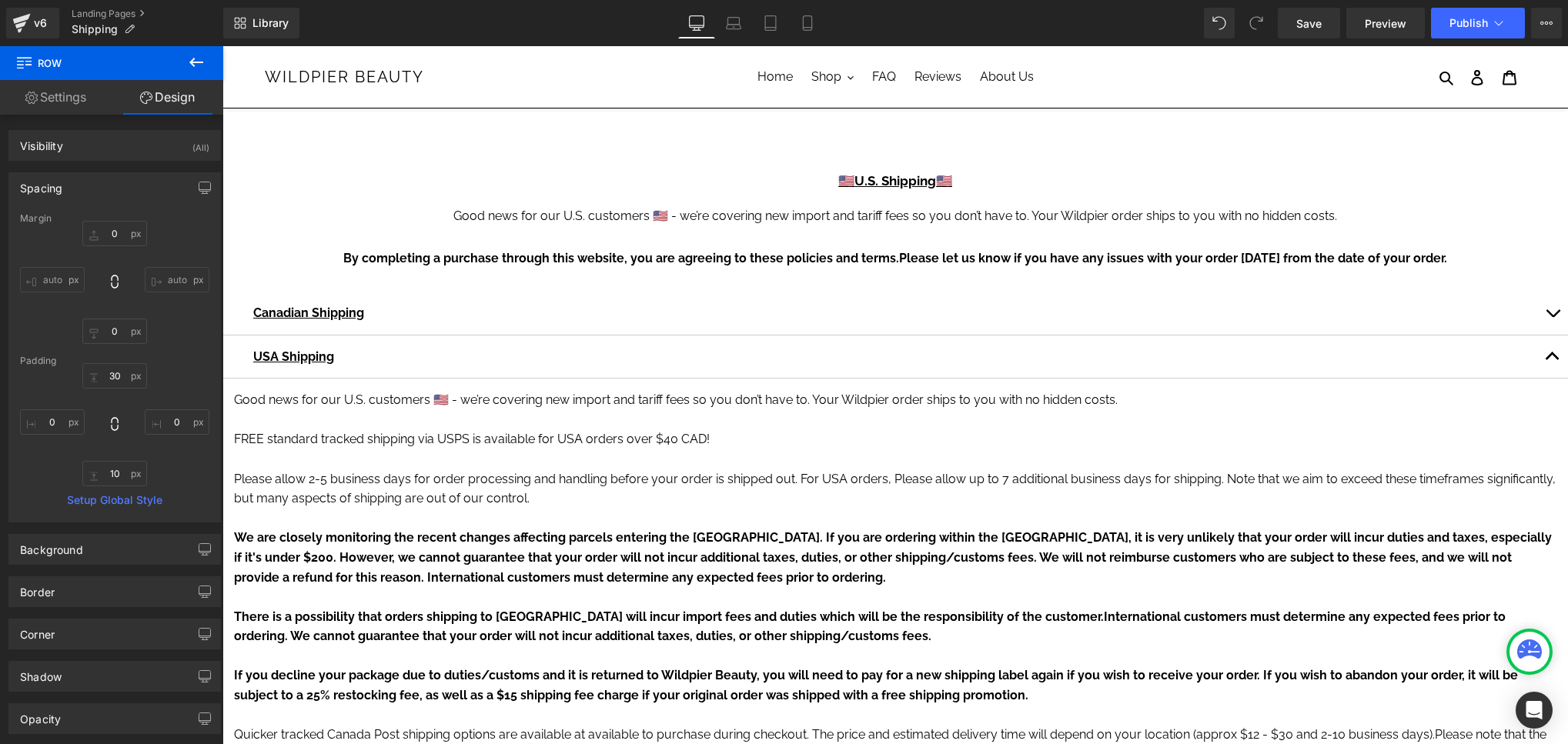
click at [190, 65] on icon at bounding box center [196, 62] width 19 height 19
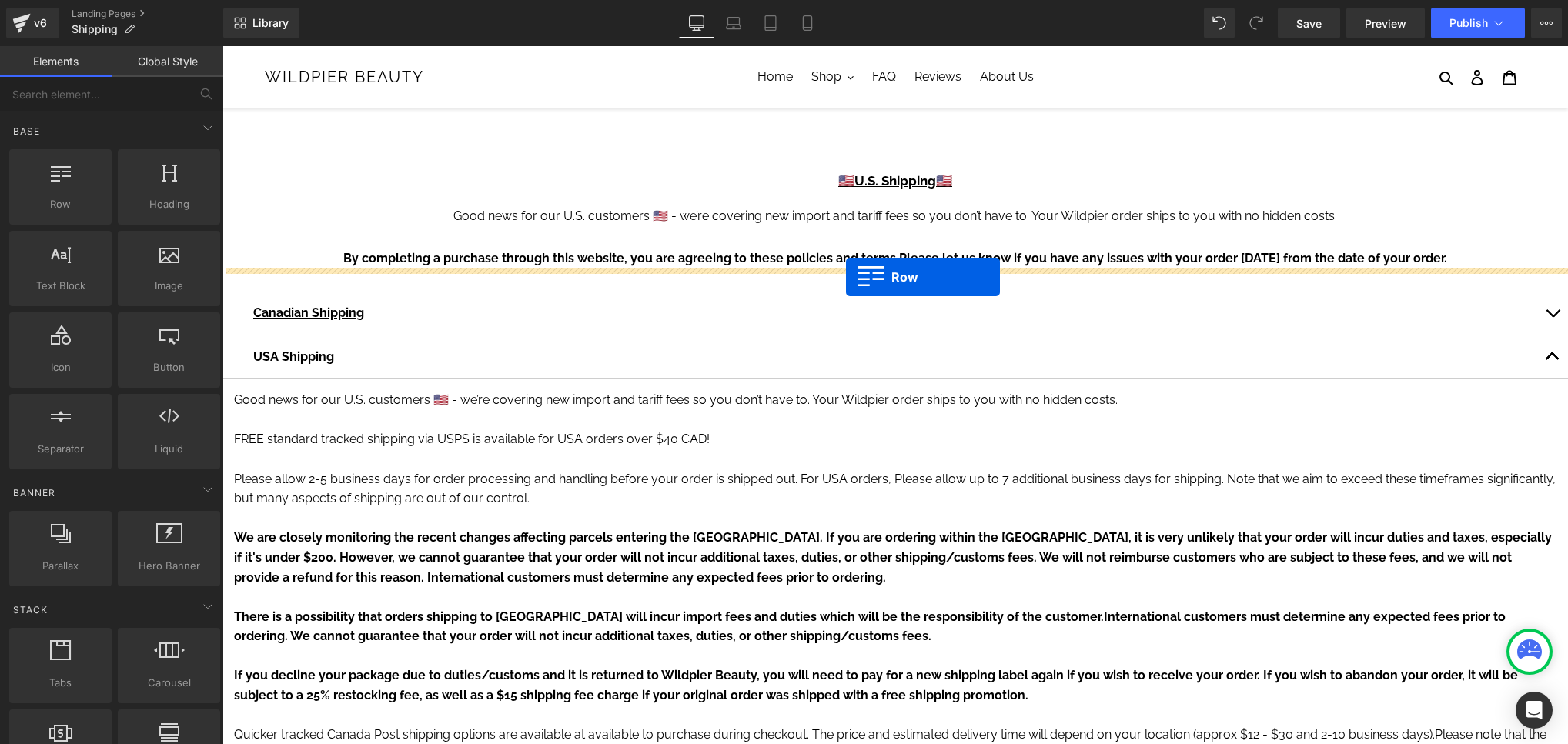
drag, startPoint x: 281, startPoint y: 233, endPoint x: 846, endPoint y: 278, distance: 566.8
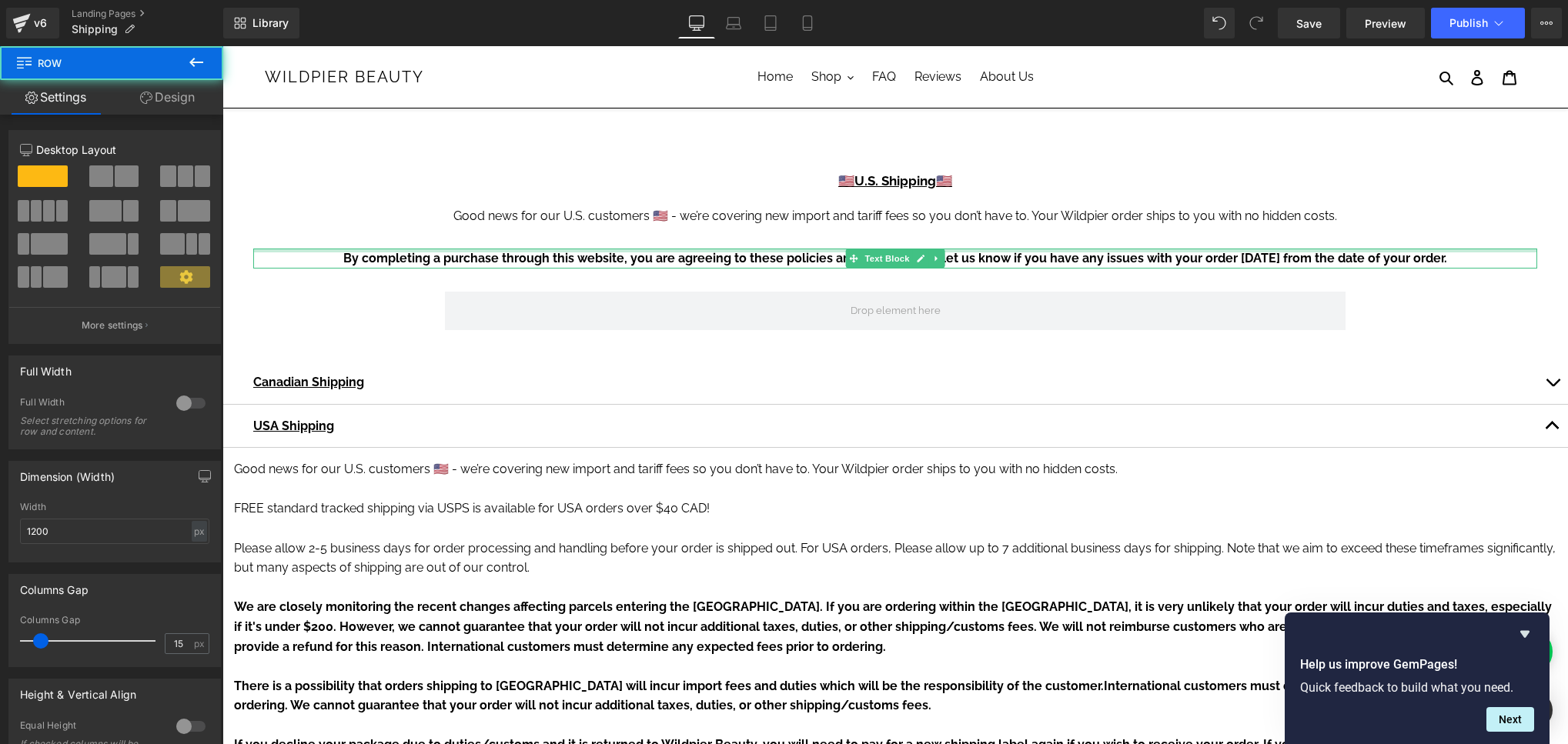
click at [786, 251] on div at bounding box center [895, 250] width 1284 height 4
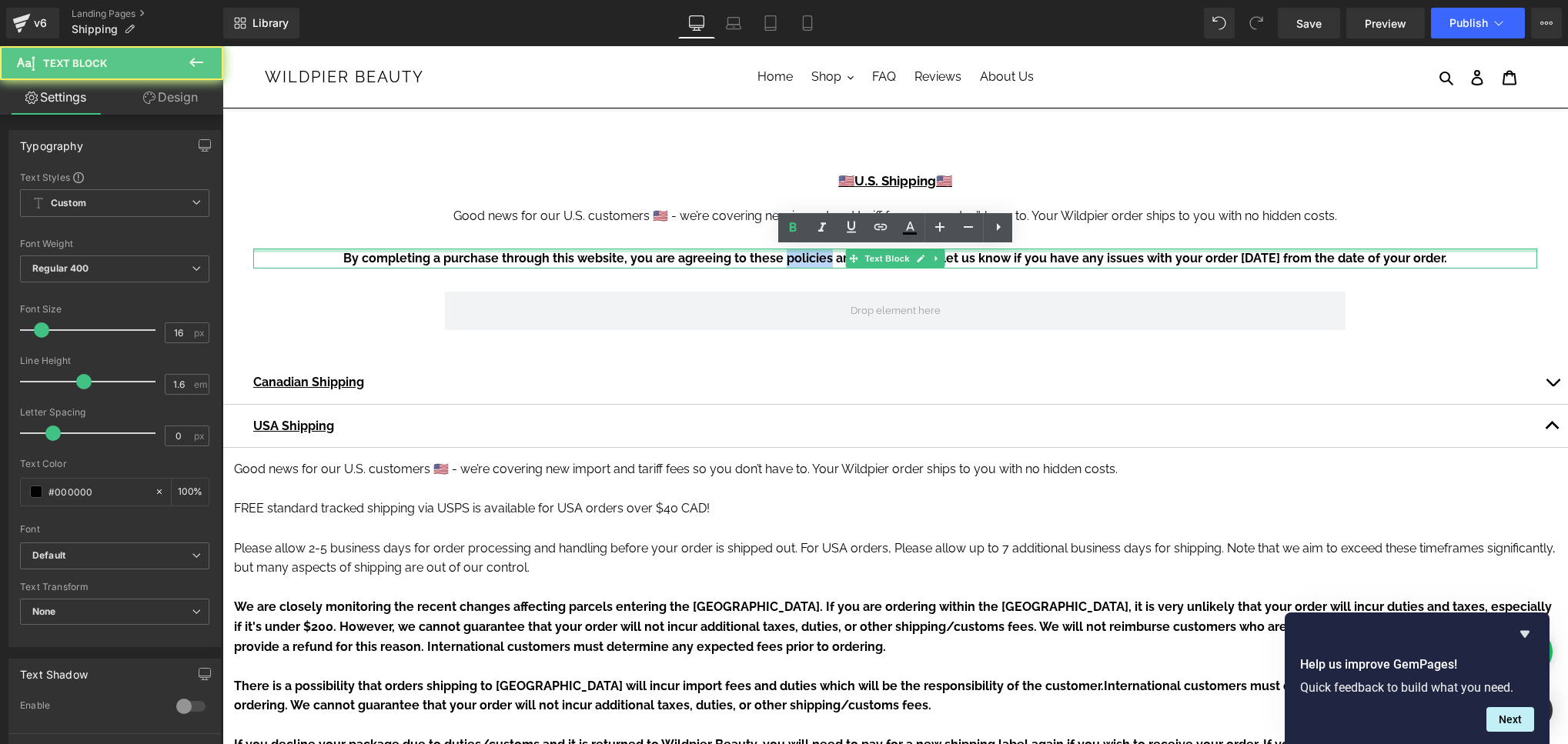
click at [786, 251] on span "By completing a purchase through this website, you are agreeing to these polici…" at bounding box center [620, 258] width 555 height 15
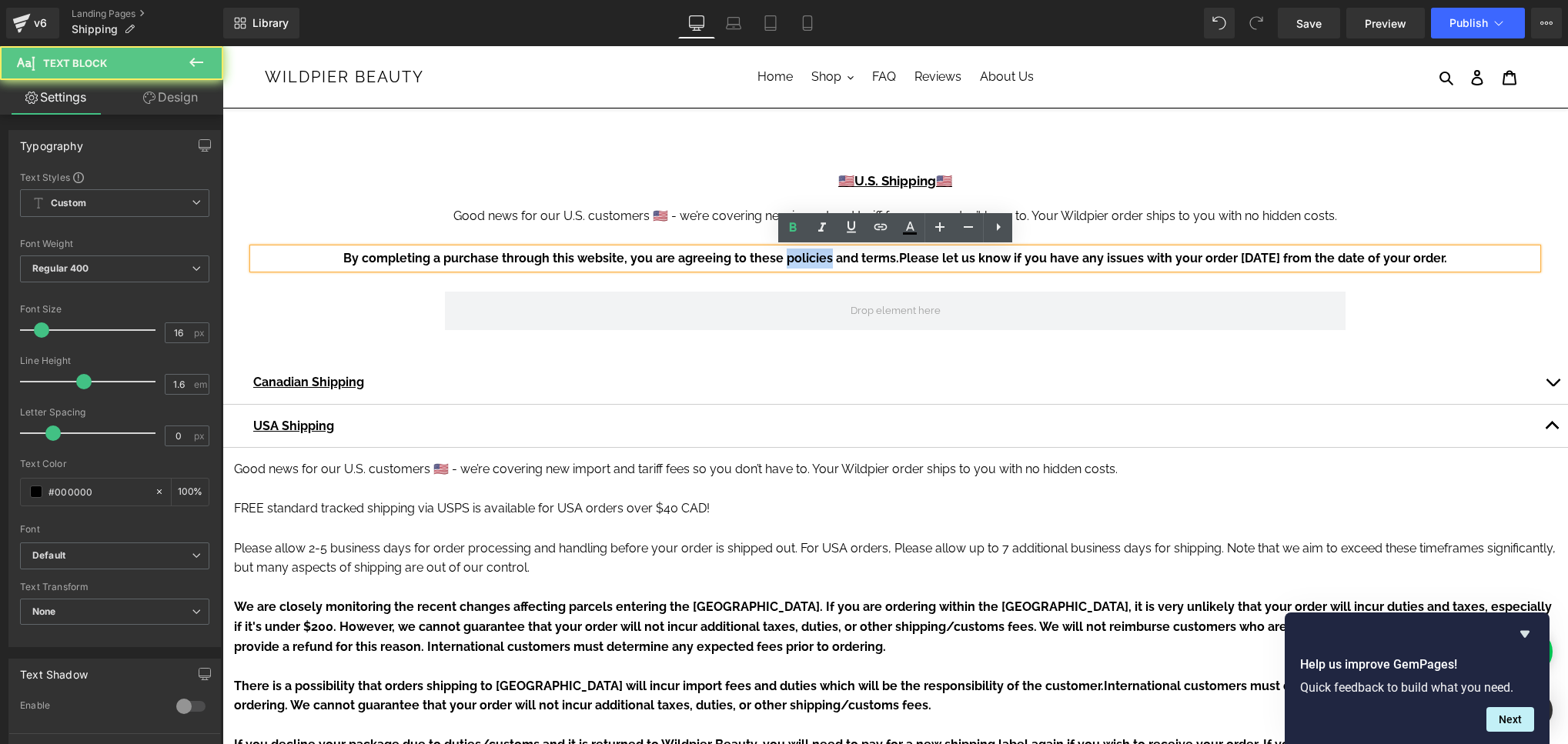
click at [786, 251] on span "By completing a purchase through this website, you are agreeing to these polici…" at bounding box center [620, 258] width 555 height 15
copy p "By completing a purchase through this website, you are agreeing to these polici…"
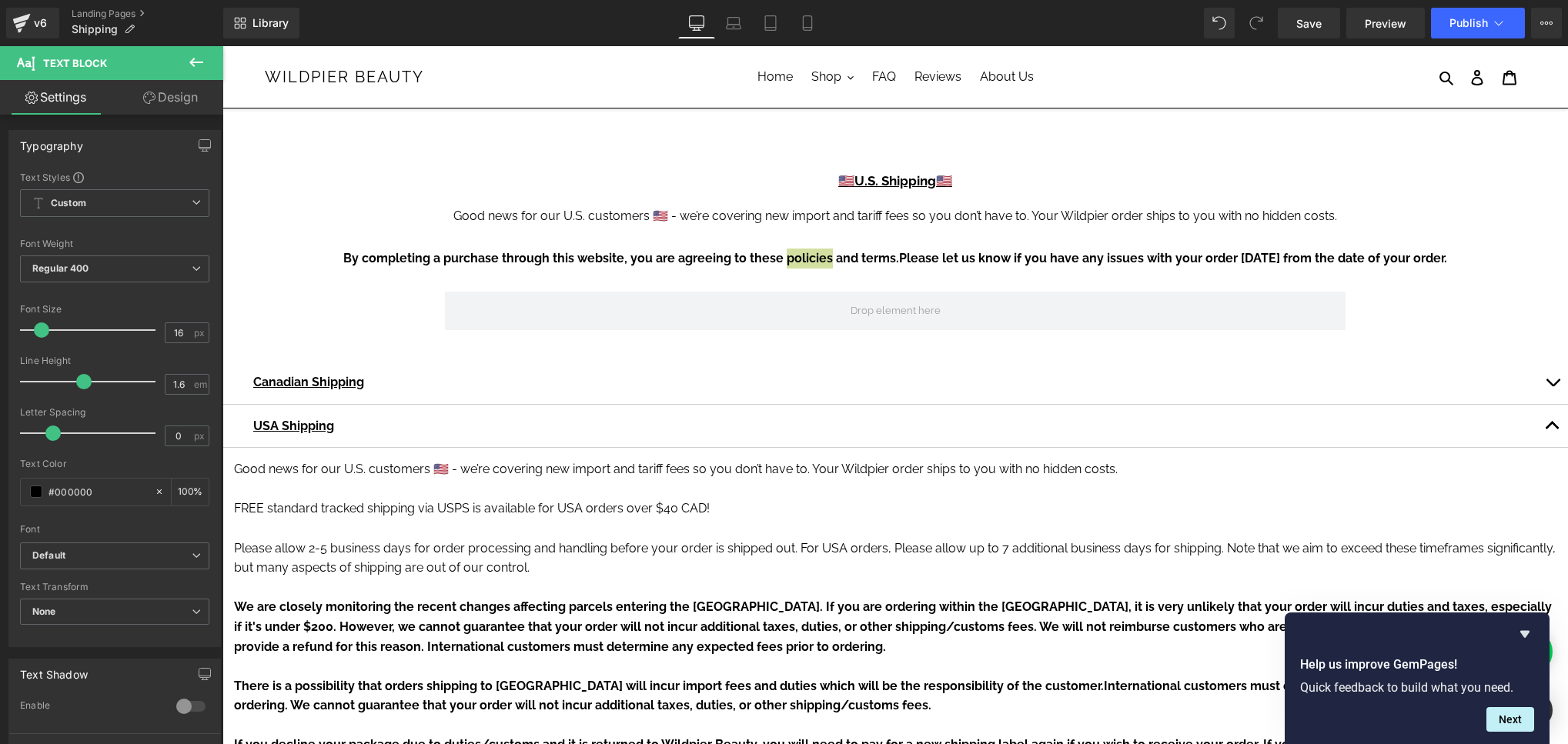
click at [183, 61] on button at bounding box center [196, 63] width 54 height 34
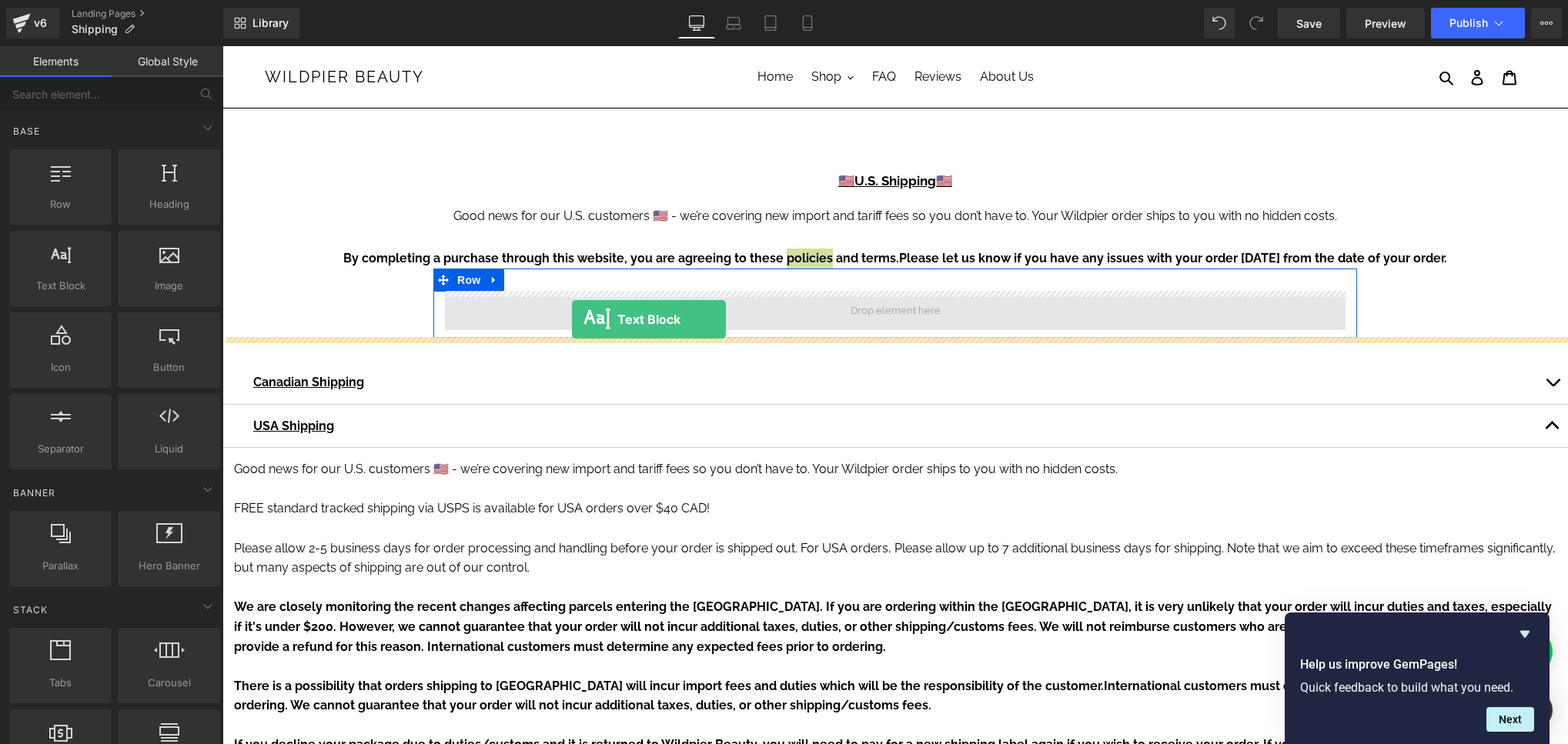
drag, startPoint x: 307, startPoint y: 315, endPoint x: 572, endPoint y: 319, distance: 265.0
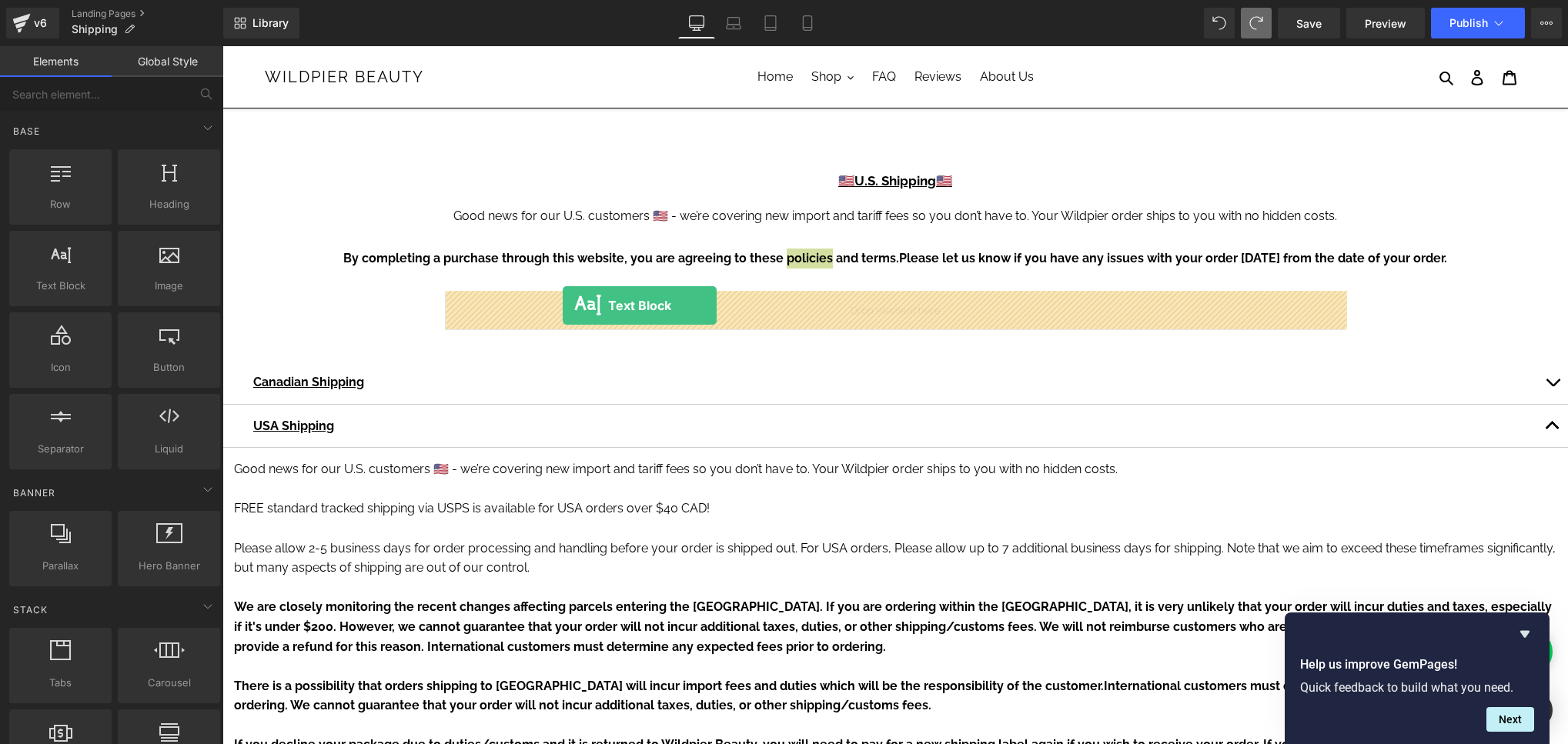
drag, startPoint x: 280, startPoint y: 309, endPoint x: 562, endPoint y: 306, distance: 282.0
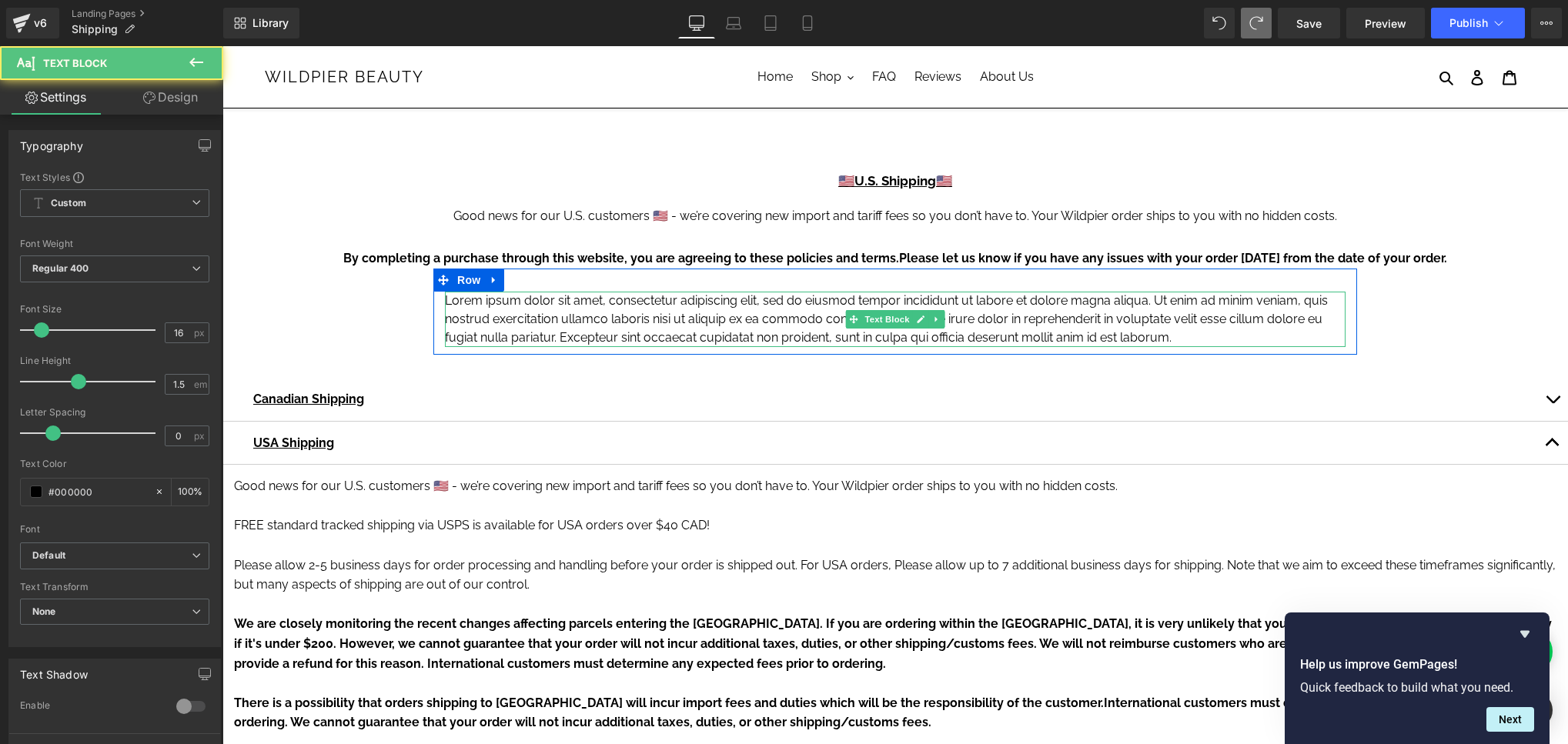
click at [577, 306] on p "Lorem ipsum dolor sit amet, consectetur adipiscing elit, sed do eiusmod tempor …" at bounding box center [895, 320] width 900 height 56
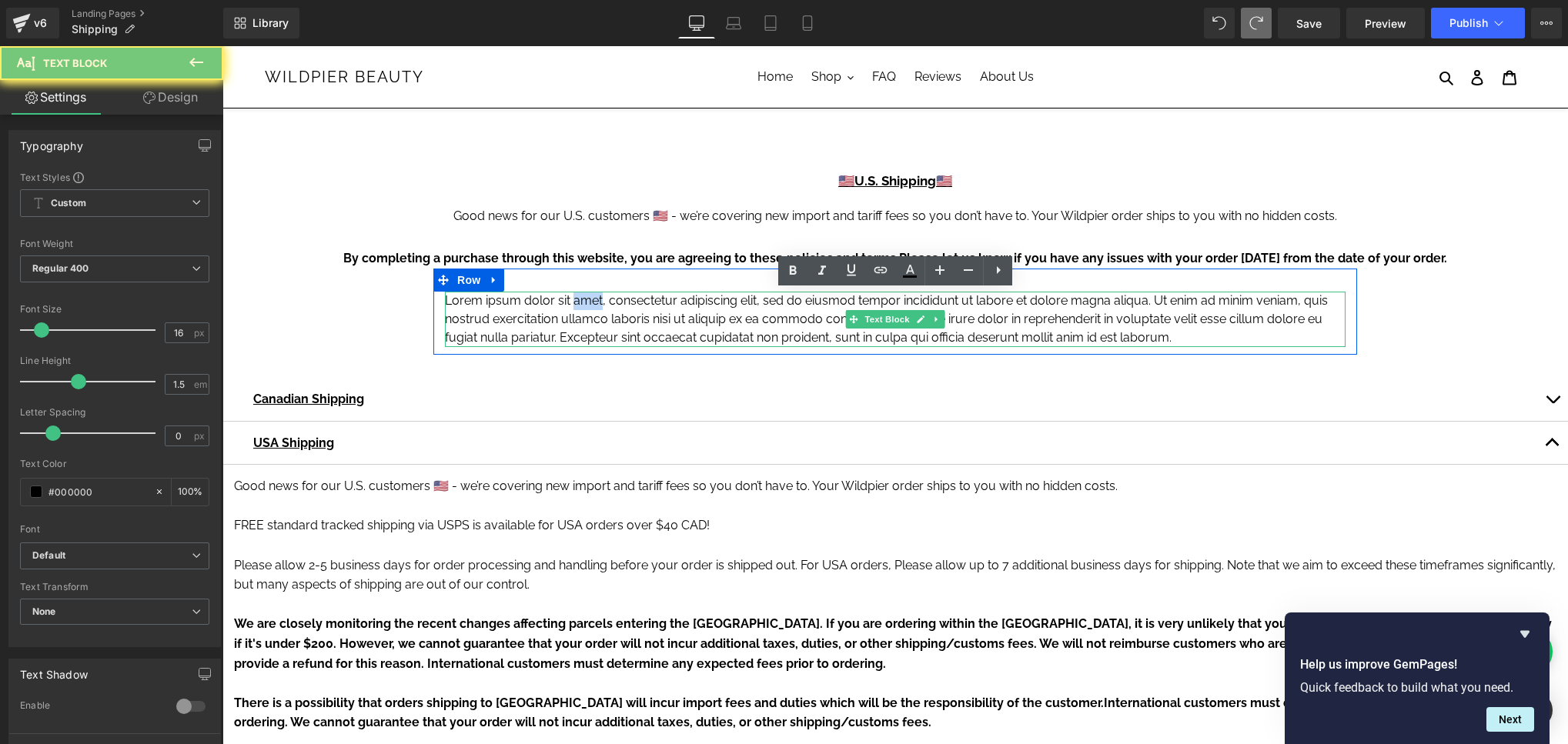
click at [577, 306] on p "Lorem ipsum dolor sit amet, consectetur adipiscing elit, sed do eiusmod tempor …" at bounding box center [895, 320] width 900 height 56
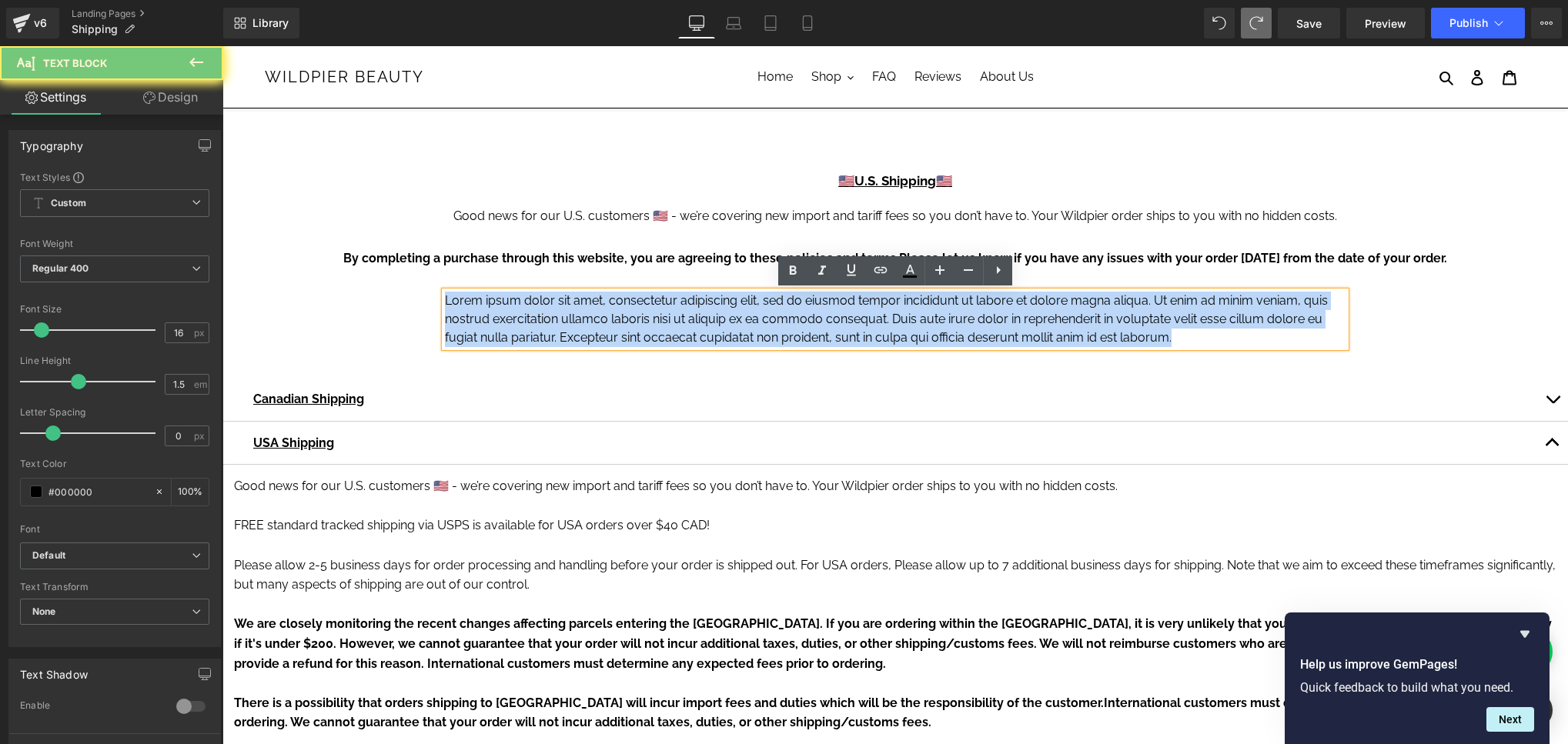
click at [577, 306] on p "Lorem ipsum dolor sit amet, consectetur adipiscing elit, sed do eiusmod tempor …" at bounding box center [895, 320] width 900 height 56
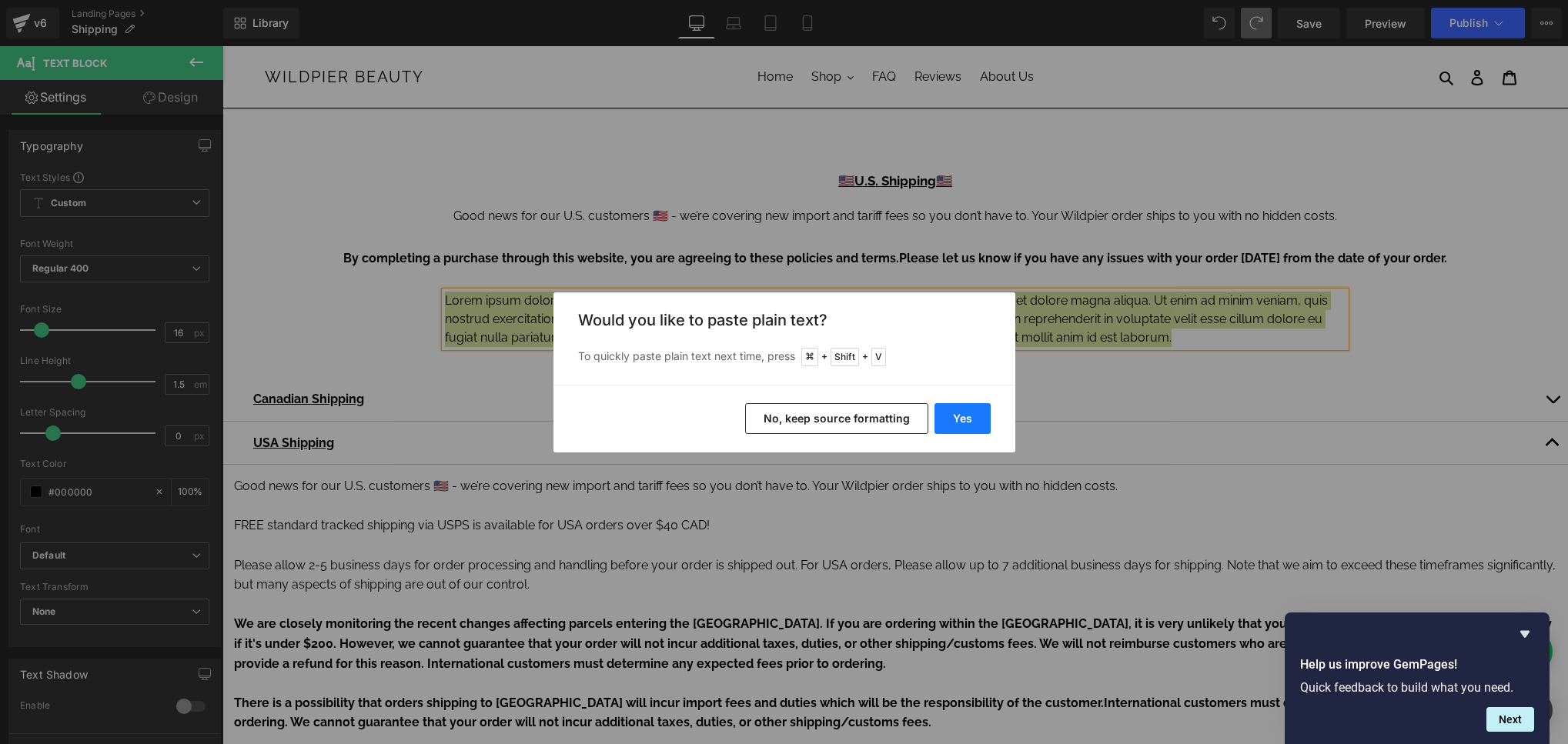
click at [984, 411] on button "Yes" at bounding box center [962, 418] width 57 height 31
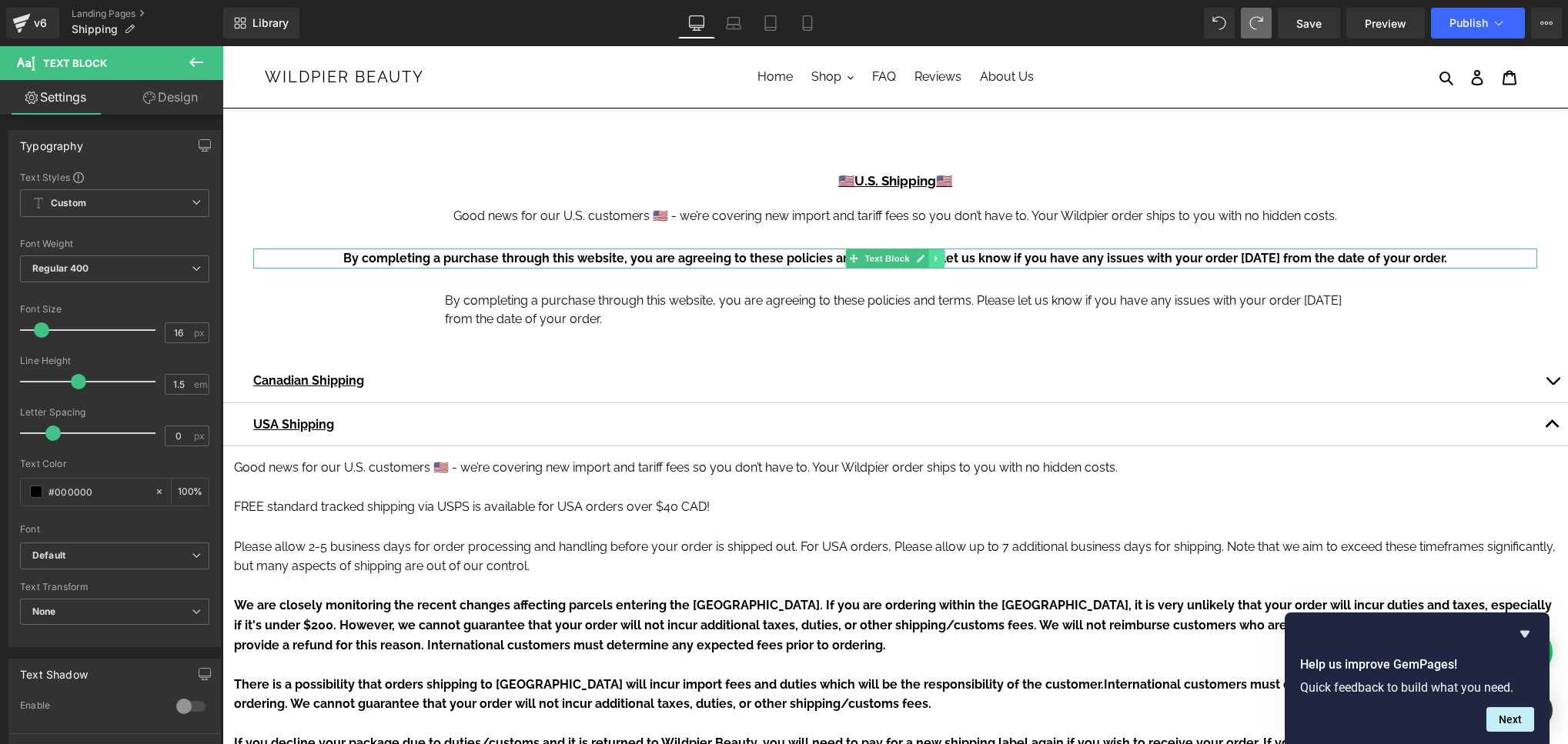
click at [937, 255] on icon at bounding box center [936, 258] width 9 height 9
click at [944, 254] on icon at bounding box center [945, 258] width 9 height 9
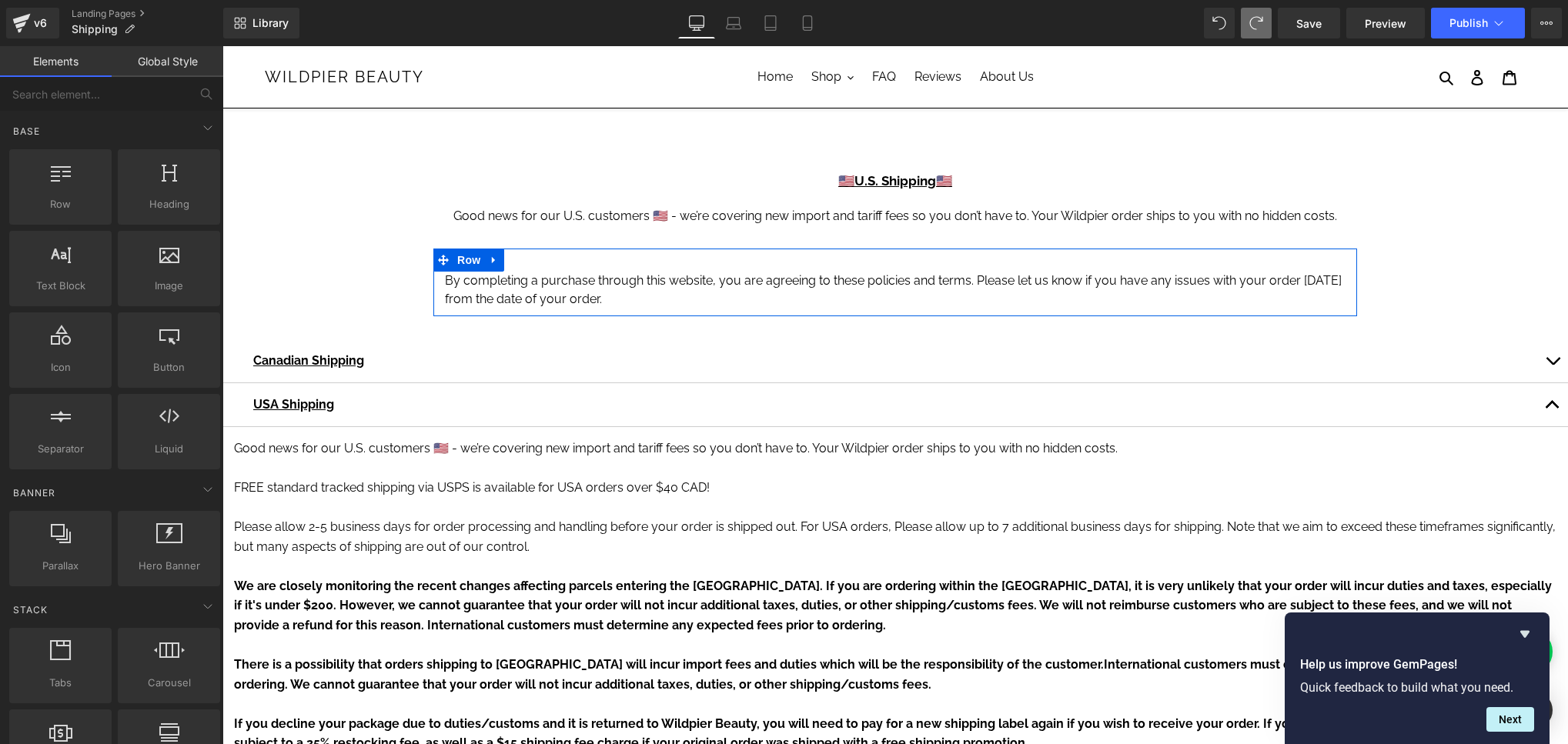
click at [682, 296] on p "By completing a purchase through this website, you are agreeing to these polici…" at bounding box center [895, 289] width 900 height 37
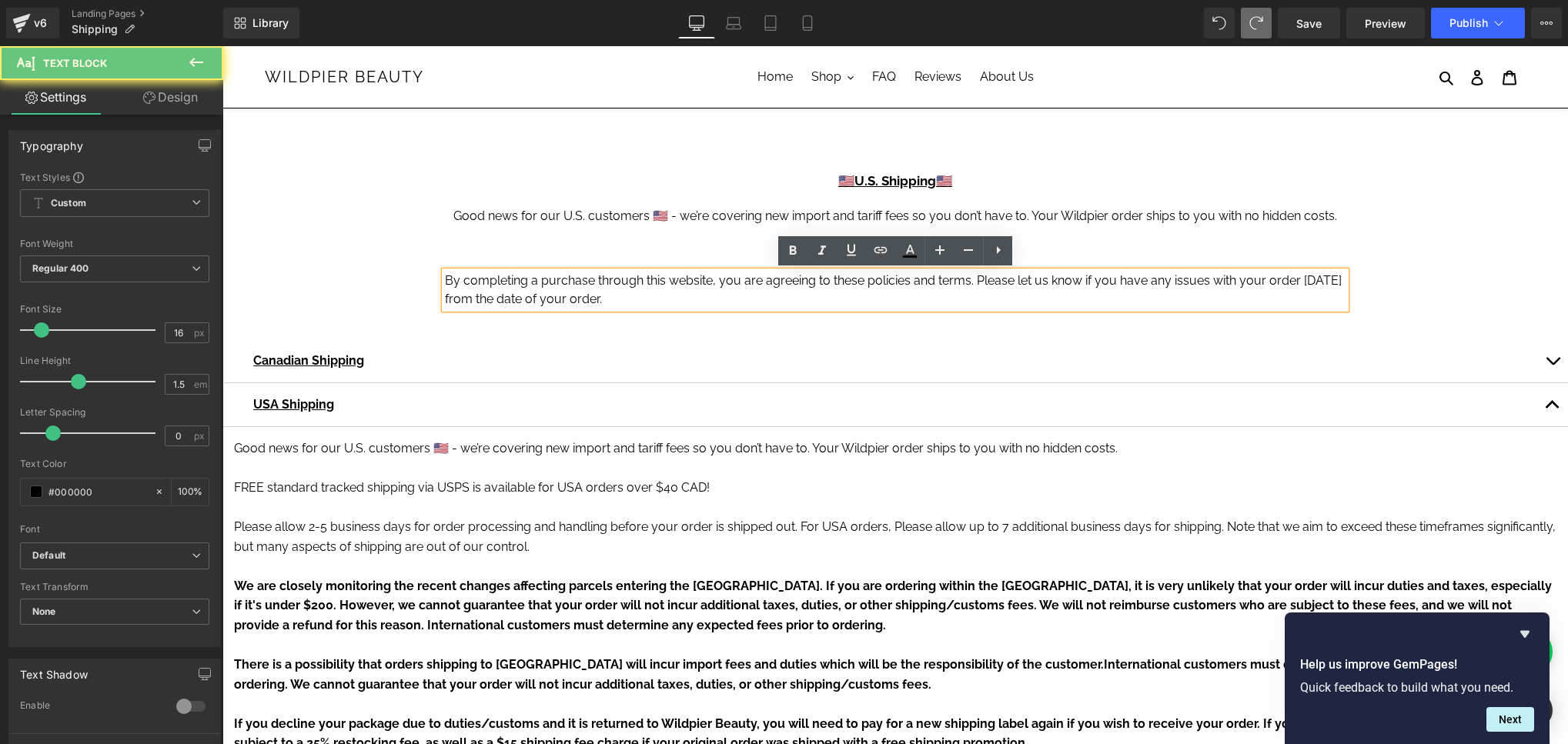
drag, startPoint x: 668, startPoint y: 292, endPoint x: 408, endPoint y: 262, distance: 261.7
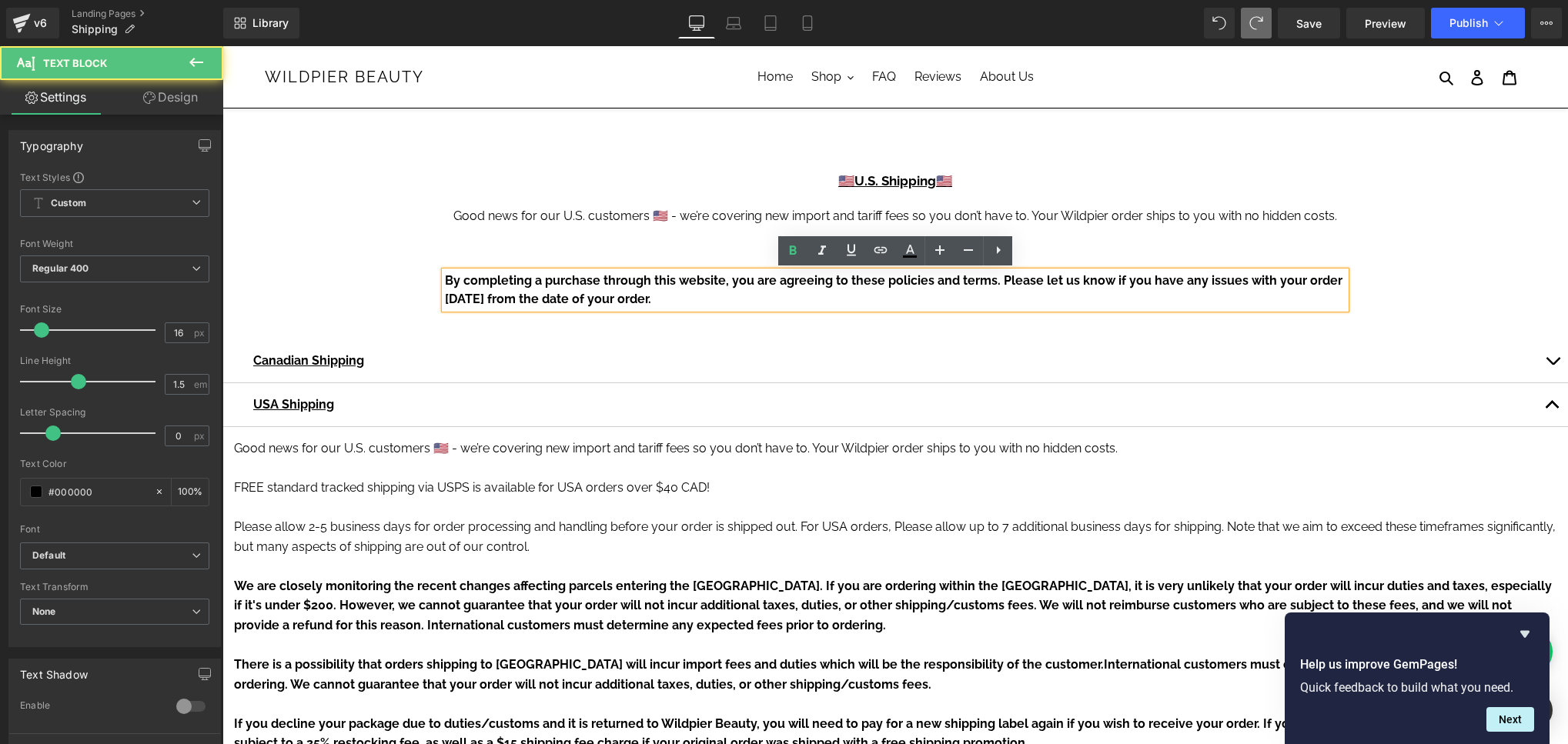
click at [999, 288] on strong "By completing a purchase through this website, you are agreeing to these polici…" at bounding box center [893, 289] width 897 height 33
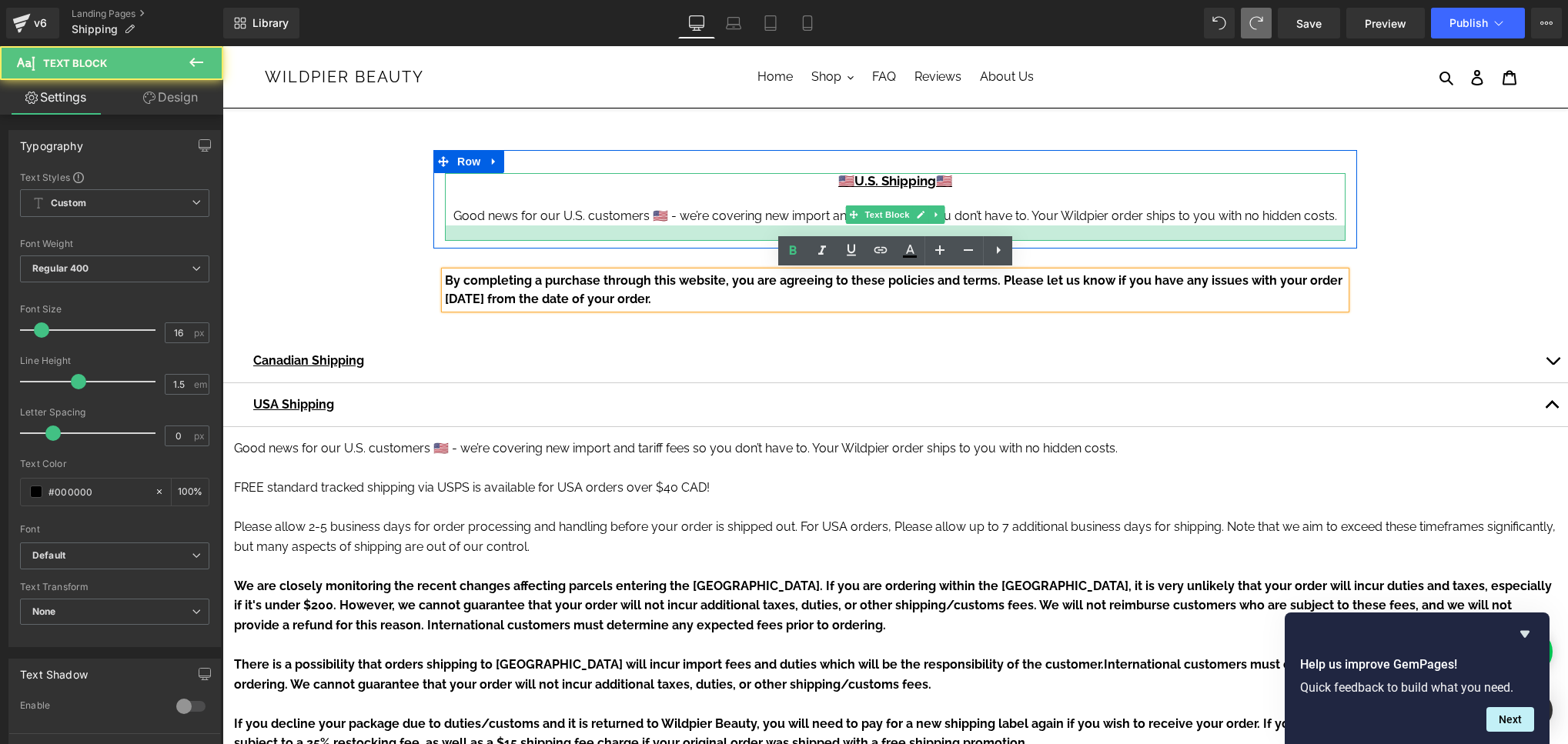
click at [729, 238] on div at bounding box center [895, 232] width 900 height 15
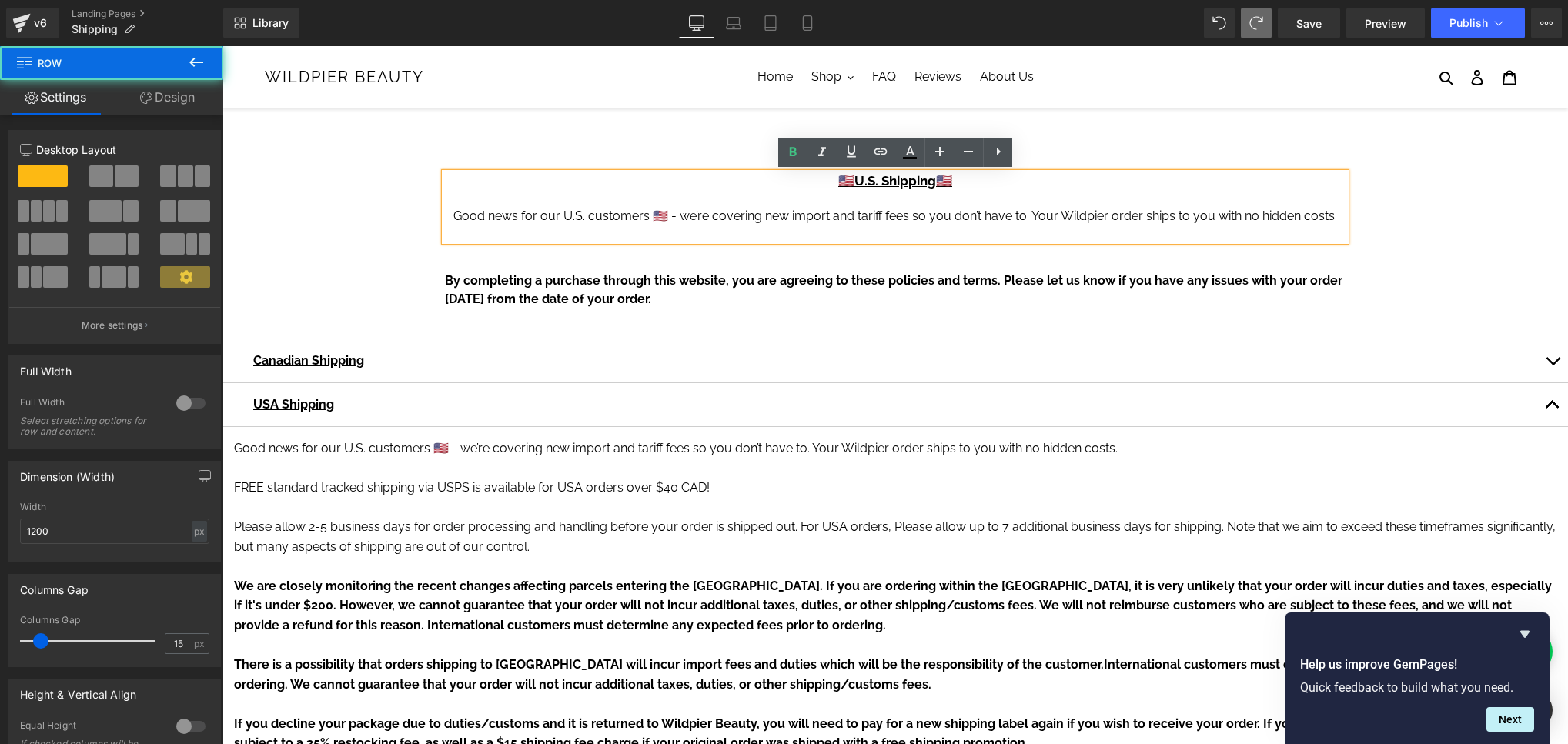
click at [715, 255] on div "By completing a purchase through this website, you are agreeing to these polici…" at bounding box center [895, 282] width 924 height 68
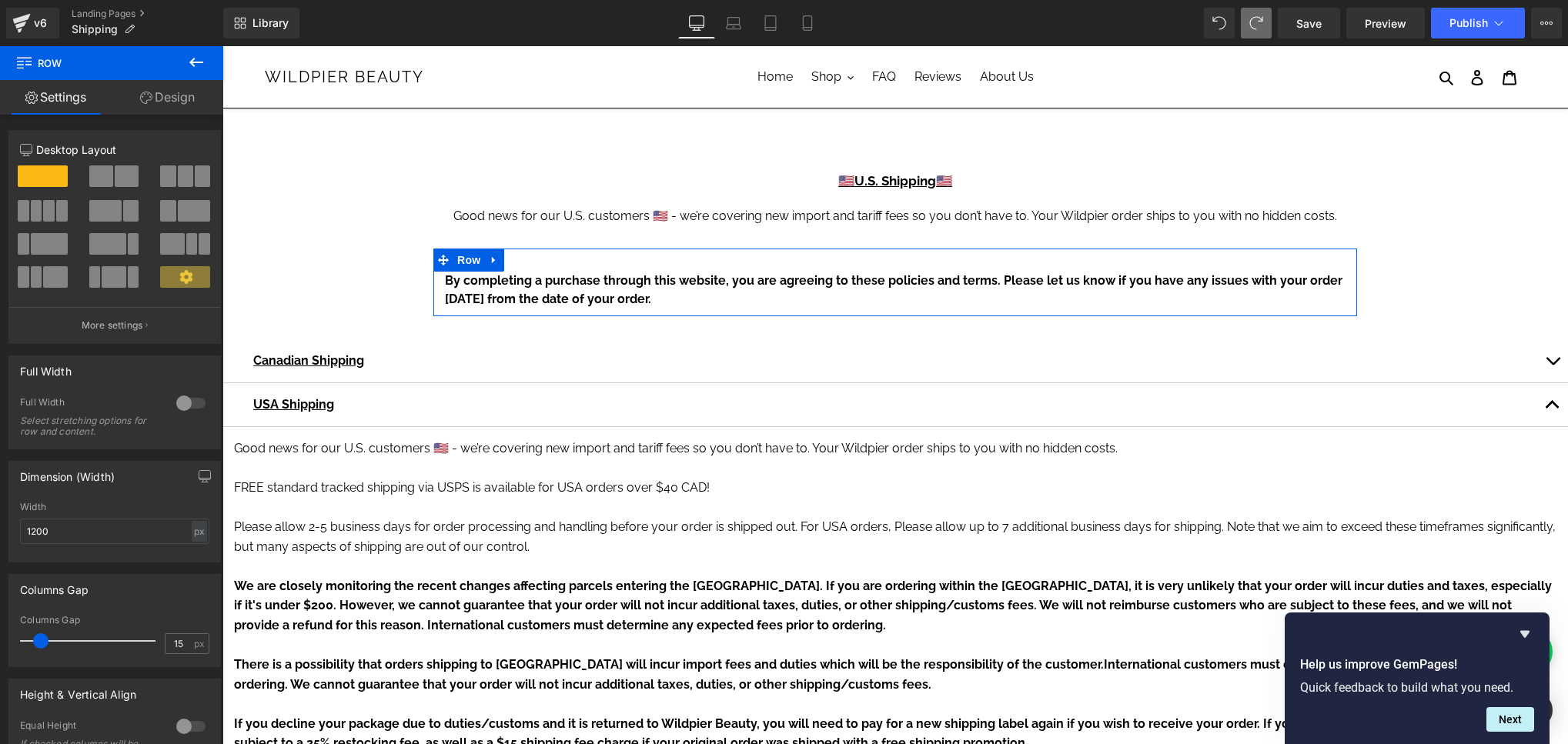
click at [183, 91] on link "Design" at bounding box center [167, 97] width 111 height 35
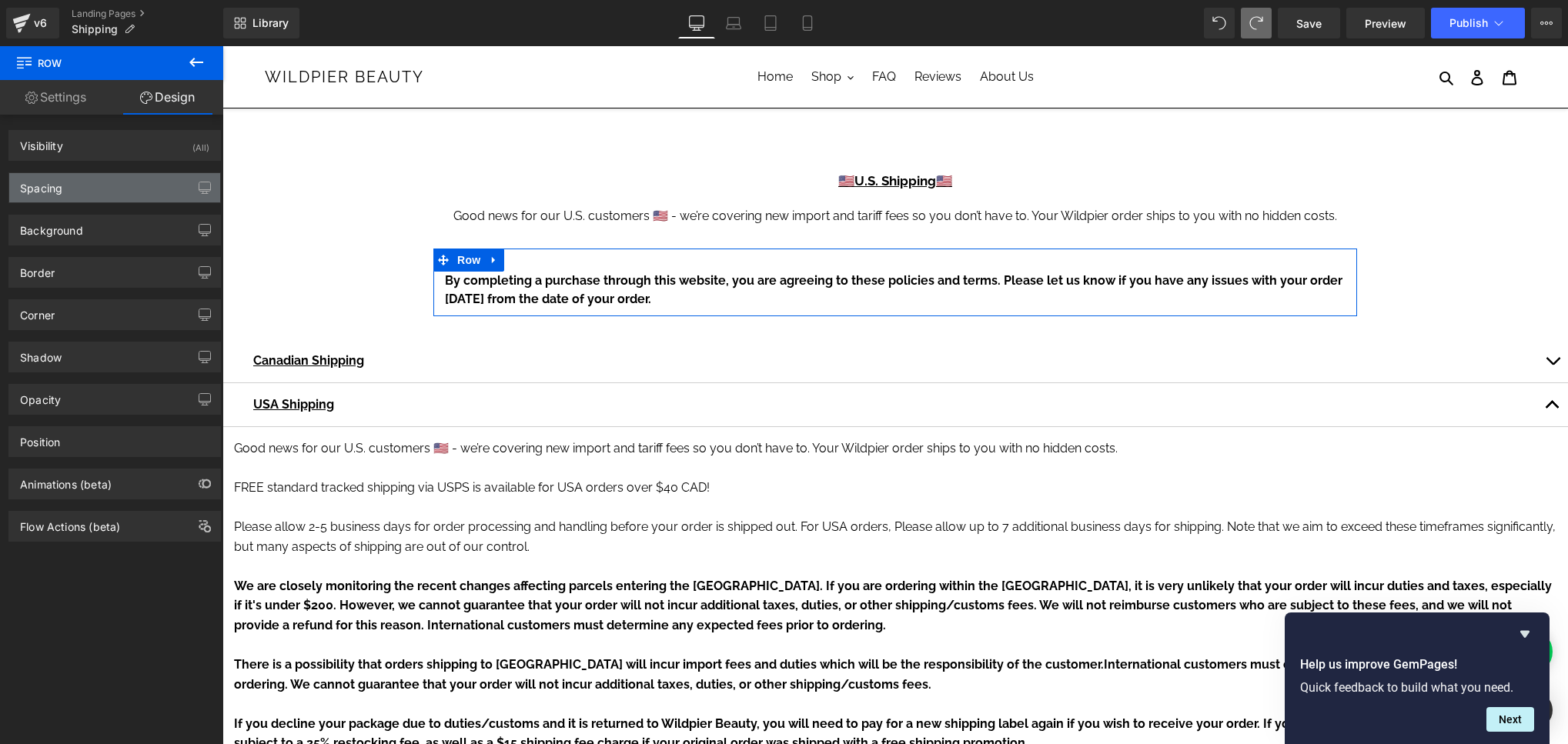
click at [131, 186] on div "Spacing" at bounding box center [114, 187] width 211 height 29
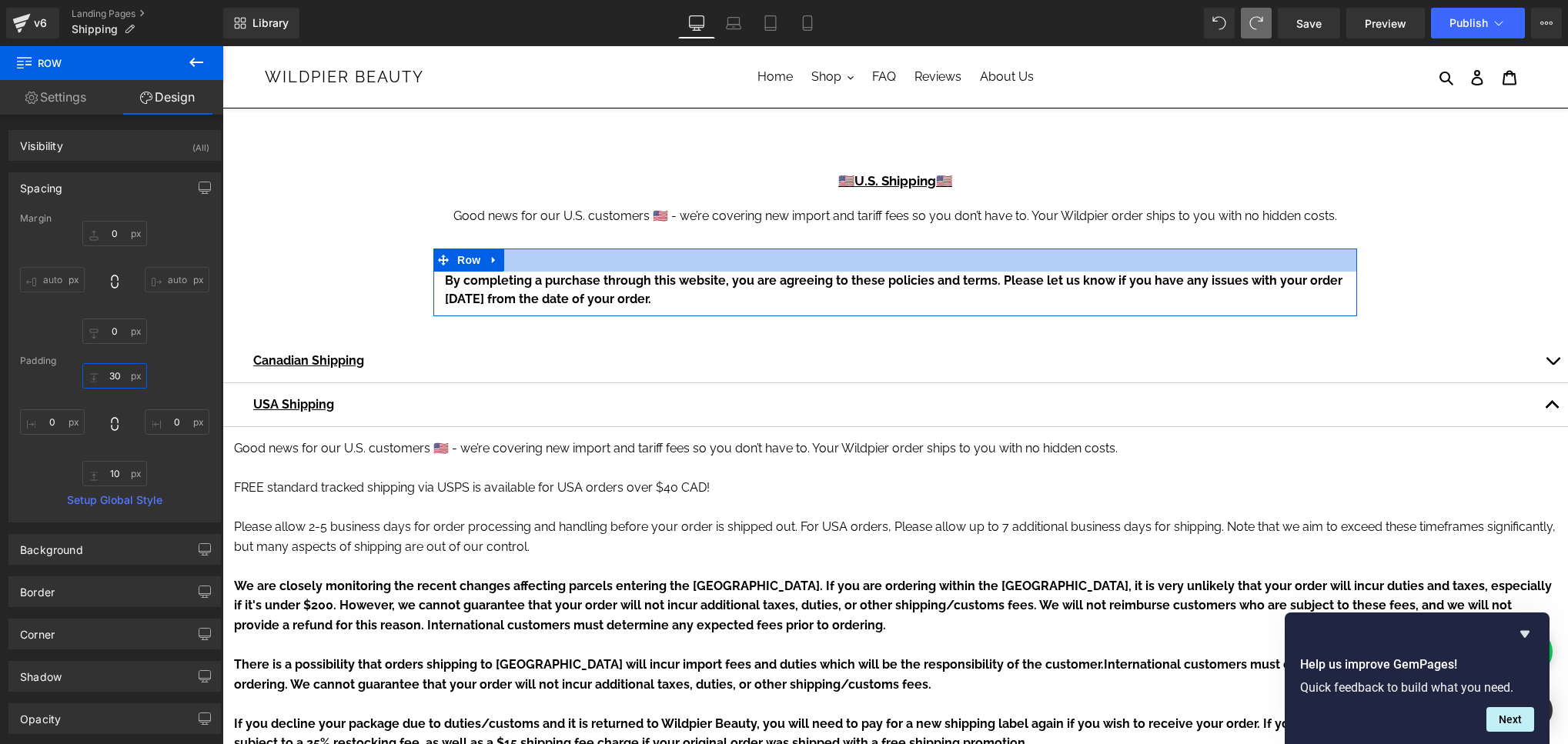
click at [116, 374] on input "30" at bounding box center [114, 376] width 65 height 26
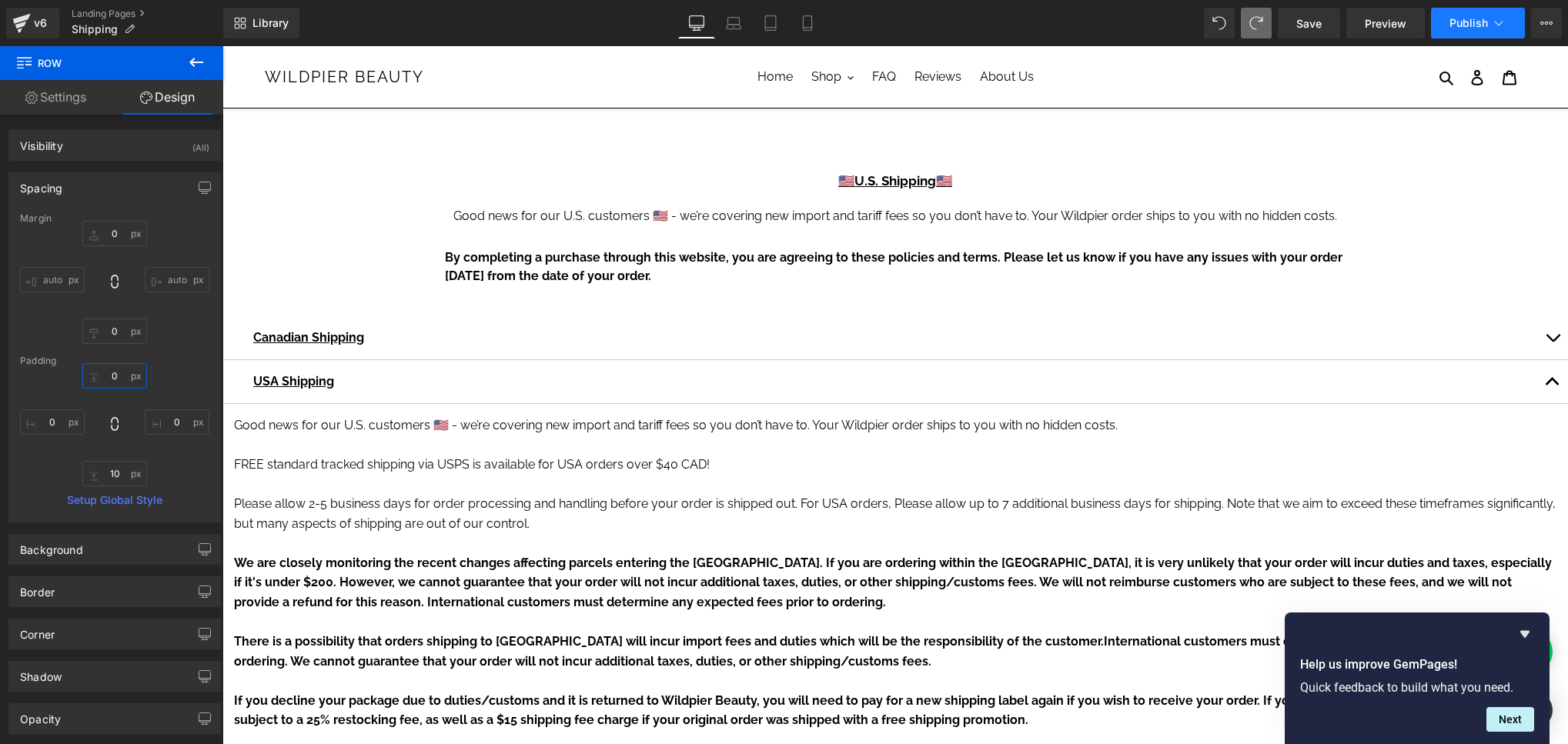
type input "0"
click at [1484, 20] on span "Publish" at bounding box center [1469, 23] width 39 height 12
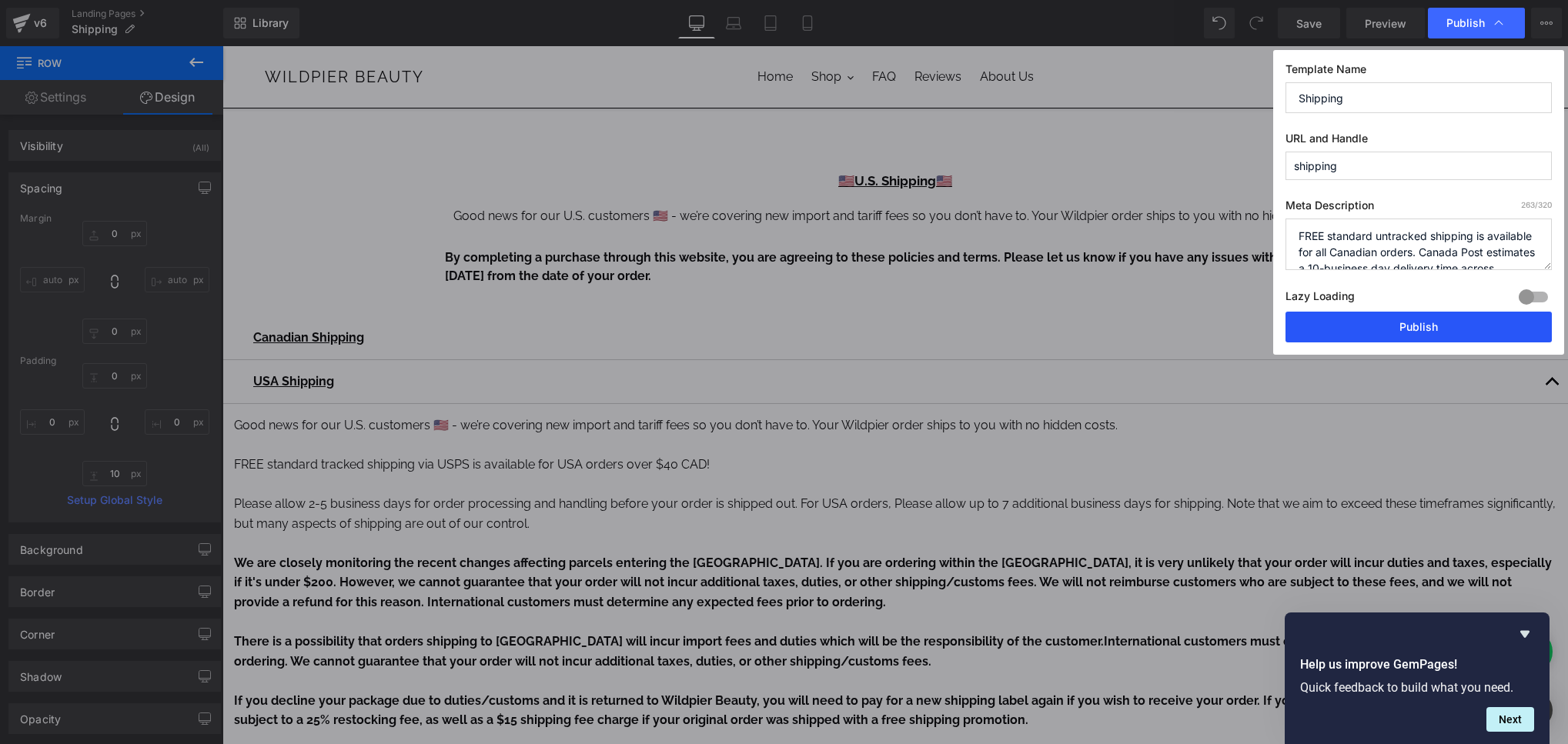
click at [1405, 322] on button "Publish" at bounding box center [1419, 327] width 266 height 31
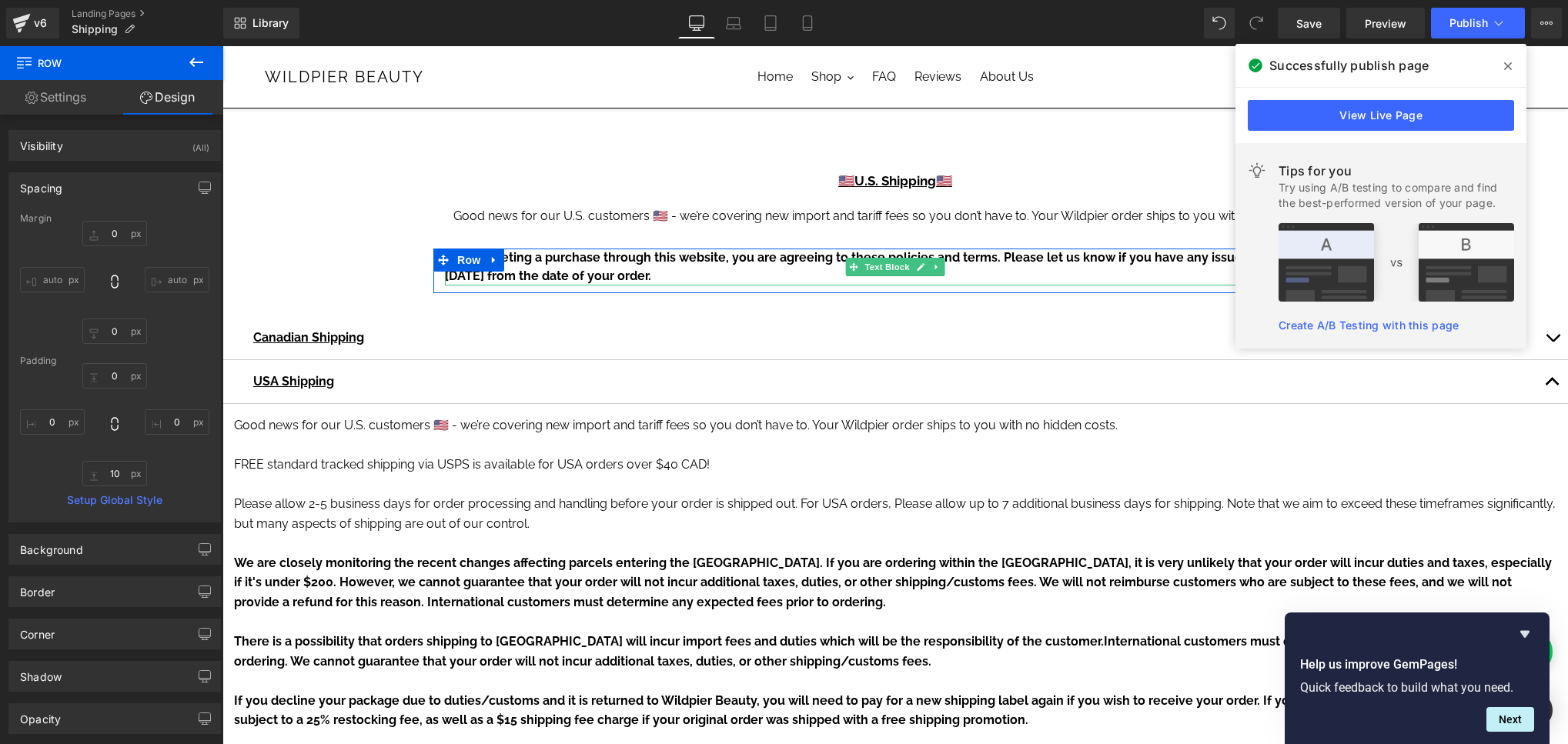
click at [689, 268] on p "By completing a purchase through this website, you are agreeing to these polici…" at bounding box center [895, 266] width 900 height 37
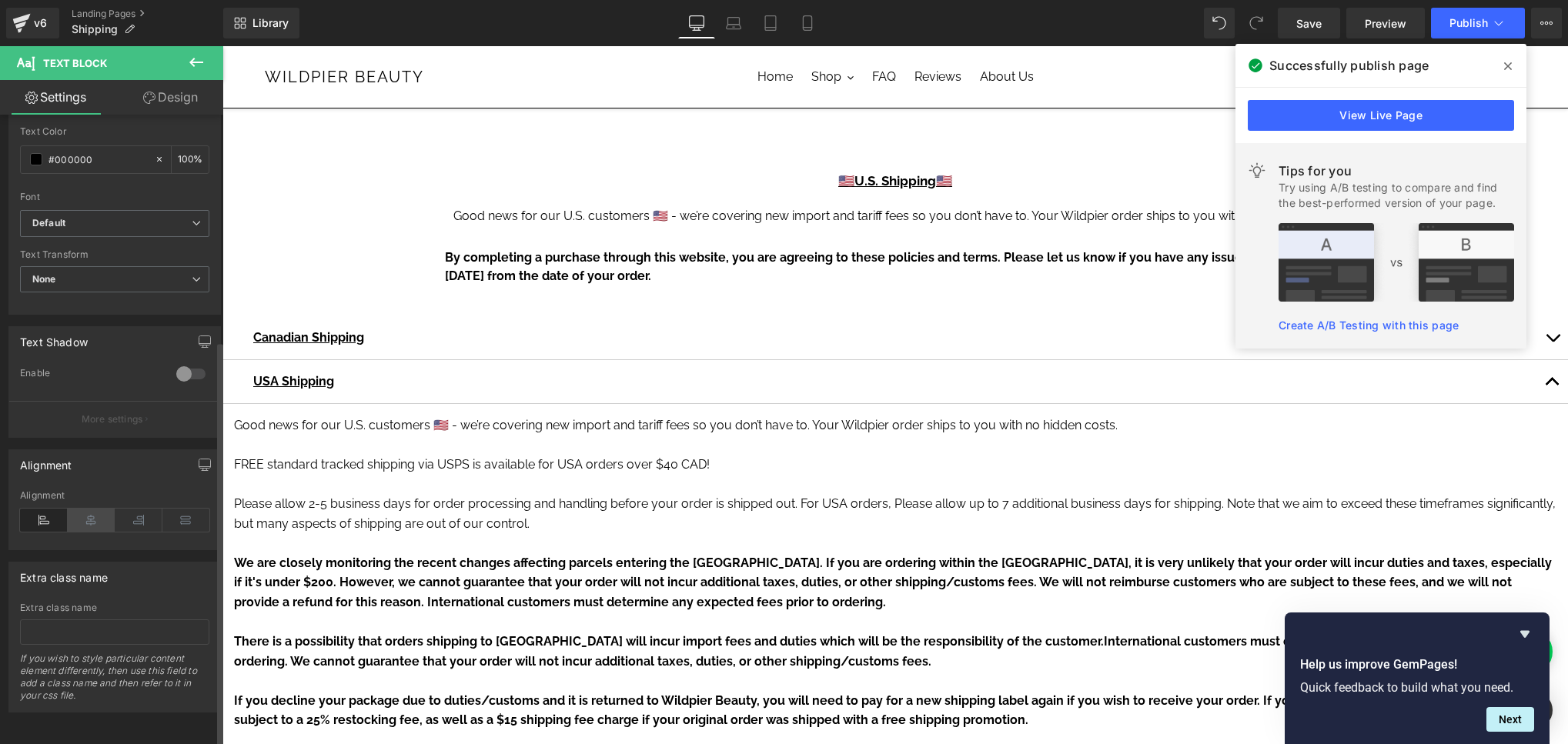
click at [92, 511] on icon at bounding box center [91, 520] width 48 height 23
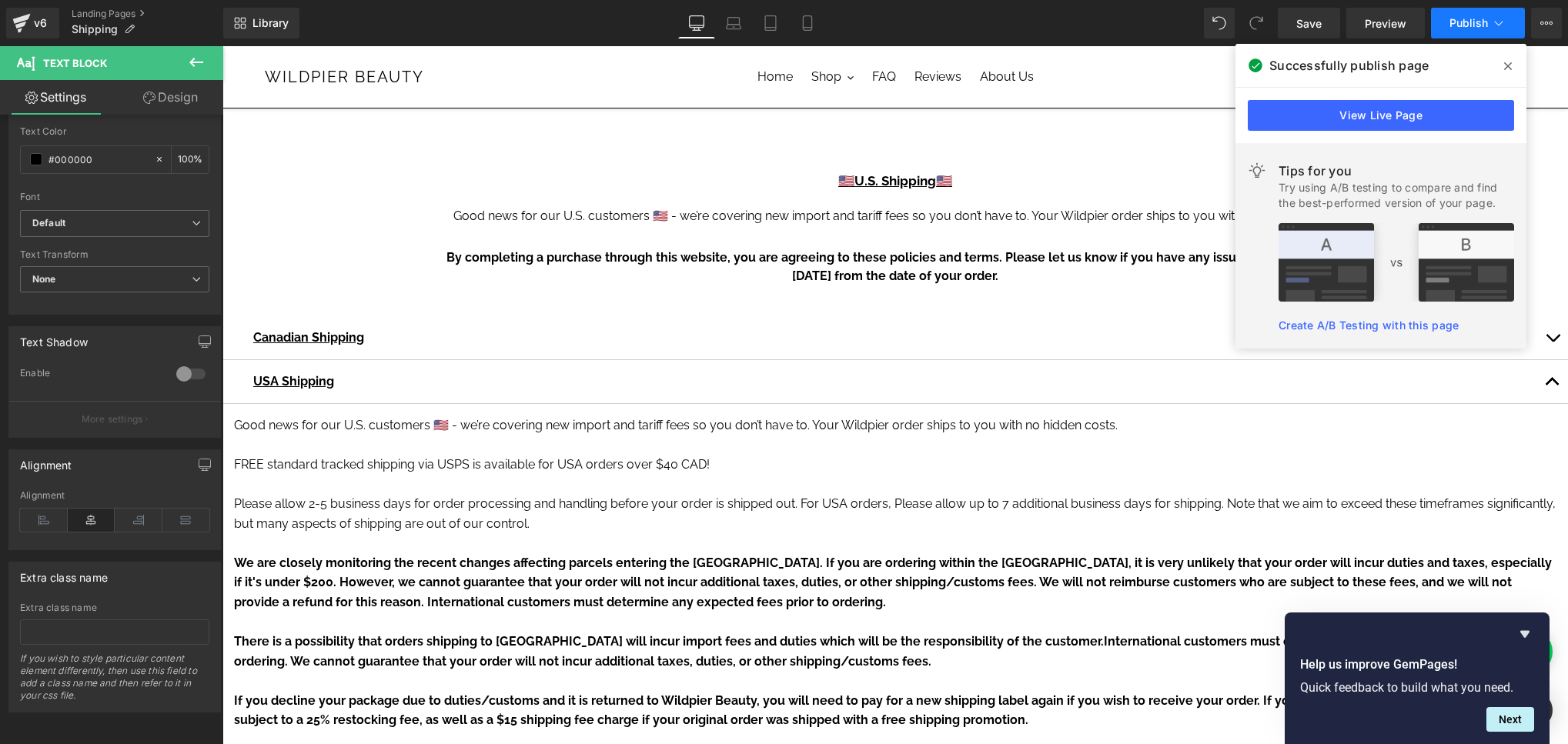
click at [1474, 19] on span "Publish" at bounding box center [1469, 23] width 39 height 12
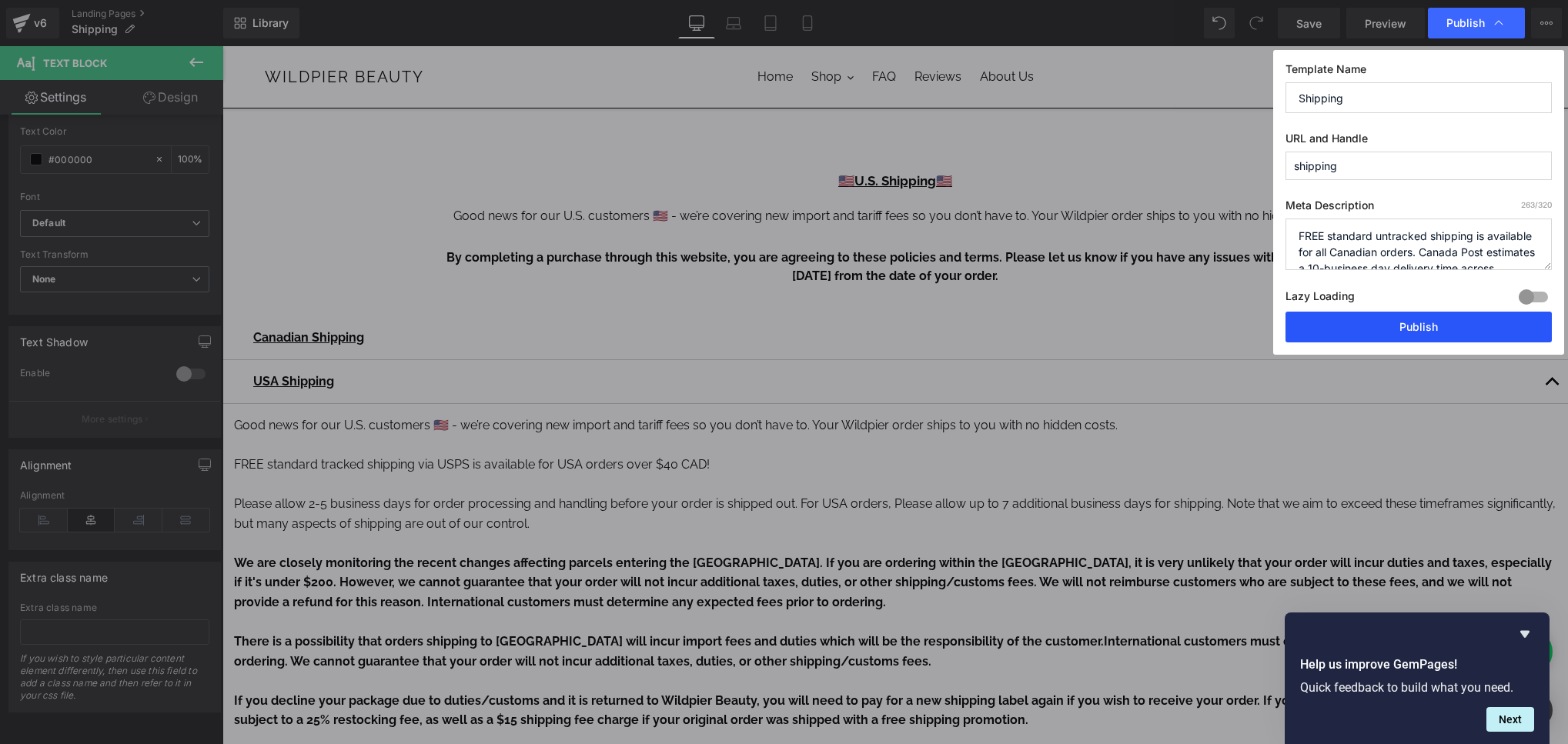
click at [1440, 333] on button "Publish" at bounding box center [1419, 327] width 266 height 31
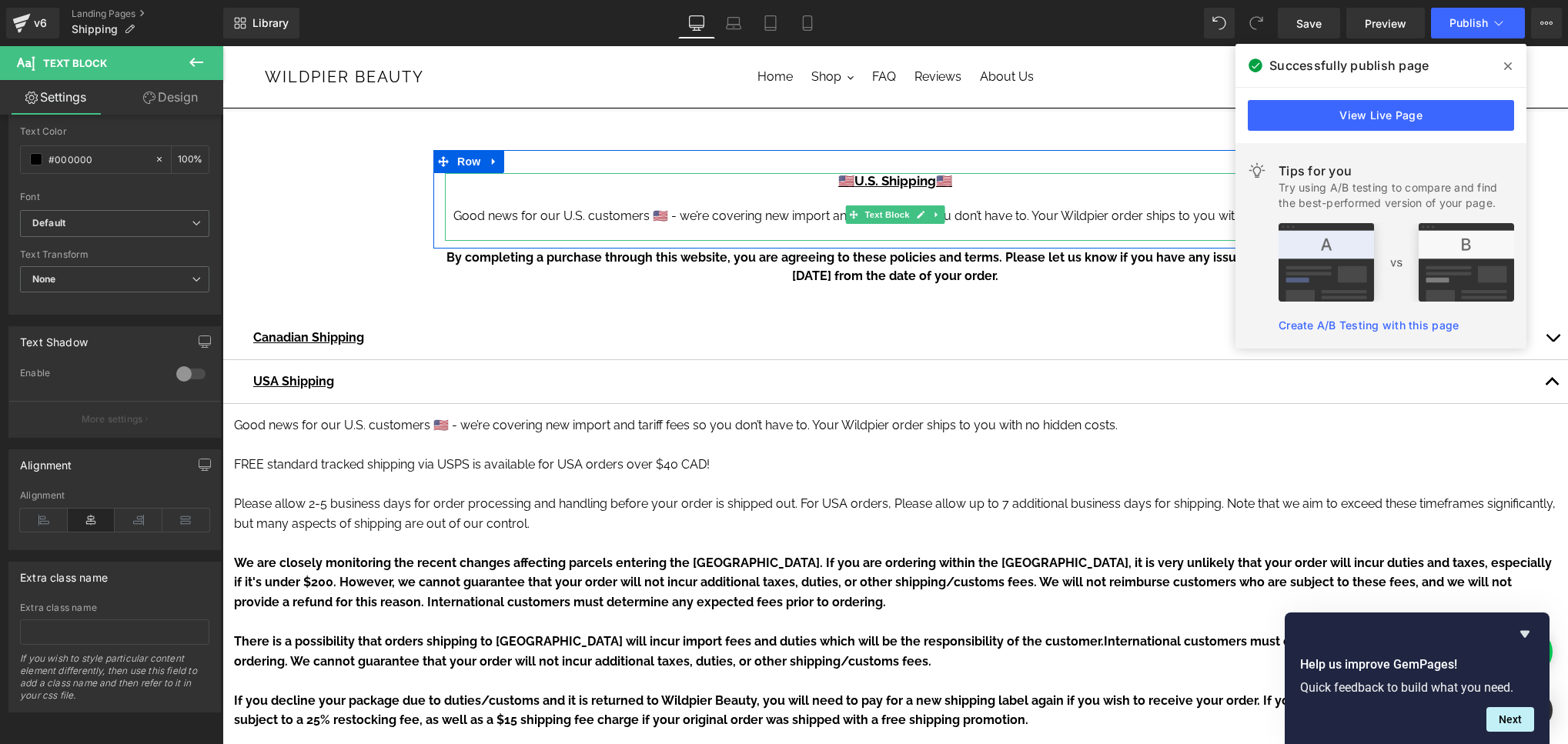
click at [732, 217] on div "Good news for our U.S. customers 🇺🇸 - we’re covering new import and tariff fees…" at bounding box center [895, 216] width 900 height 19
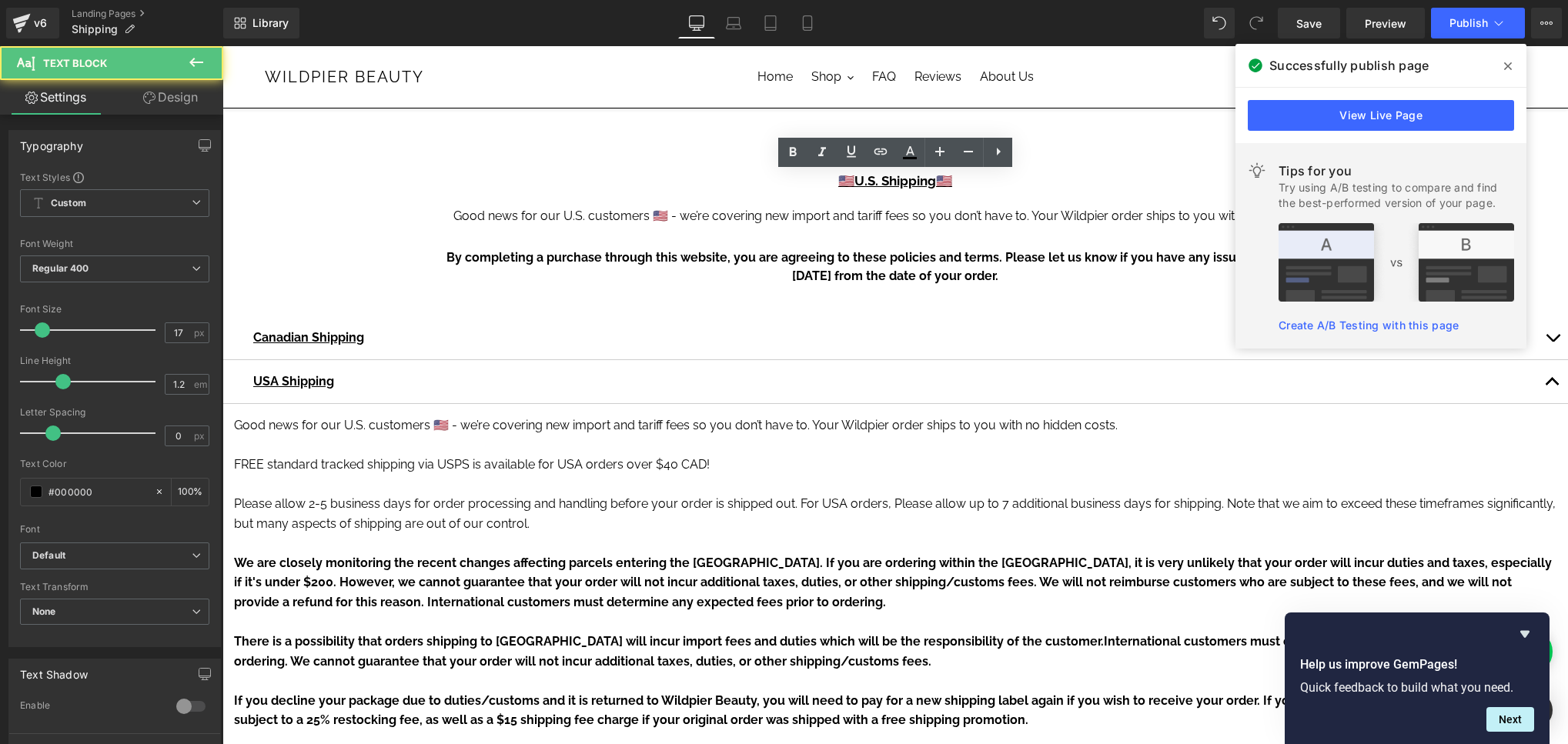
click at [197, 96] on link "Design" at bounding box center [170, 97] width 111 height 35
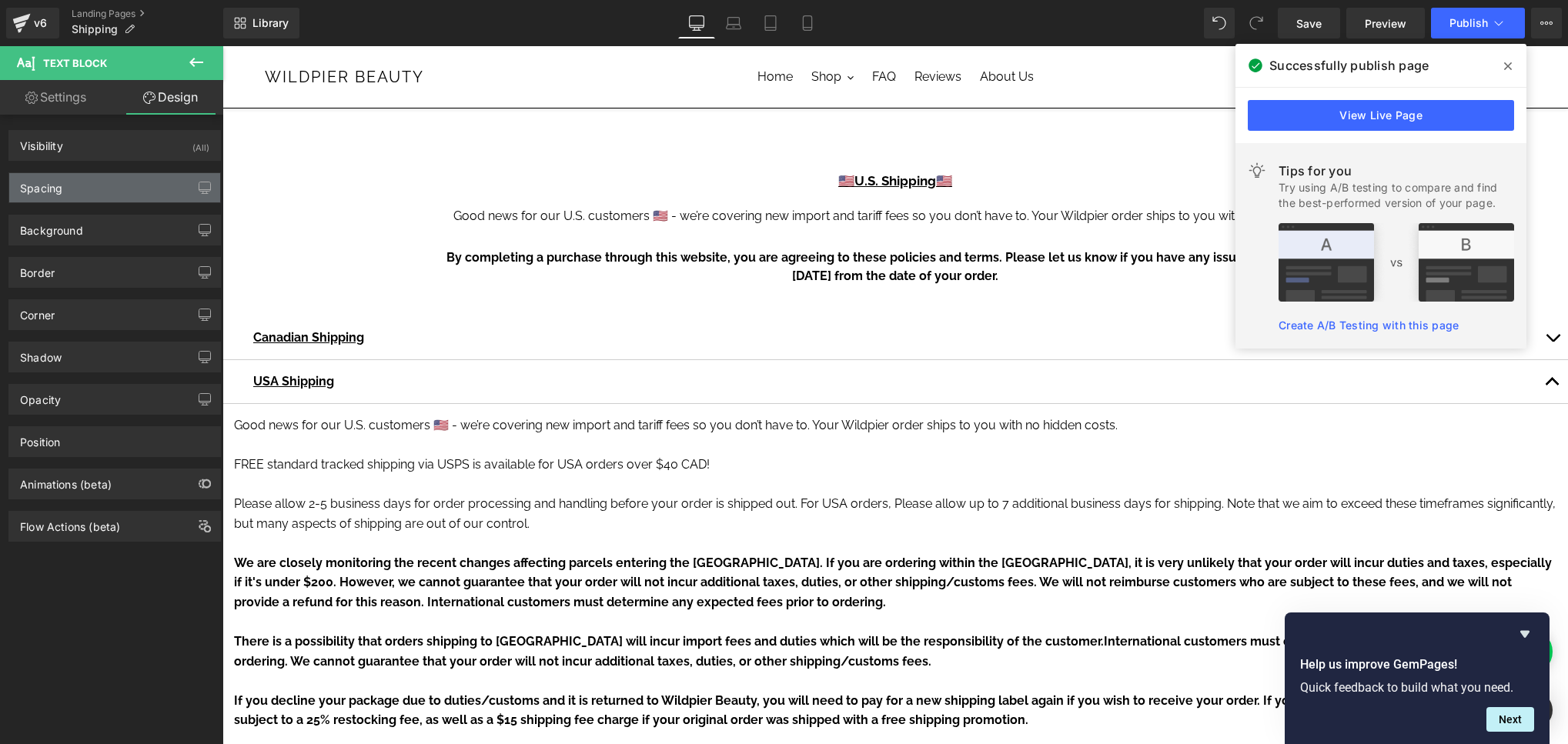
click at [127, 184] on div "Spacing" at bounding box center [114, 187] width 211 height 29
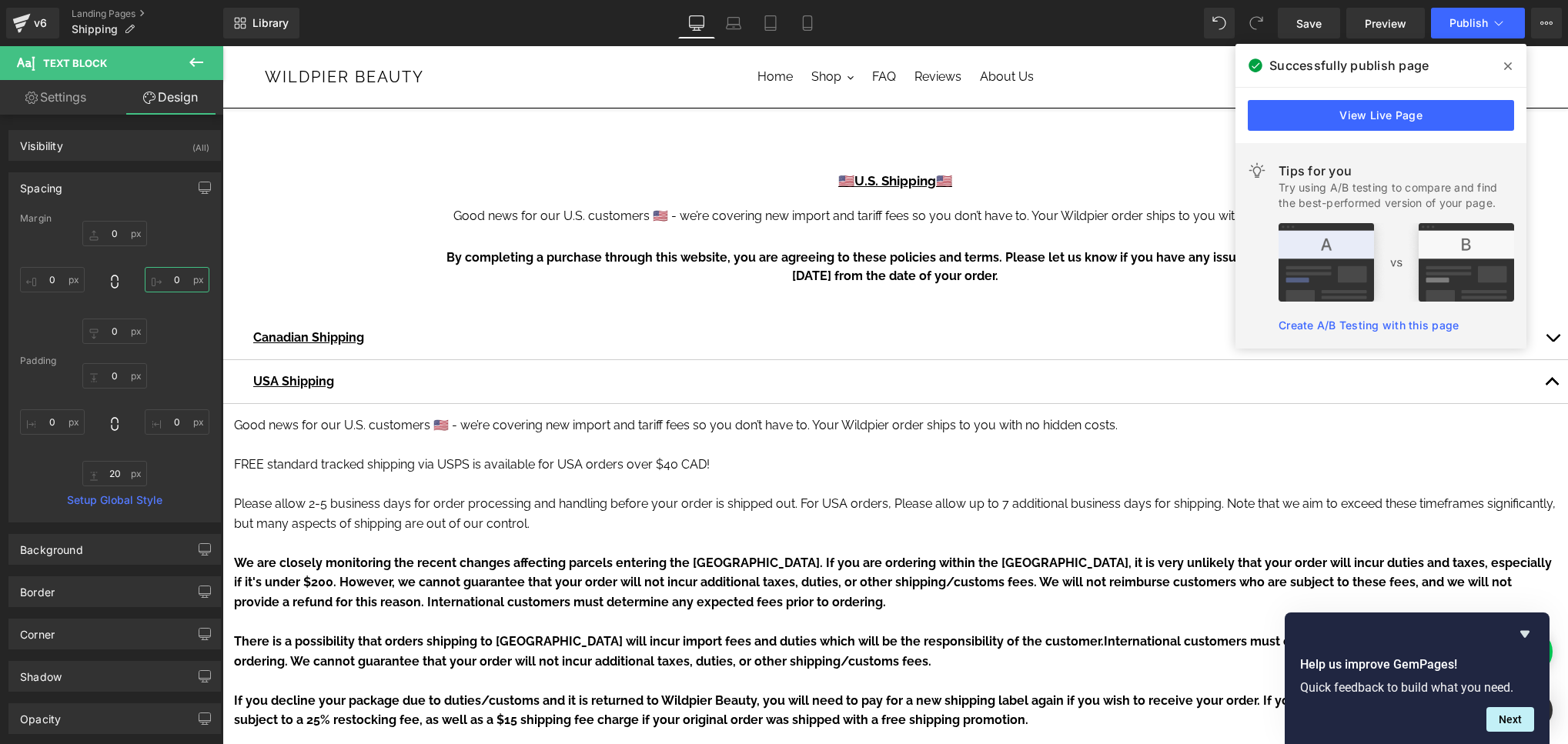
click at [165, 278] on input "0" at bounding box center [177, 280] width 65 height 26
type input "10"
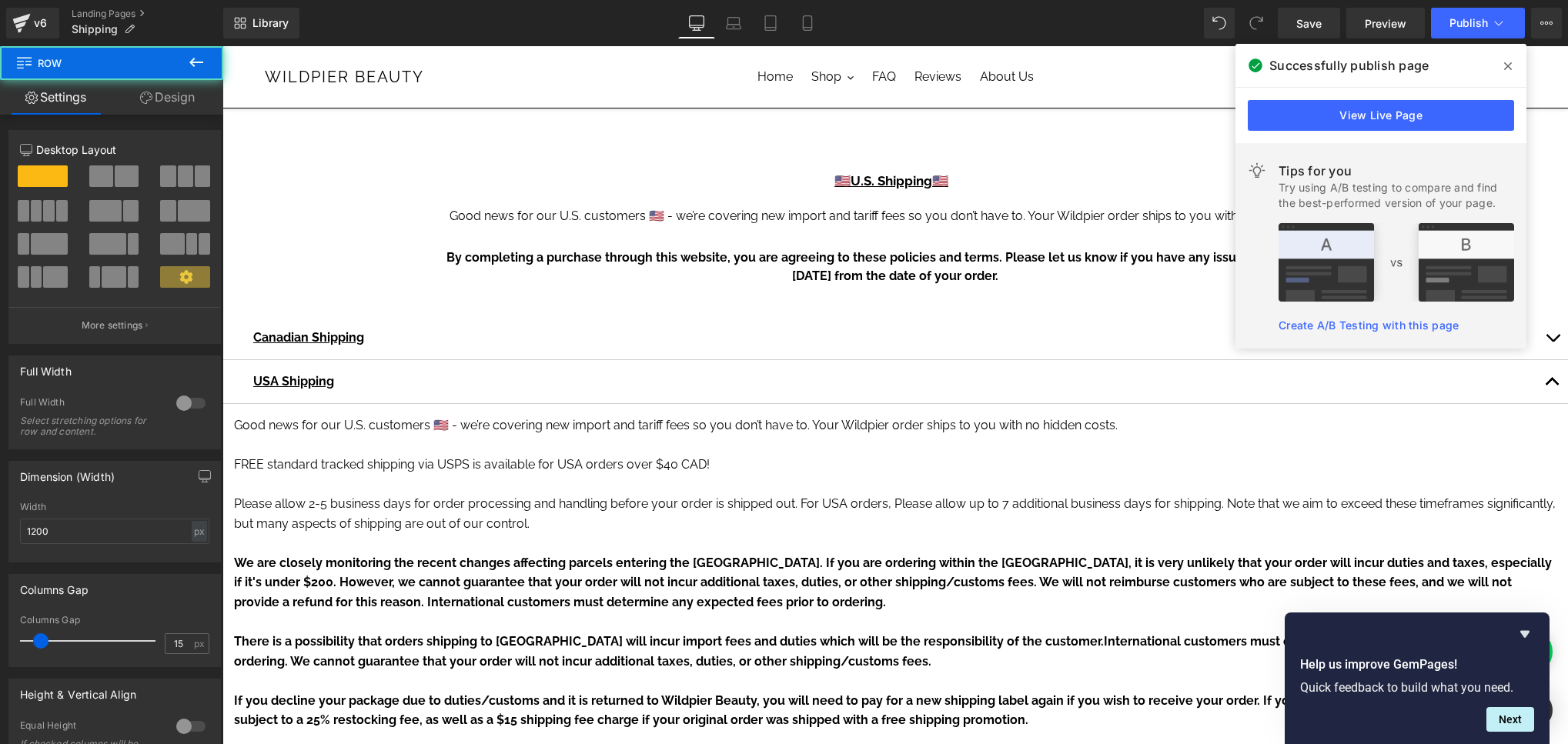
click at [223, 46] on div at bounding box center [223, 46] width 0 height 0
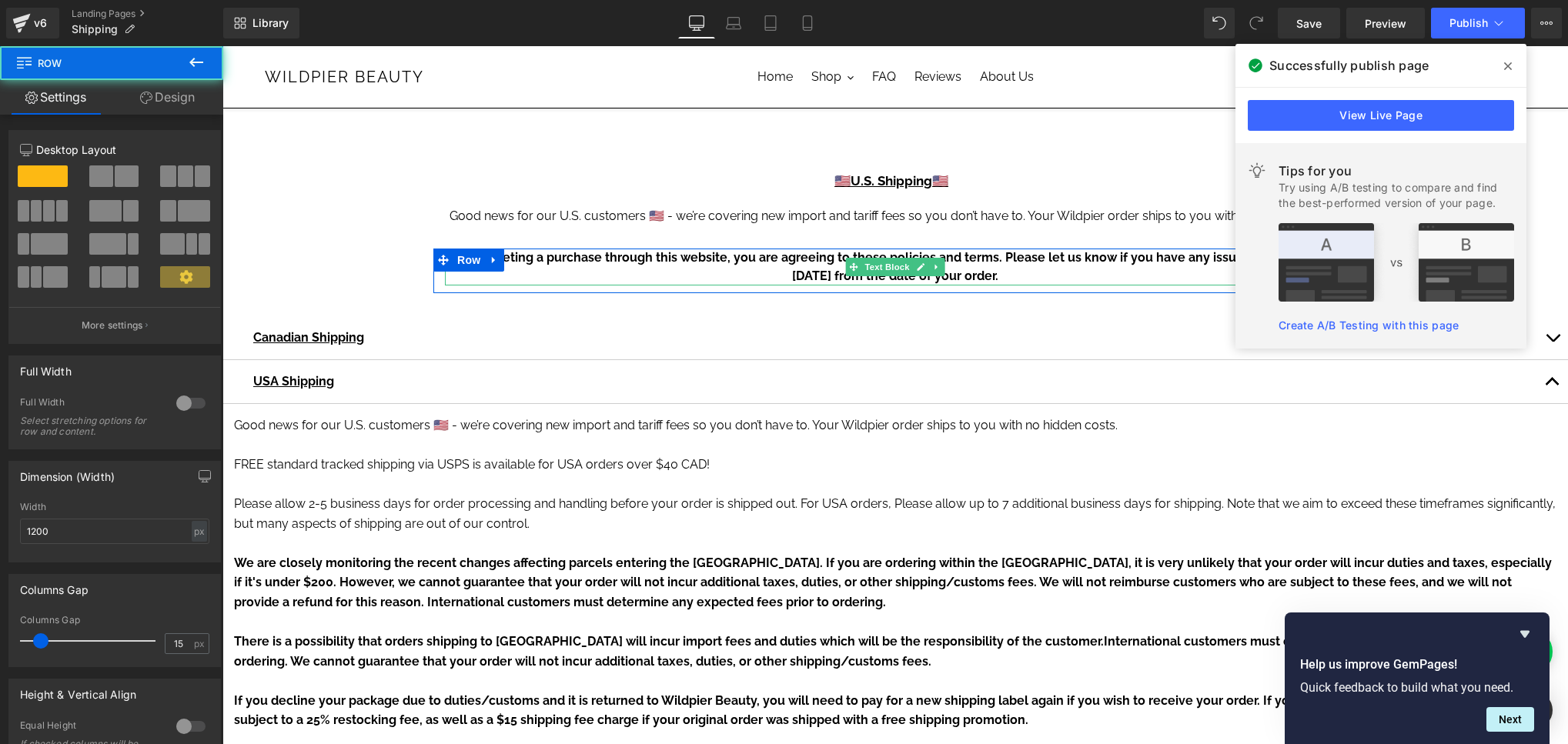
click at [572, 260] on strong "By completing a purchase through this website, you are agreeing to these polici…" at bounding box center [894, 266] width 897 height 33
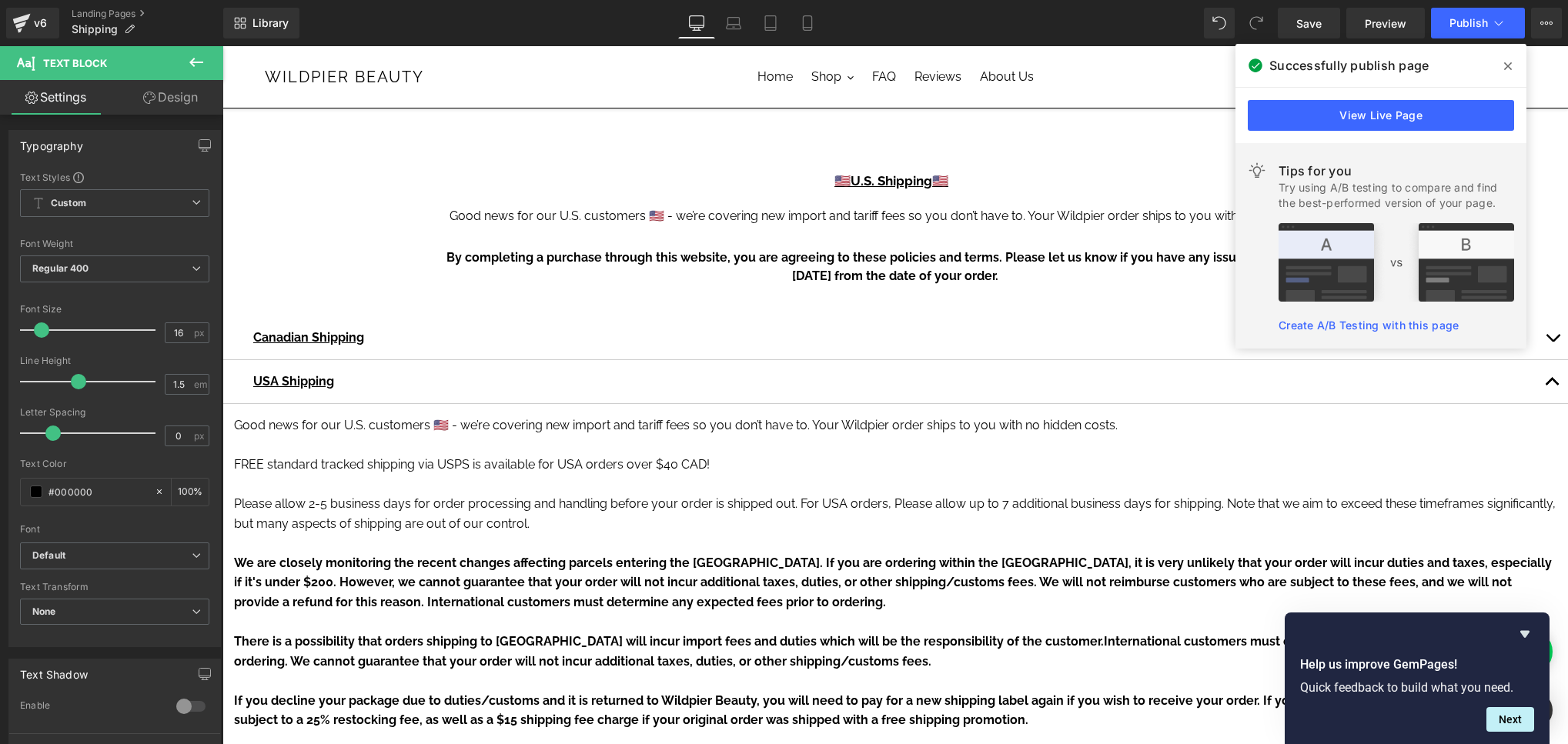
click at [151, 77] on span "Text Block" at bounding box center [91, 63] width 154 height 34
click at [151, 80] on link "Design" at bounding box center [170, 97] width 111 height 35
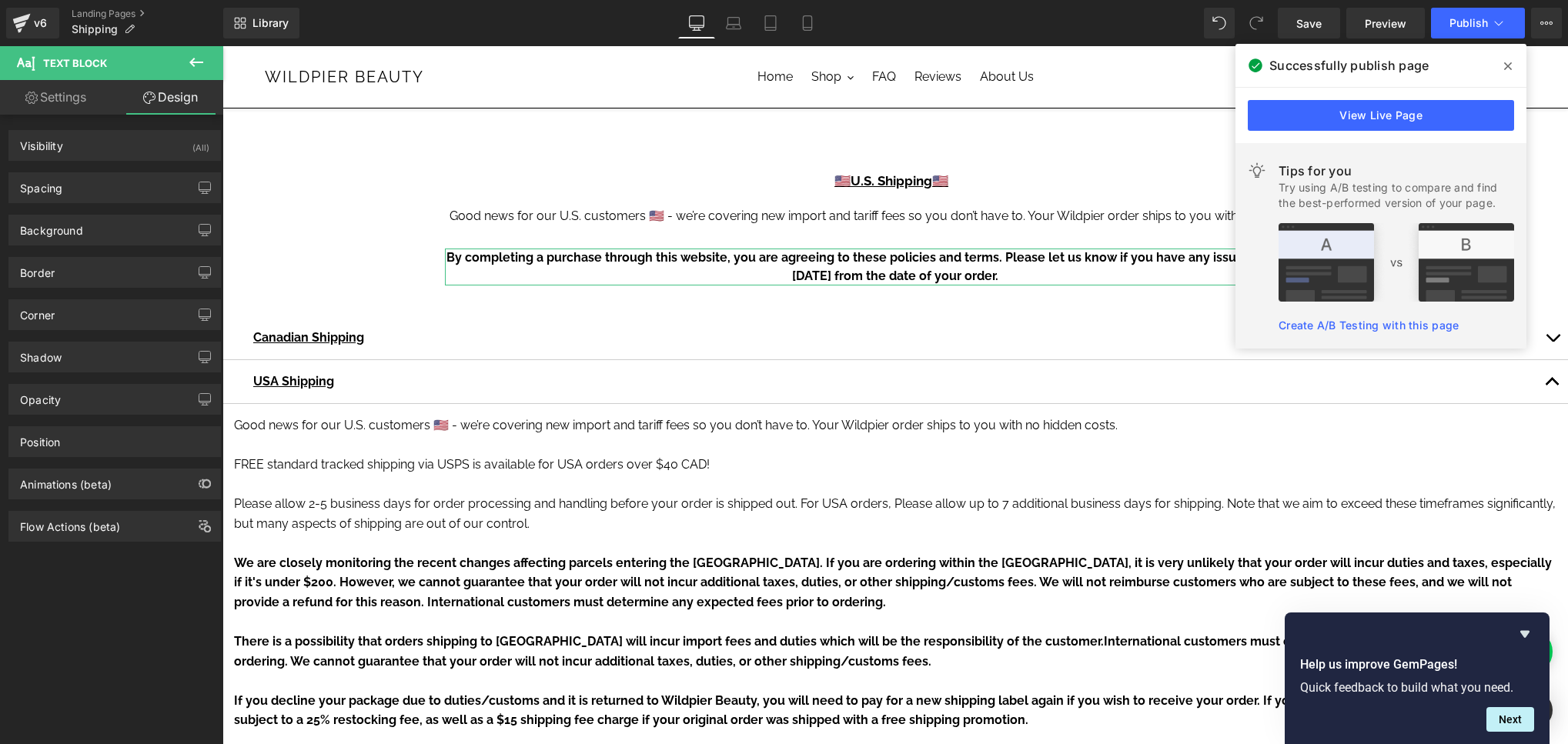
type input "0"
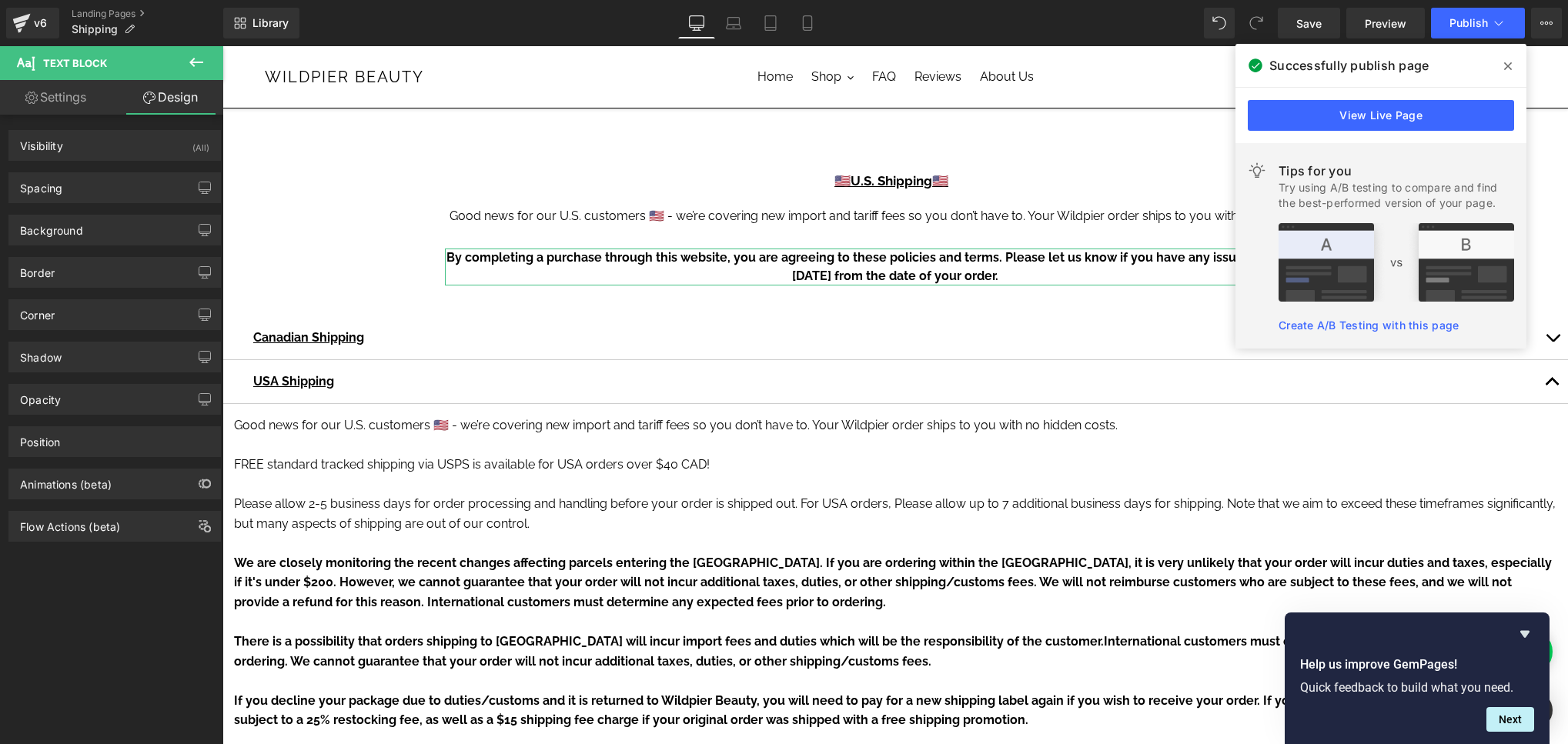
type input "0"
click at [141, 182] on div "Spacing" at bounding box center [114, 187] width 211 height 29
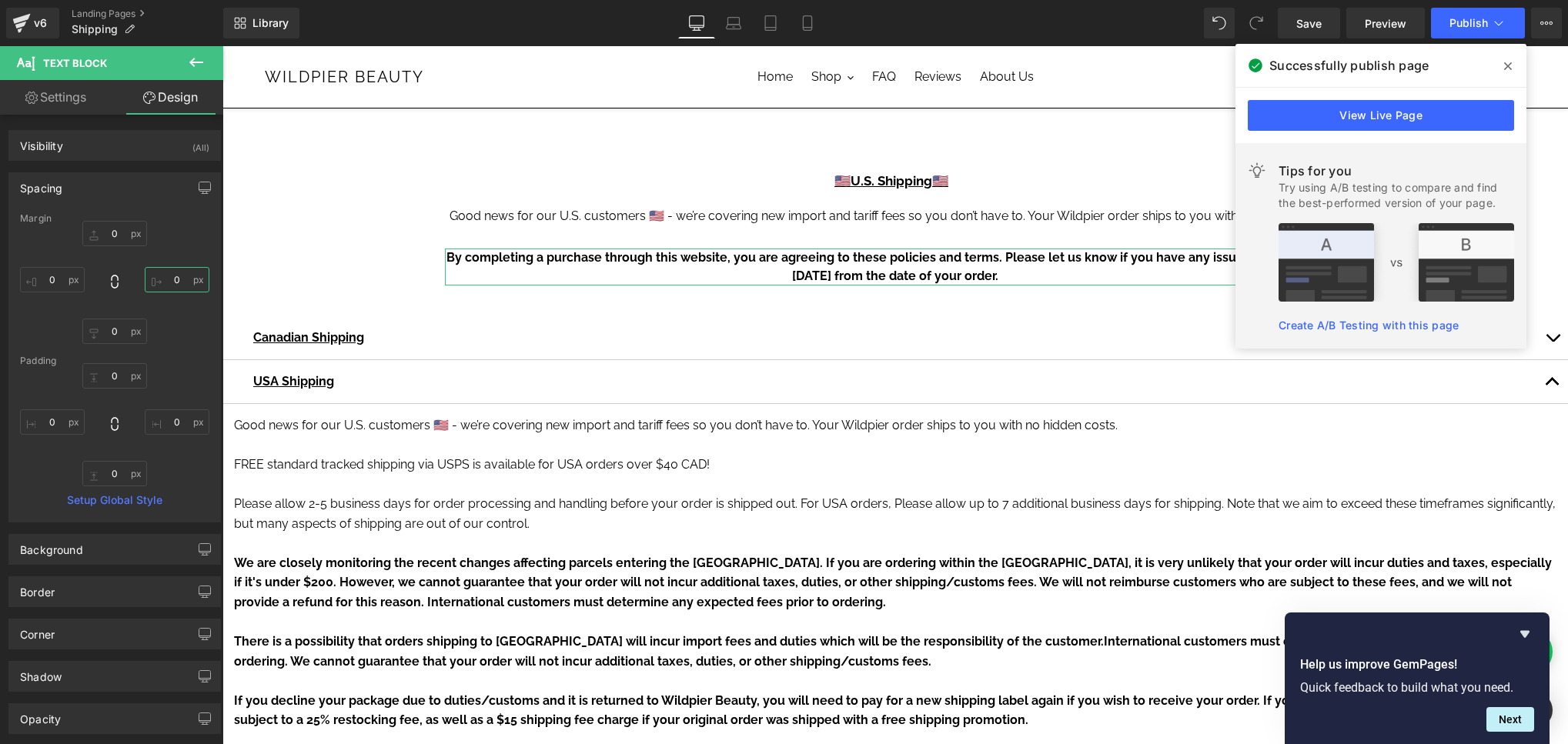
click at [162, 270] on input "0" at bounding box center [177, 280] width 65 height 26
type input "10"
click at [1472, 27] on span "Publish" at bounding box center [1469, 23] width 39 height 12
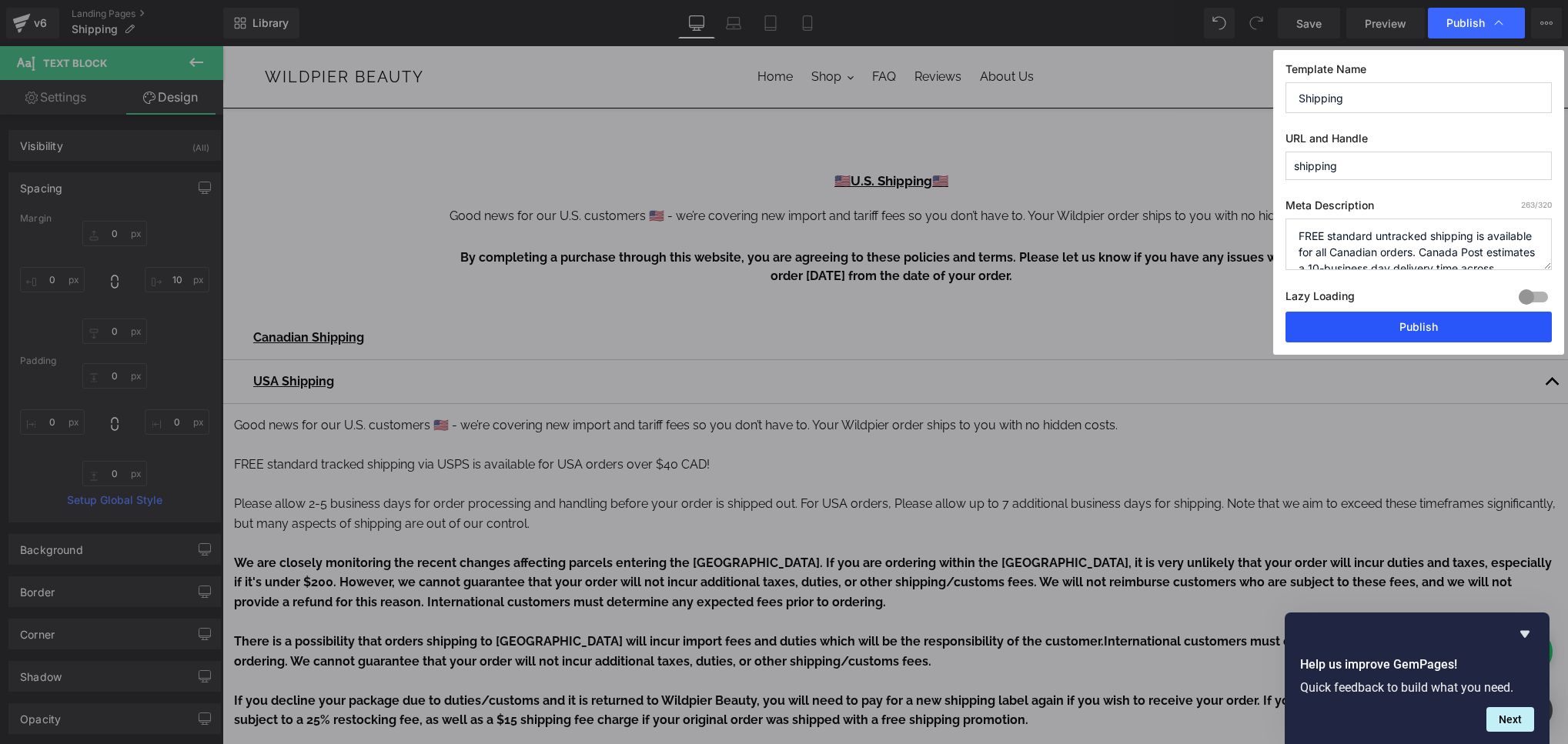
click at [1429, 323] on button "Publish" at bounding box center [1419, 327] width 266 height 31
